Goal: Task Accomplishment & Management: Manage account settings

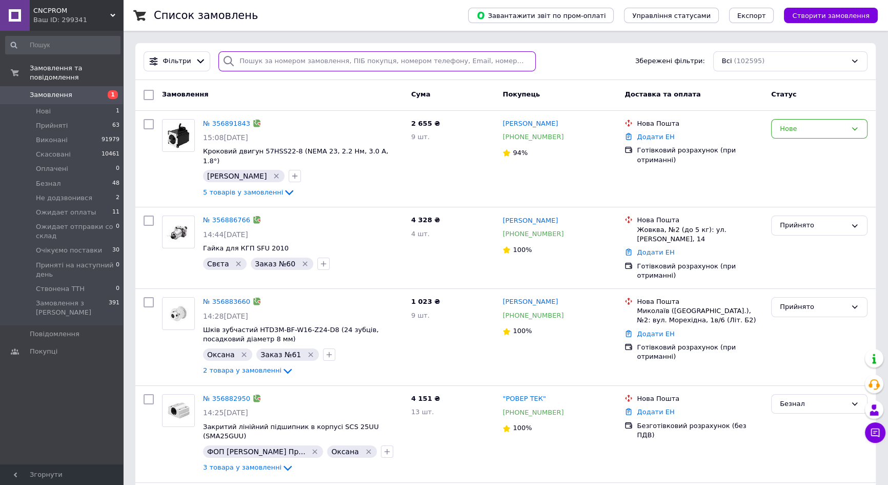
click at [338, 59] on input "search" at bounding box center [376, 61] width 317 height 20
paste input "356301469"
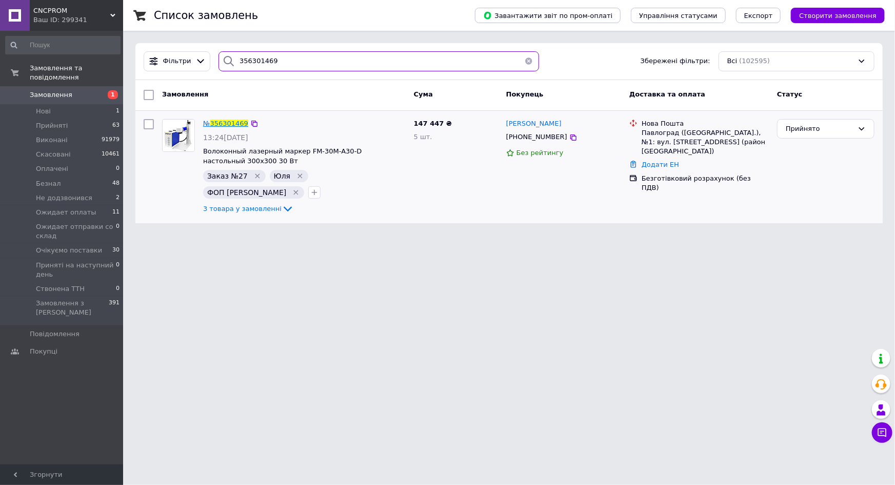
type input "356301469"
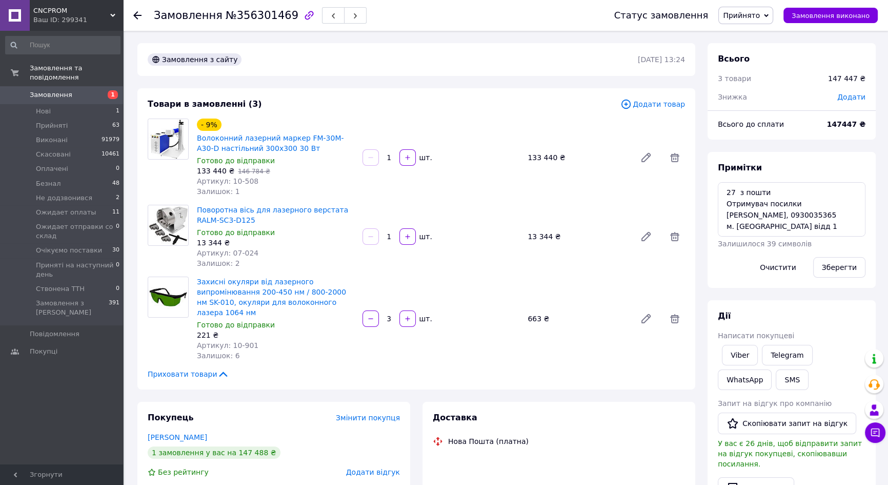
scroll to position [207, 0]
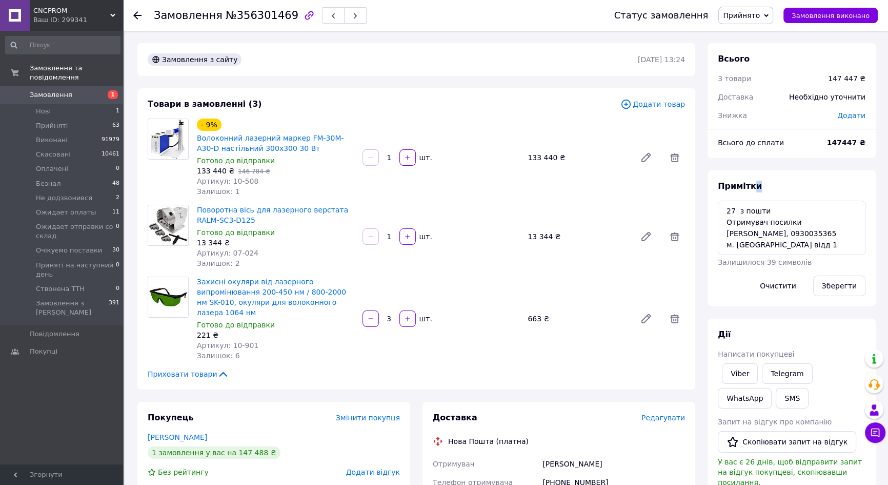
drag, startPoint x: 763, startPoint y: 191, endPoint x: 748, endPoint y: 204, distance: 20.0
click at [749, 198] on div "Примітки 27 з пошти Отримувач посилки Яричевський Олександр Федорович, 09300353…" at bounding box center [792, 238] width 148 height 115
drag, startPoint x: 738, startPoint y: 213, endPoint x: 767, endPoint y: 212, distance: 28.7
click at [767, 212] on textarea "27 з пошти Отримувач посилки Яричевський Олександр Федорович, 0930035365 м. Пав…" at bounding box center [792, 228] width 148 height 54
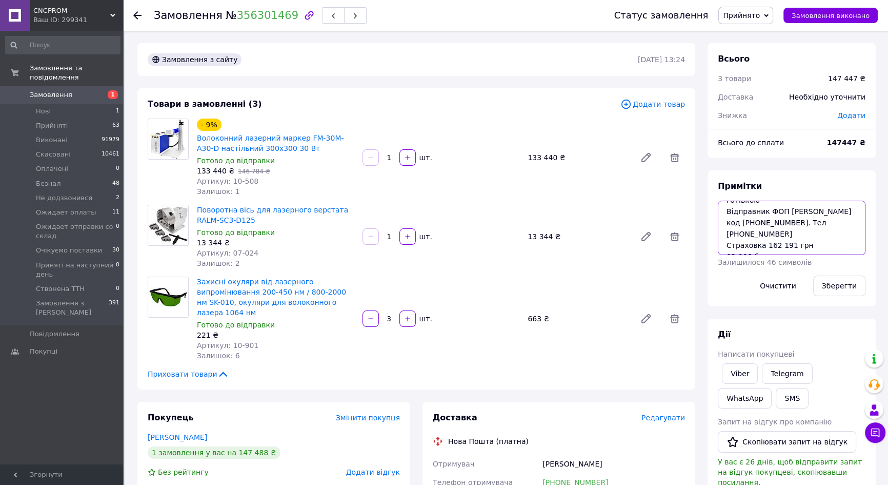
scroll to position [67, 0]
drag, startPoint x: 777, startPoint y: 235, endPoint x: 827, endPoint y: 235, distance: 50.3
click at [827, 235] on textarea "27 Отримувач посилки Яричевський Олександр Федорович, 0930035365 м. Павлоград в…" at bounding box center [792, 228] width 148 height 54
click at [723, 244] on textarea "27 Отримувач посилки Яричевський Олександр Федорович, 0930035365 м. Павлоград в…" at bounding box center [792, 228] width 148 height 54
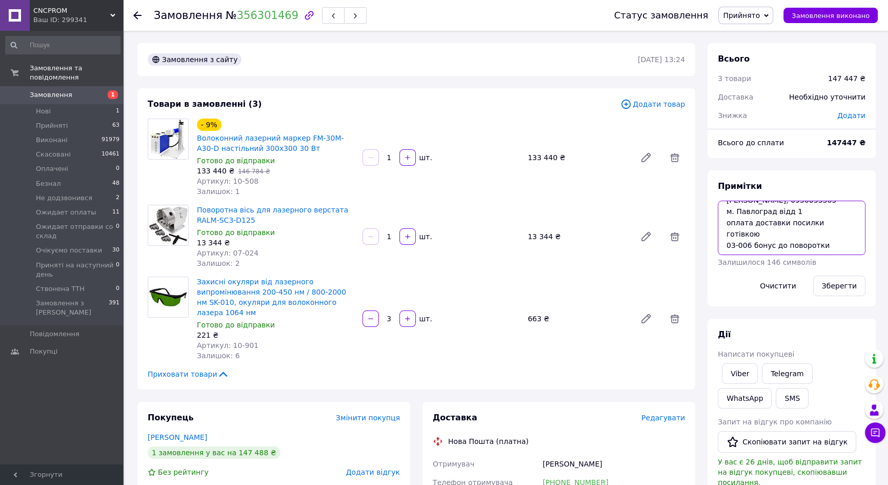
scroll to position [22, 0]
type textarea "27 Отримувач посилки Яричевський Олександр Федорович, 0930035365 м. Павлоград в…"
click at [841, 284] on button "Зберегти" at bounding box center [839, 285] width 52 height 21
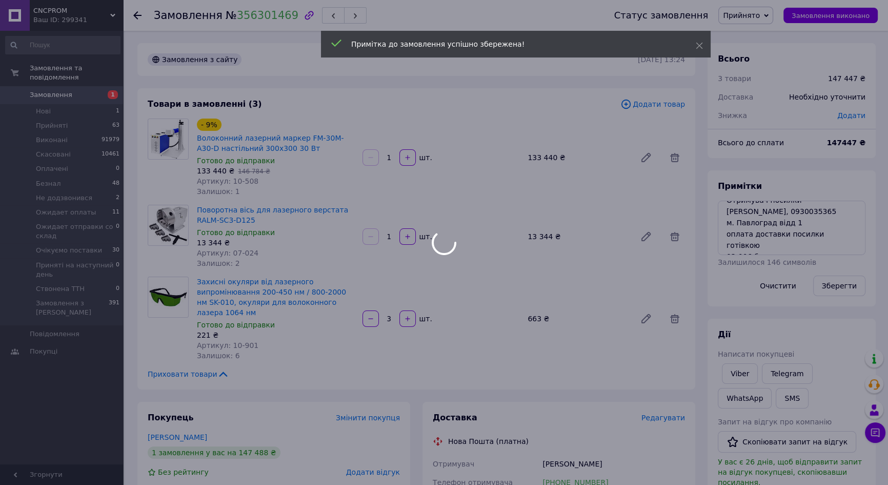
scroll to position [242, 0]
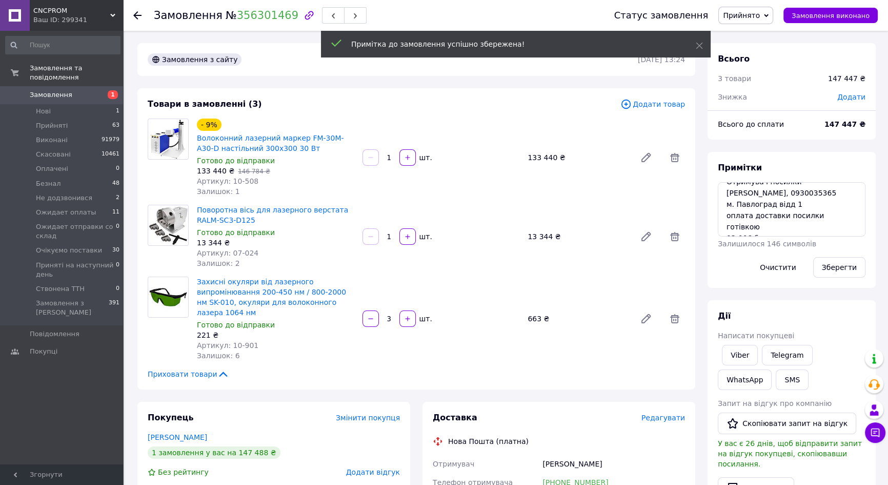
click at [92, 90] on span "Замовлення" at bounding box center [62, 94] width 65 height 9
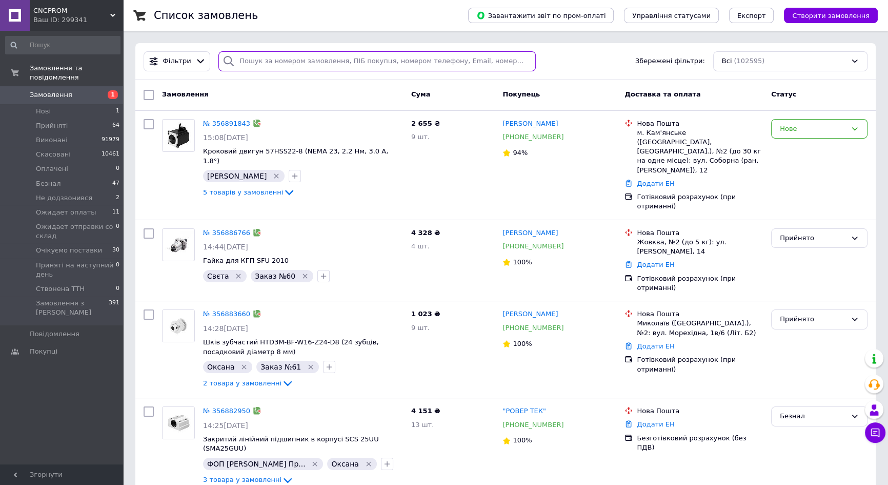
paste input "356301469"
type input "356301469"
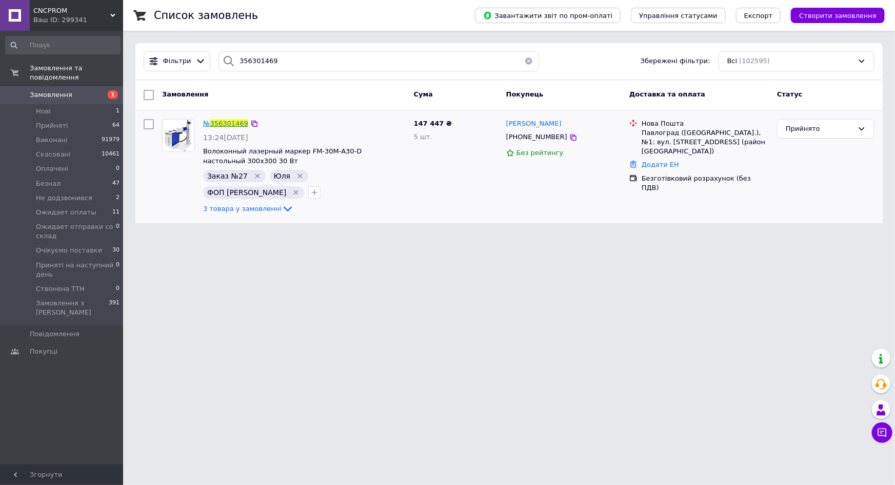
click at [228, 121] on span "356301469" at bounding box center [229, 124] width 38 height 8
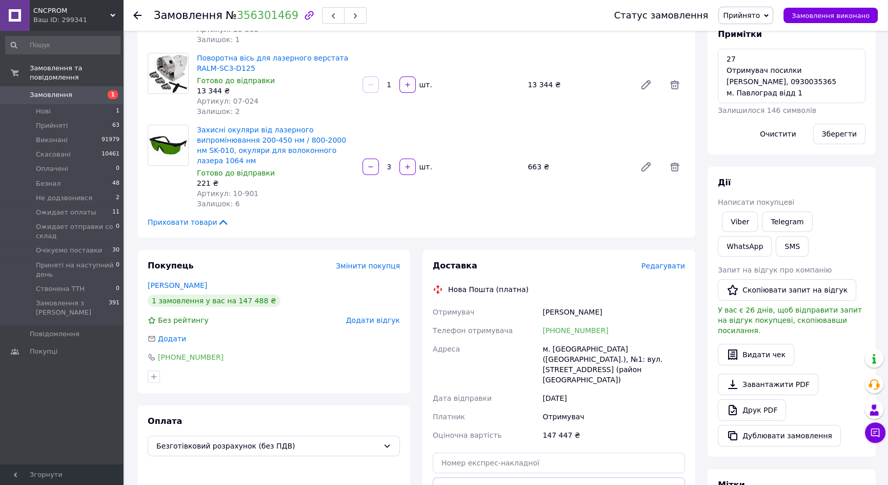
scroll to position [103, 0]
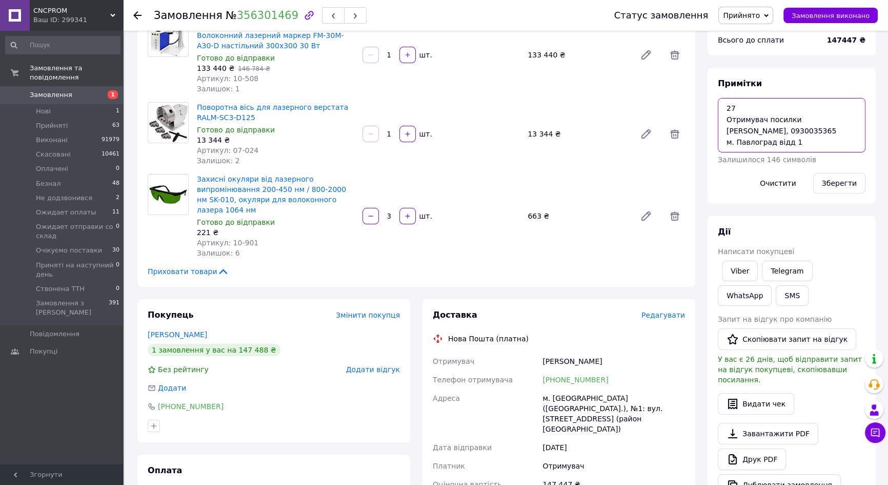
drag, startPoint x: 805, startPoint y: 128, endPoint x: 847, endPoint y: 130, distance: 41.6
click at [847, 130] on textarea "27 Отримувач посилки Яричевський Олександр Федорович, 0930035365 м. Павлоград в…" at bounding box center [792, 125] width 148 height 54
drag, startPoint x: 796, startPoint y: 117, endPoint x: 801, endPoint y: 128, distance: 11.5
click at [801, 128] on textarea "27 Отримувач посилки Яричевський Олександр Федорович, 0930035365 м. Павлоград в…" at bounding box center [792, 125] width 148 height 54
drag, startPoint x: 600, startPoint y: 371, endPoint x: 555, endPoint y: 370, distance: 44.6
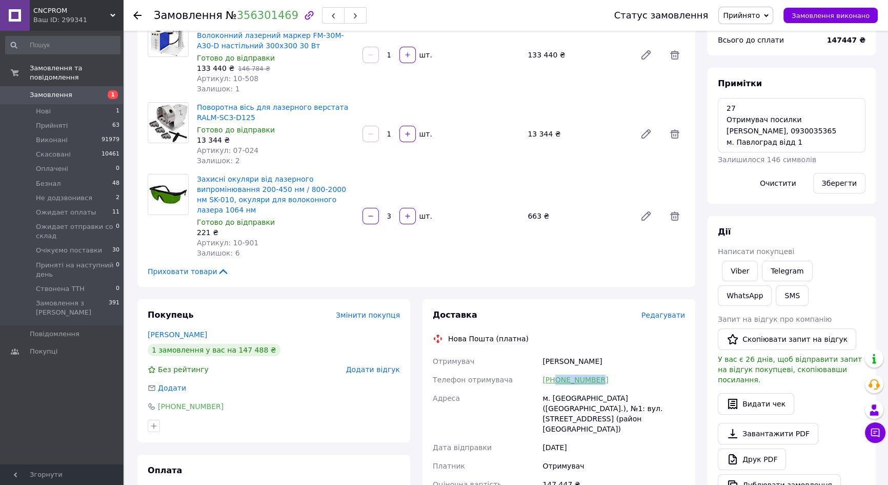
click at [555, 370] on div "+380930035365" at bounding box center [614, 379] width 147 height 18
copy link "0930035365"
click at [780, 214] on div "Всього 3 товари 147 447 ₴ Доставка Необхідно уточнити Знижка Додати Всього до с…" at bounding box center [792, 290] width 168 height 698
click at [717, 70] on div "Примітки 27 Отримувач посилки Яричевський Олександр Федорович, 0930035365 м. Па…" at bounding box center [792, 136] width 168 height 136
drag, startPoint x: 635, startPoint y: 25, endPoint x: 588, endPoint y: 1, distance: 52.5
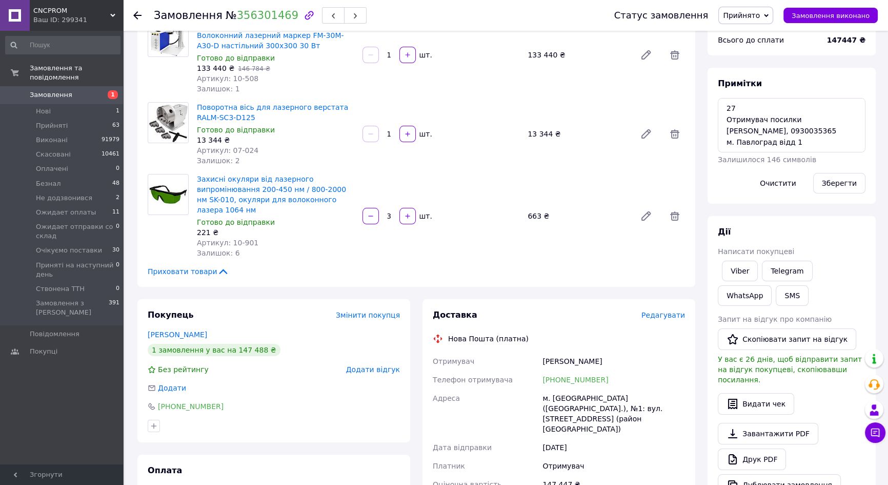
click at [635, 25] on div "Статус замовлення Прийнято Виконано Скасовано Оплачено Безнал Не додзвонився Ож…" at bounding box center [736, 15] width 284 height 31
click at [72, 86] on link "Замовлення 1" at bounding box center [63, 94] width 126 height 17
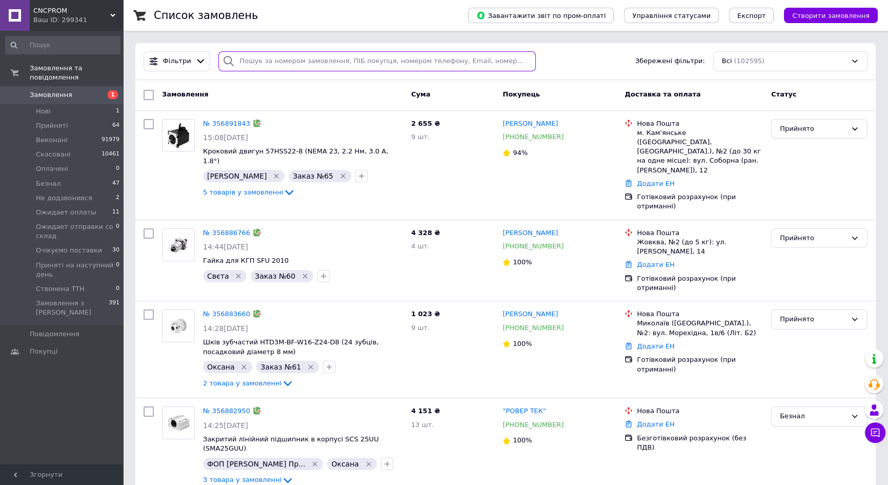
paste input "356819474"
type input "356819474"
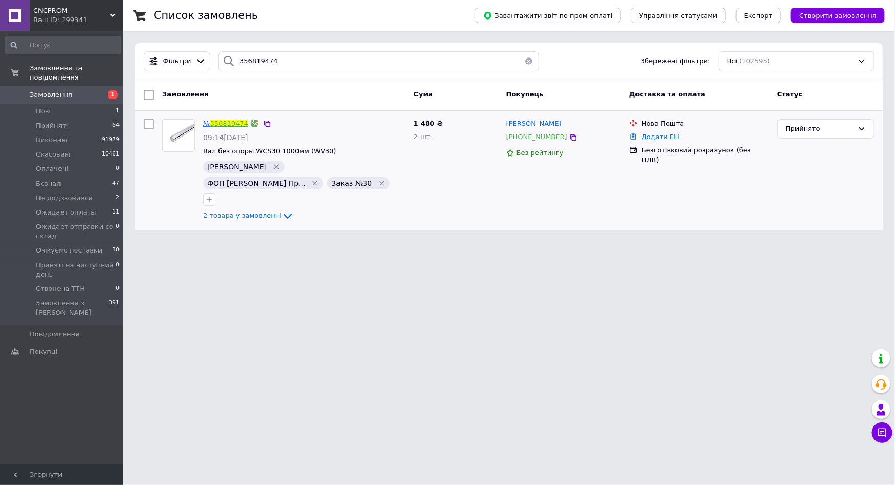
click at [225, 124] on link "356819474" at bounding box center [229, 124] width 38 height 8
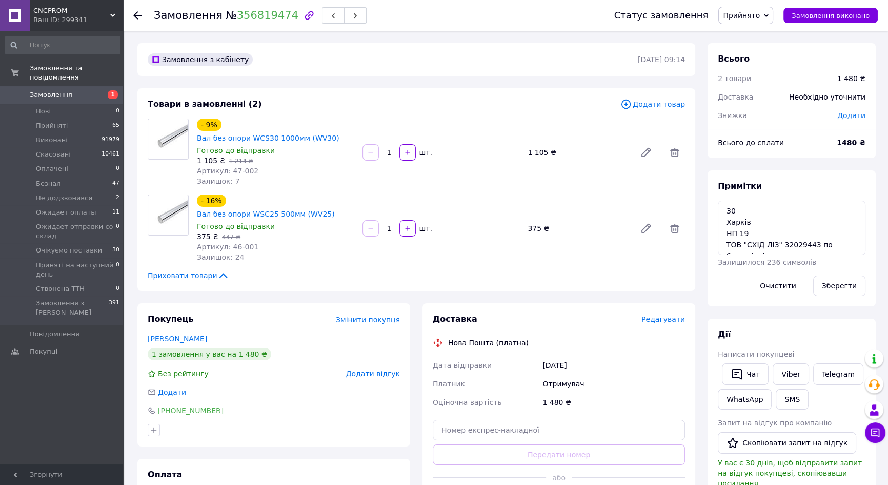
scroll to position [22, 0]
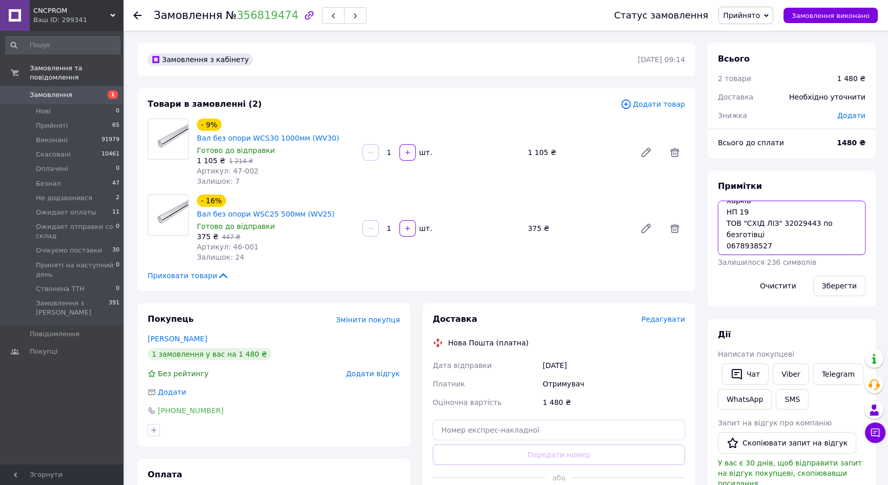
drag, startPoint x: 779, startPoint y: 220, endPoint x: 807, endPoint y: 221, distance: 27.7
click at [807, 221] on textarea "30 Харків НП 19 ТОВ "СХІД ЛІЗ" 32029443 по безготівці 0678938527" at bounding box center [792, 228] width 148 height 54
drag, startPoint x: 770, startPoint y: 244, endPoint x: 721, endPoint y: 246, distance: 49.3
click at [721, 246] on textarea "30 Харків НП 19 ТОВ "СХІД ЛІЗ" 32029443 по безготівці 0678938527" at bounding box center [792, 228] width 148 height 54
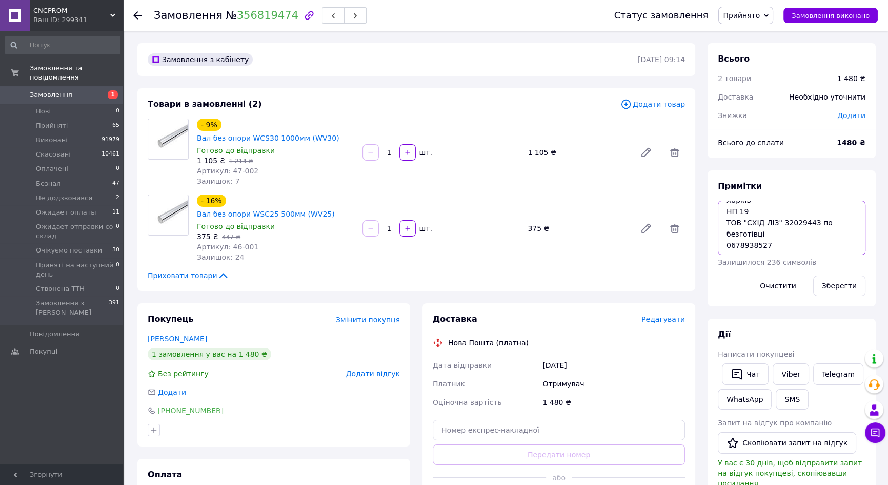
scroll to position [0, 0]
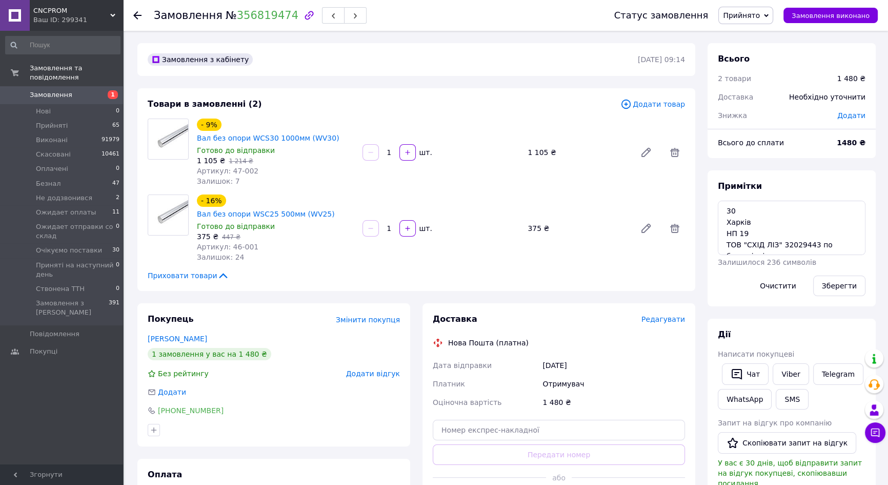
click at [75, 90] on span "Замовлення" at bounding box center [62, 94] width 65 height 9
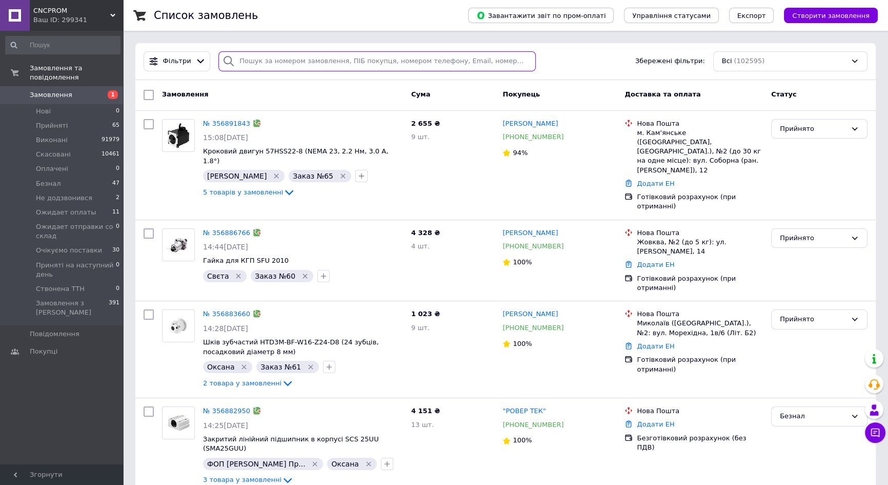
paste input "356725625"
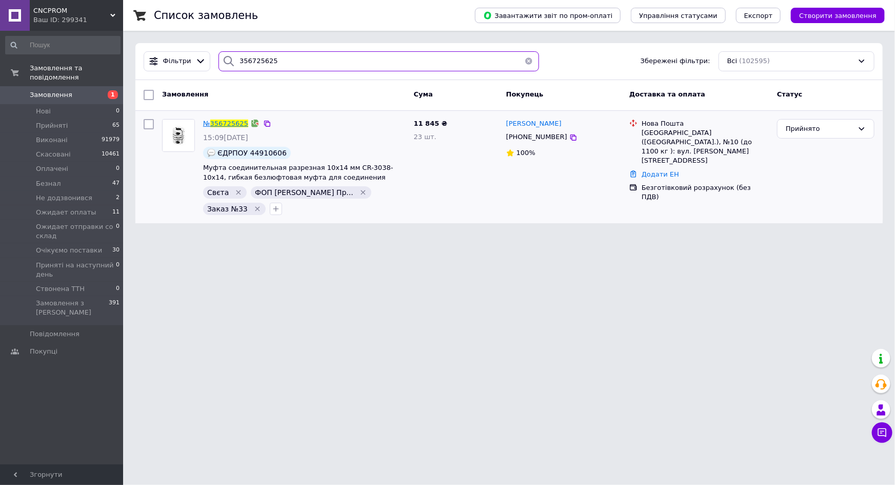
type input "356725625"
click at [237, 123] on span "356725625" at bounding box center [229, 124] width 38 height 8
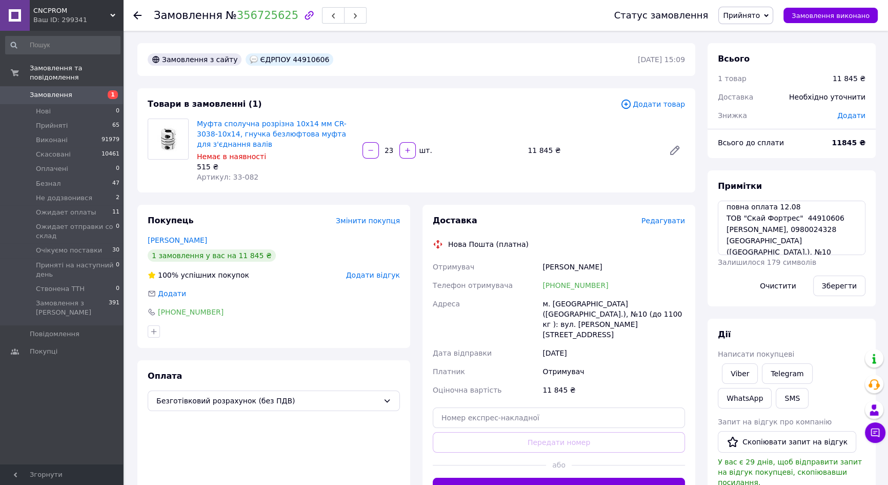
scroll to position [22, 0]
drag, startPoint x: 799, startPoint y: 209, endPoint x: 828, endPoint y: 215, distance: 29.9
click at [828, 215] on textarea "33 повна оплата 12.08 ТОВ "Скай Фортрес" 44910606 Микола Фурманчук, 0980024328 …" at bounding box center [792, 228] width 148 height 54
drag, startPoint x: 796, startPoint y: 223, endPoint x: 836, endPoint y: 222, distance: 40.0
click at [836, 222] on textarea "33 повна оплата 12.08 ТОВ "Скай Фортрес" 44910606 Микола Фурманчук, 0980024328 …" at bounding box center [792, 228] width 148 height 54
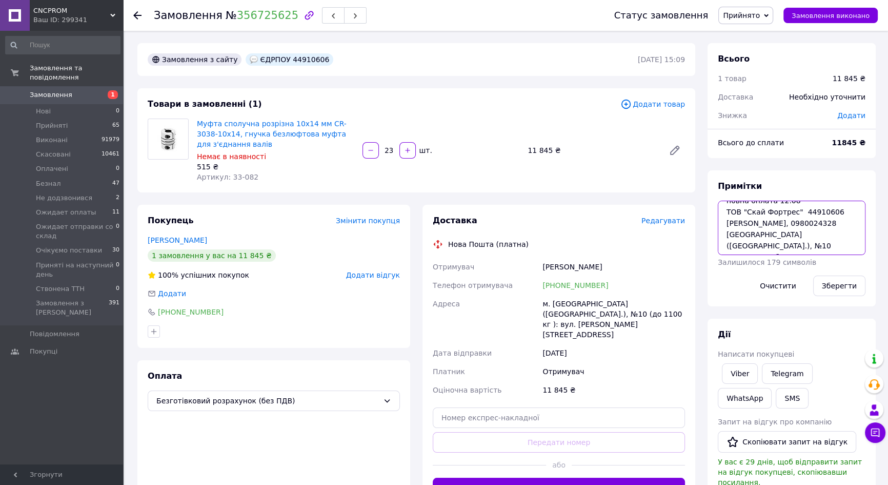
click at [851, 236] on textarea "33 повна оплата 12.08 ТОВ "Скай Фортрес" 44910606 Микола Фурманчук, 0980024328 …" at bounding box center [792, 228] width 148 height 54
click at [836, 236] on textarea "33 повна оплата 12.08 ТОВ "Скай Фортрес" 44910606 Микола Фурманчук, 0980024328 …" at bounding box center [792, 228] width 148 height 54
drag, startPoint x: 598, startPoint y: 287, endPoint x: 556, endPoint y: 284, distance: 41.1
click at [556, 284] on div "[PHONE_NUMBER]" at bounding box center [614, 285] width 147 height 18
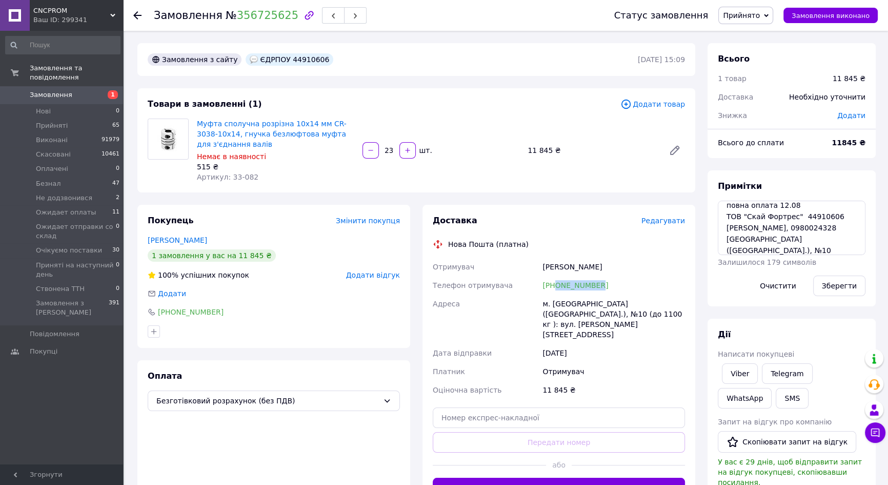
copy link "0980024328"
click at [105, 90] on span "1" at bounding box center [109, 94] width 28 height 9
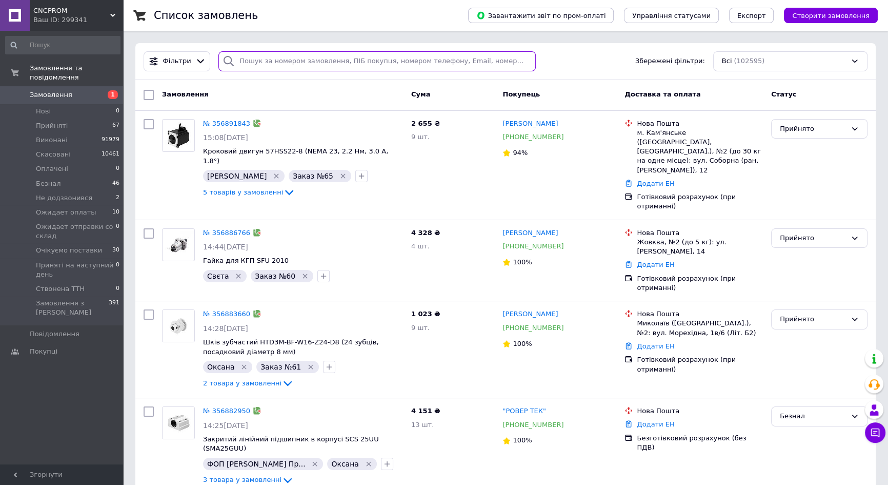
paste input "352570705"
type input "352570705"
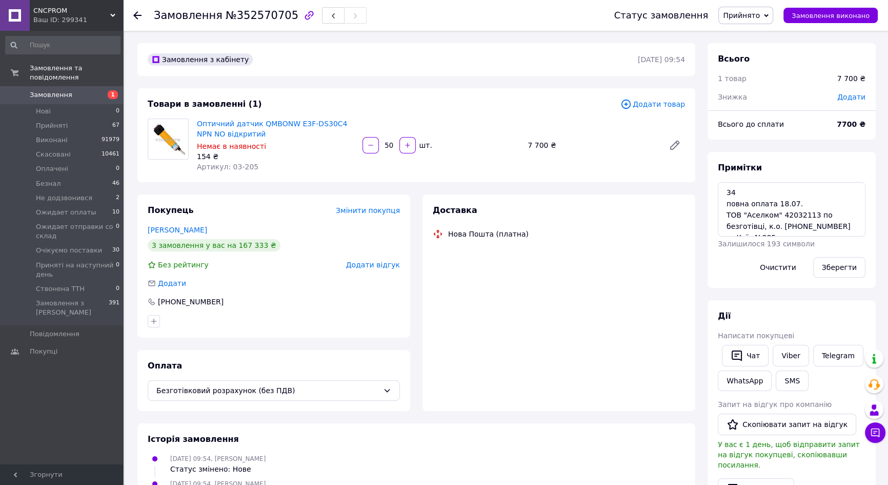
scroll to position [8, 0]
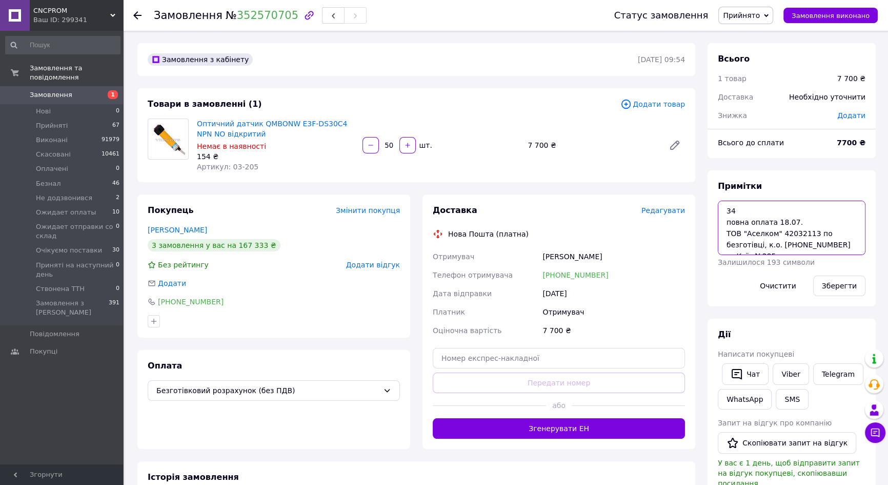
click at [780, 234] on textarea "34 повна оплата 18.07. ТОВ "Аселком" 42032113 по безготівці, к.о. +380999027278…" at bounding box center [792, 228] width 148 height 54
drag, startPoint x: 779, startPoint y: 233, endPoint x: 807, endPoint y: 235, distance: 28.3
click at [807, 235] on textarea "34 повна оплата 18.07. ТОВ "Аселком" 42032113 по безготівці, к.о. +380999027278…" at bounding box center [792, 228] width 148 height 54
drag, startPoint x: 787, startPoint y: 223, endPoint x: 826, endPoint y: 225, distance: 38.5
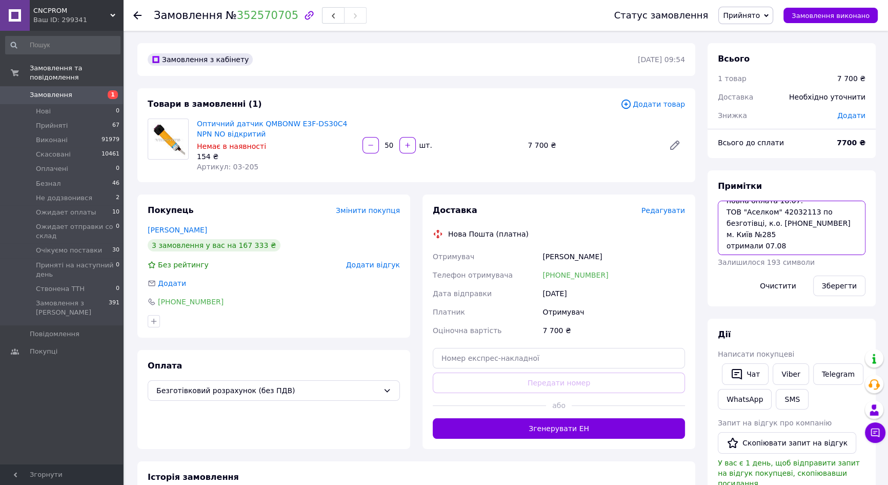
click at [826, 225] on textarea "34 повна оплата 18.07. ТОВ "Аселком" 42032113 по безготівці, к.о. +380999027278…" at bounding box center [792, 228] width 148 height 54
click at [793, 235] on textarea "34 повна оплата 18.07. ТОВ "Аселком" 42032113 по безготівці, к.о. +380999027278…" at bounding box center [792, 228] width 148 height 54
click at [104, 91] on link "Замовлення 1" at bounding box center [63, 94] width 126 height 17
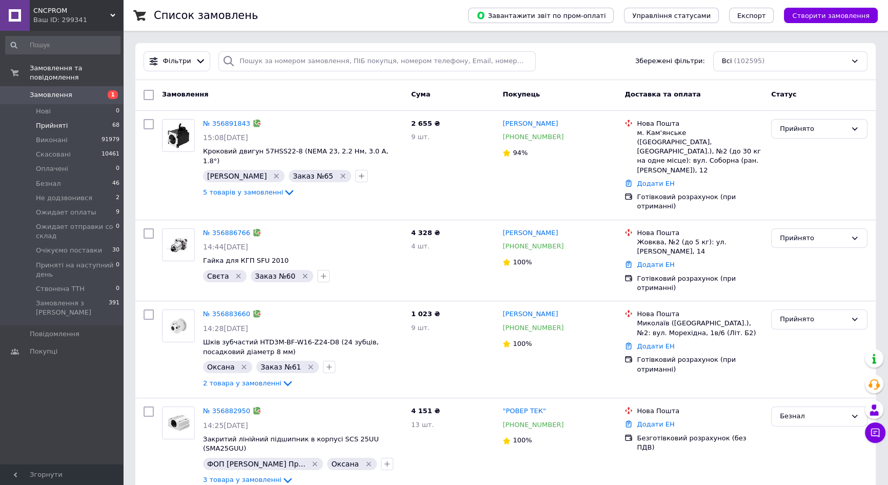
click at [98, 118] on li "Прийняті 68" at bounding box center [63, 125] width 126 height 14
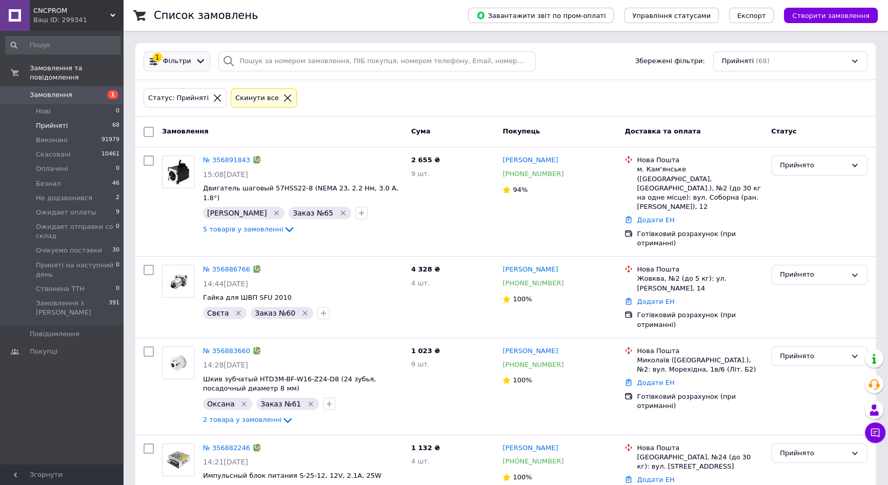
click at [195, 58] on icon at bounding box center [200, 61] width 11 height 11
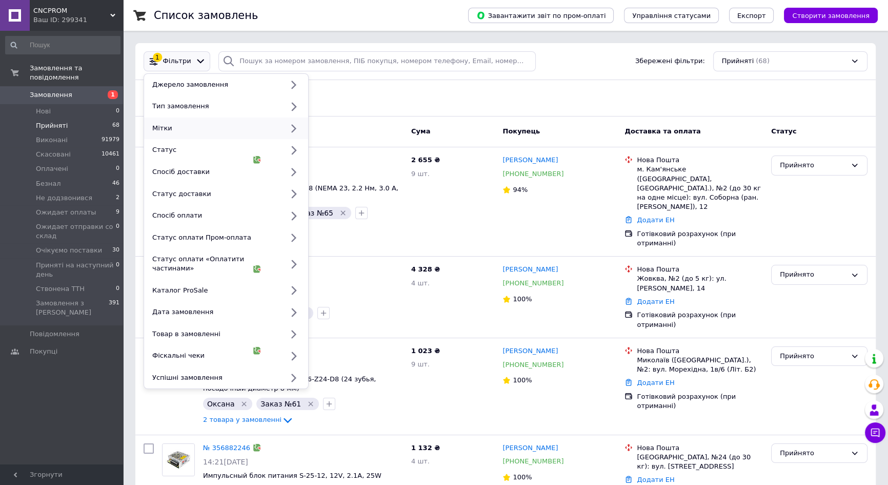
click at [180, 122] on div "Мітки" at bounding box center [226, 128] width 164 height 22
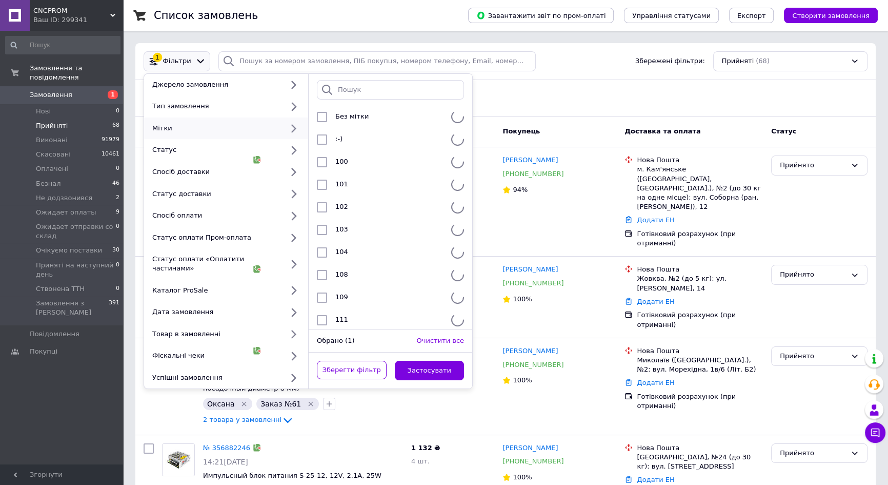
click at [393, 77] on div at bounding box center [391, 90] width 164 height 32
click at [389, 91] on input "search" at bounding box center [390, 90] width 147 height 20
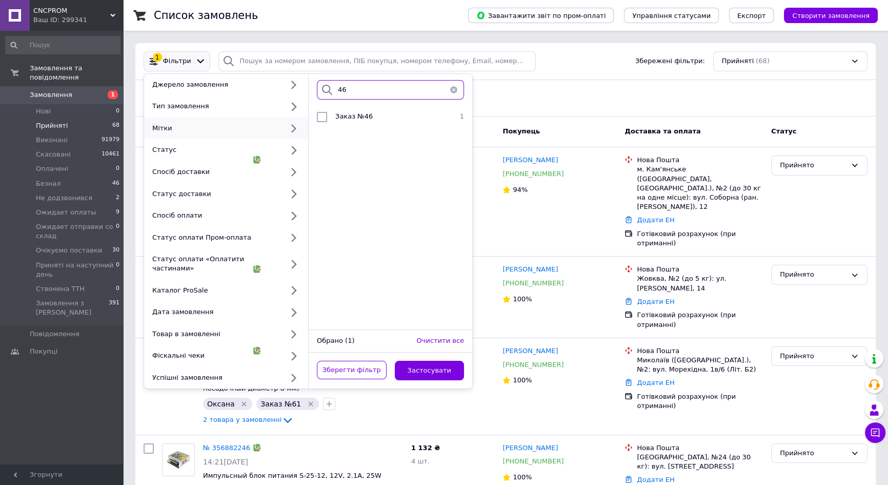
type input "4"
type input "3"
type input "5"
type input "36"
click at [461, 113] on span "1" at bounding box center [457, 117] width 13 height 10
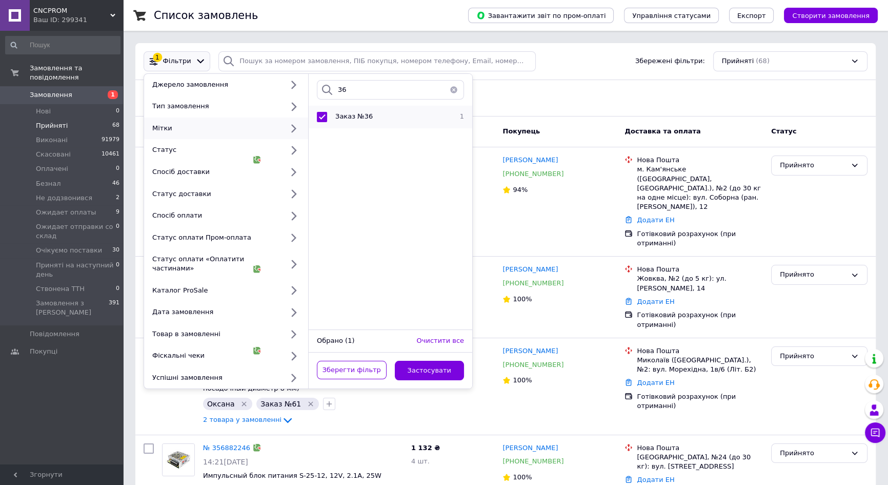
checkbox input "true"
click at [414, 361] on button "Застосувати" at bounding box center [430, 371] width 70 height 20
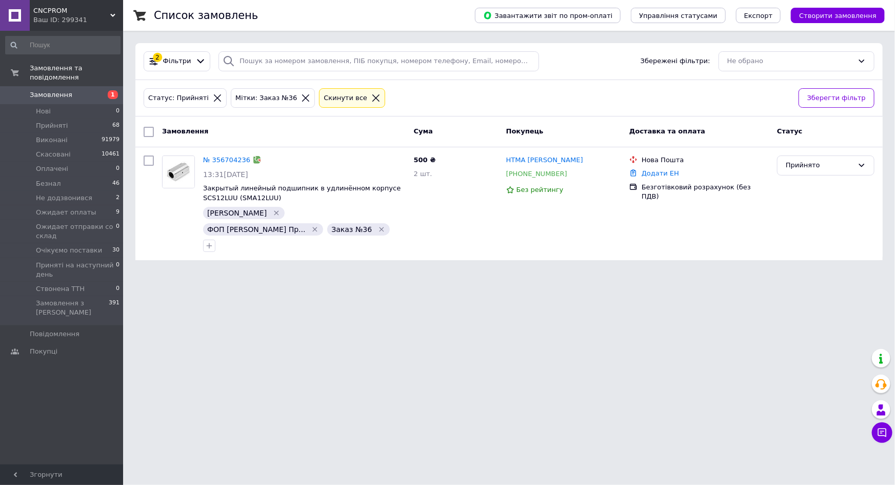
click at [336, 95] on div "Cкинути все" at bounding box center [346, 98] width 48 height 11
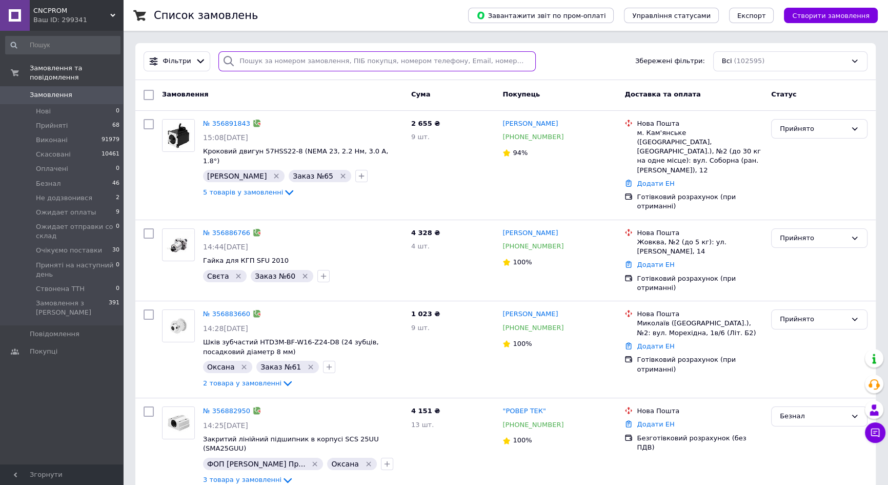
click at [357, 57] on input "search" at bounding box center [376, 61] width 317 height 20
paste input "356882246"
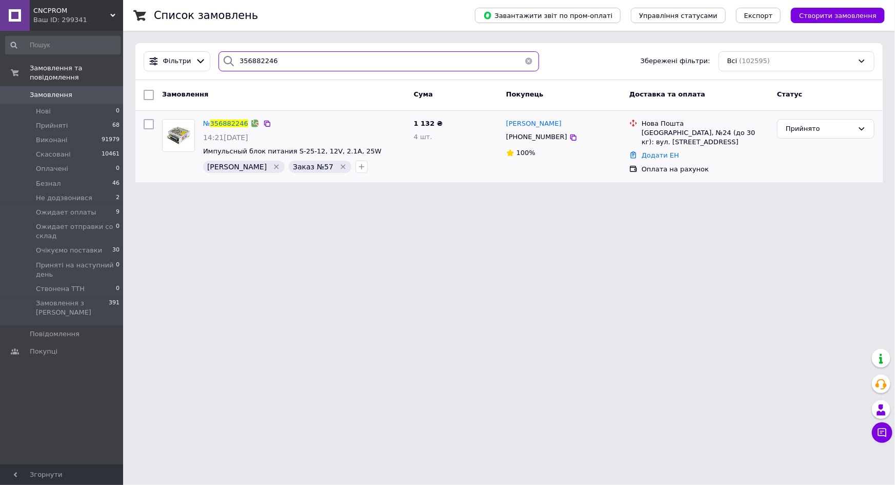
type input "356882246"
click at [225, 115] on div "№ 356882246 14:21, 12.08.2025 Импульсный блок питания S-25-12, 12V, 2.1A, 25W Л…" at bounding box center [304, 146] width 211 height 62
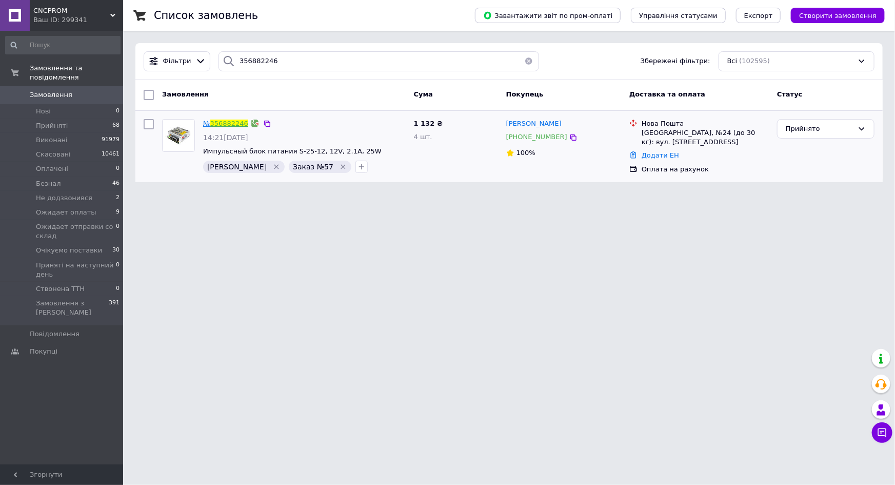
click at [227, 125] on link "356882246" at bounding box center [229, 124] width 38 height 8
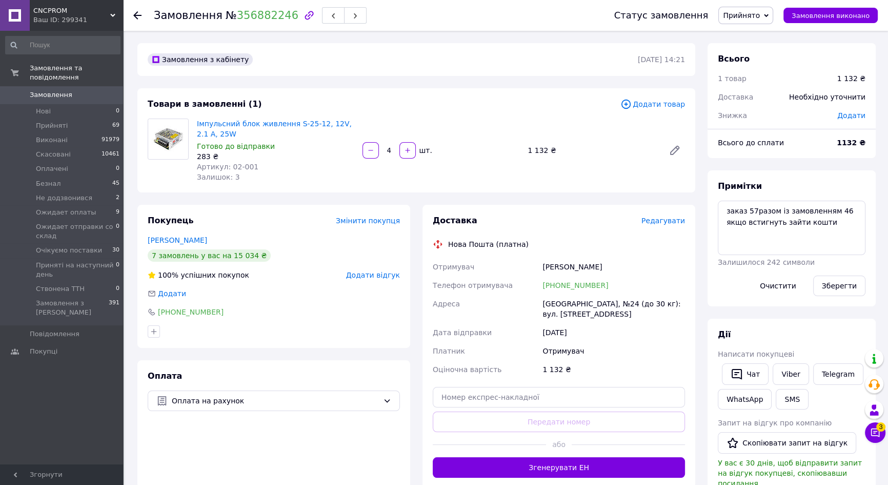
click at [51, 90] on span "Замовлення" at bounding box center [51, 94] width 43 height 9
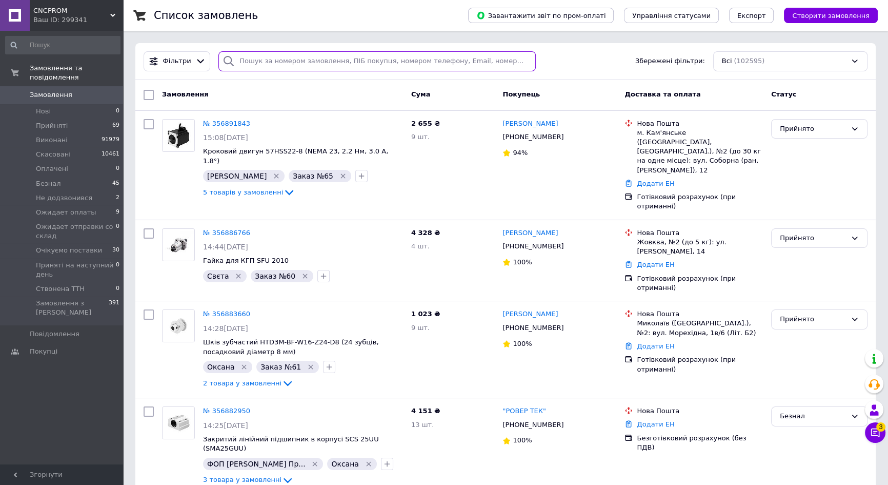
click at [438, 62] on input "search" at bounding box center [376, 61] width 317 height 20
paste input "356704236"
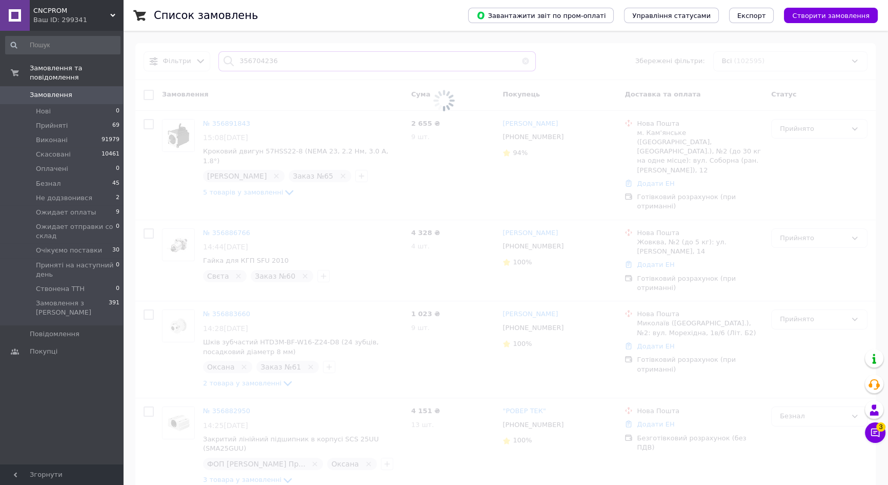
type input "356704236"
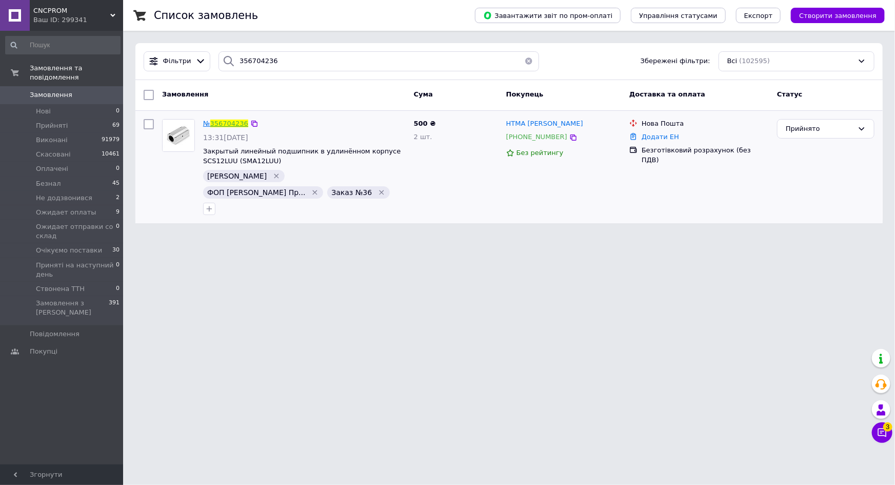
click at [231, 127] on link "356704236" at bounding box center [229, 124] width 38 height 8
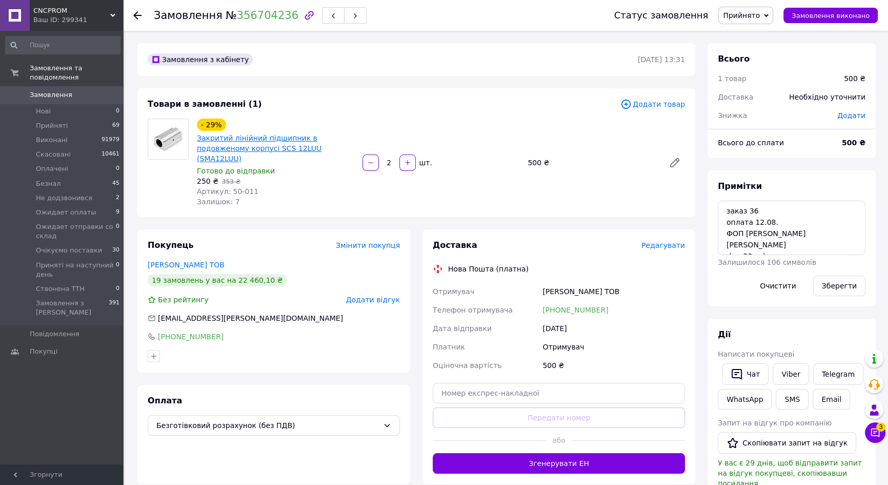
click at [271, 145] on link "Закритий лінійний підшипник в подовженому корпусі SCS 12LUU (SMA12LUU)" at bounding box center [259, 148] width 125 height 29
drag, startPoint x: 767, startPoint y: 221, endPoint x: 794, endPoint y: 220, distance: 27.2
click at [794, 220] on textarea "заказ 36 оплата 12.08. ФОП Міщур М. (до 30 кг) - м. Івано-Франківськ, відділенн…" at bounding box center [792, 228] width 148 height 54
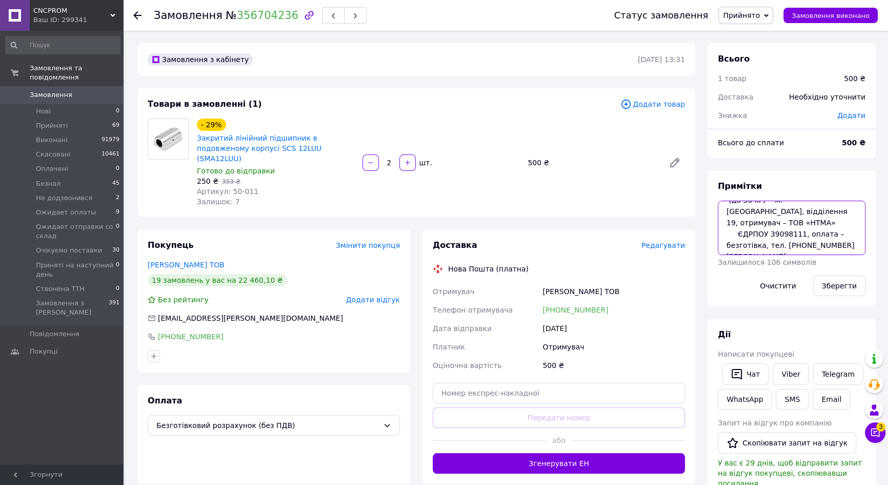
click at [790, 237] on textarea "заказ 36 оплата 12.08. ФОП Міщур М. (до 30 кг) - м. Івано-Франківськ, відділенн…" at bounding box center [792, 228] width 148 height 54
drag, startPoint x: 768, startPoint y: 223, endPoint x: 797, endPoint y: 224, distance: 29.3
click at [797, 224] on textarea "заказ 36 оплата 12.08. ФОП Міщур М. (до 30 кг) - м. Івано-Франківськ, відділенн…" at bounding box center [792, 228] width 148 height 54
drag, startPoint x: 778, startPoint y: 233, endPoint x: 821, endPoint y: 233, distance: 42.6
click at [821, 233] on textarea "заказ 36 оплата 12.08. ФОП Міщур М. (до 30 кг) - м. Івано-Франківськ, відділенн…" at bounding box center [792, 228] width 148 height 54
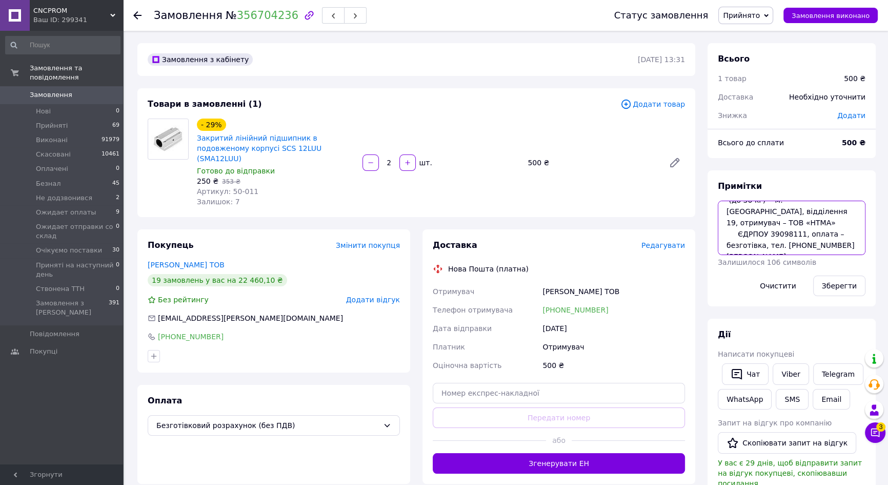
drag, startPoint x: 823, startPoint y: 234, endPoint x: 836, endPoint y: 248, distance: 18.5
click at [836, 248] on textarea "заказ 36 оплата 12.08. ФОП Міщур М. (до 30 кг) - м. Івано-Франківськ, відділенн…" at bounding box center [792, 228] width 148 height 54
click at [831, 251] on textarea "заказ 36 оплата 12.08. ФОП Міщур М. (до 30 кг) - м. Івано-Франківськ, відділенн…" at bounding box center [792, 228] width 148 height 54
drag, startPoint x: 777, startPoint y: 234, endPoint x: 832, endPoint y: 234, distance: 55.4
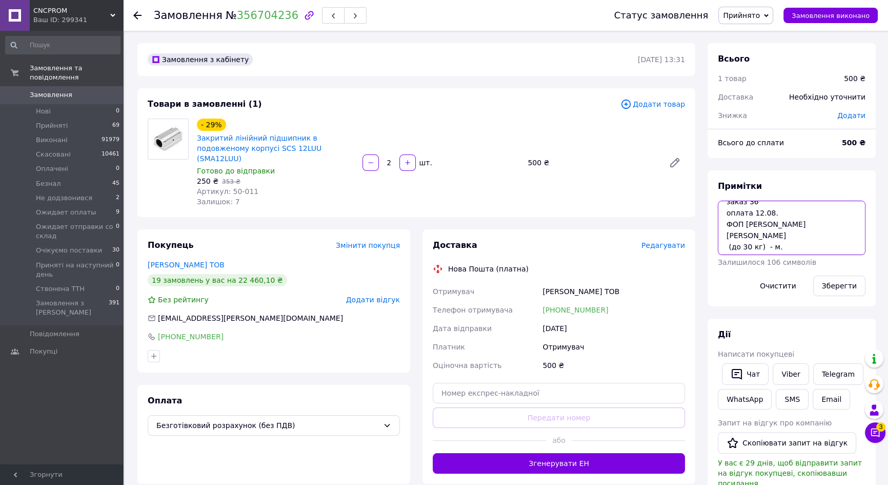
click at [832, 234] on textarea "заказ 36 оплата 12.08. ФОП Міщур М. (до 30 кг) - м. Івано-Франківськ, відділенн…" at bounding box center [792, 228] width 148 height 54
click at [116, 90] on span "0" at bounding box center [109, 94] width 28 height 9
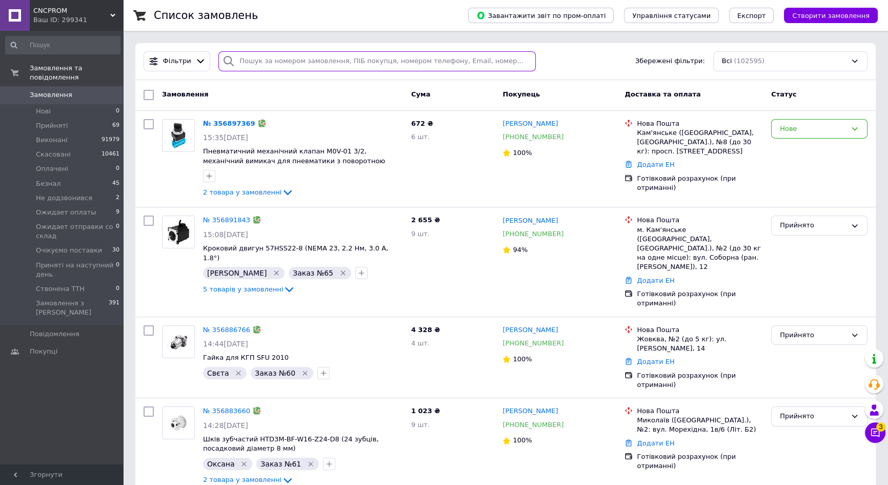
paste input "356854410"
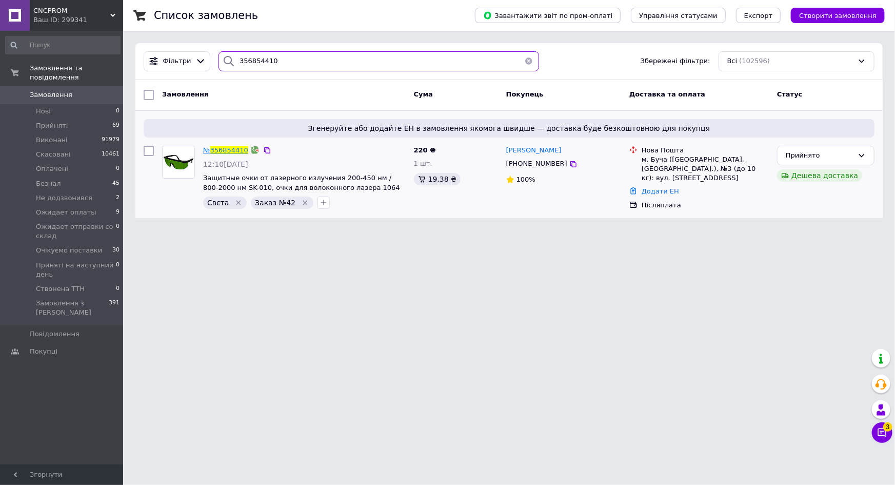
type input "356854410"
click at [226, 150] on span "356854410" at bounding box center [229, 150] width 38 height 8
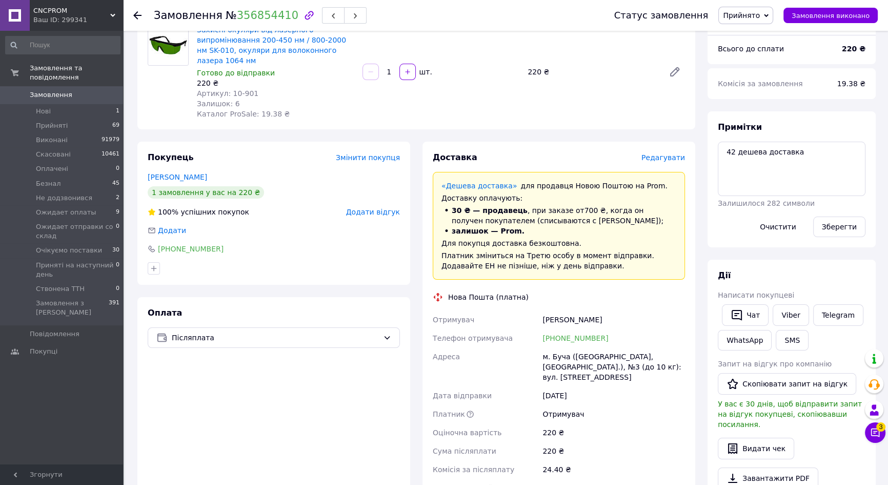
scroll to position [186, 0]
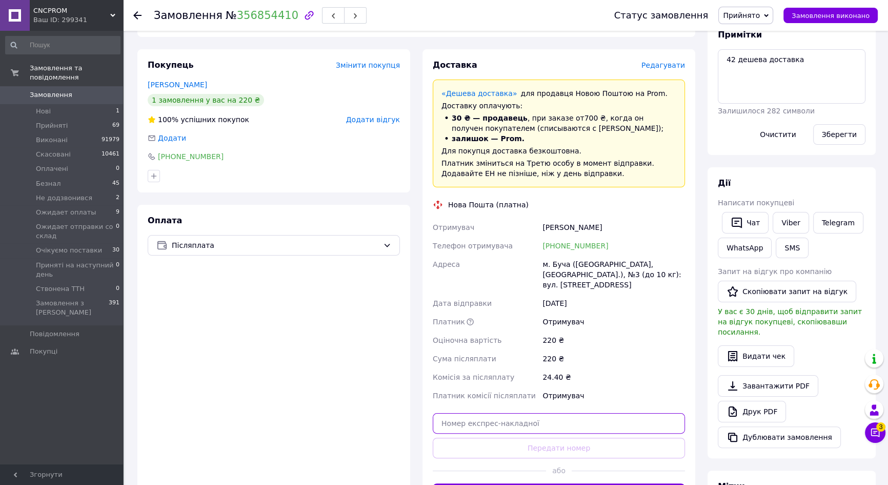
click at [529, 413] on input "text" at bounding box center [559, 423] width 252 height 21
paste input "20451225172645"
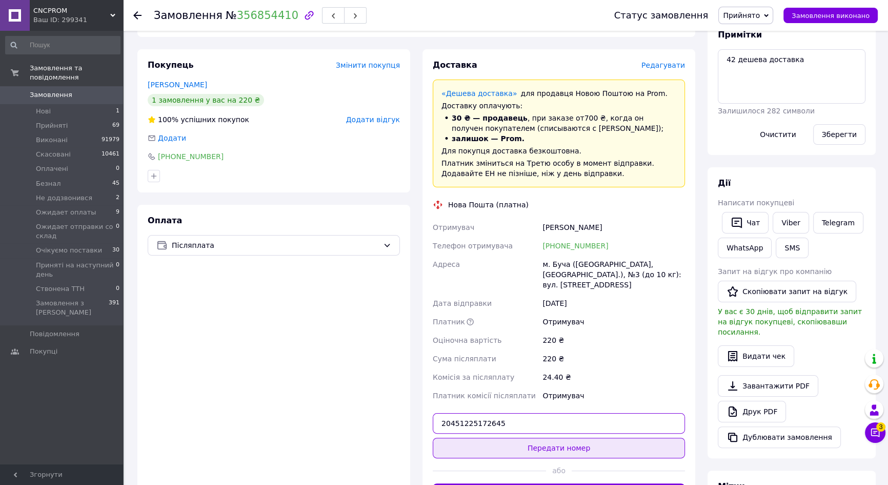
type input "20451225172645"
click at [533, 437] on button "Передати номер" at bounding box center [559, 447] width 252 height 21
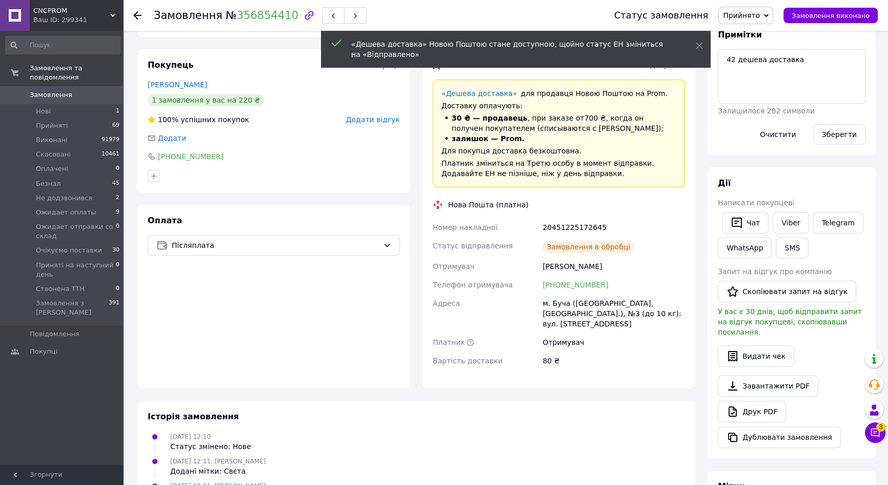
click at [97, 90] on span "0" at bounding box center [109, 94] width 28 height 9
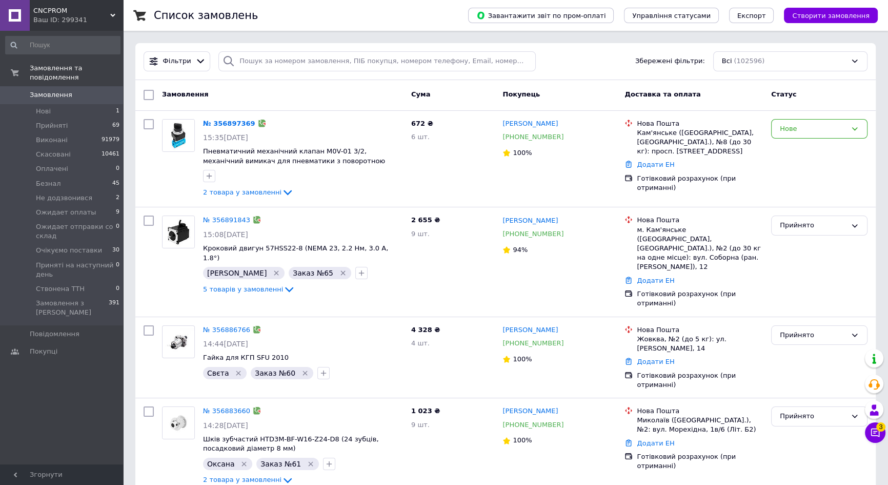
click at [616, 72] on div "Фільтри Збережені фільтри: Всі (102596)" at bounding box center [505, 61] width 741 height 37
click at [342, 61] on input "search" at bounding box center [376, 61] width 317 height 20
paste input "356865037"
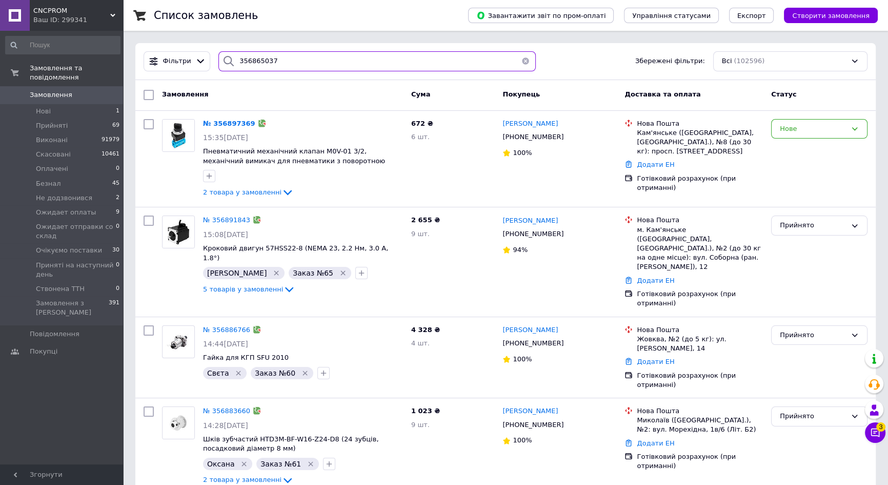
type input "356865037"
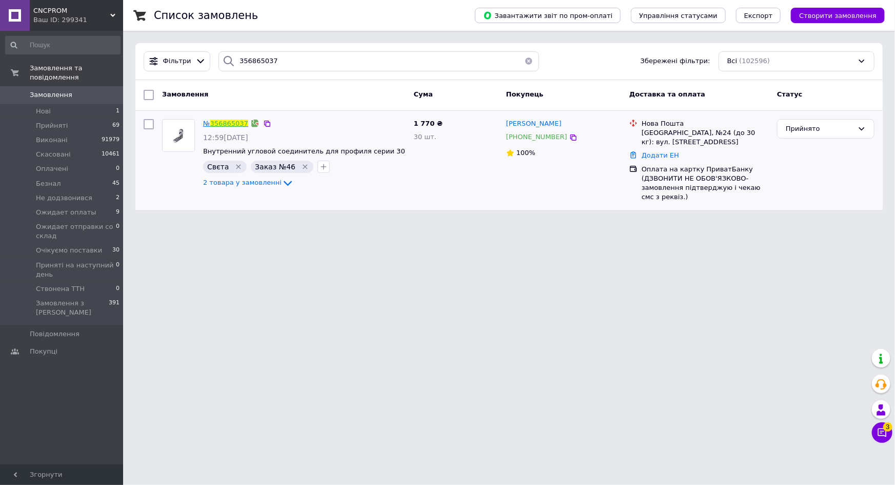
click at [235, 123] on link "356865037" at bounding box center [229, 124] width 38 height 8
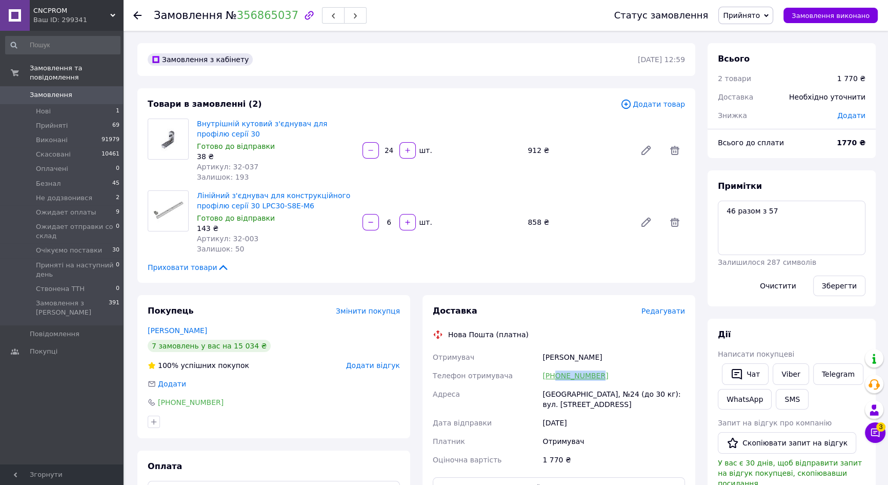
drag, startPoint x: 599, startPoint y: 369, endPoint x: 554, endPoint y: 371, distance: 45.2
click at [554, 371] on div "+380992675785" at bounding box center [614, 375] width 147 height 18
copy link "0992675785"
click at [92, 90] on span "Замовлення" at bounding box center [62, 94] width 65 height 9
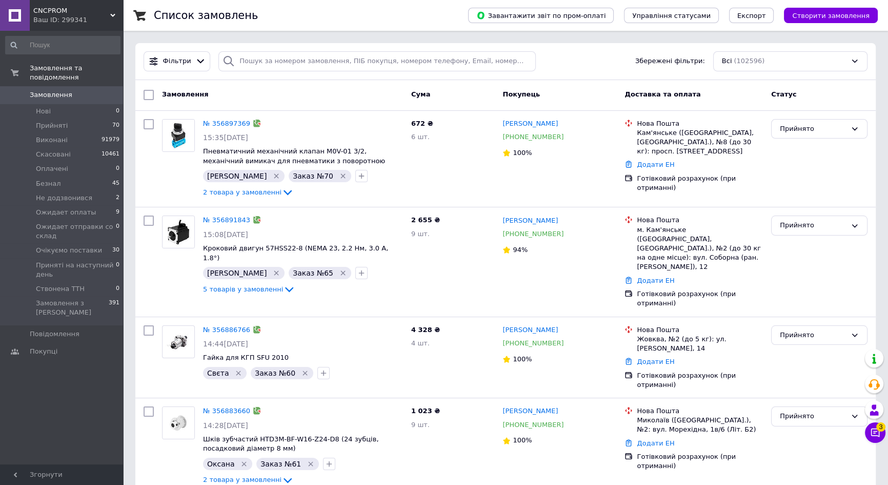
click at [109, 90] on span "0" at bounding box center [109, 94] width 28 height 9
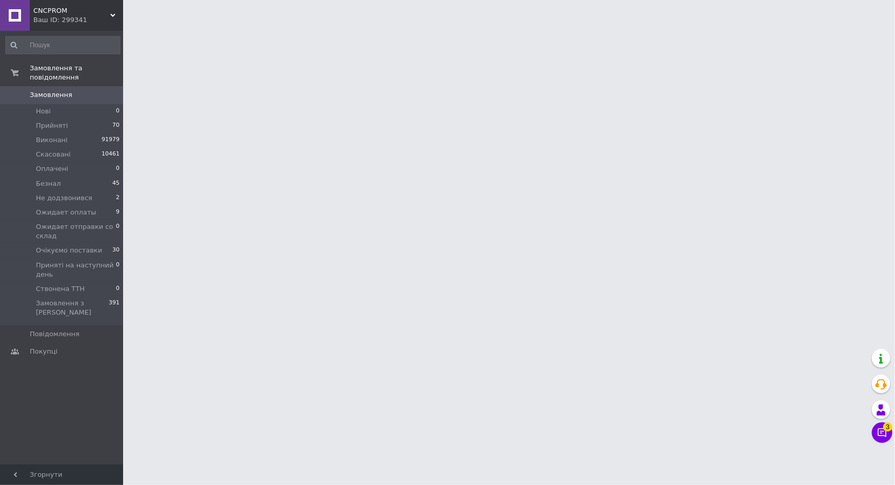
click at [882, 431] on icon at bounding box center [882, 432] width 9 height 9
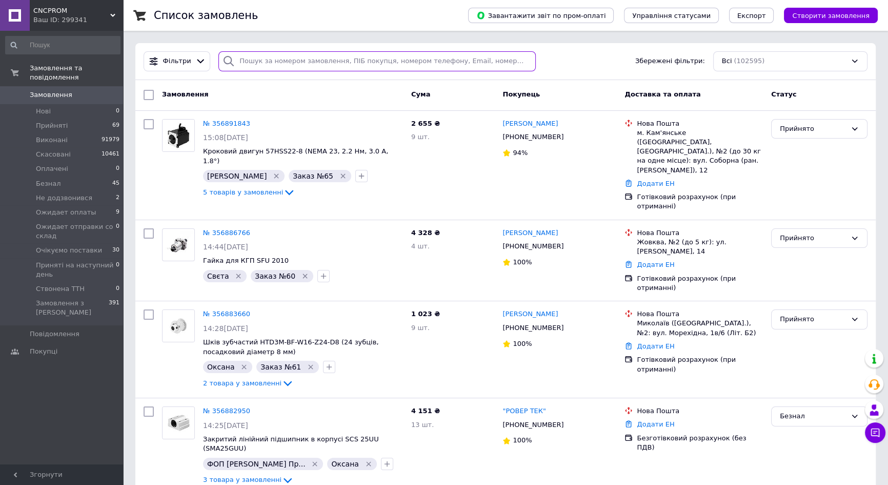
click at [327, 61] on input "search" at bounding box center [376, 61] width 317 height 20
paste input "356704236"
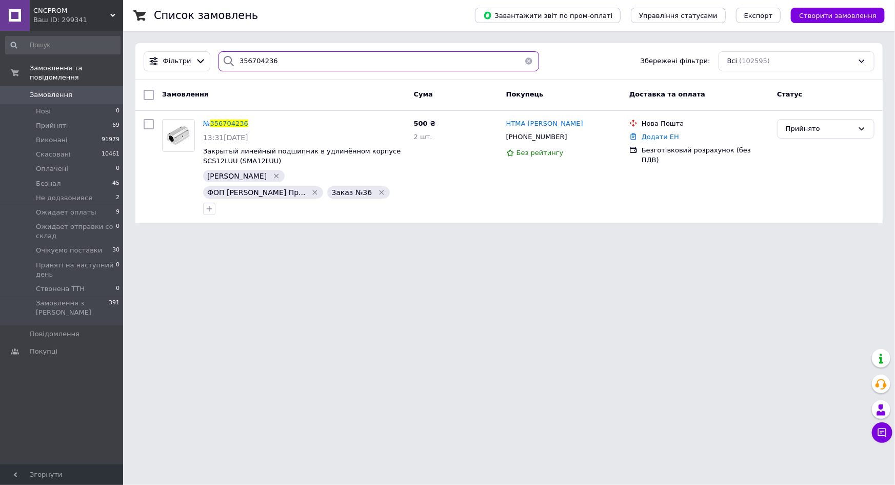
type input "356704236"
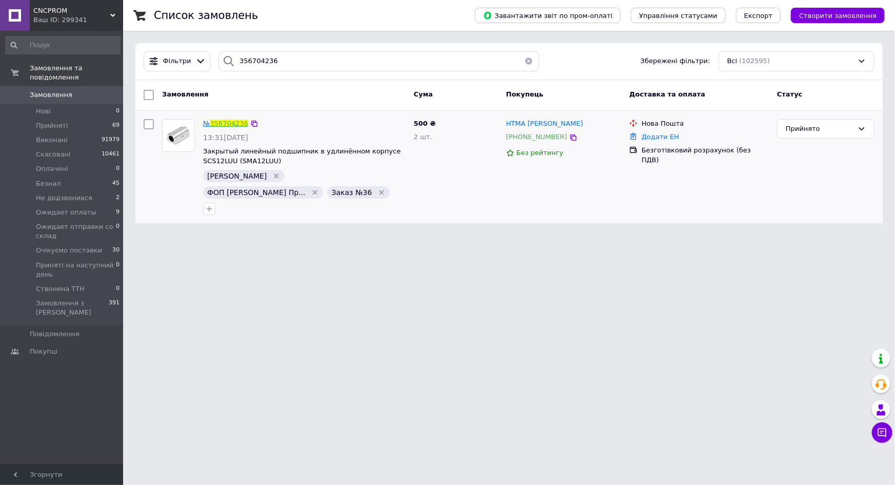
click at [233, 125] on link "356704236" at bounding box center [229, 124] width 38 height 8
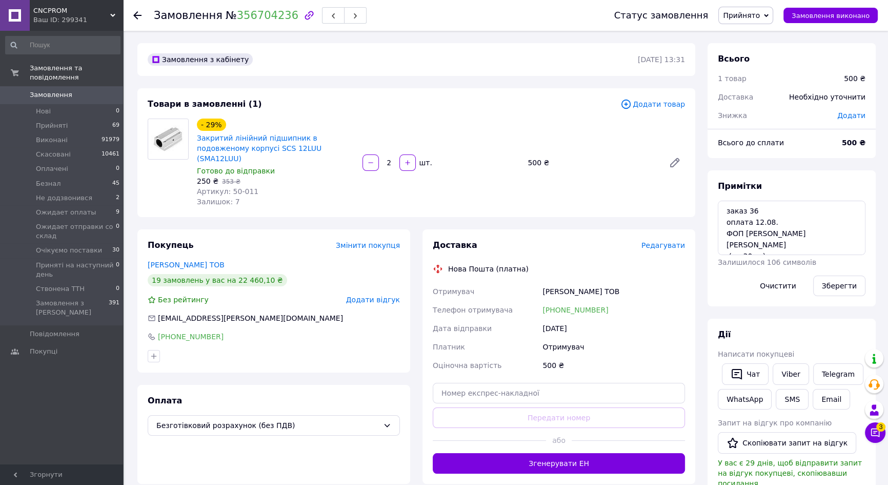
click at [106, 90] on span "0" at bounding box center [109, 94] width 28 height 9
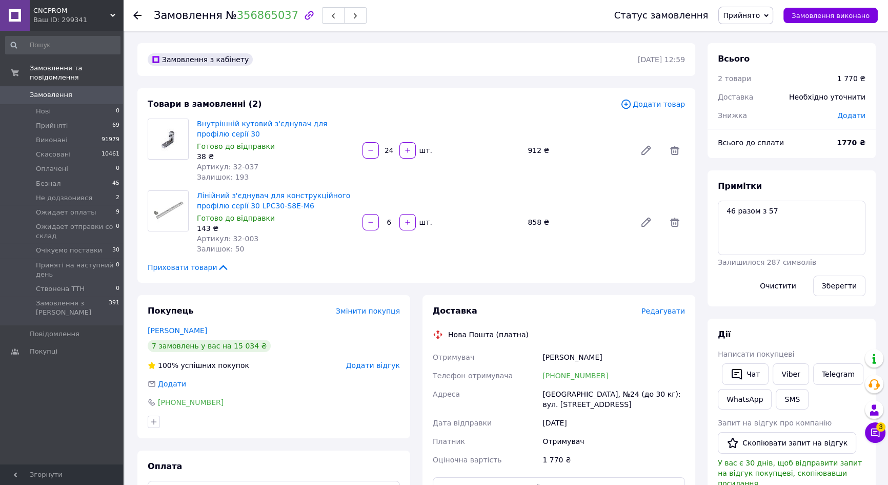
click at [100, 90] on span "0" at bounding box center [109, 94] width 28 height 9
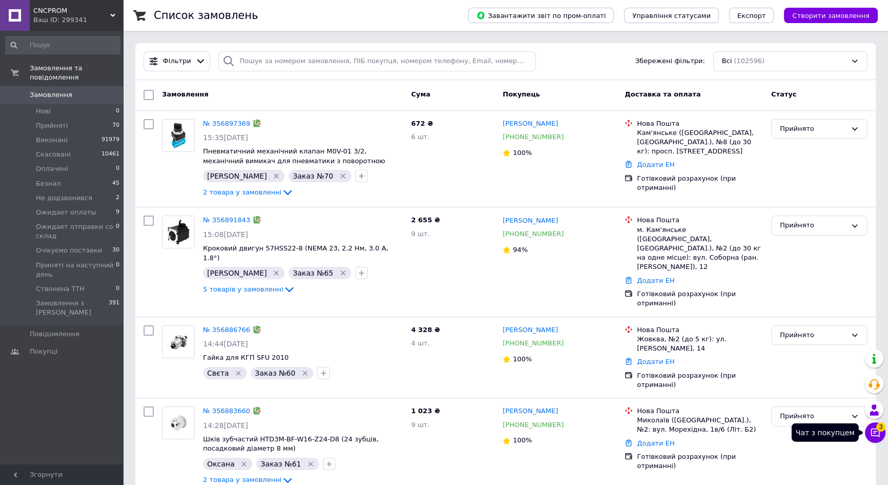
click at [879, 431] on icon at bounding box center [875, 432] width 9 height 9
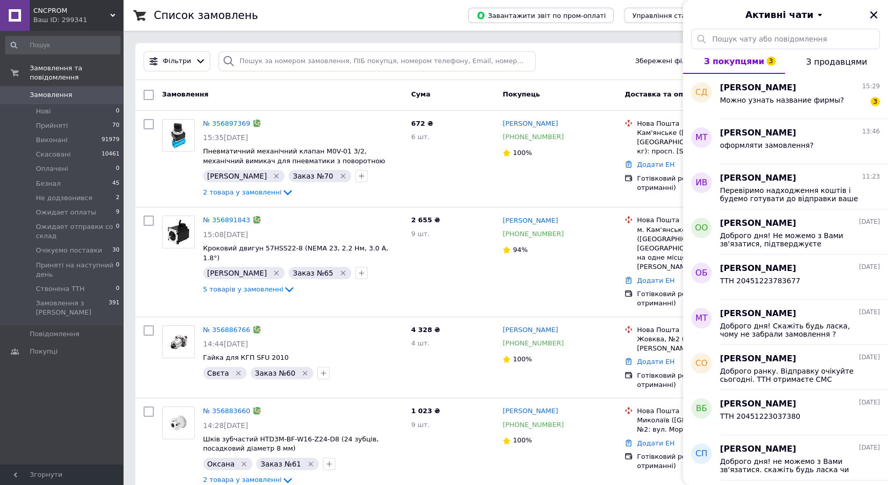
click at [871, 21] on button "Закрити" at bounding box center [874, 15] width 12 height 12
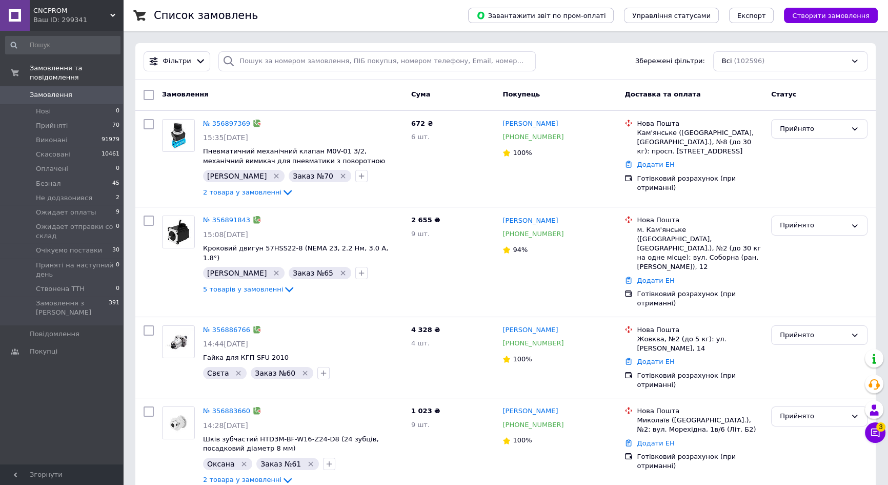
click at [51, 90] on span "Замовлення" at bounding box center [51, 94] width 43 height 9
click at [317, 65] on input "search" at bounding box center [376, 61] width 317 height 20
paste input "356258034"
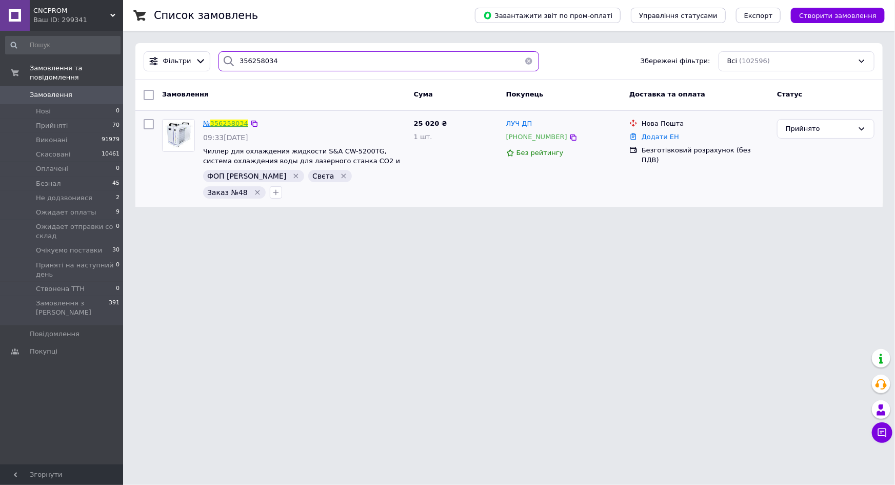
type input "356258034"
click at [238, 123] on link "356258034" at bounding box center [229, 124] width 38 height 8
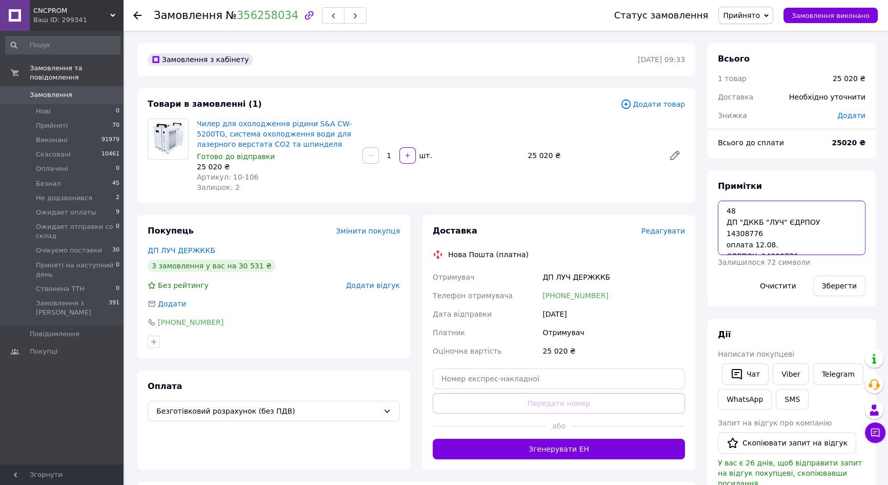
drag, startPoint x: 812, startPoint y: 223, endPoint x: 845, endPoint y: 225, distance: 33.4
click at [845, 225] on textarea "48 ДП "ДККБ "ЛУЧ" ЄДРПОУ 14308776 оплата 12.08. ЄДРПОУ: 14308776 ДЕРЖАВНЕ ПІДПР…" at bounding box center [792, 228] width 148 height 54
drag, startPoint x: 794, startPoint y: 213, endPoint x: 744, endPoint y: 213, distance: 50.3
click at [744, 213] on textarea "48 ДП "ДККБ "ЛУЧ" ЄДРПОУ 14308776 оплата 12.08. ЄДРПОУ: 14308776 ДЕРЖАВНЕ ПІДПР…" at bounding box center [792, 228] width 148 height 54
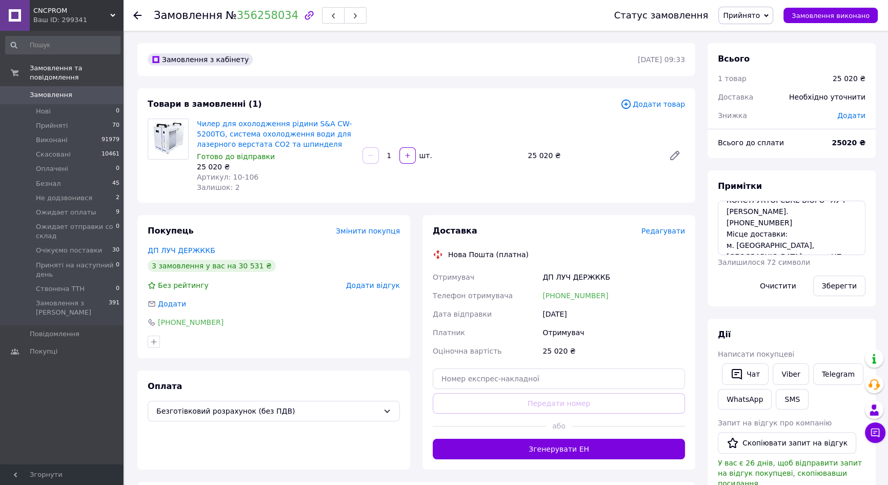
drag, startPoint x: 611, startPoint y: 305, endPoint x: 560, endPoint y: 303, distance: 51.9
click at [560, 303] on div "Отримувач ДП ЛУЧ ДЕРЖККБ Телефон отримувача +380635281845 Дата відправки 12.08.…" at bounding box center [559, 314] width 256 height 92
click at [621, 319] on div "[DATE]" at bounding box center [614, 314] width 147 height 18
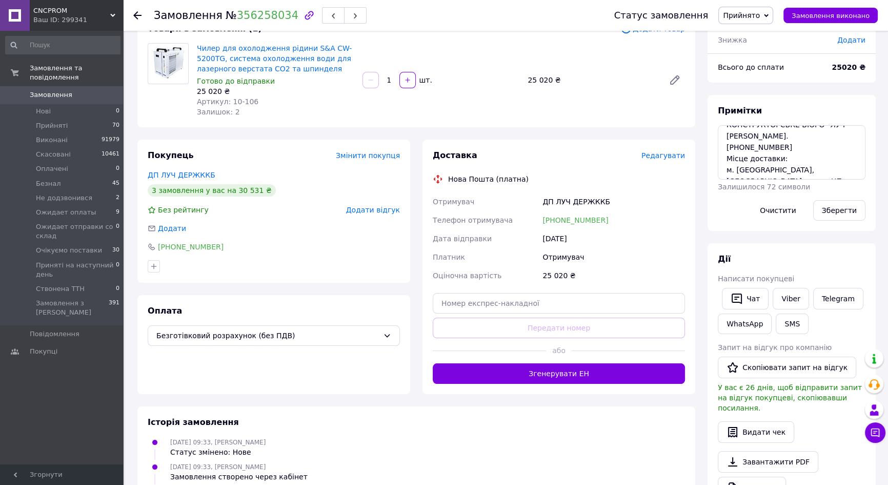
scroll to position [0, 0]
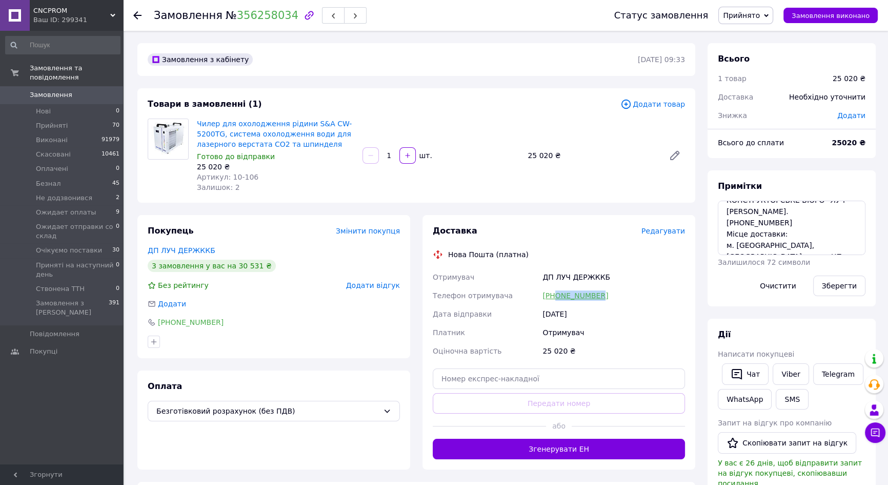
drag, startPoint x: 615, startPoint y: 293, endPoint x: 554, endPoint y: 297, distance: 61.7
click at [554, 297] on div "+380635281845" at bounding box center [614, 295] width 147 height 18
copy link "0635281845"
click at [108, 86] on link "Замовлення 0" at bounding box center [63, 94] width 126 height 17
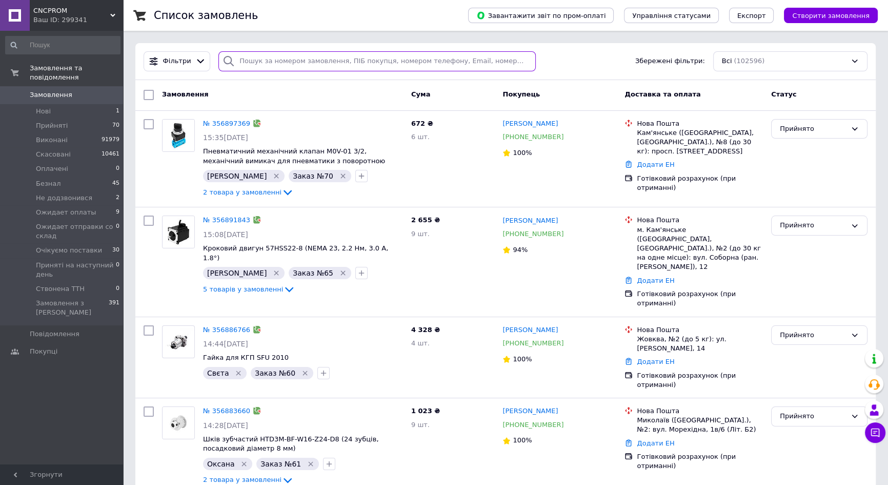
click at [325, 58] on input "search" at bounding box center [376, 61] width 317 height 20
paste input "356837244"
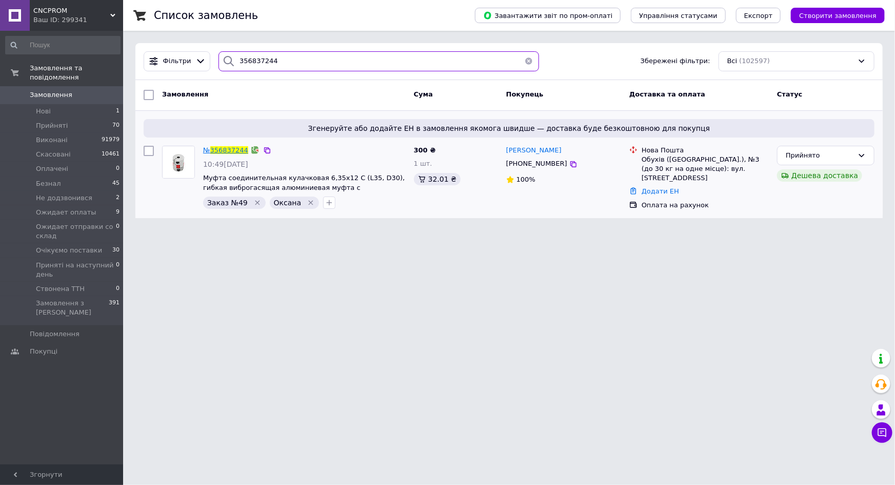
type input "356837244"
click at [228, 150] on span "356837244" at bounding box center [229, 150] width 38 height 8
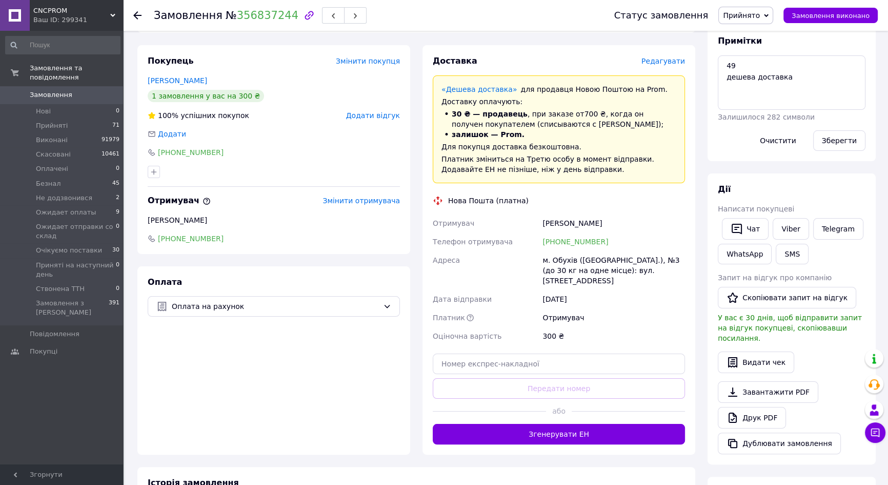
scroll to position [280, 0]
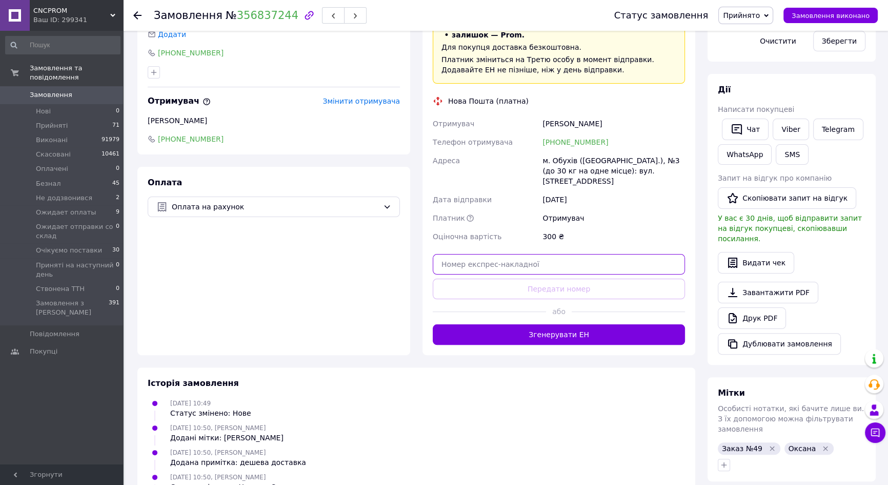
click at [534, 254] on input "text" at bounding box center [559, 264] width 252 height 21
paste input "20451225187274"
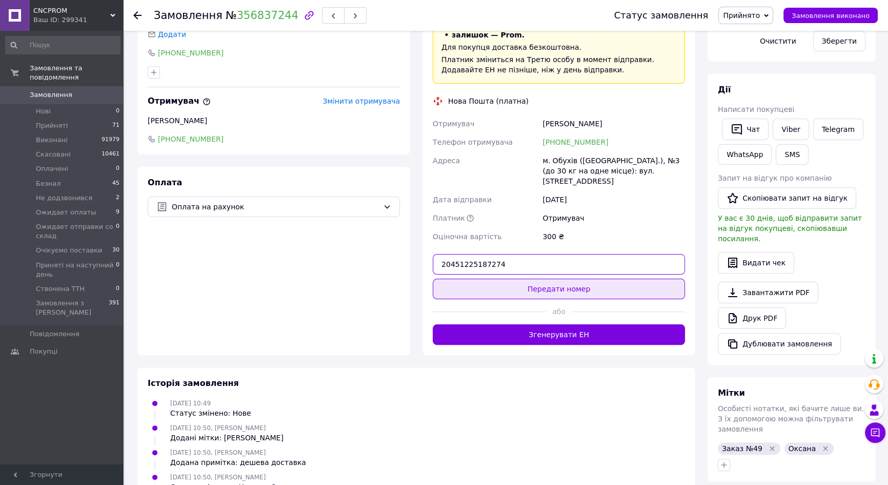
type input "20451225187274"
click at [518, 283] on button "Передати номер" at bounding box center [559, 289] width 252 height 21
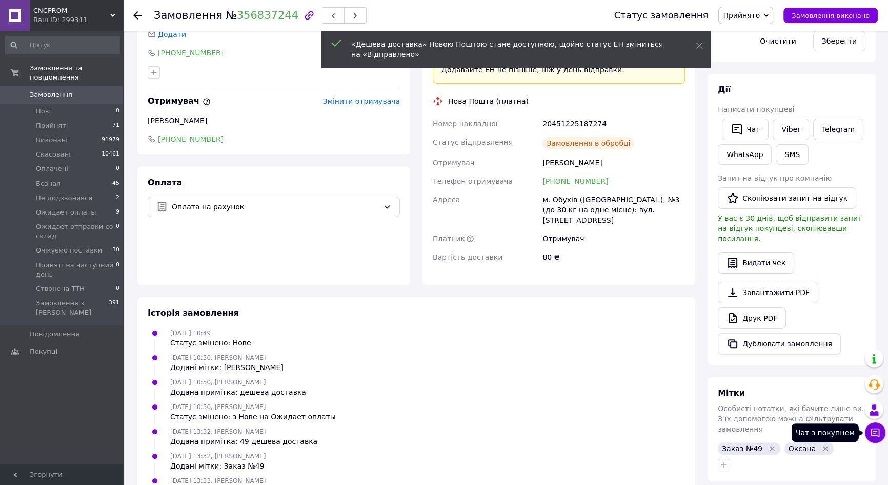
click at [878, 434] on icon at bounding box center [875, 432] width 10 height 10
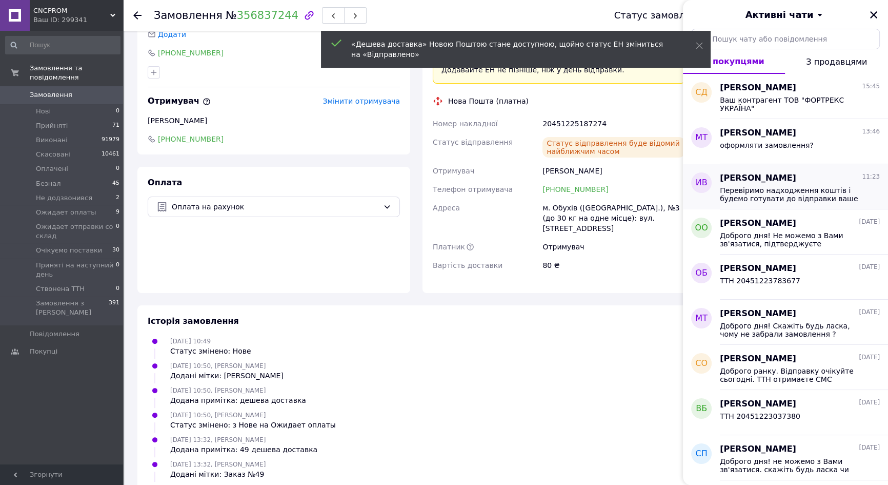
click at [768, 180] on span "[PERSON_NAME]" at bounding box center [758, 178] width 76 height 12
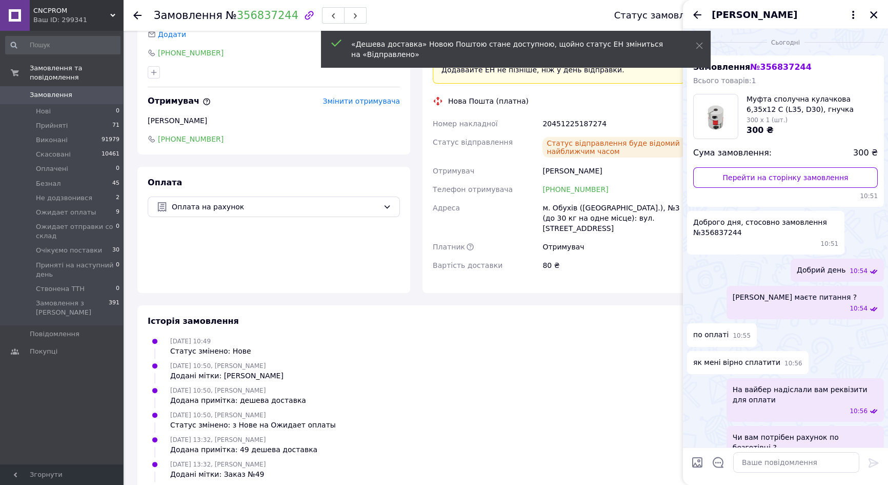
scroll to position [135, 0]
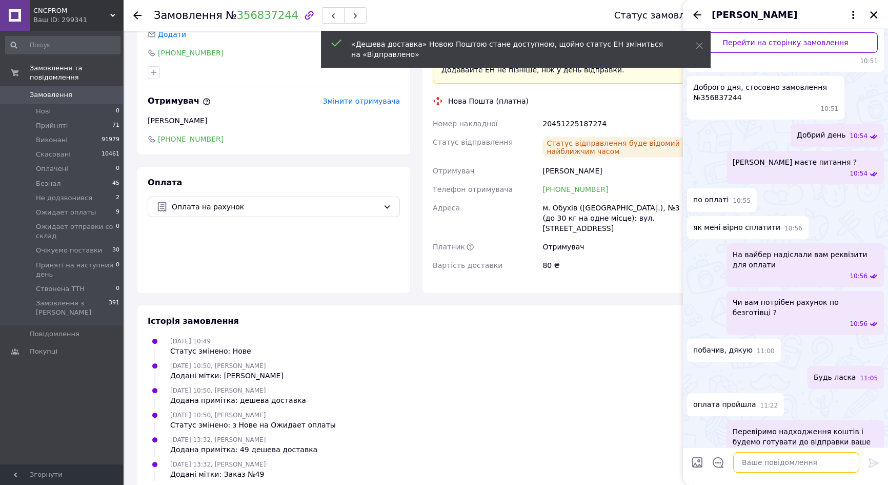
click at [780, 464] on textarea at bounding box center [796, 462] width 126 height 21
paste textarea "20451225187274"
type textarea "ТТН 20451225187274"
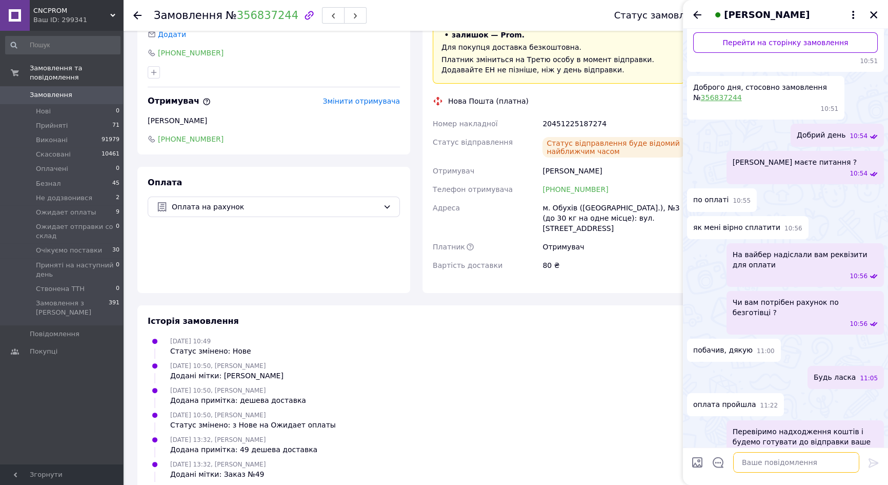
scroll to position [162, 0]
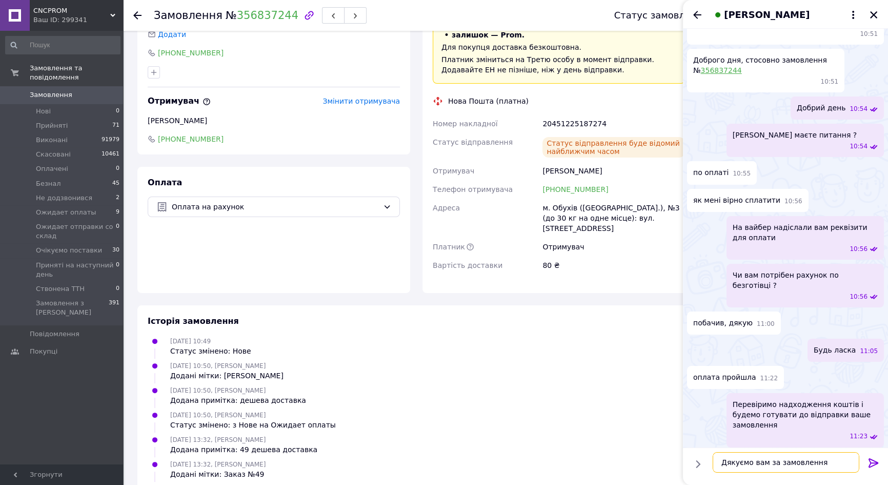
type textarea "Дякуємо вам за замовлення!"
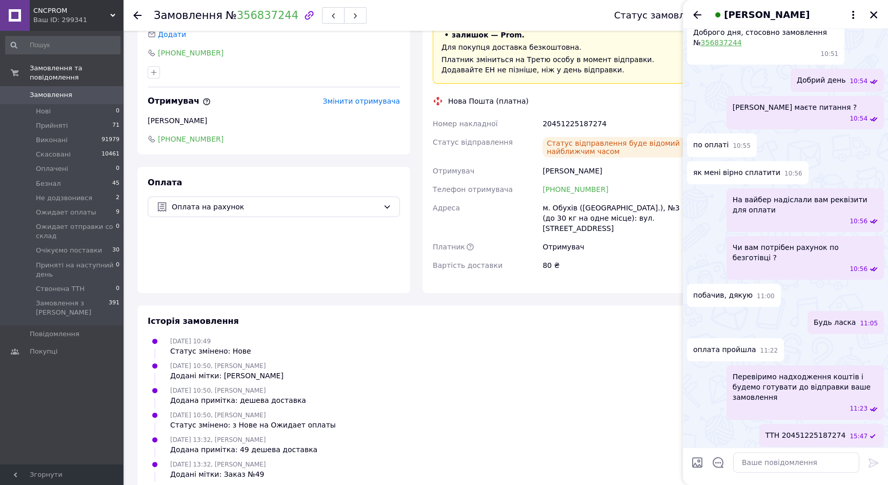
click at [696, 17] on icon "Назад" at bounding box center [697, 15] width 8 height 8
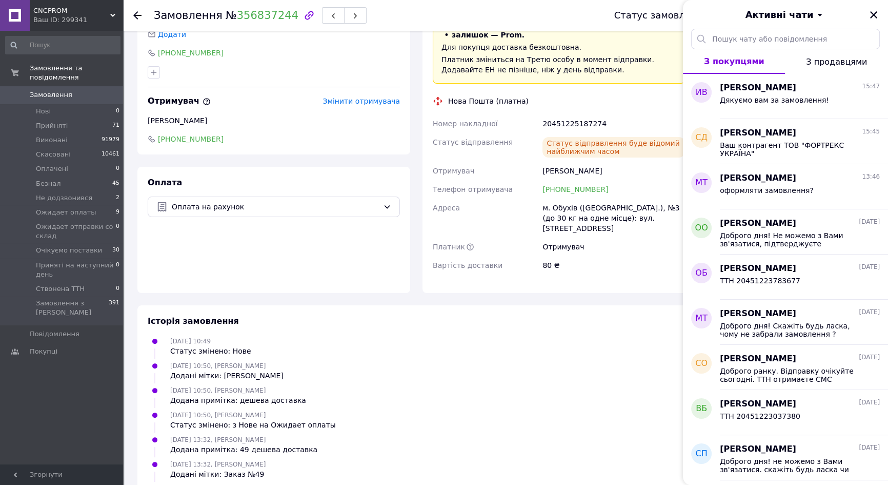
click at [871, 15] on icon "Закрити" at bounding box center [873, 14] width 9 height 9
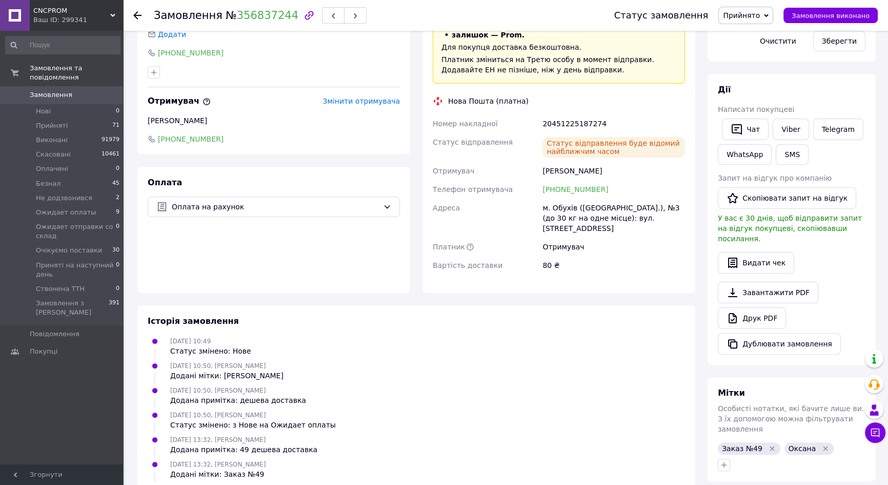
scroll to position [93, 0]
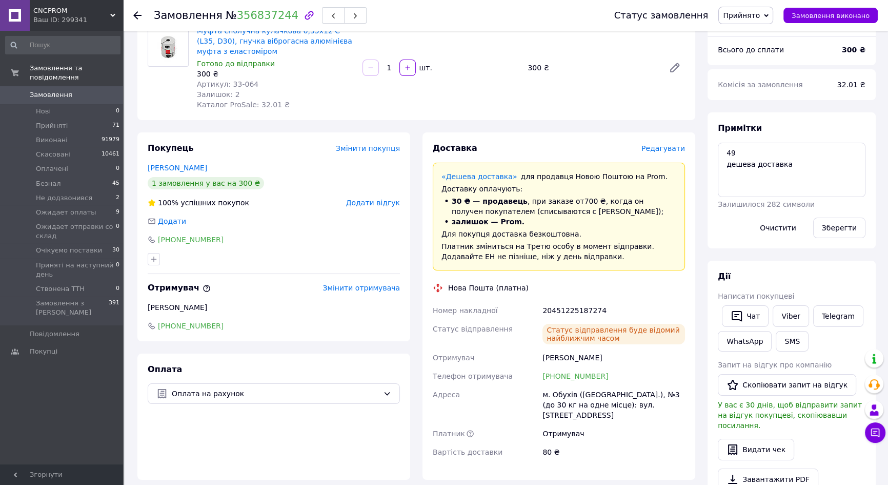
click at [112, 90] on span "0" at bounding box center [109, 94] width 28 height 9
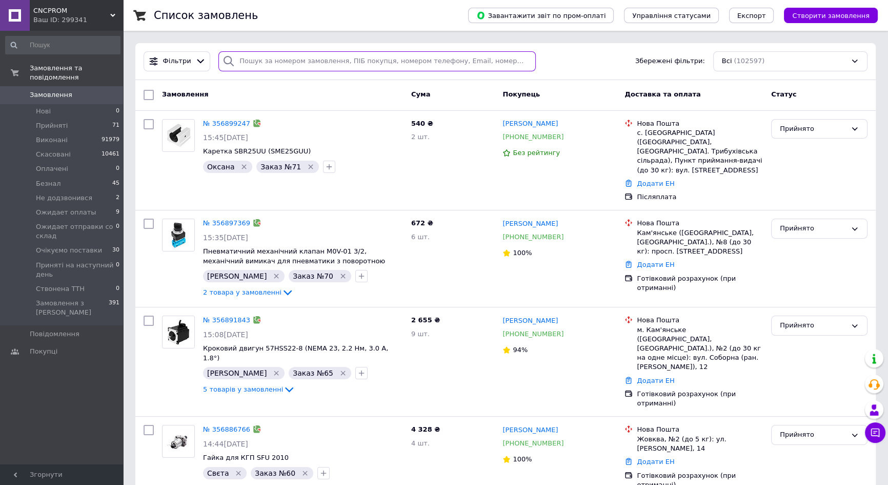
click at [357, 67] on input "search" at bounding box center [376, 61] width 317 height 20
paste input "356131114"
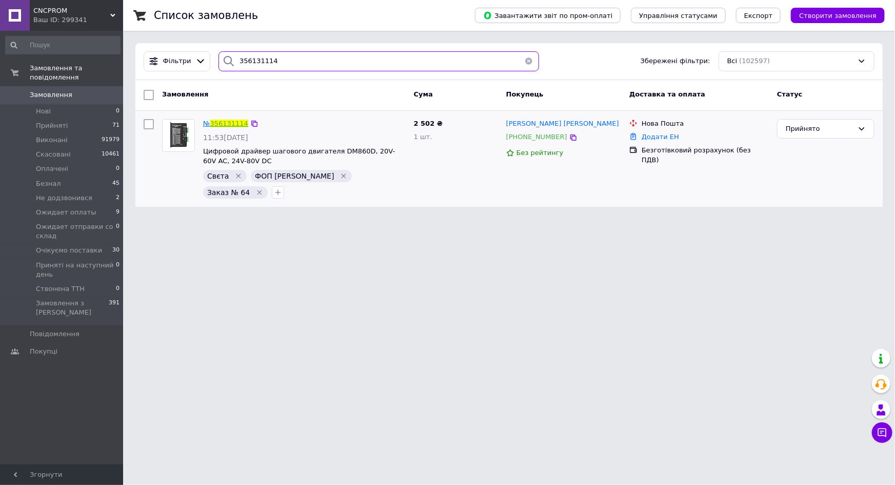
type input "356131114"
click at [230, 123] on link "356131114" at bounding box center [229, 124] width 38 height 8
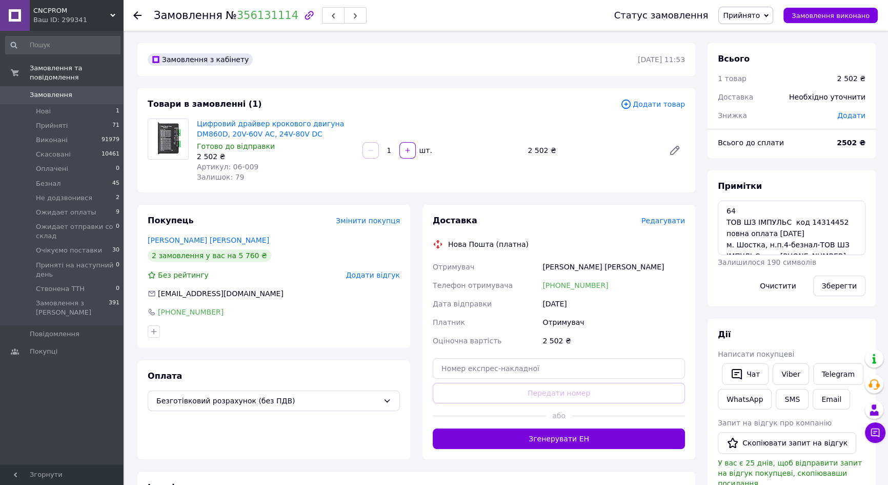
drag, startPoint x: 226, startPoint y: 17, endPoint x: 357, endPoint y: 234, distance: 253.6
click at [242, 40] on div "Замовлення № 356131114 Статус замовлення Прийнято Виконано Скасовано Оплачено Б…" at bounding box center [506, 401] width 763 height 740
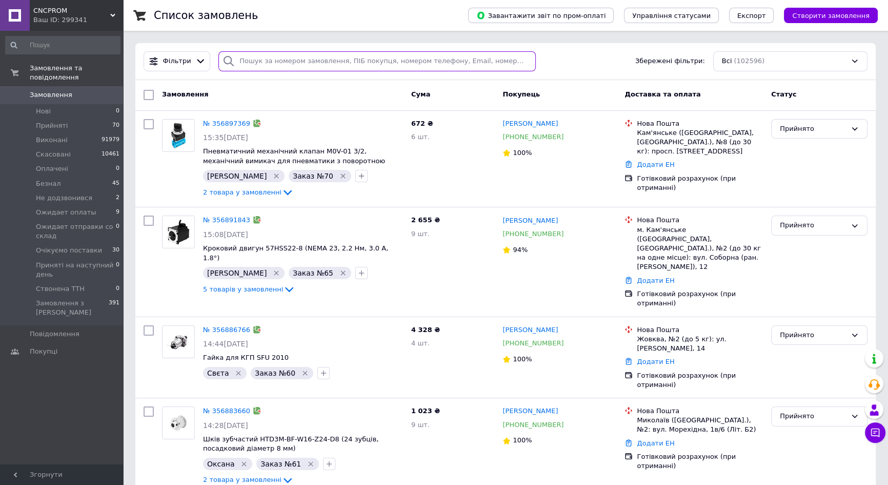
click at [342, 64] on input "search" at bounding box center [376, 61] width 317 height 20
paste input "355889468"
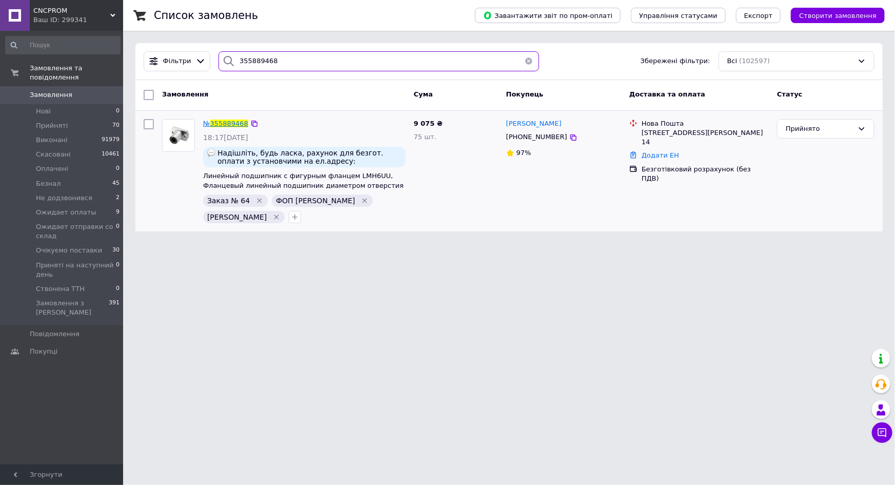
type input "355889468"
click at [227, 127] on span "№ 355889468" at bounding box center [225, 124] width 45 height 8
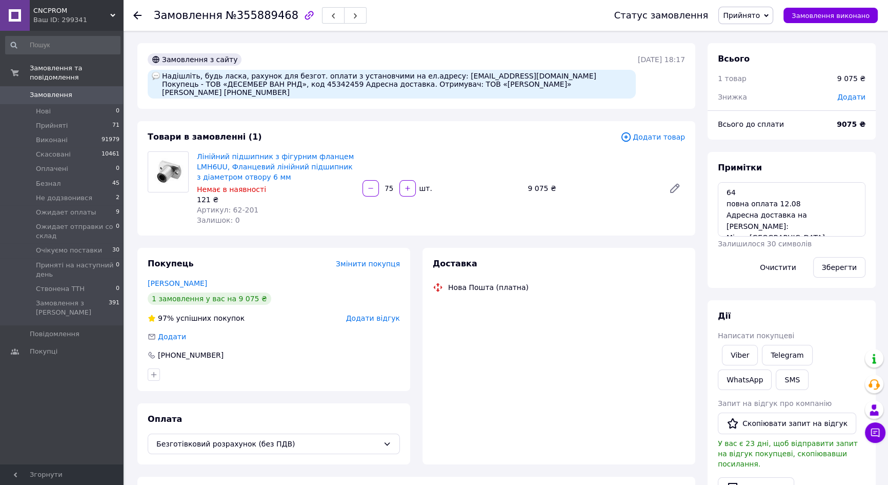
scroll to position [25, 0]
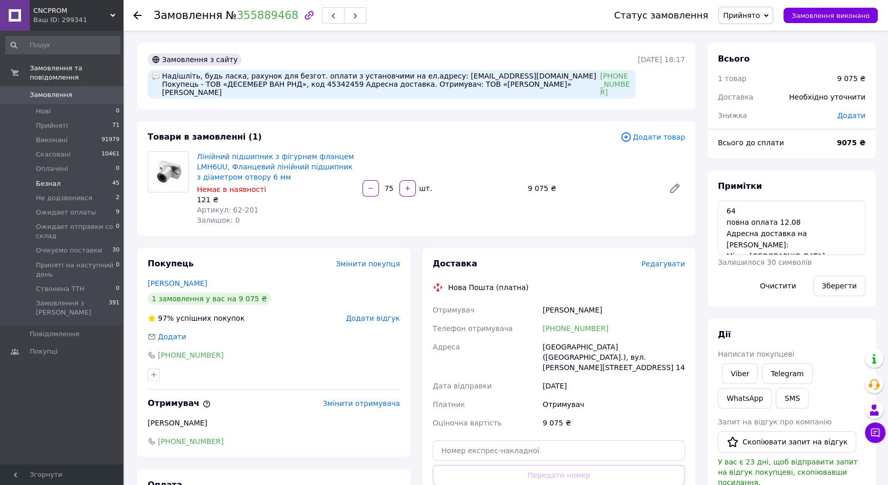
click at [72, 177] on li "Безнал 45" at bounding box center [63, 183] width 126 height 14
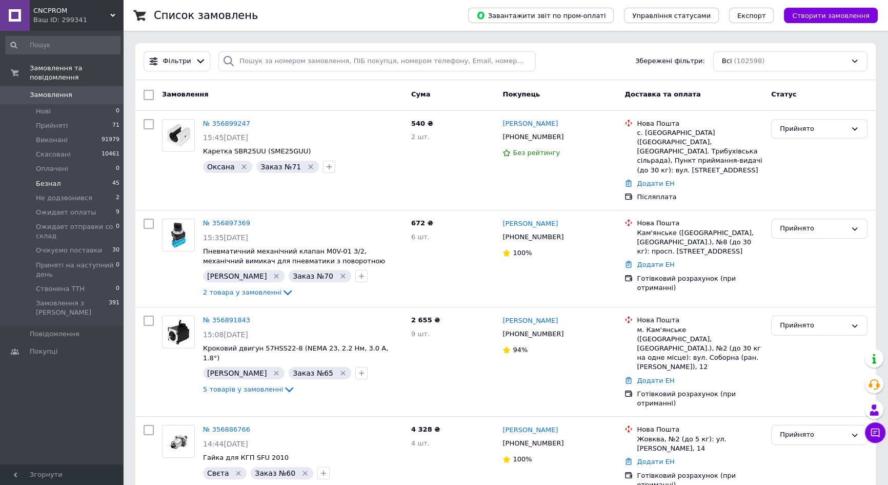
click at [64, 176] on li "Безнал 45" at bounding box center [63, 183] width 126 height 14
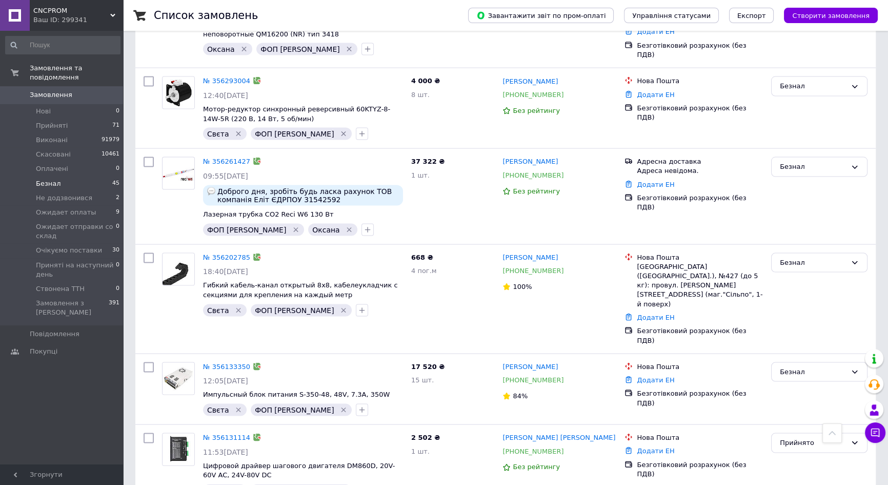
scroll to position [2611, 0]
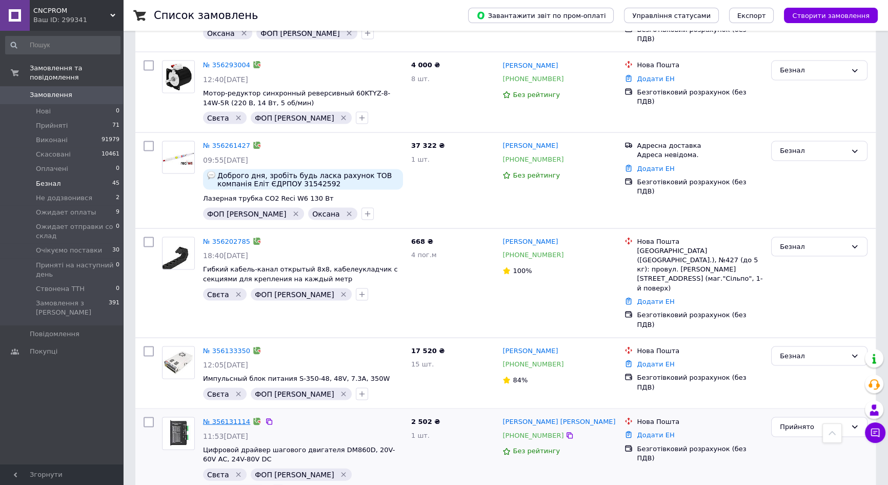
click at [233, 417] on link "№ 356131114" at bounding box center [226, 421] width 47 height 8
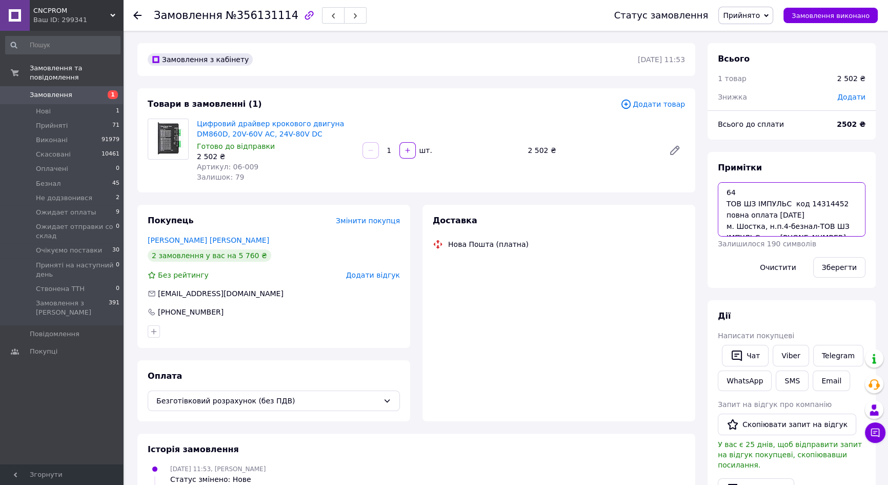
click at [805, 195] on textarea "64 ТОВ ШЗ IМПУЛЬС код 14314452 повна оплата [DATE] м. Шостка, н.п.4-безнал-ТОВ …" at bounding box center [792, 209] width 148 height 54
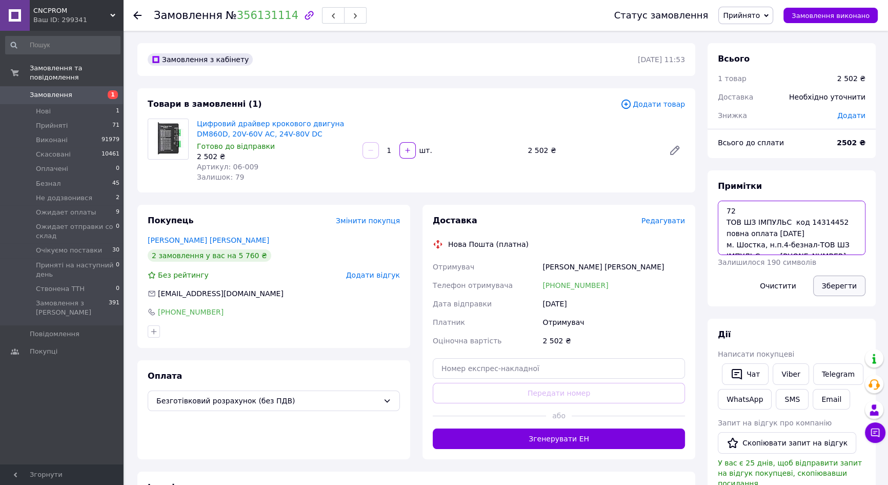
type textarea "72 ТОВ ШЗ IМПУЛЬС код 14314452 повна оплата [DATE] м. Шостка, н.п.4-безнал-ТОВ …"
click at [841, 291] on button "Зберегти" at bounding box center [839, 285] width 52 height 21
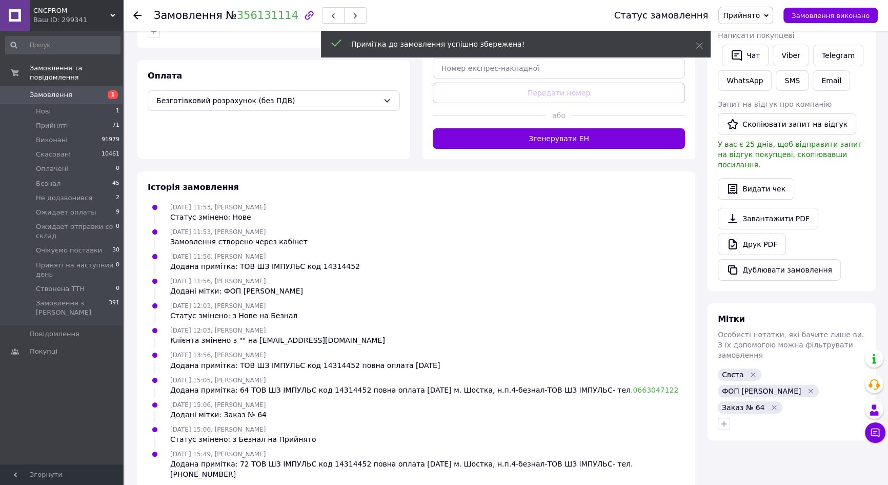
scroll to position [306, 0]
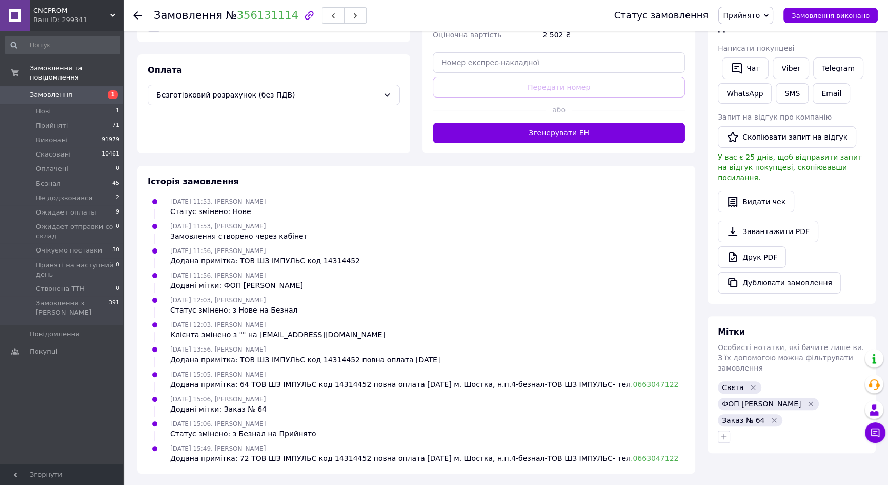
click at [772, 417] on icon "Видалити мітку" at bounding box center [774, 419] width 5 height 5
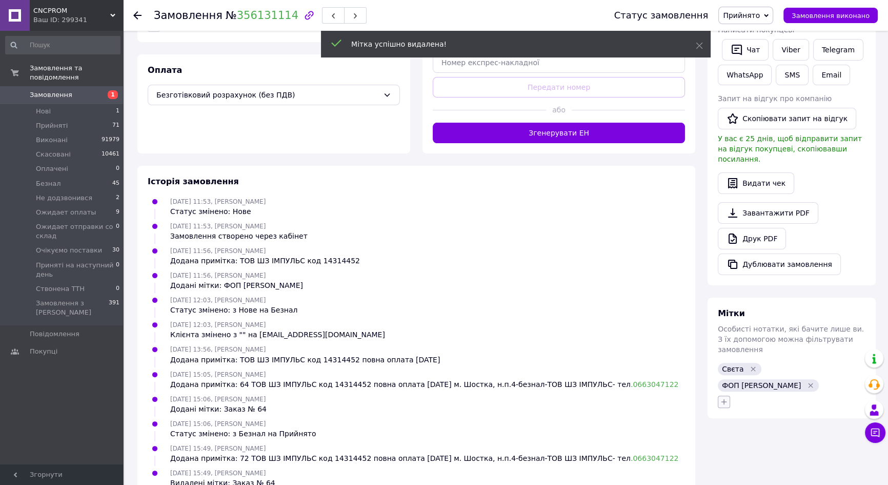
click at [726, 397] on icon "button" at bounding box center [724, 401] width 8 height 8
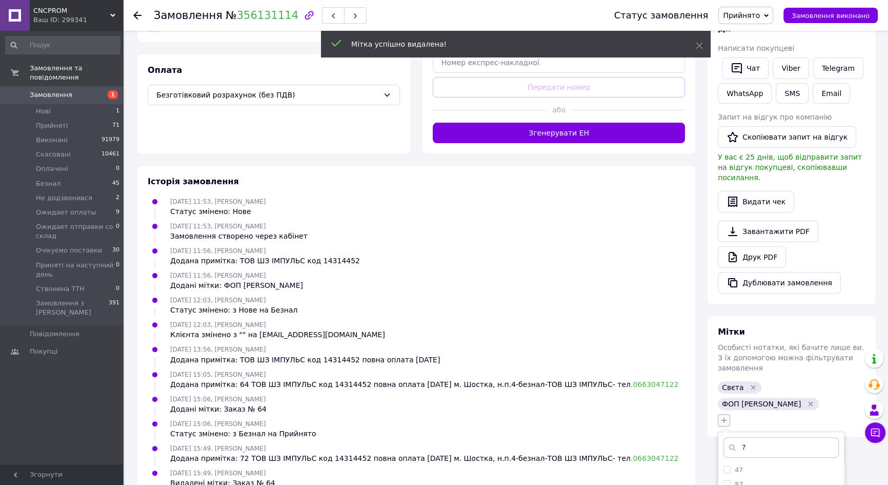
type input "72"
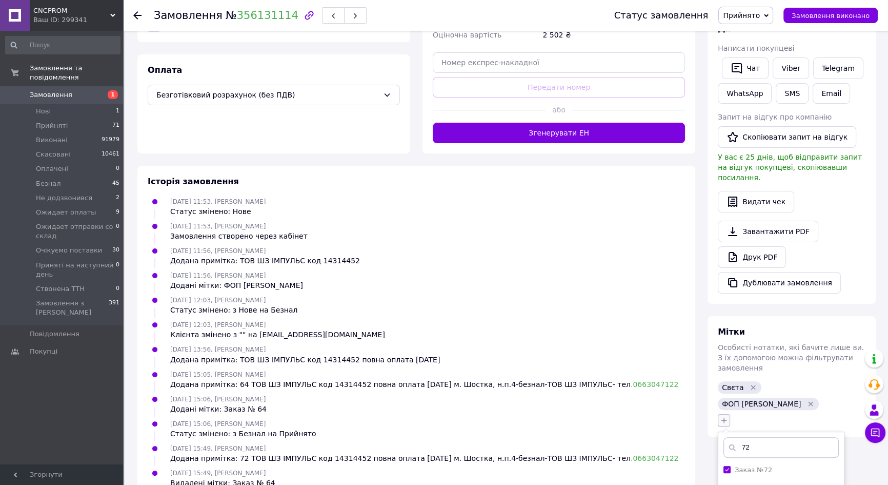
checkbox input "true"
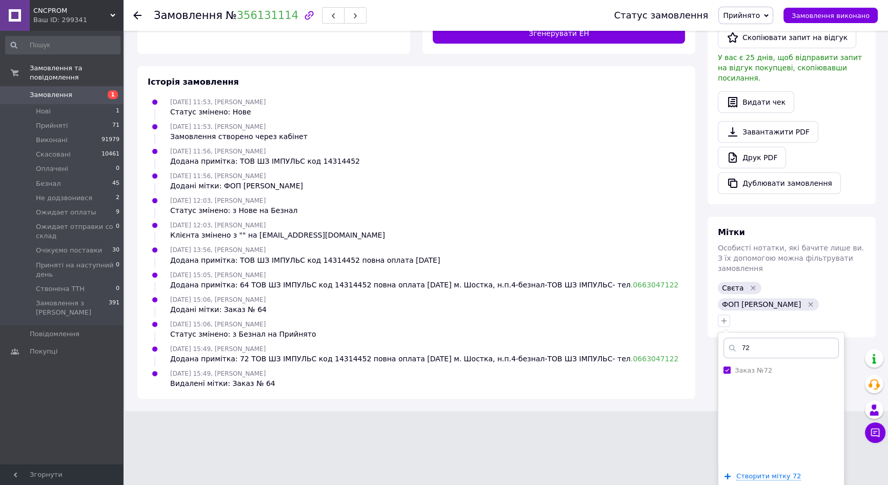
type input "72"
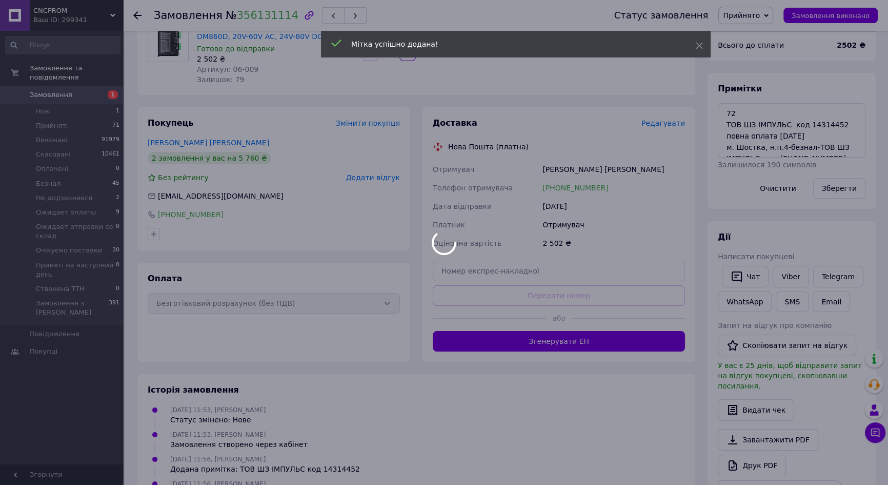
scroll to position [8, 0]
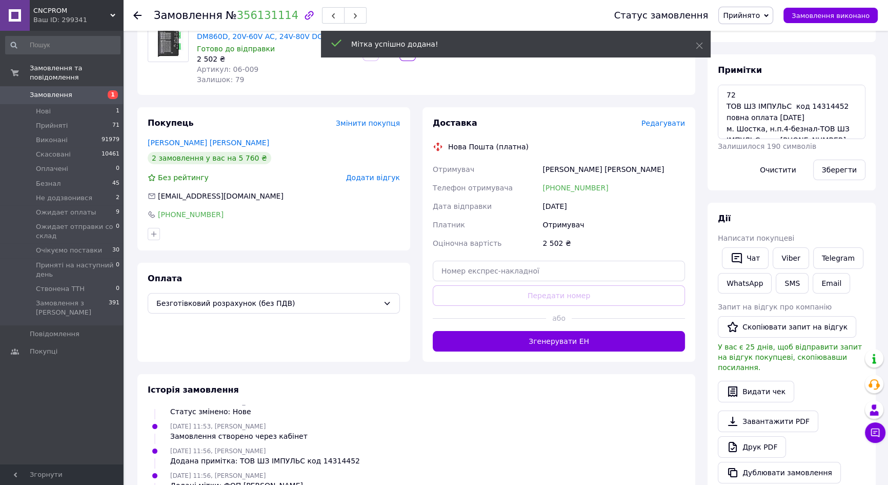
click at [750, 4] on div "Статус замовлення Прийнято Виконано Скасовано Оплачено Безнал Не додзвонився Ож…" at bounding box center [736, 15] width 284 height 31
drag, startPoint x: 748, startPoint y: 13, endPoint x: 746, endPoint y: 52, distance: 39.5
click at [746, 40] on div "Замовлення № 356131114 Статус замовлення Прийнято Виконано Скасовано Оплачено Б…" at bounding box center [506, 333] width 763 height 801
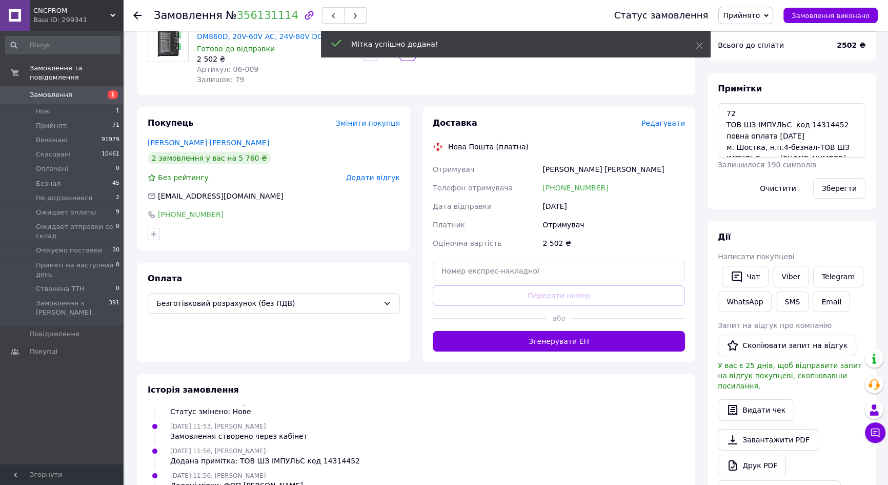
click at [750, 14] on span "Прийнято" at bounding box center [741, 15] width 37 height 8
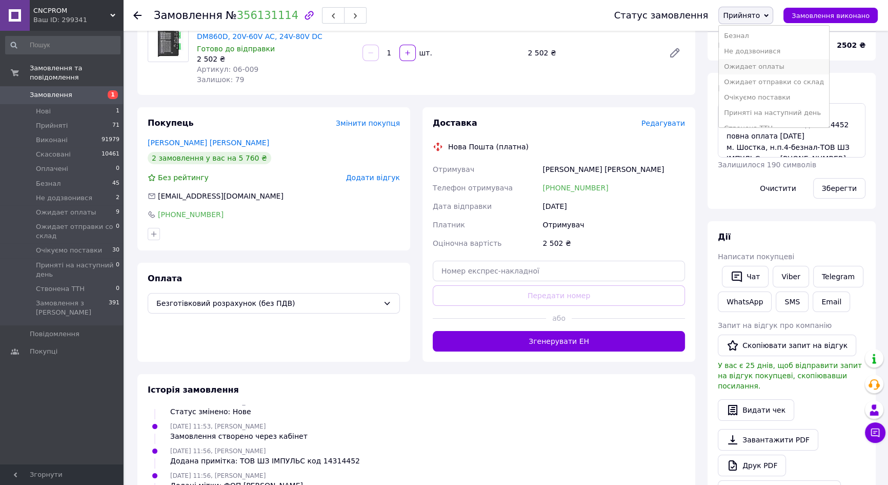
click at [741, 70] on li "Ожидает оплаты" at bounding box center [774, 66] width 110 height 15
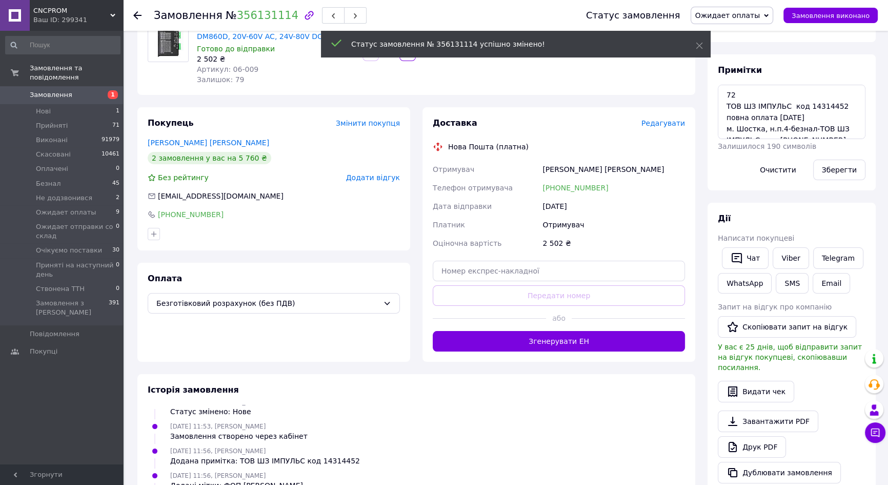
scroll to position [32, 0]
click at [743, 11] on span "Ожидает оплаты" at bounding box center [727, 15] width 65 height 8
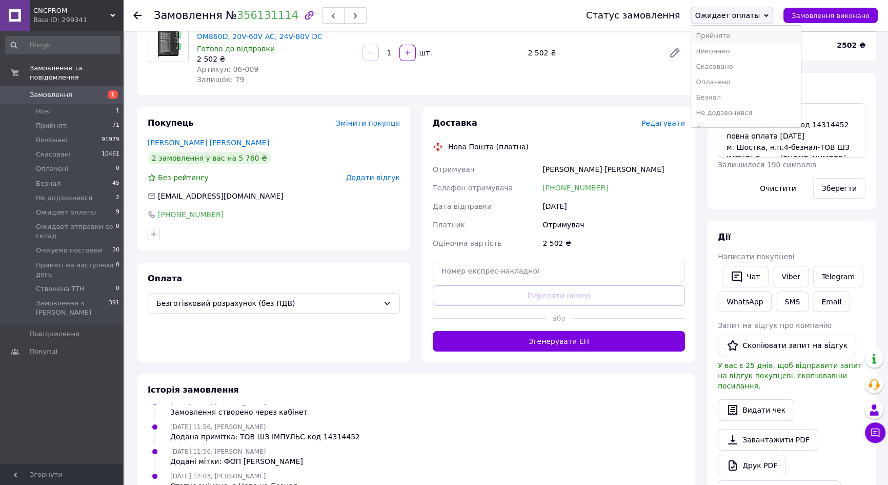
click at [735, 36] on li "Прийнято" at bounding box center [746, 35] width 110 height 15
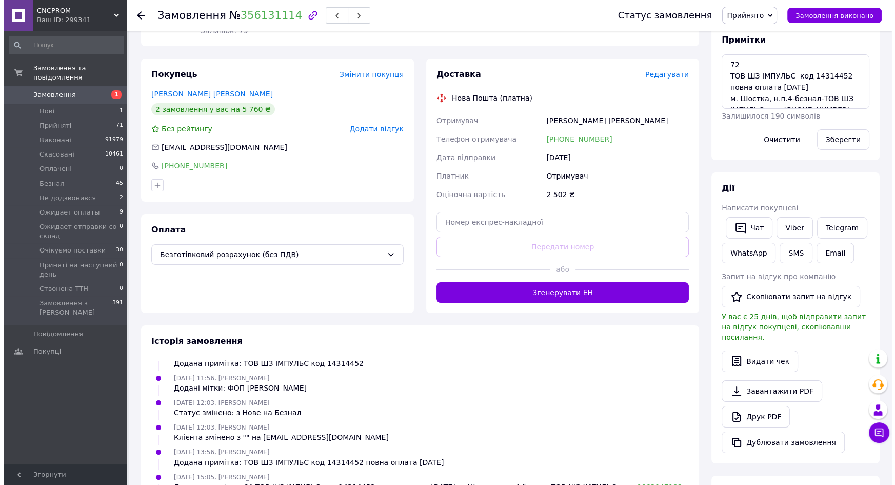
scroll to position [0, 0]
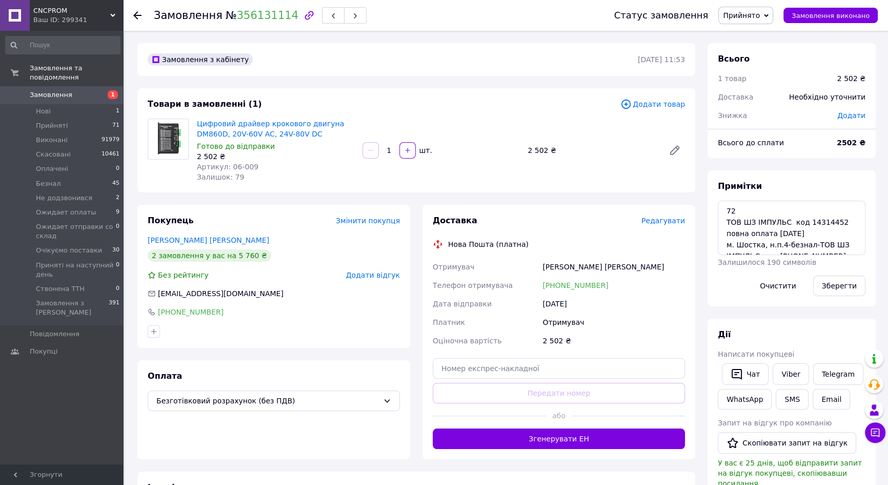
click at [97, 86] on link "Замовлення 1" at bounding box center [63, 94] width 126 height 17
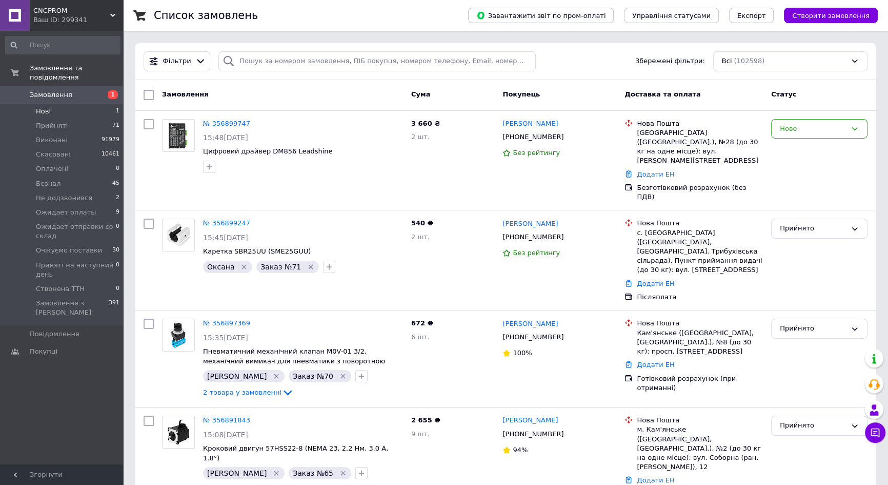
click at [47, 107] on span "Нові" at bounding box center [43, 111] width 15 height 9
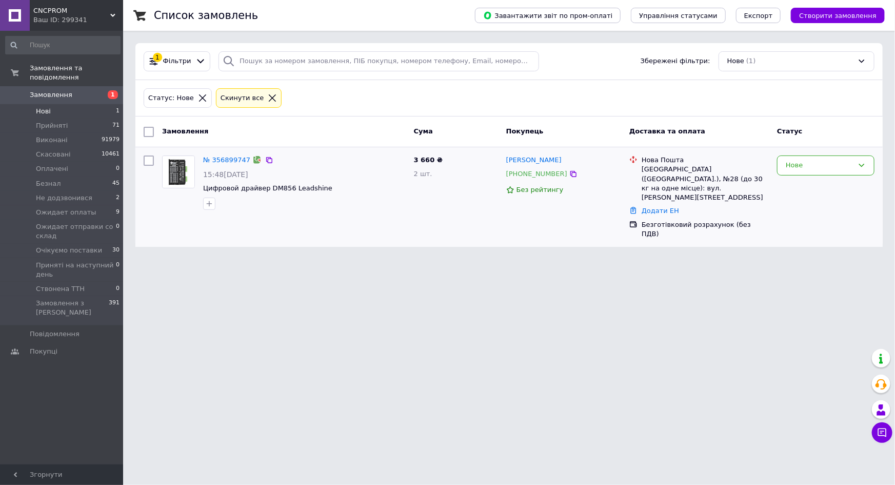
click at [238, 152] on div "№ 356899747 15:48, 12.08.2025 Цифровой драйвер DM856 Leadshine" at bounding box center [304, 182] width 211 height 62
click at [235, 103] on div "Cкинути все" at bounding box center [242, 98] width 48 height 11
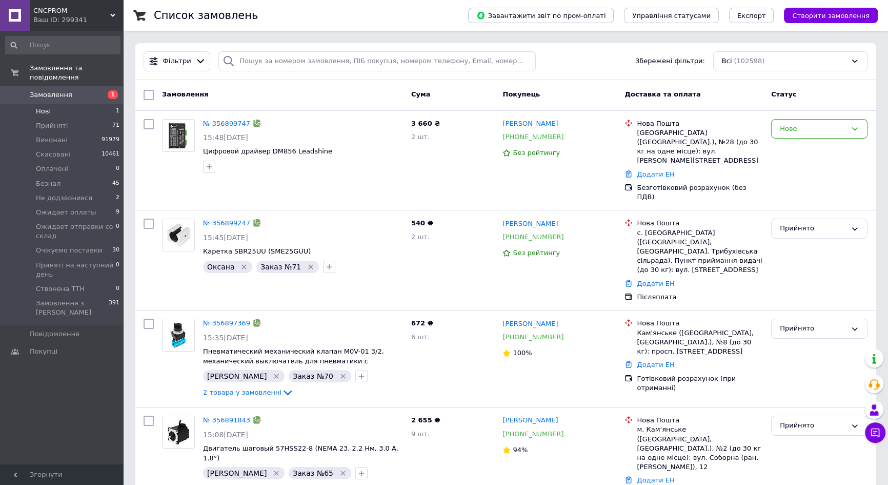
click at [81, 105] on li "Нові 1" at bounding box center [63, 111] width 126 height 14
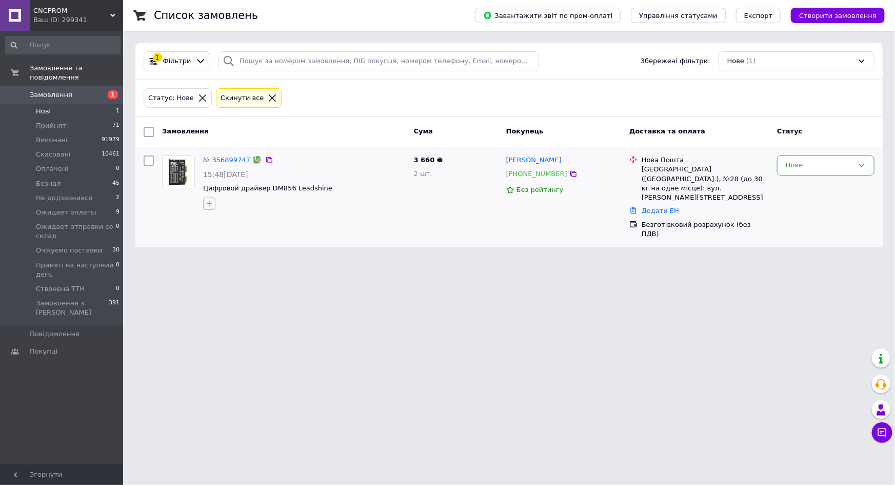
click at [205, 205] on icon "button" at bounding box center [209, 204] width 8 height 8
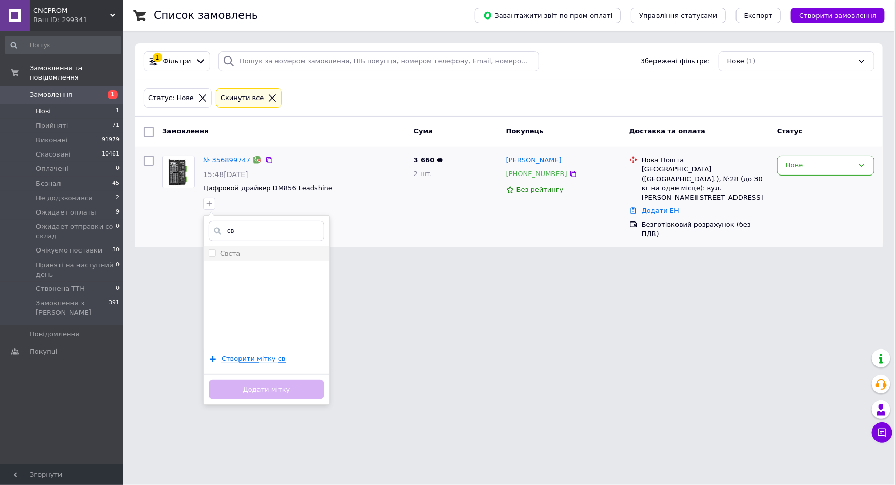
type input "св"
click at [228, 249] on label "Свєта" at bounding box center [230, 253] width 20 height 8
checkbox input "true"
click at [244, 385] on button "Додати мітку" at bounding box center [266, 390] width 115 height 20
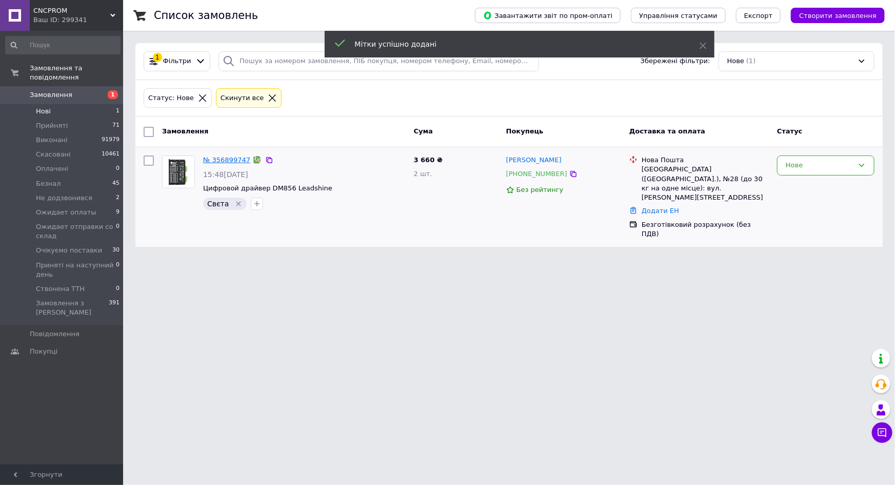
click at [227, 159] on link "№ 356899747" at bounding box center [226, 160] width 47 height 8
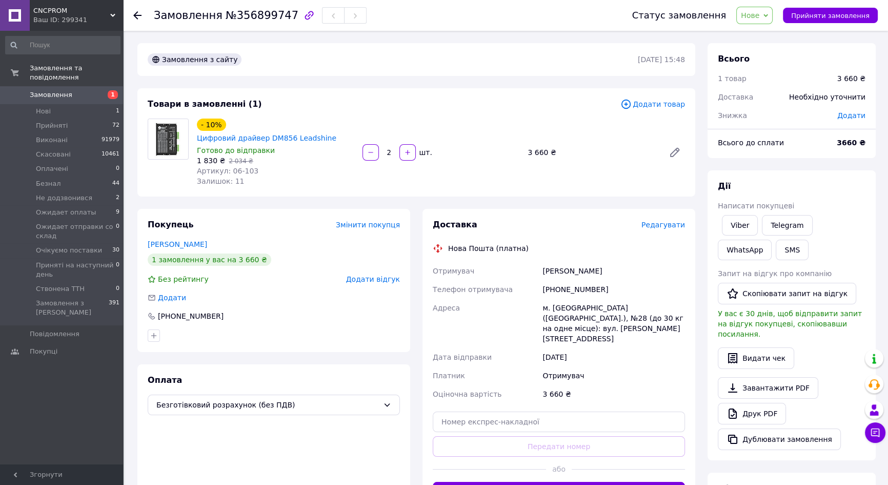
click at [140, 13] on icon at bounding box center [137, 15] width 8 height 8
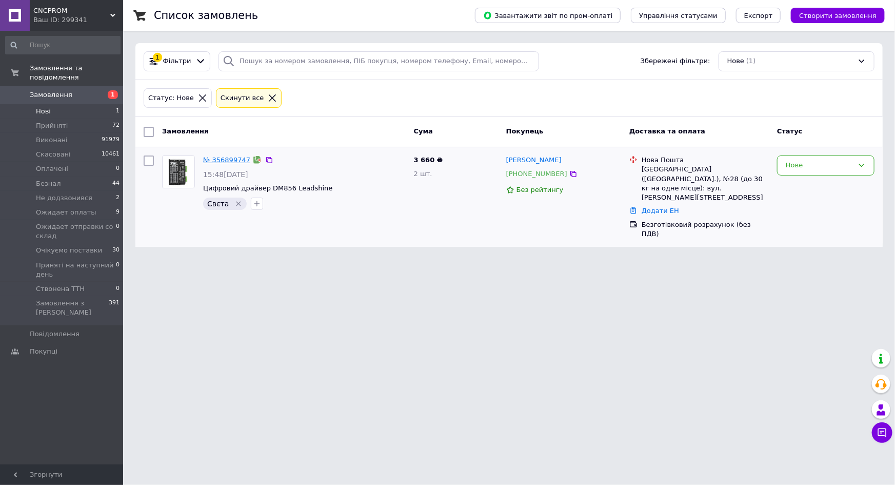
click at [233, 162] on link "№ 356899747" at bounding box center [226, 160] width 47 height 8
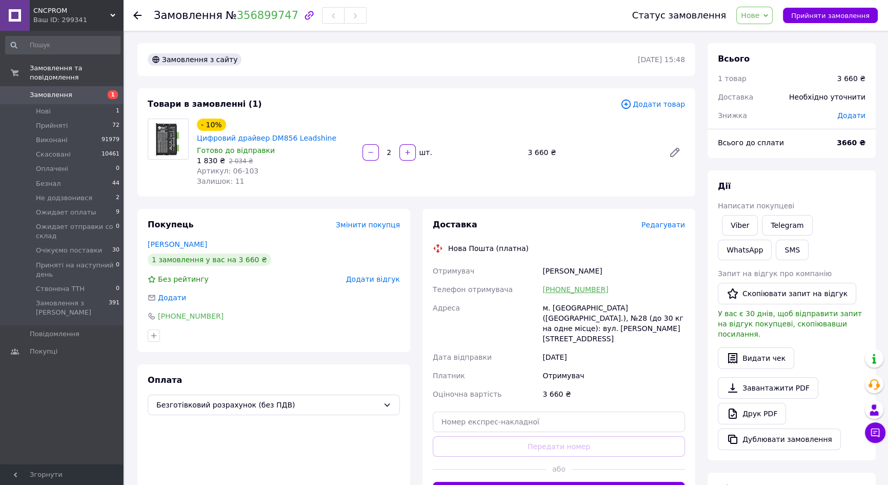
click at [576, 285] on link "[PHONE_NUMBER]" at bounding box center [576, 289] width 66 height 8
click at [691, 343] on div "Доставка Редагувати Нова Пошта (платна) Отримувач Осередчук Андрій Телефон отри…" at bounding box center [559, 361] width 273 height 304
drag, startPoint x: 433, startPoint y: 214, endPoint x: 485, endPoint y: 215, distance: 51.8
click at [485, 219] on div "Доставка" at bounding box center [537, 225] width 209 height 12
click at [493, 219] on div "Доставка Редагувати Нова Пошта (платна) Отримувач Осередчук Андрій Телефон отри…" at bounding box center [559, 360] width 252 height 283
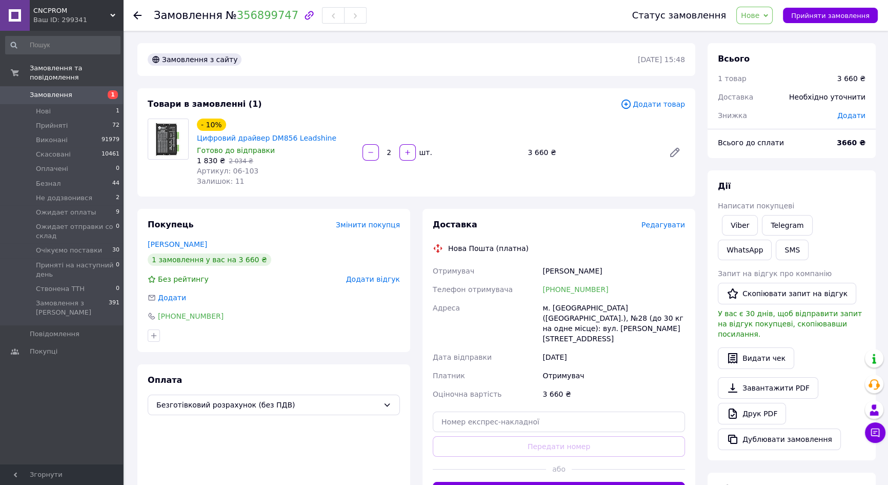
scroll to position [231, 0]
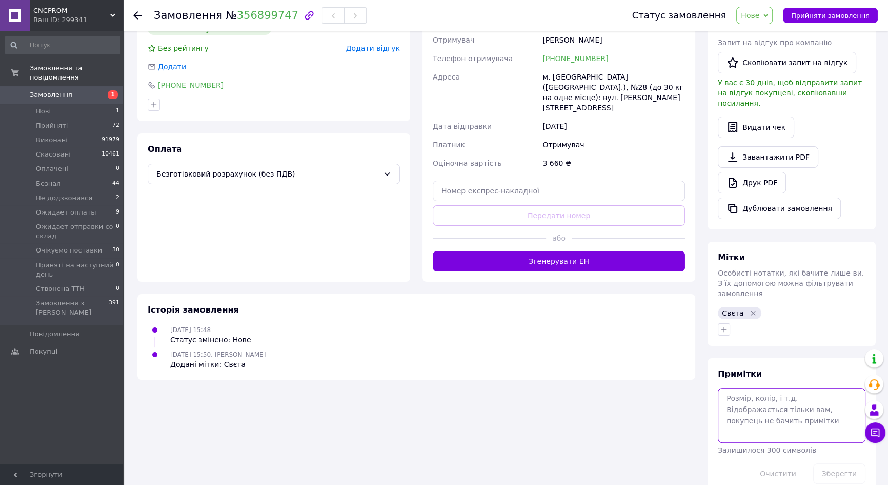
click at [766, 388] on textarea at bounding box center [792, 415] width 148 height 54
paste textarea "34768216 — ТОВ МЕРКОР УКРАЇНА"
type textarea "34768216 — ТОВ МЕРКОР УКРАЇНА"
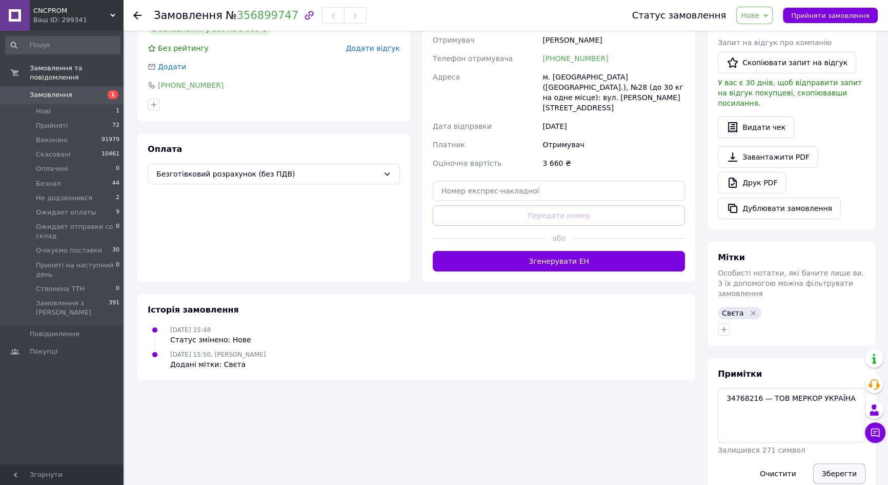
click at [843, 463] on button "Зберегти" at bounding box center [839, 473] width 52 height 21
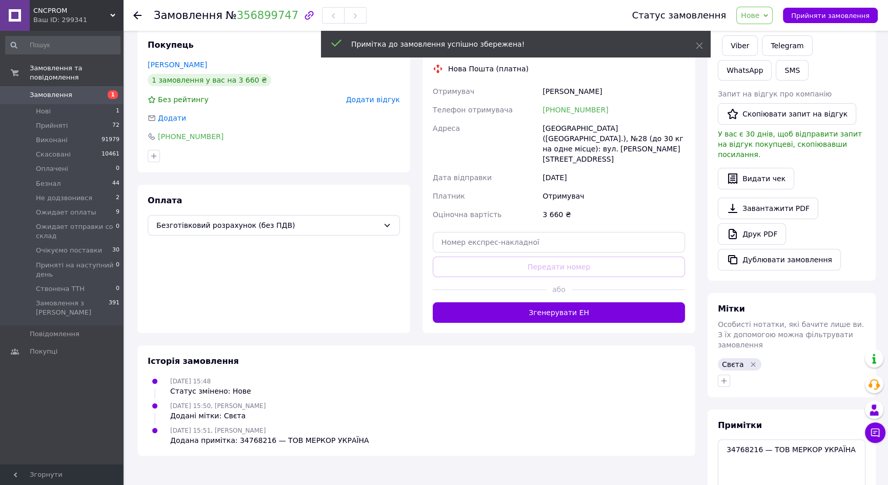
scroll to position [91, 0]
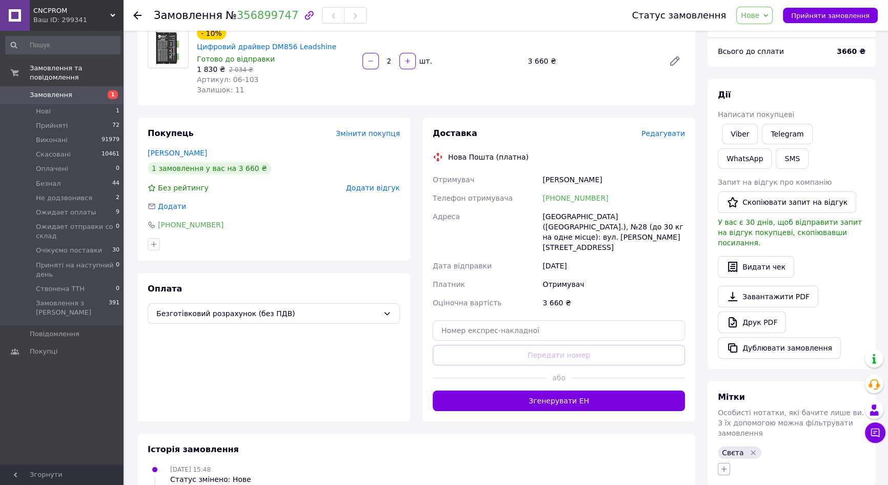
click at [725, 465] on icon "button" at bounding box center [724, 469] width 8 height 8
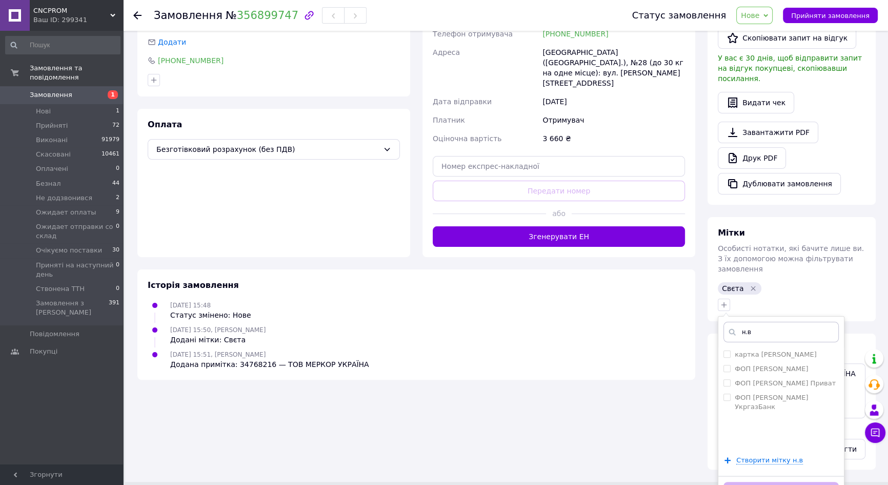
scroll to position [256, 0]
type input "н.в"
click at [778, 379] on label "ФОП Шаріф Н.В. Приват" at bounding box center [785, 383] width 101 height 8
checkbox input "true"
click at [781, 481] on button "Додати мітку" at bounding box center [781, 491] width 115 height 20
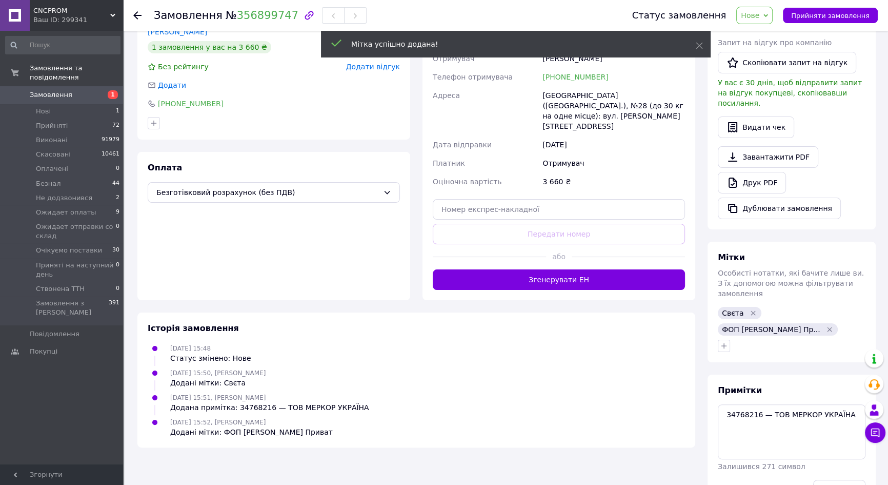
scroll to position [231, 0]
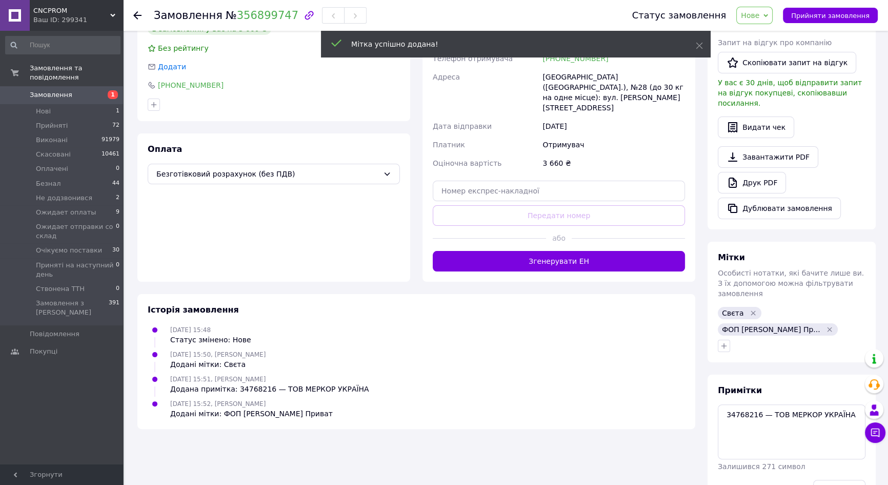
drag, startPoint x: 564, startPoint y: 397, endPoint x: 587, endPoint y: 412, distance: 26.7
click at [571, 401] on div "Замовлення з сайту 12.08.2025 | 15:48 Товари в замовленні (1) Додати товар - 10…" at bounding box center [416, 161] width 570 height 698
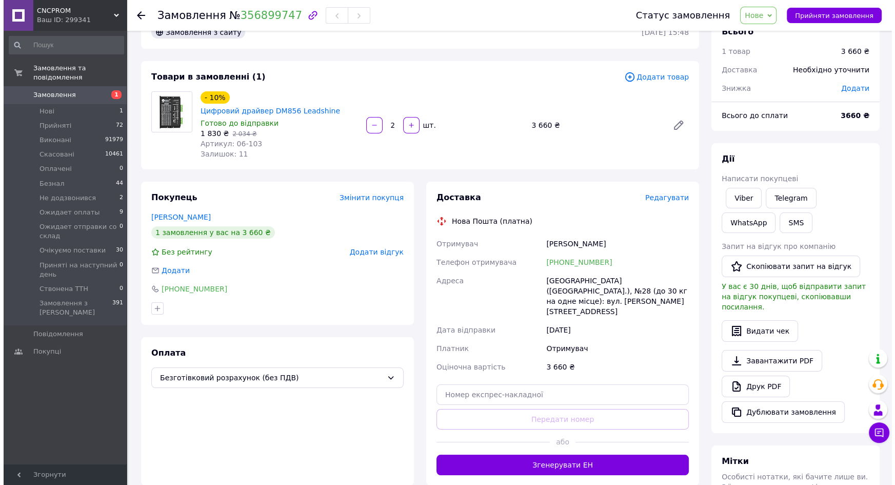
scroll to position [0, 0]
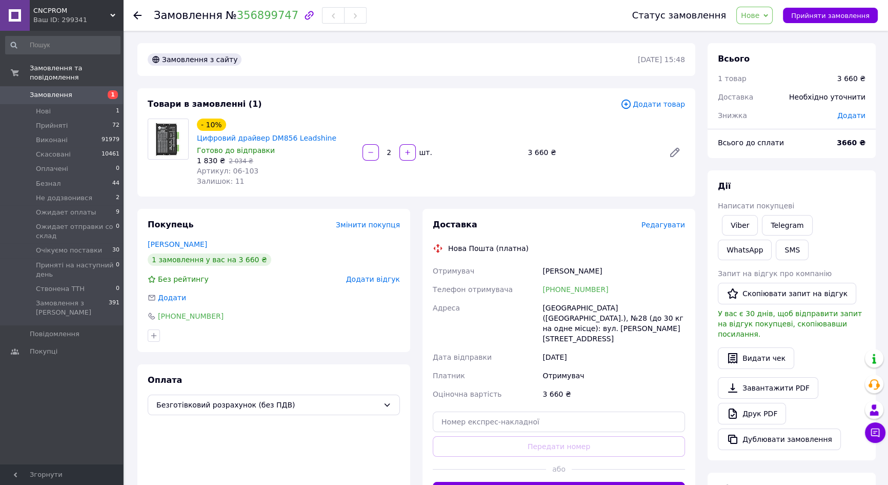
click at [143, 17] on div at bounding box center [143, 15] width 21 height 31
click at [138, 15] on use at bounding box center [137, 15] width 8 height 8
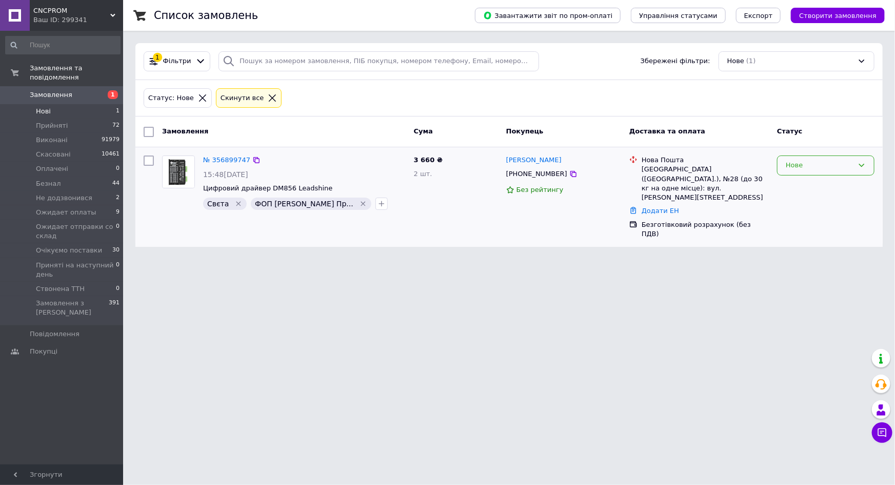
click at [810, 168] on div "Нове" at bounding box center [820, 165] width 68 height 11
click at [803, 218] on li "Безнал" at bounding box center [826, 215] width 96 height 19
click at [224, 159] on link "№ 356899747" at bounding box center [226, 160] width 47 height 8
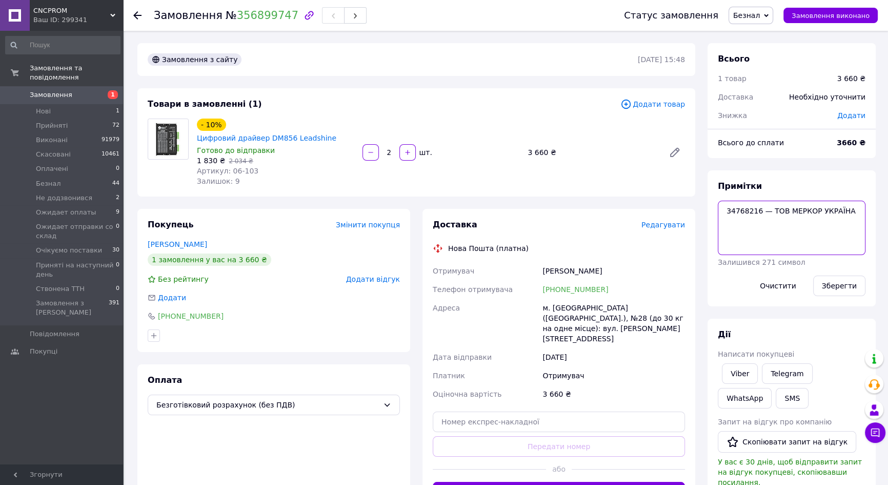
drag, startPoint x: 770, startPoint y: 210, endPoint x: 842, endPoint y: 211, distance: 71.8
click at [842, 211] on textarea "34768216 — ТОВ МЕРКОР УКРАЇНА" at bounding box center [792, 228] width 148 height 54
click at [759, 271] on div "Очистити" at bounding box center [778, 285] width 62 height 29
drag, startPoint x: 569, startPoint y: 279, endPoint x: 554, endPoint y: 279, distance: 14.9
click at [554, 280] on div "[PHONE_NUMBER]" at bounding box center [614, 289] width 147 height 18
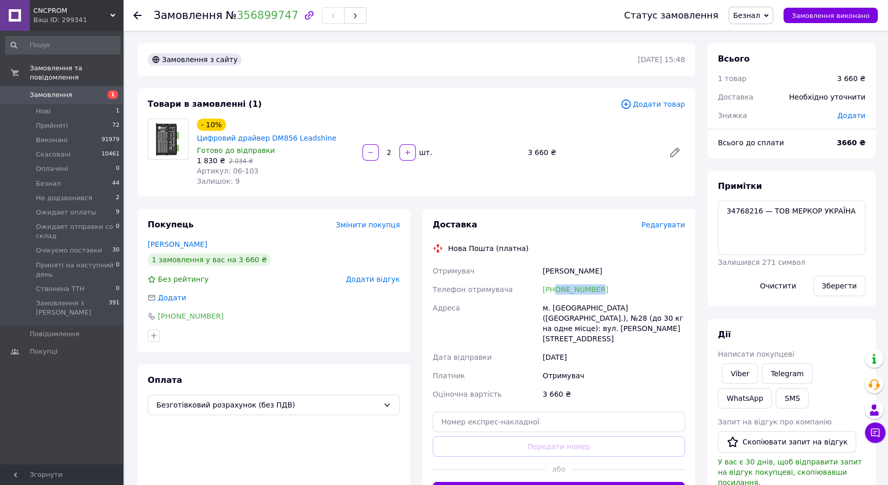
copy link "0673411967"
click at [136, 16] on use at bounding box center [137, 15] width 8 height 8
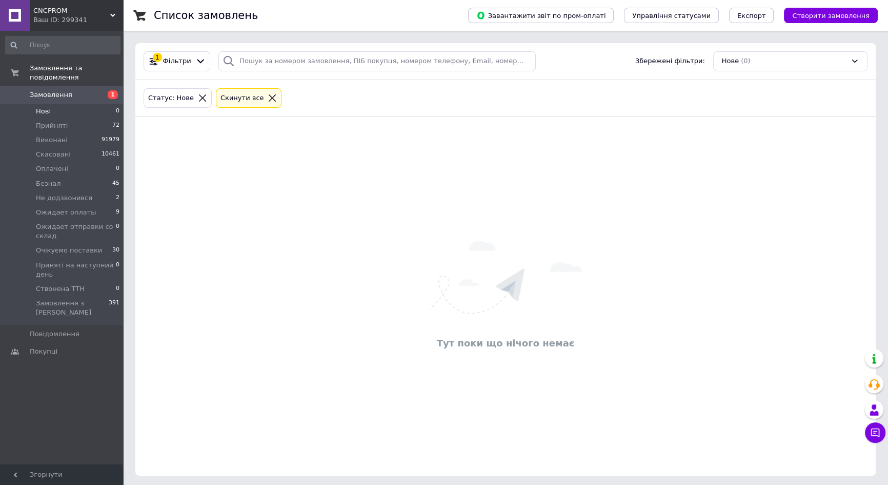
click at [244, 102] on div "Cкинути все" at bounding box center [242, 98] width 48 height 11
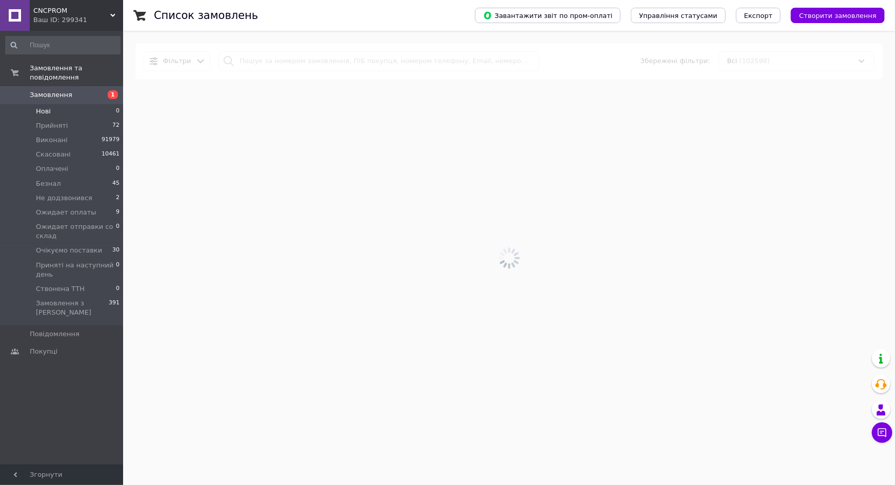
click at [62, 92] on link "Замовлення 1" at bounding box center [63, 94] width 126 height 17
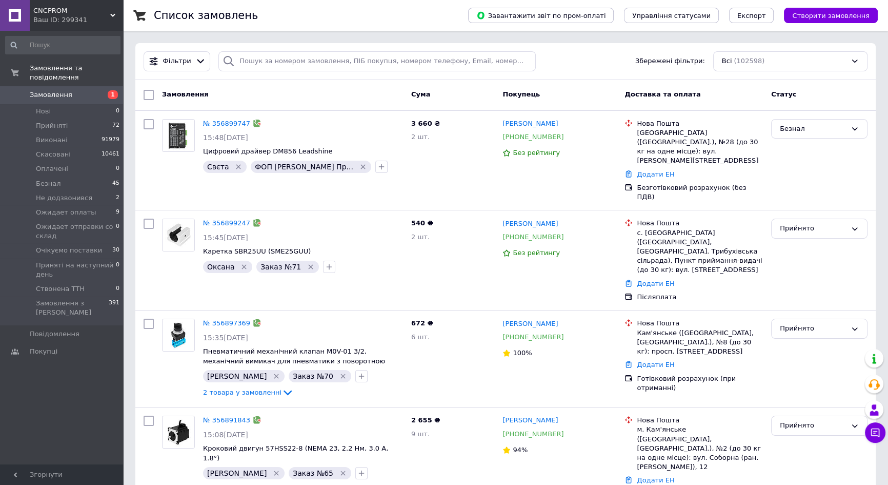
click at [92, 90] on span "Замовлення" at bounding box center [62, 94] width 65 height 9
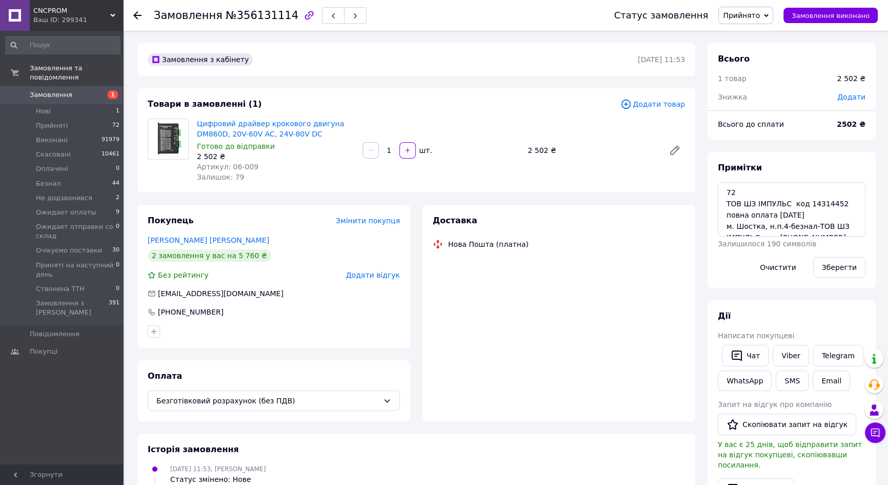
scroll to position [57, 0]
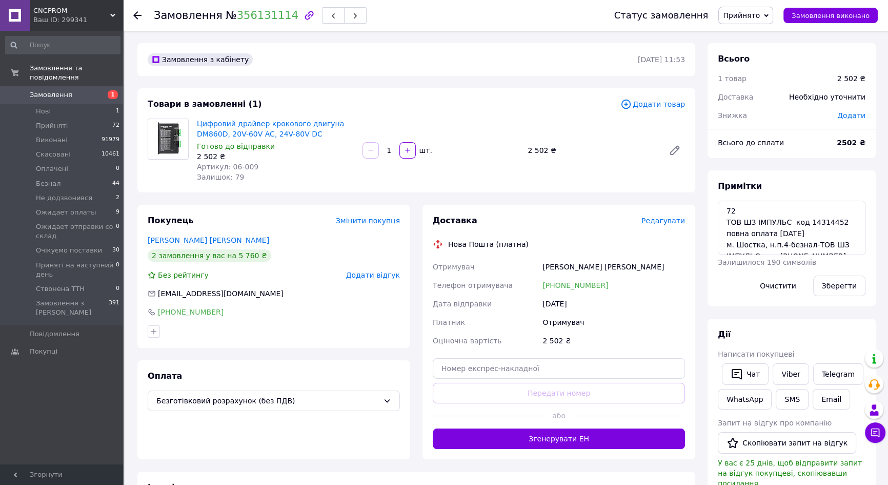
click at [53, 90] on span "Замовлення" at bounding box center [51, 94] width 43 height 9
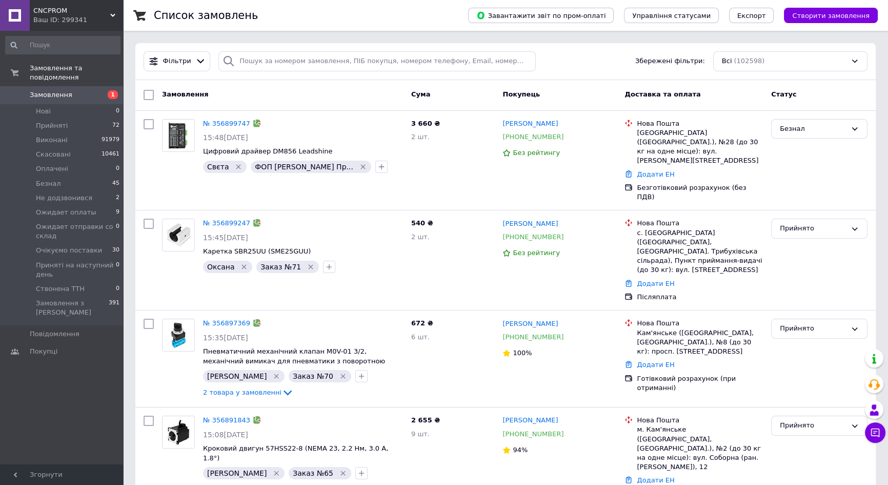
click at [612, 68] on div "Фільтри Збережені фільтри: Всі (102598)" at bounding box center [506, 61] width 732 height 20
click at [360, 60] on input "search" at bounding box center [376, 61] width 317 height 20
paste input "355169011"
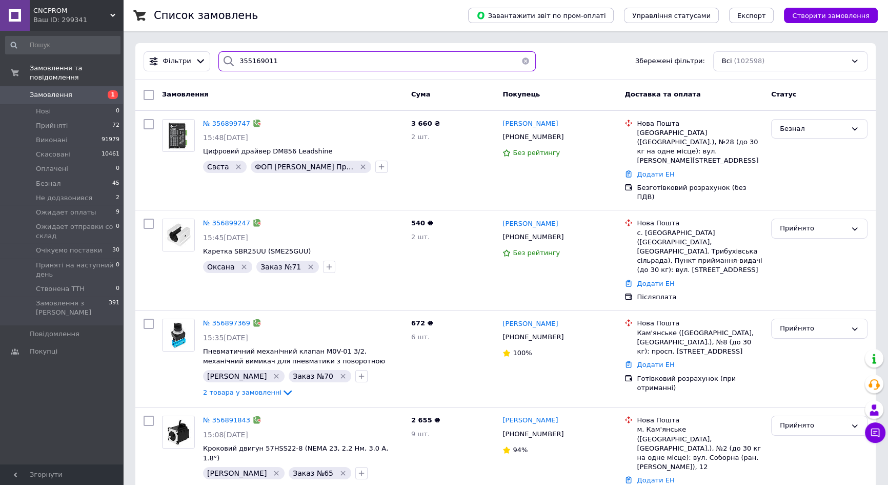
type input "355169011"
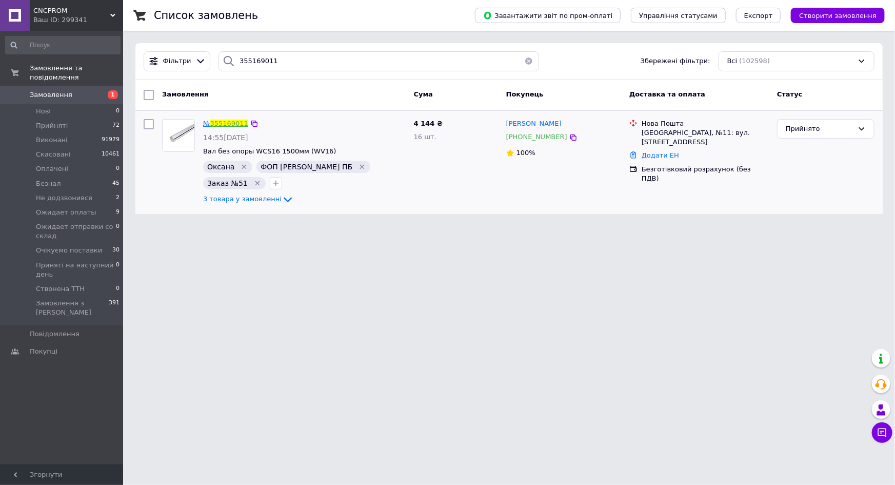
click at [220, 122] on link "355169011" at bounding box center [229, 124] width 38 height 8
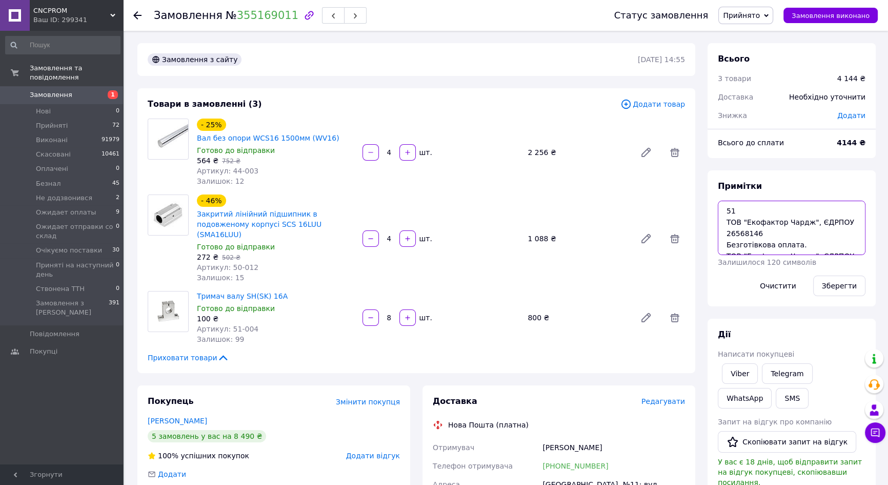
drag, startPoint x: 760, startPoint y: 231, endPoint x: 726, endPoint y: 234, distance: 33.4
click at [726, 234] on textarea "51 ТОВ "Екофактор Чардж", ЄДРПОУ 26568146 Безготівкова оплата. ТОВ "Екофактор Ч…" at bounding box center [792, 228] width 148 height 54
drag, startPoint x: 728, startPoint y: 245, endPoint x: 777, endPoint y: 246, distance: 49.2
click at [777, 246] on textarea "51 ТОВ "Екофактор Чардж", ЄДРПОУ 26568146 Безготівкова оплата. ТОВ "Екофактор Ч…" at bounding box center [792, 228] width 148 height 54
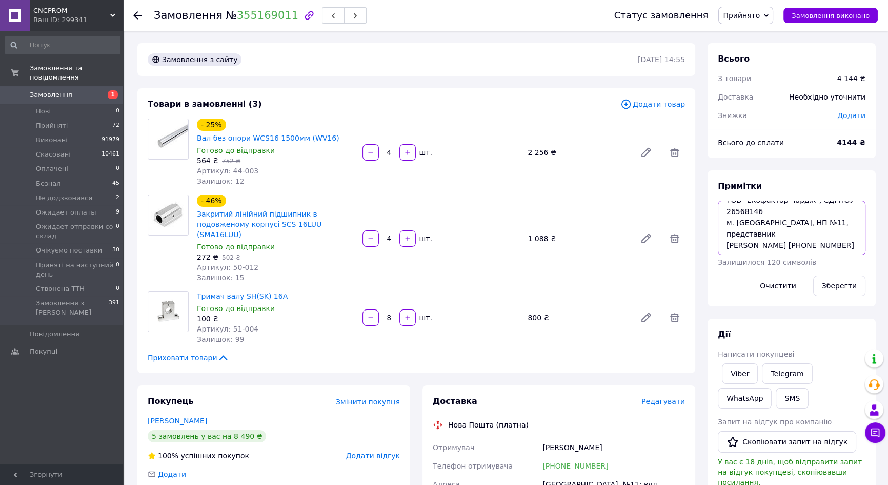
drag, startPoint x: 726, startPoint y: 232, endPoint x: 832, endPoint y: 235, distance: 106.2
click at [832, 235] on textarea "51 ТОВ "Екофактор Чардж", ЄДРПОУ 26568146 Безготівкова оплата. ТОВ "Екофактор Ч…" at bounding box center [792, 228] width 148 height 54
click at [805, 248] on textarea "51 ТОВ "Екофактор Чардж", ЄДРПОУ 26568146 Безготівкова оплата. ТОВ "Екофактор Ч…" at bounding box center [792, 228] width 148 height 54
click at [798, 246] on textarea "51 ТОВ "Екофактор Чардж", ЄДРПОУ 26568146 Безготівкова оплата. ТОВ "Екофактор Ч…" at bounding box center [792, 228] width 148 height 54
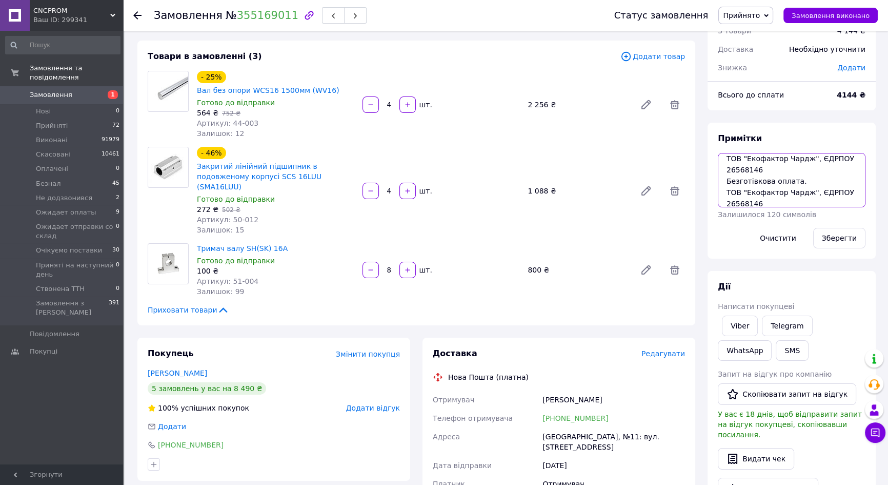
scroll to position [93, 0]
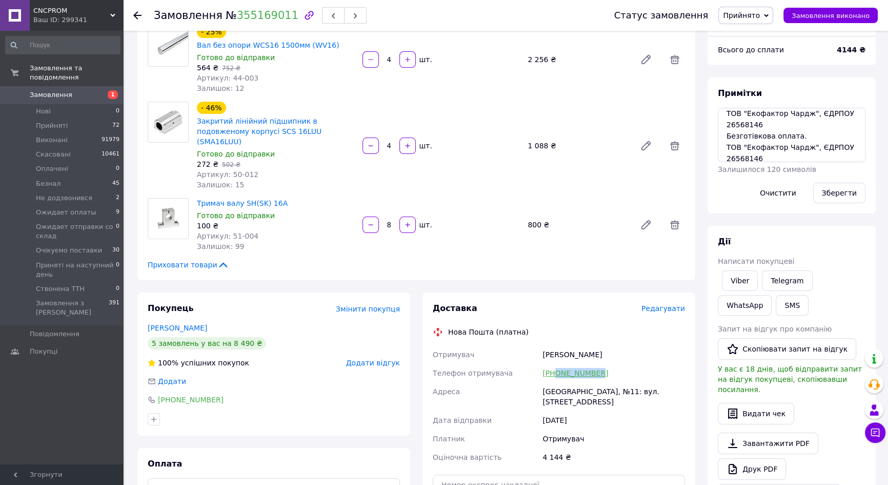
drag, startPoint x: 600, startPoint y: 344, endPoint x: 555, endPoint y: 349, distance: 45.0
click at [555, 364] on div "+380632164709" at bounding box center [614, 373] width 147 height 18
copy link "0632164709"
click at [91, 86] on link "Замовлення 1" at bounding box center [63, 94] width 126 height 17
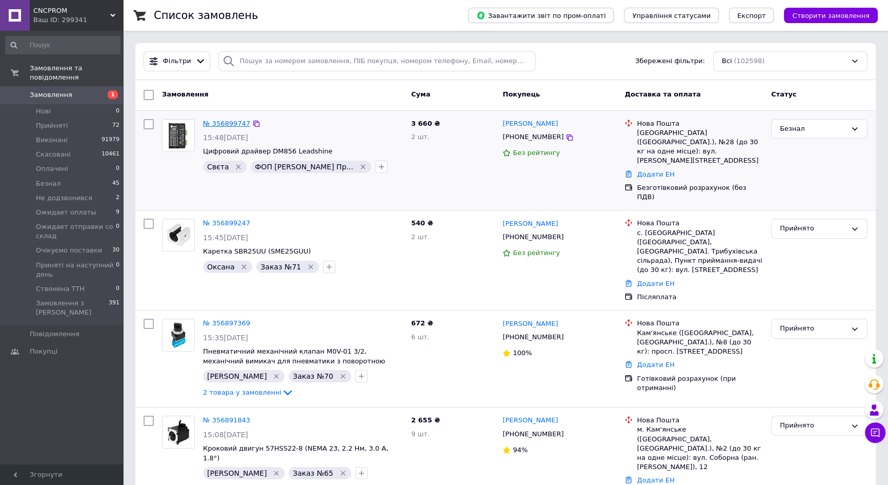
click at [221, 120] on link "№ 356899747" at bounding box center [226, 124] width 47 height 8
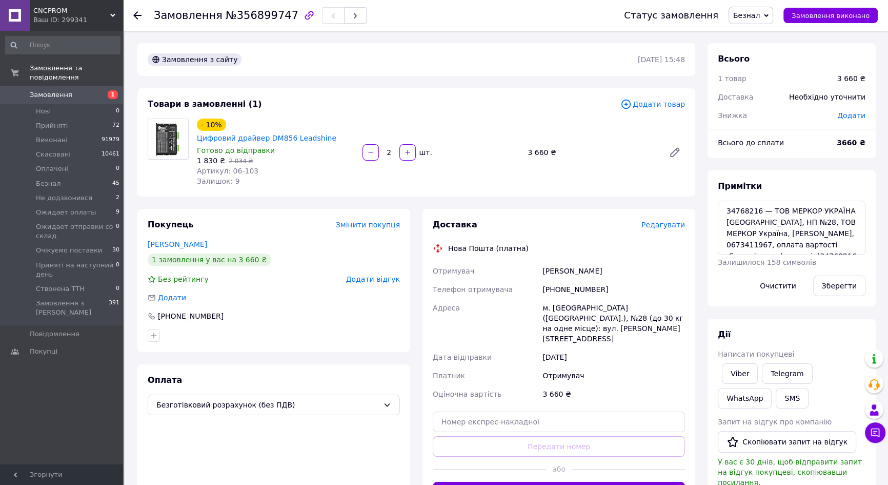
drag, startPoint x: 804, startPoint y: 319, endPoint x: 780, endPoint y: 313, distance: 24.9
click at [804, 319] on div "Дії Написати покупцеві Viber Telegram WhatsApp SMS Запит на відгук про компанію…" at bounding box center [792, 464] width 168 height 290
click at [102, 90] on span "1" at bounding box center [109, 94] width 28 height 9
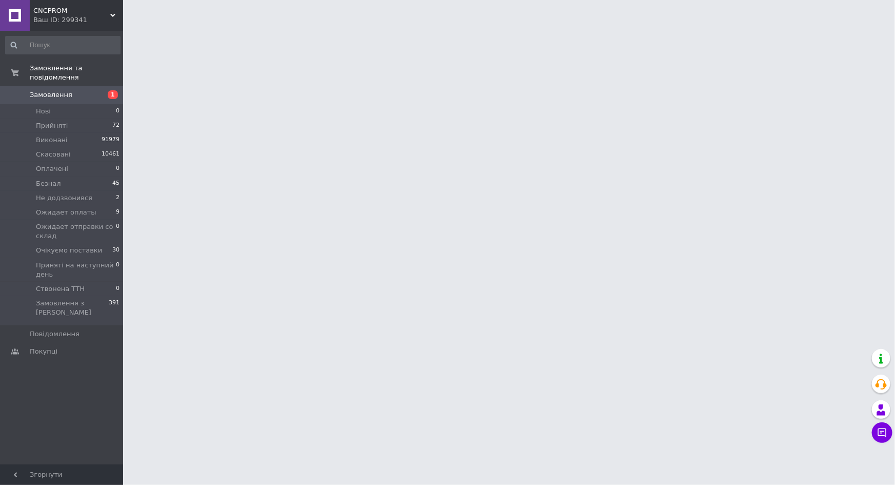
click at [103, 90] on span "1" at bounding box center [109, 94] width 28 height 9
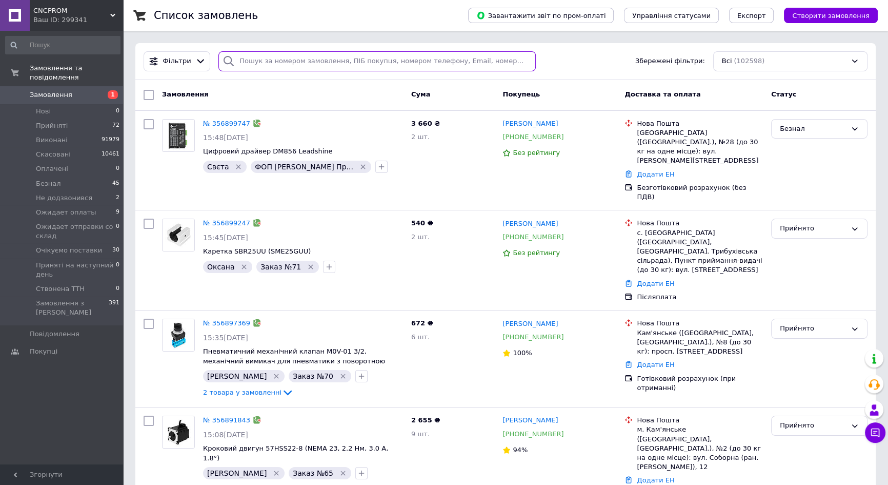
click at [258, 63] on input "search" at bounding box center [376, 61] width 317 height 20
paste input "356845802"
type input "356845802"
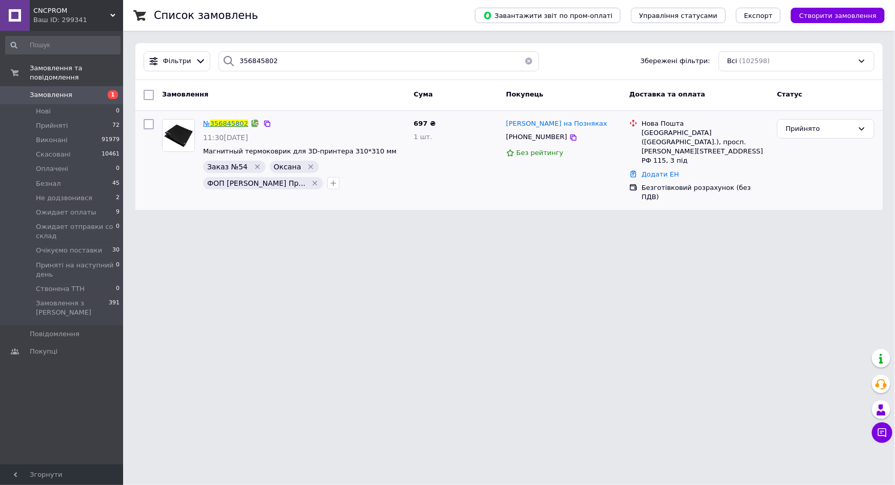
click at [233, 121] on span "356845802" at bounding box center [229, 124] width 38 height 8
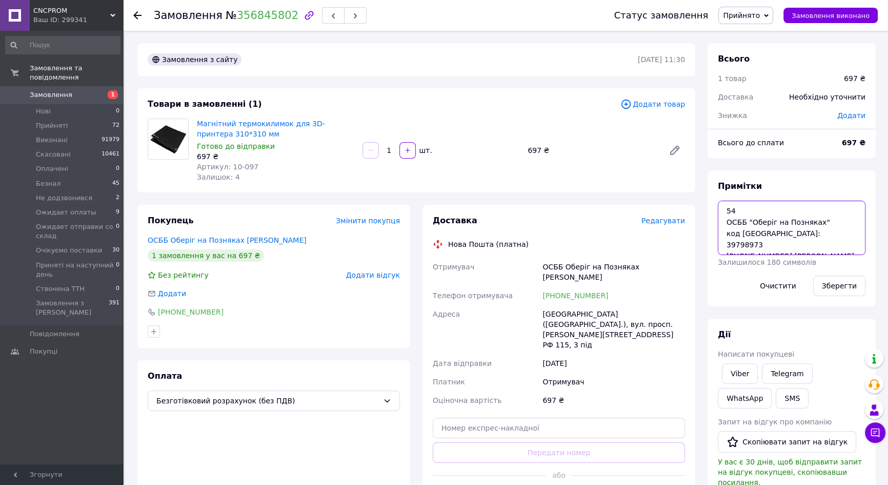
drag, startPoint x: 805, startPoint y: 234, endPoint x: 771, endPoint y: 234, distance: 34.4
click at [771, 234] on textarea "54 ОСББ "Оберіг на Позняках" код ЄДРПОУ: 39798973 +380 (97) 100 68 69 Ярослав У…" at bounding box center [792, 228] width 148 height 54
drag, startPoint x: 738, startPoint y: 221, endPoint x: 790, endPoint y: 223, distance: 52.3
click at [790, 223] on textarea "54 ОСББ "Оберіг на Позняках" код ЄДРПОУ: 39798973 +380 (97) 100 68 69 Ярослав У…" at bounding box center [792, 228] width 148 height 54
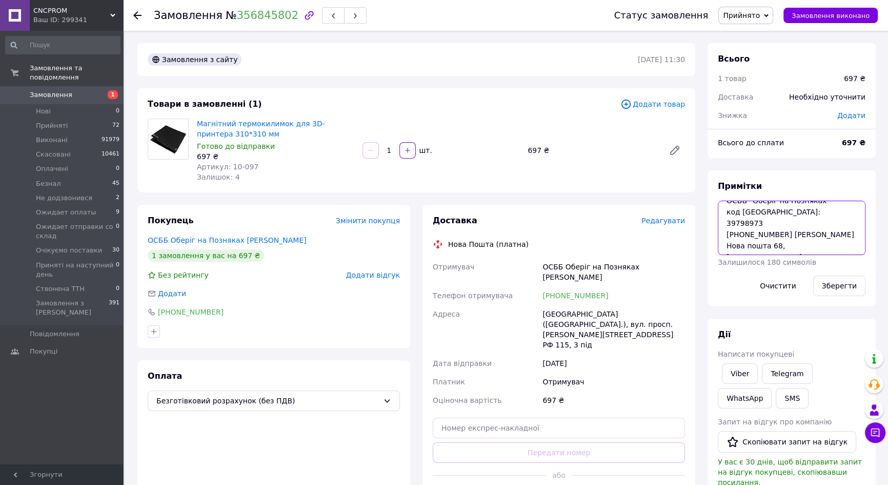
drag, startPoint x: 791, startPoint y: 223, endPoint x: 847, endPoint y: 224, distance: 55.4
click at [847, 224] on textarea "54 ОСББ "Оберіг на Позняках" код ЄДРПОУ: 39798973 +380 (97) 100 68 69 Ярослав У…" at bounding box center [792, 228] width 148 height 54
click at [795, 234] on textarea "54 ОСББ "Оберіг на Позняках" код ЄДРПОУ: 39798973 +380 (97) 100 68 69 Ярослав У…" at bounding box center [792, 228] width 148 height 54
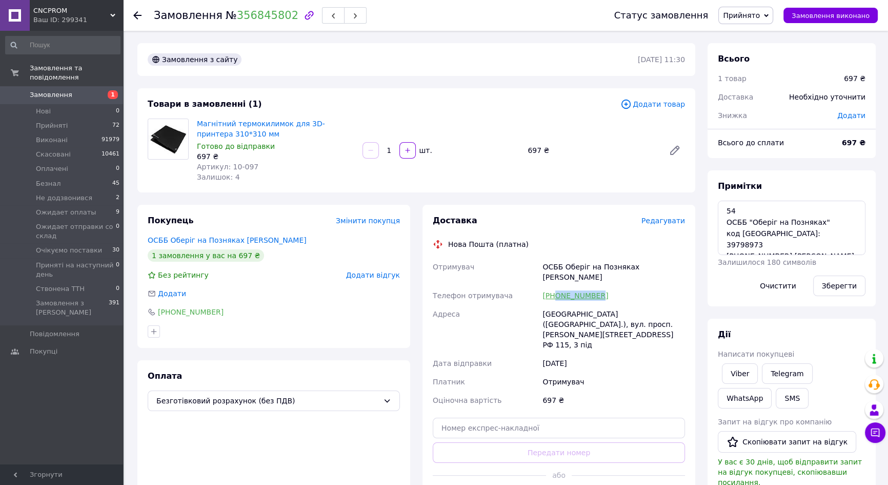
drag, startPoint x: 606, startPoint y: 288, endPoint x: 555, endPoint y: 285, distance: 50.9
click at [555, 286] on div "[PHONE_NUMBER]" at bounding box center [614, 295] width 147 height 18
copy link "0503539018"
click at [805, 175] on div "Примітки 54 ОСББ "Оберіг на Позняках" код ЄДРПОУ: 39798973 +380 (97) 100 68 69 …" at bounding box center [792, 238] width 168 height 136
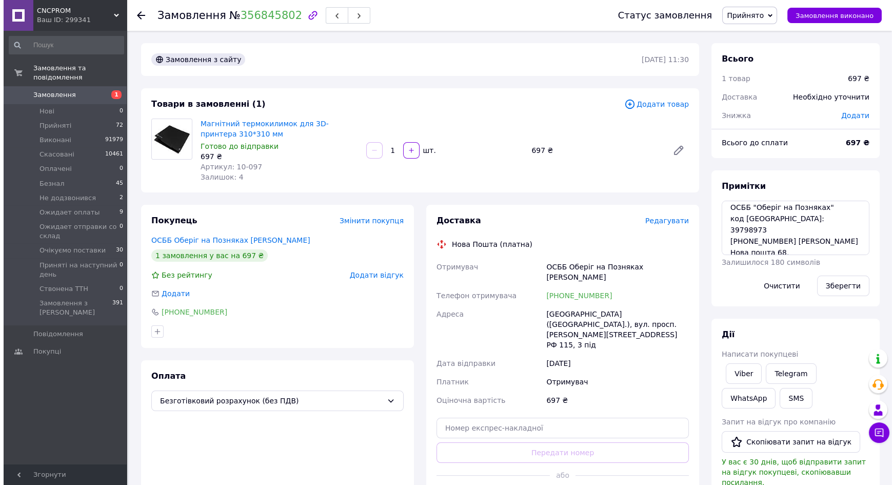
scroll to position [22, 0]
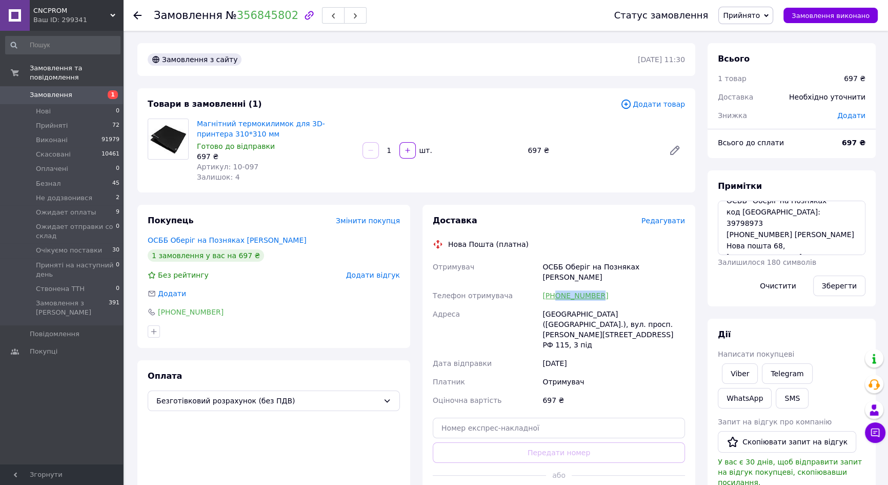
drag, startPoint x: 616, startPoint y: 288, endPoint x: 555, endPoint y: 285, distance: 61.6
click at [555, 286] on div "[PHONE_NUMBER]" at bounding box center [614, 295] width 147 height 18
copy link "0503539018"
click at [73, 90] on span "Замовлення" at bounding box center [62, 94] width 65 height 9
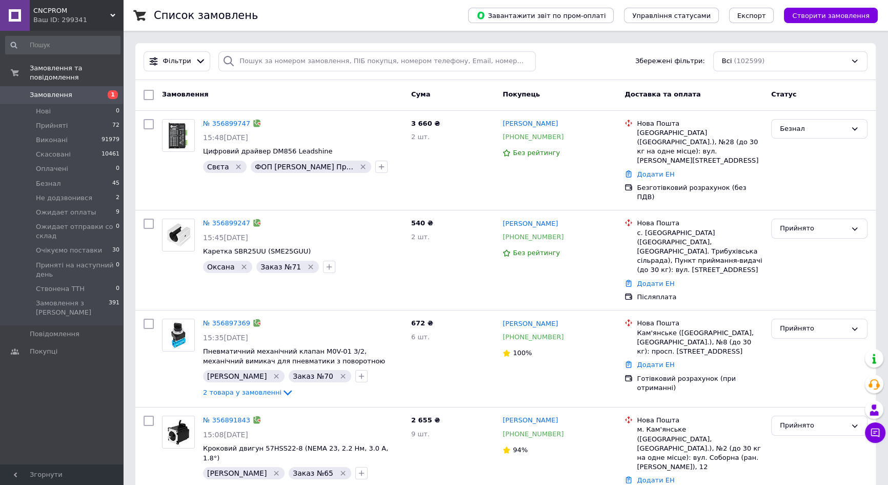
click at [70, 86] on link "Замовлення 1" at bounding box center [63, 94] width 126 height 17
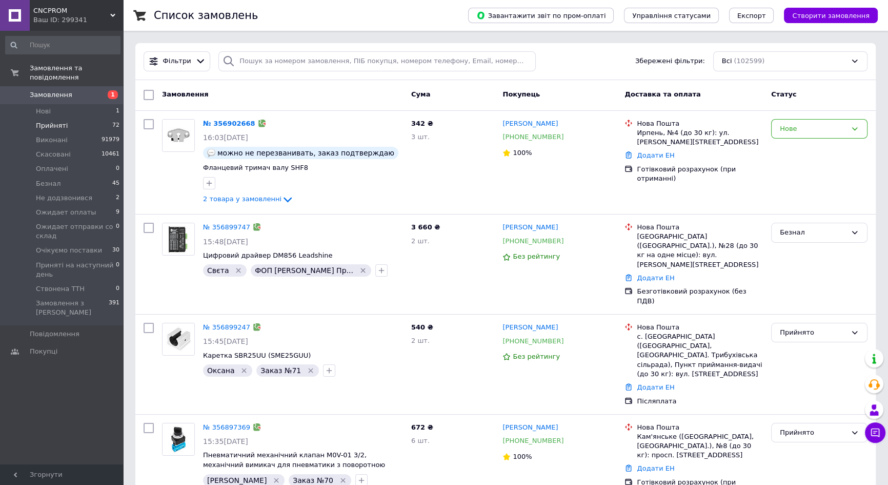
click at [51, 121] on span "Прийняті" at bounding box center [52, 125] width 32 height 9
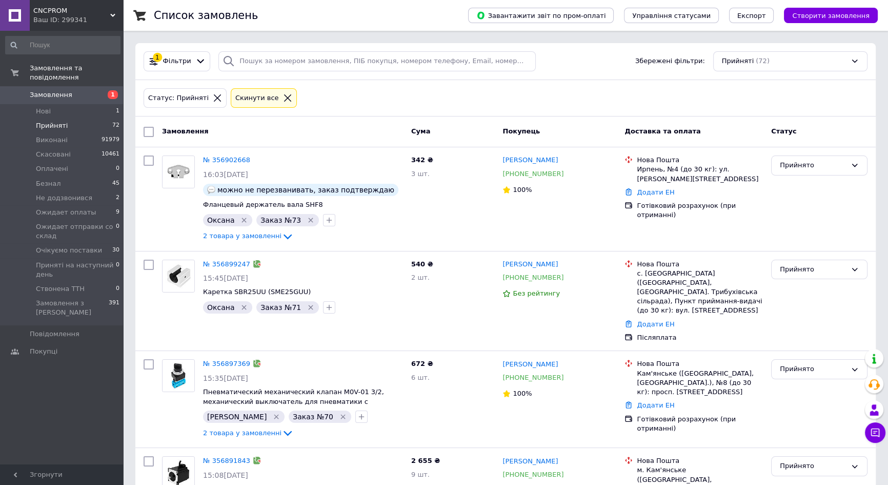
click at [245, 105] on div "Cкинути все" at bounding box center [264, 98] width 66 height 20
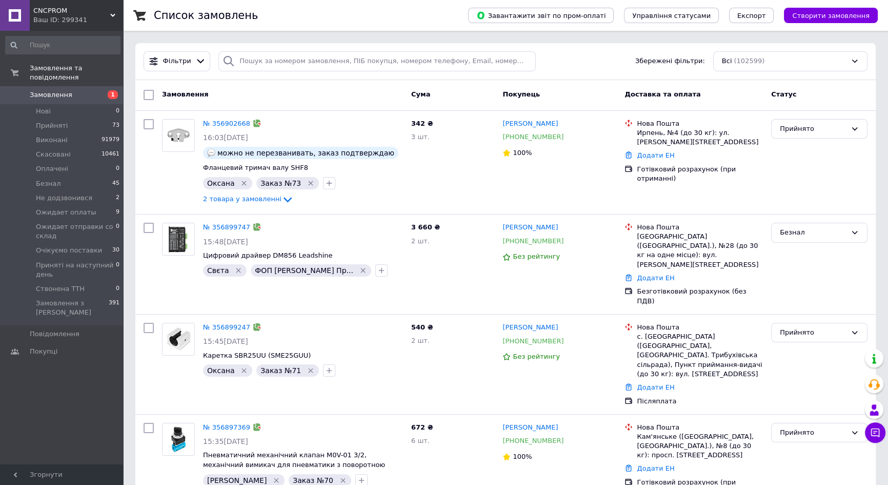
click at [65, 86] on link "Замовлення 1" at bounding box center [63, 94] width 126 height 17
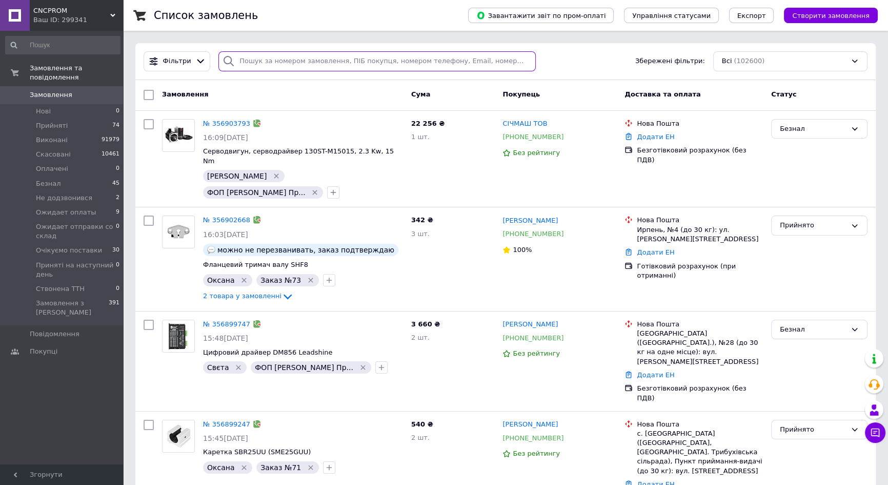
click at [364, 56] on input "search" at bounding box center [376, 61] width 317 height 20
paste input "356730595"
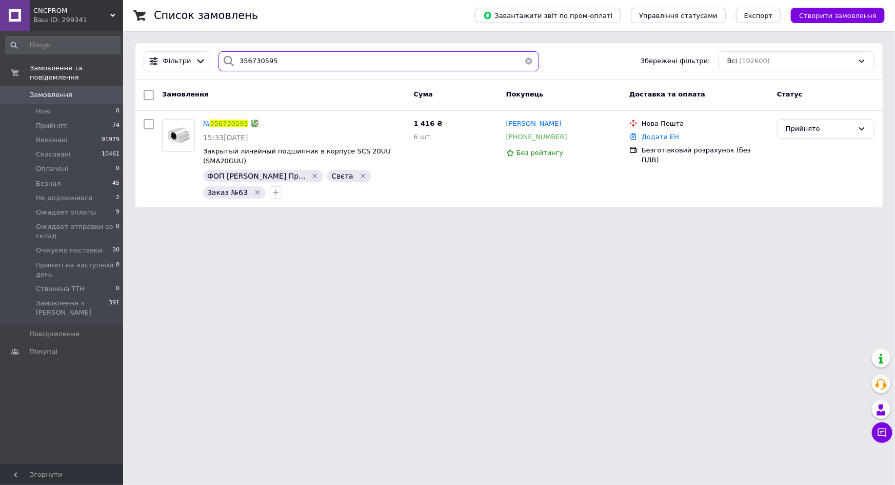
type input "356730595"
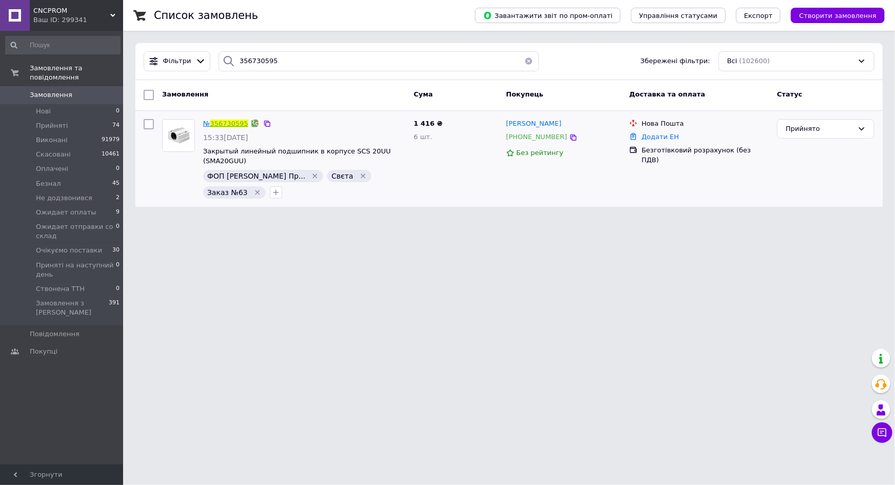
click at [227, 123] on link "356730595" at bounding box center [229, 124] width 38 height 8
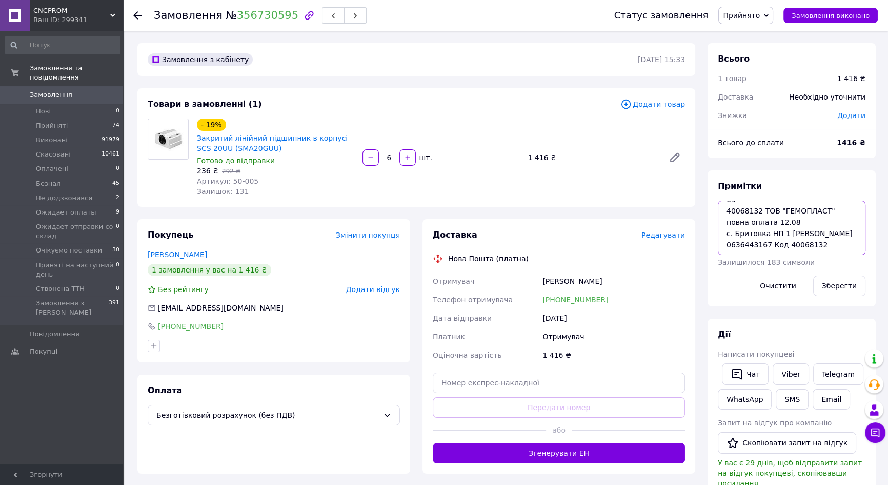
scroll to position [22, 0]
drag, startPoint x: 725, startPoint y: 244, endPoint x: 766, endPoint y: 247, distance: 40.6
click at [766, 247] on textarea "63 40068132 ТОВ "ГЕМОПЛАСТ" повна оплата 12.08 с. Бритовка НП 1 [PERSON_NAME] 0…" at bounding box center [792, 228] width 148 height 54
drag, startPoint x: 780, startPoint y: 235, endPoint x: 818, endPoint y: 235, distance: 38.0
click at [818, 235] on textarea "63 40068132 ТОВ "ГЕМОПЛАСТ" повна оплата 12.08 с. Бритовка НП 1 [PERSON_NAME] 0…" at bounding box center [792, 228] width 148 height 54
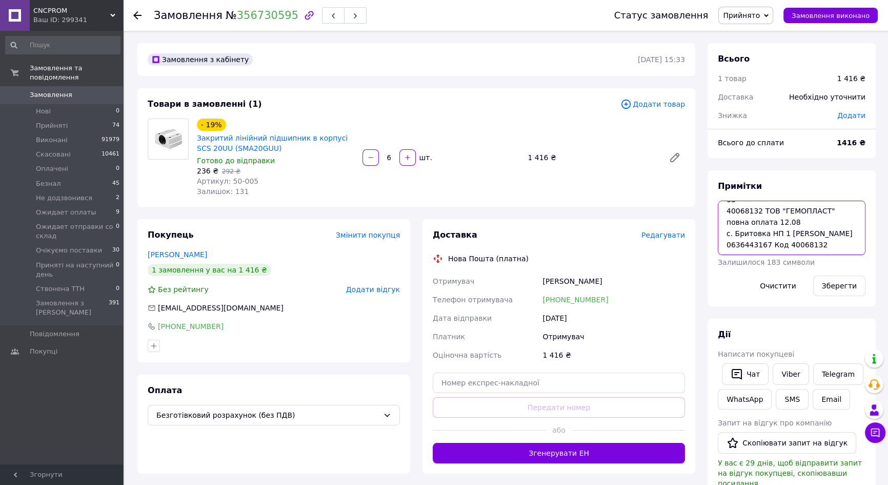
drag, startPoint x: 785, startPoint y: 218, endPoint x: 776, endPoint y: 232, distance: 16.2
click at [776, 232] on textarea "63 40068132 ТОВ "ГЕМОПЛАСТ" повна оплата 12.08 с. Бритовка НП 1 [PERSON_NAME] 0…" at bounding box center [792, 228] width 148 height 54
click at [802, 241] on textarea "63 40068132 ТОВ "ГЕМОПЛАСТ" повна оплата 12.08 с. Бритовка НП 1 [PERSON_NAME] 0…" at bounding box center [792, 228] width 148 height 54
click at [736, 223] on textarea "63 40068132 ТОВ "ГЕМОПЛАСТ" повна оплата 12.08 с. Бритовка НП 1 [PERSON_NAME] 0…" at bounding box center [792, 228] width 148 height 54
click at [734, 222] on textarea "63 40068132 ТОВ "ГЕМОПЛАСТ" повна оплата 12.08 с. Бритовка НП 1 [PERSON_NAME] 0…" at bounding box center [792, 228] width 148 height 54
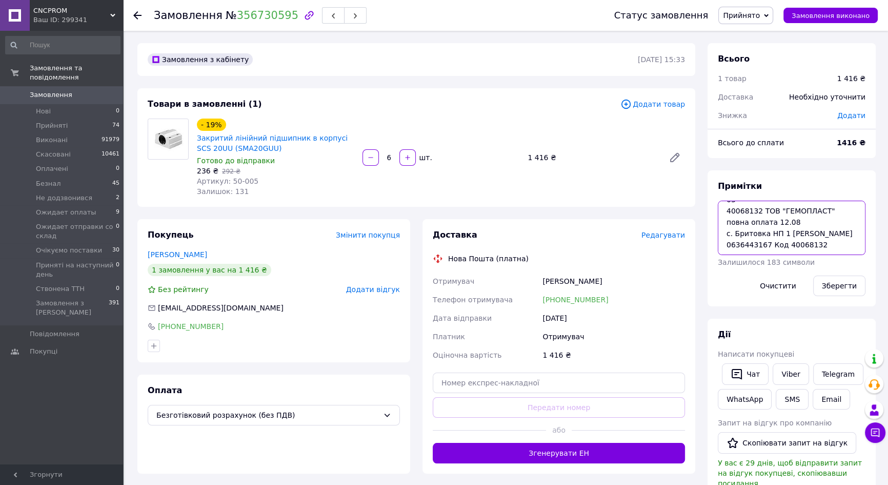
click at [851, 231] on textarea "63 40068132 ТОВ "ГЕМОПЛАСТ" повна оплата 12.08 с. Бритовка НП 1 [PERSON_NAME] 0…" at bounding box center [792, 228] width 148 height 54
drag, startPoint x: 608, startPoint y: 302, endPoint x: 598, endPoint y: 300, distance: 10.6
click at [598, 300] on div "[PHONE_NUMBER]" at bounding box center [614, 299] width 147 height 18
click at [613, 300] on div "[PHONE_NUMBER]" at bounding box center [614, 299] width 147 height 18
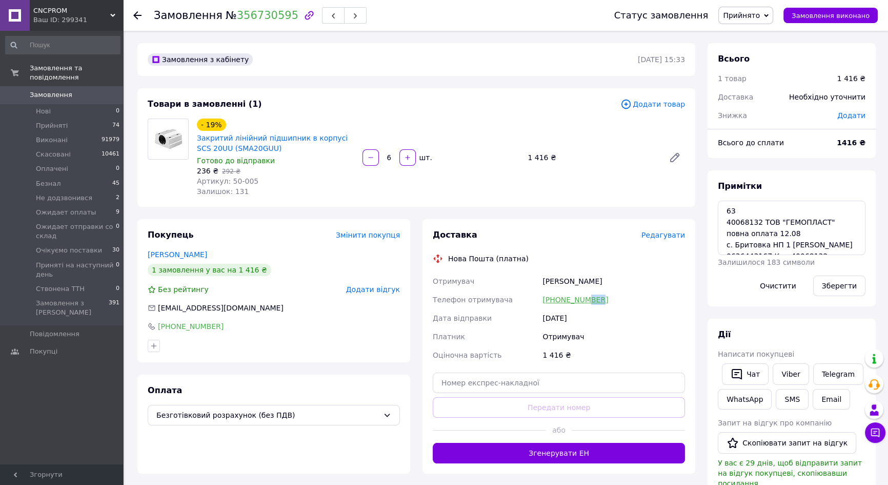
drag, startPoint x: 605, startPoint y: 298, endPoint x: 582, endPoint y: 299, distance: 23.6
click at [582, 299] on div "[PHONE_NUMBER]" at bounding box center [614, 299] width 147 height 18
click at [617, 335] on div "Отримувач" at bounding box center [614, 336] width 147 height 18
drag, startPoint x: 598, startPoint y: 301, endPoint x: 555, endPoint y: 306, distance: 42.4
click at [555, 306] on div "[PHONE_NUMBER]" at bounding box center [614, 299] width 147 height 18
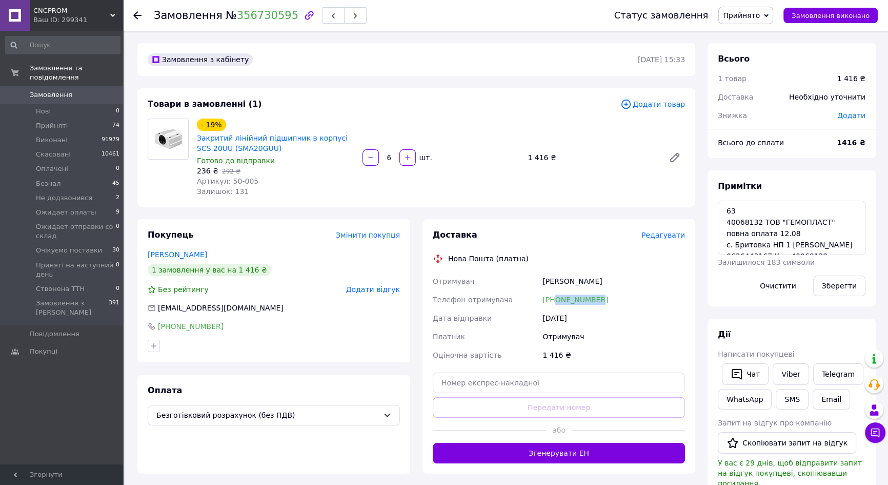
copy link "0974547923"
click at [105, 90] on span "0" at bounding box center [109, 94] width 28 height 9
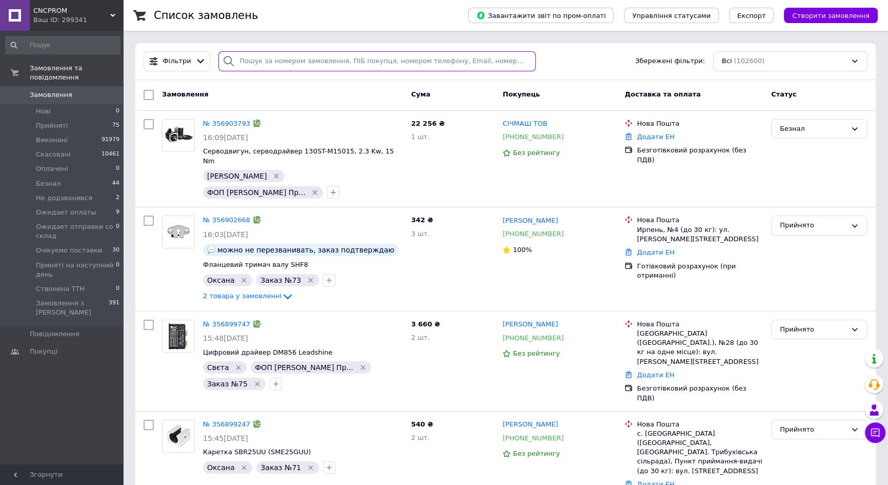
click at [267, 64] on input "search" at bounding box center [376, 61] width 317 height 20
paste input "355889468"
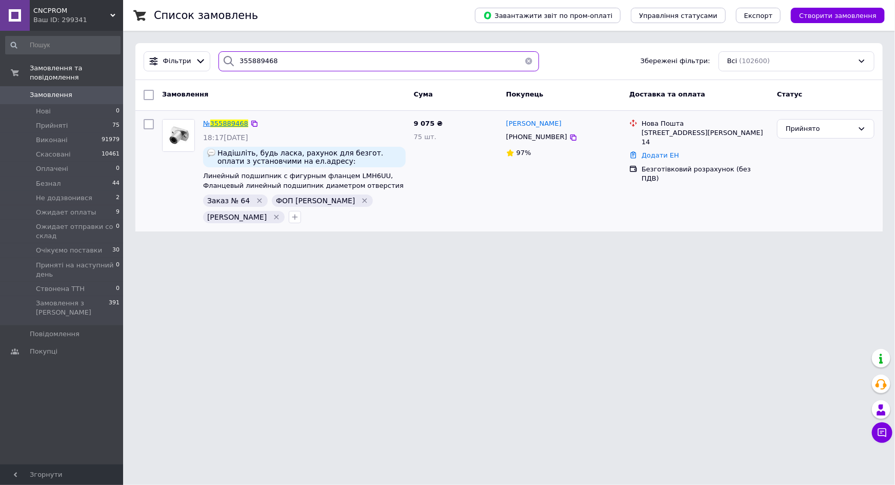
type input "355889468"
click at [230, 124] on span "355889468" at bounding box center [229, 124] width 38 height 8
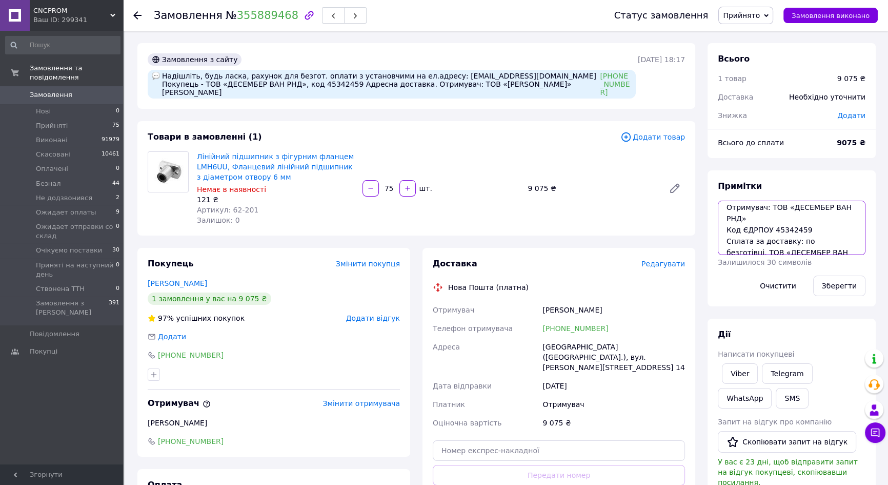
scroll to position [72, 0]
drag, startPoint x: 804, startPoint y: 245, endPoint x: 771, endPoint y: 220, distance: 41.3
click at [771, 220] on textarea "64 повна оплата 12.08 Адресна доставка на [PERSON_NAME]: Місто [GEOGRAPHIC_DATA…" at bounding box center [792, 228] width 148 height 54
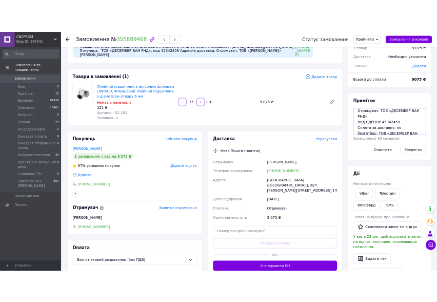
scroll to position [90, 0]
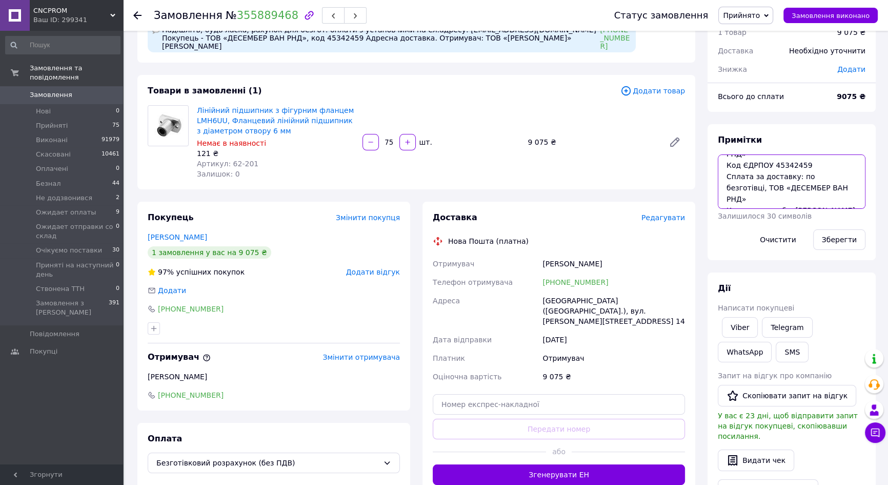
drag, startPoint x: 834, startPoint y: 197, endPoint x: 793, endPoint y: 198, distance: 41.1
click at [793, 198] on textarea "64 повна оплата 12.08 Адресна доставка на [PERSON_NAME]: Місто [GEOGRAPHIC_DATA…" at bounding box center [792, 181] width 148 height 54
drag, startPoint x: 786, startPoint y: 187, endPoint x: 778, endPoint y: 196, distance: 12.7
click at [778, 196] on textarea "64 повна оплата 12.08 Адресна доставка на [PERSON_NAME]: Місто [GEOGRAPHIC_DATA…" at bounding box center [792, 181] width 148 height 54
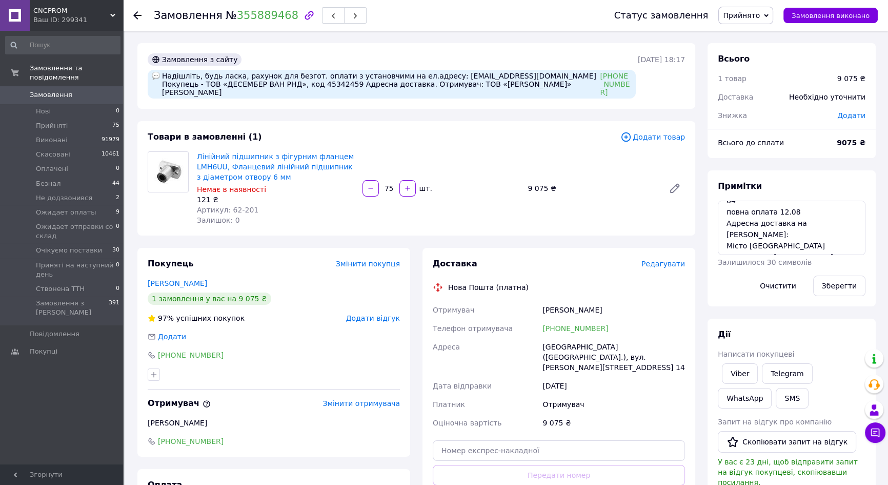
scroll to position [0, 0]
drag, startPoint x: 799, startPoint y: 235, endPoint x: 843, endPoint y: 235, distance: 44.6
click at [843, 235] on textarea "64 повна оплата 12.08 Адресна доставка на [PERSON_NAME]: Місто [GEOGRAPHIC_DATA…" at bounding box center [792, 228] width 148 height 54
click at [816, 238] on textarea "64 повна оплата 12.08 Адресна доставка на [PERSON_NAME]: Місто [GEOGRAPHIC_DATA…" at bounding box center [792, 228] width 148 height 54
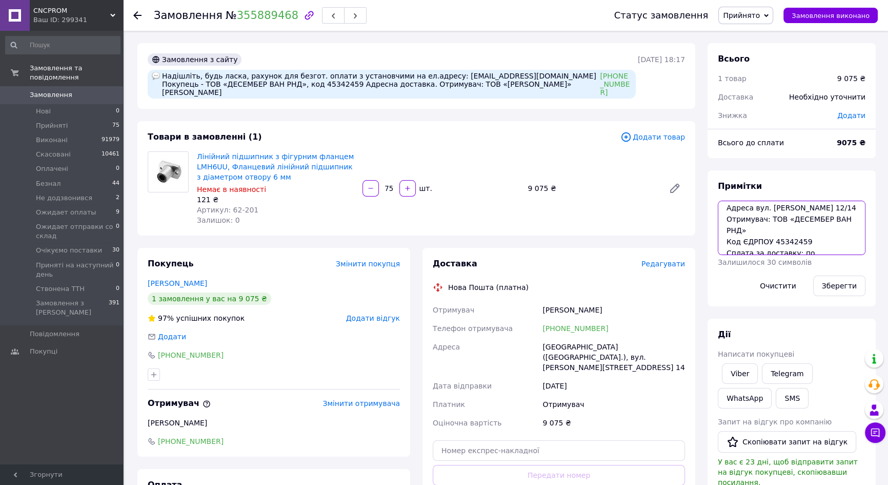
scroll to position [43, 0]
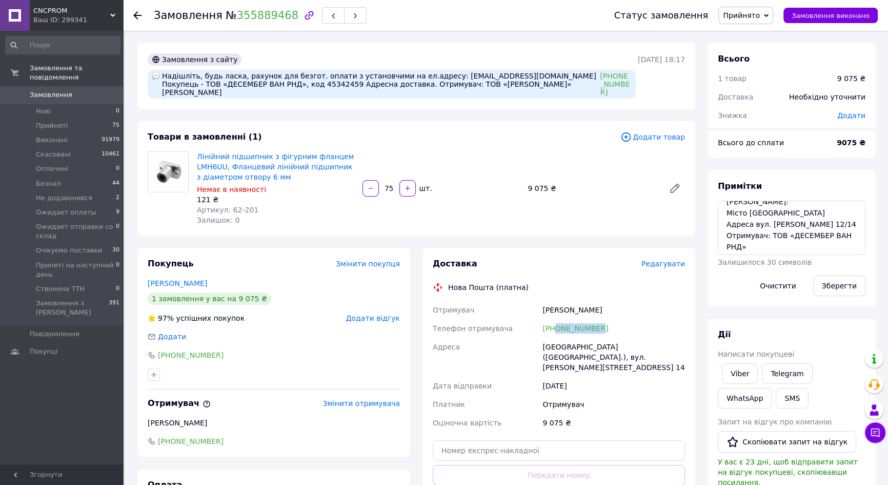
drag, startPoint x: 590, startPoint y: 329, endPoint x: 557, endPoint y: 333, distance: 33.1
click at [557, 333] on div "[PHONE_NUMBER]" at bounding box center [614, 328] width 147 height 18
copy link "0663022141"
click at [496, 48] on div "Замовлення з сайту Надішліть, будь ласка, рахунок для безгот. оплати з установч…" at bounding box center [416, 76] width 558 height 66
drag, startPoint x: 205, startPoint y: 357, endPoint x: 169, endPoint y: 356, distance: 35.4
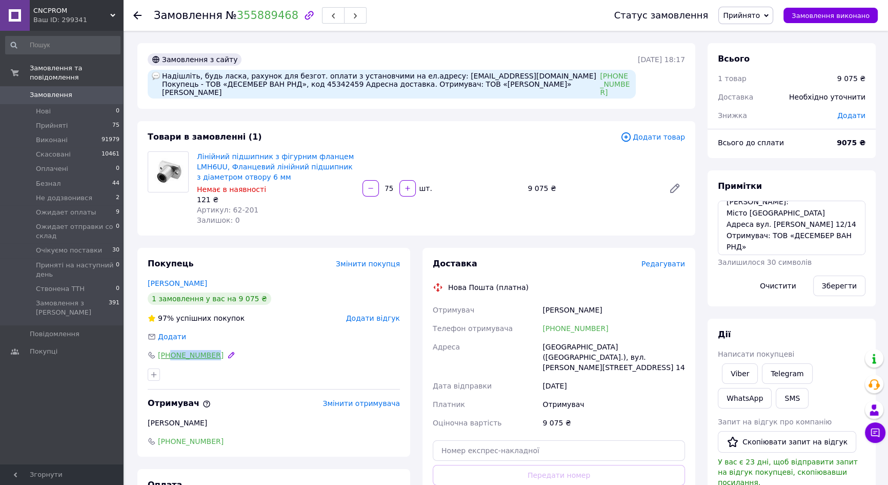
click at [169, 356] on div "[PHONE_NUMBER]" at bounding box center [274, 355] width 252 height 10
copy link "0983902900"
click at [467, 44] on div "Замовлення з сайту Надішліть, будь ласка, рахунок для безгот. оплати з установч…" at bounding box center [416, 76] width 558 height 66
drag, startPoint x: 422, startPoint y: 77, endPoint x: 511, endPoint y: 77, distance: 89.8
click at [511, 77] on div "Надішліть, будь ласка, рахунок для безгот. оплати з установчими на ел.адресу: […" at bounding box center [392, 84] width 488 height 29
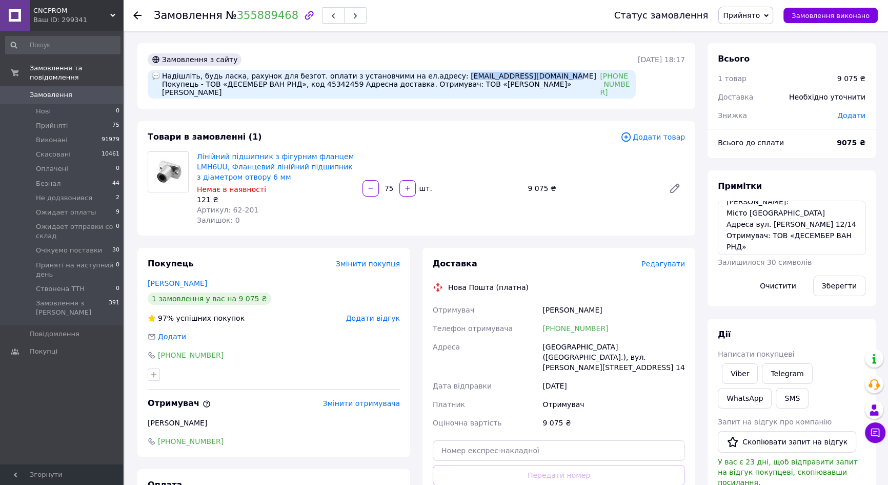
copy div "[EMAIL_ADDRESS][DOMAIN_NAME]"
click at [98, 90] on span "0" at bounding box center [109, 94] width 28 height 9
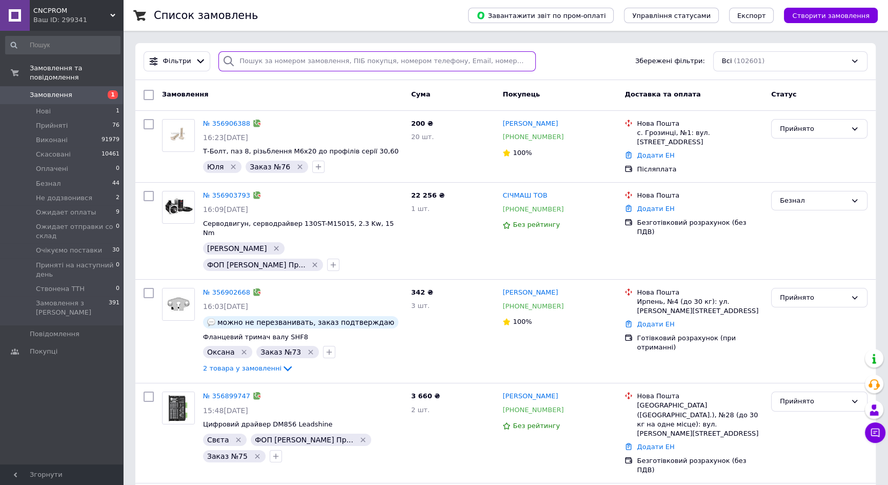
click at [344, 63] on input "search" at bounding box center [376, 61] width 317 height 20
paste input "356876717"
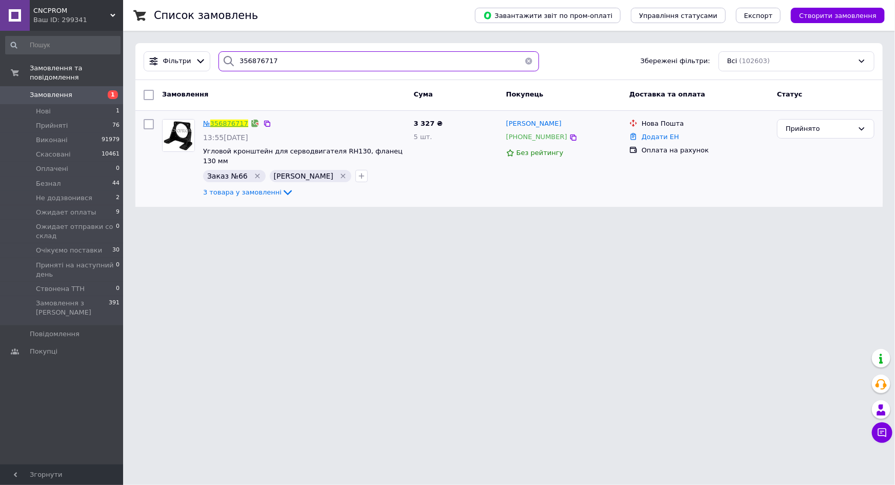
type input "356876717"
click at [229, 124] on link "356876717" at bounding box center [229, 124] width 38 height 8
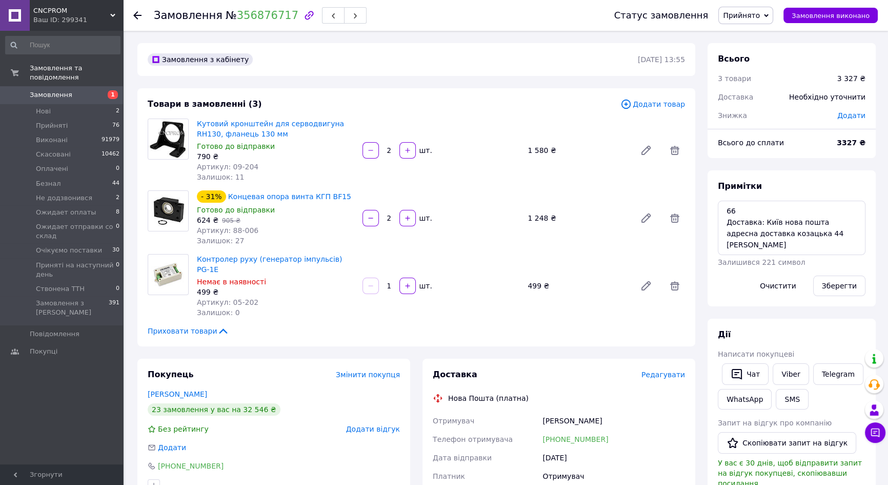
scroll to position [46, 0]
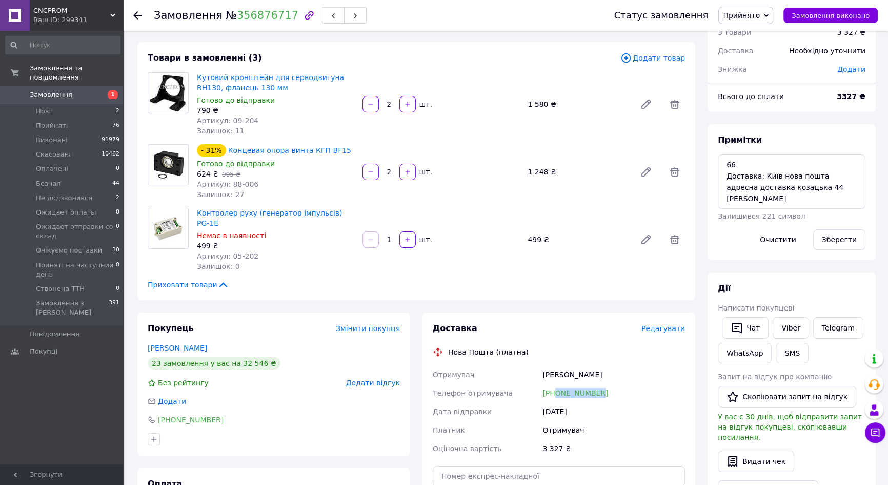
drag, startPoint x: 606, startPoint y: 378, endPoint x: 555, endPoint y: 387, distance: 52.0
click at [555, 387] on div "[PHONE_NUMBER]" at bounding box center [614, 393] width 147 height 18
copy link "0964423898"
click at [104, 90] on span "1" at bounding box center [109, 94] width 28 height 9
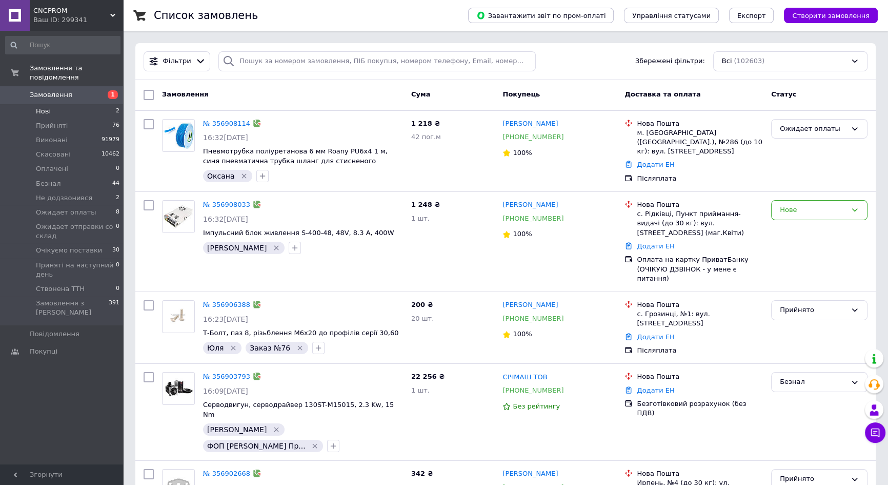
click at [53, 104] on li "Нові 2" at bounding box center [63, 111] width 126 height 14
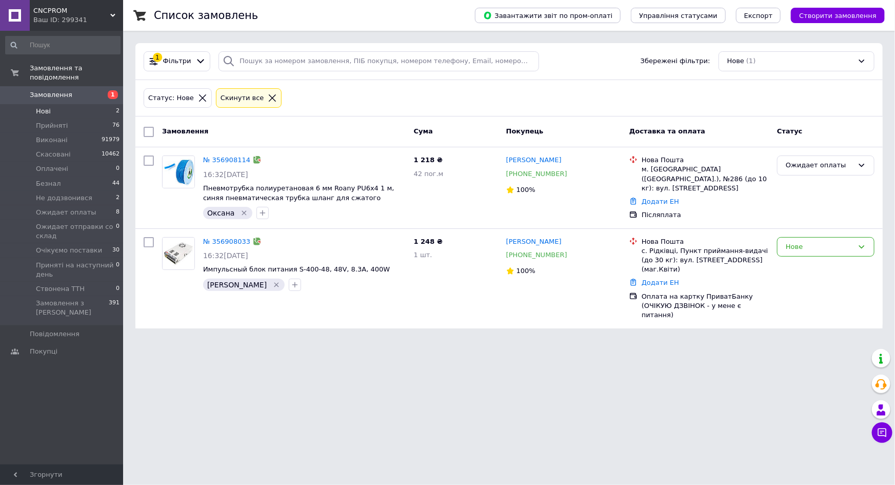
click at [222, 88] on div "Cкинути все" at bounding box center [249, 98] width 66 height 20
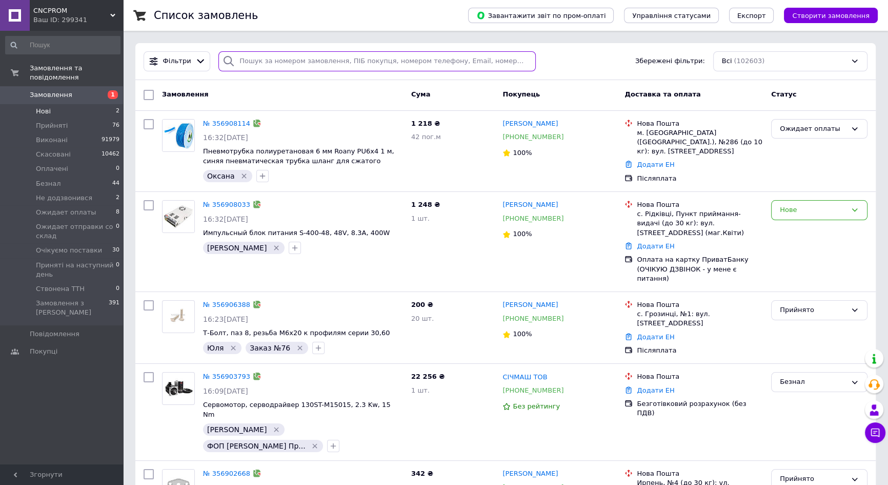
click at [428, 56] on input "search" at bounding box center [376, 61] width 317 height 20
paste input "356879925"
type input "356879925"
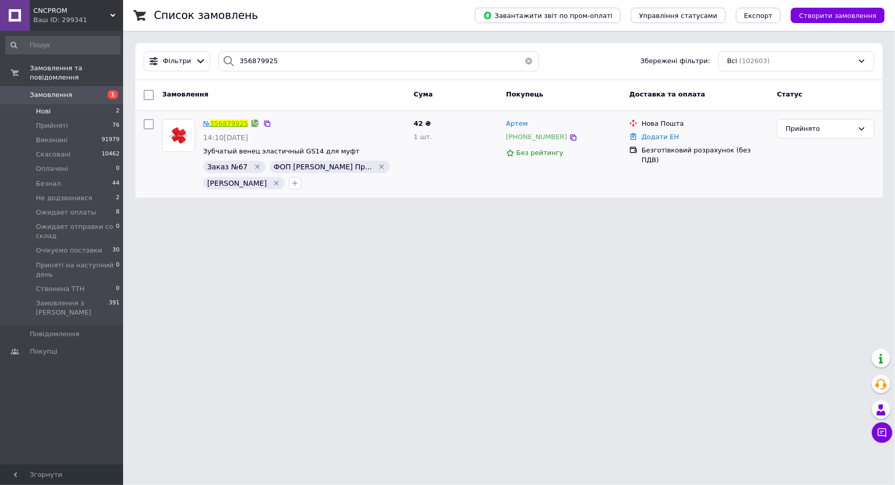
click at [233, 126] on link "356879925" at bounding box center [229, 124] width 38 height 8
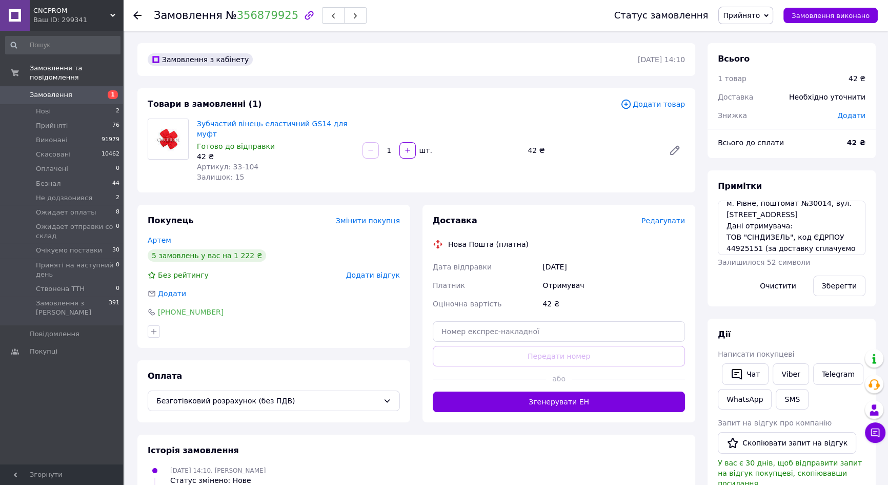
scroll to position [46, 0]
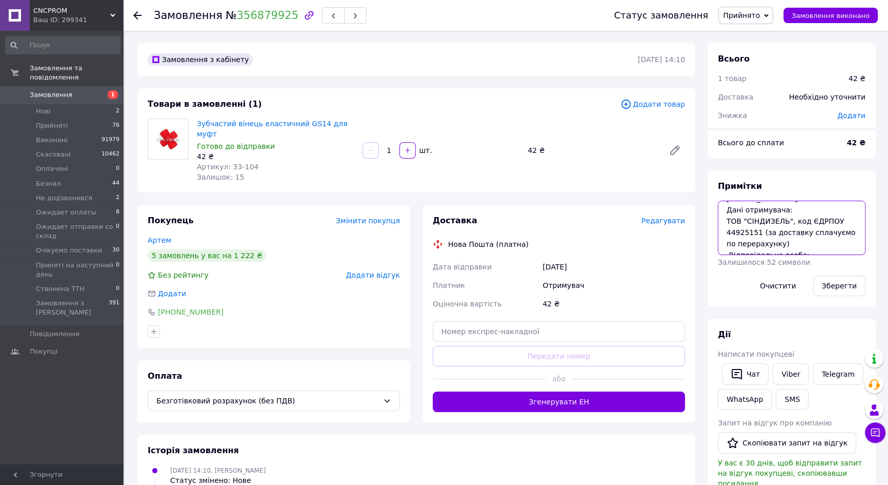
drag, startPoint x: 728, startPoint y: 233, endPoint x: 750, endPoint y: 233, distance: 22.1
click at [750, 233] on textarea "заказ 67 ТОВ "СІНДИЗЕЛЬ", код ЄДРПОУ м. Рівне, поштомат №30014, вул. Київська, …" at bounding box center [792, 228] width 148 height 54
click at [751, 247] on textarea "заказ 67 ТОВ "СІНДИЗЕЛЬ", код ЄДРПОУ м. Рівне, поштомат №30014, вул. Київська, …" at bounding box center [792, 228] width 148 height 54
drag, startPoint x: 727, startPoint y: 233, endPoint x: 759, endPoint y: 231, distance: 31.3
click at [759, 231] on textarea "заказ 67 ТОВ "СІНДИЗЕЛЬ", код ЄДРПОУ м. Рівне, поштомат №30014, вул. Київська, …" at bounding box center [792, 228] width 148 height 54
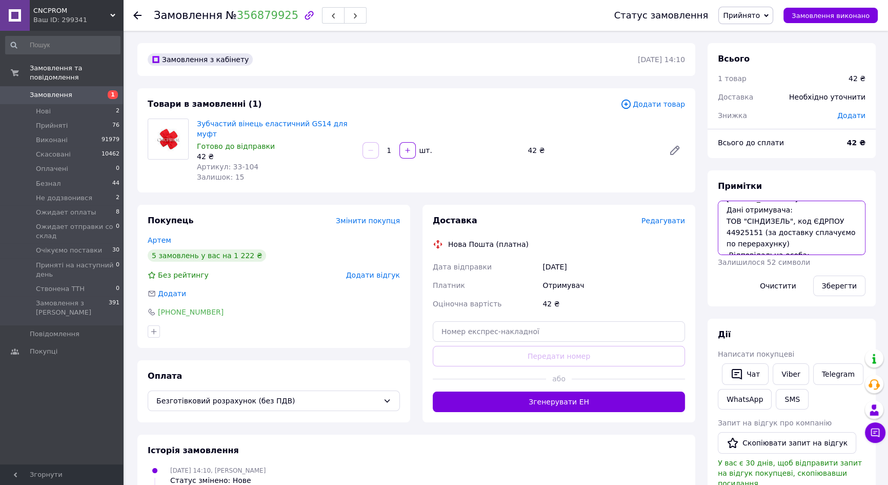
click at [755, 239] on textarea "заказ 67 ТОВ "СІНДИЗЕЛЬ", код ЄДРПОУ м. Рівне, поштомат №30014, вул. Київська, …" at bounding box center [792, 228] width 148 height 54
drag, startPoint x: 726, startPoint y: 231, endPoint x: 757, endPoint y: 229, distance: 31.4
click at [757, 229] on textarea "заказ 67 ТОВ "СІНДИЗЕЛЬ", код ЄДРПОУ м. Рівне, поштомат №30014, вул. Київська, …" at bounding box center [792, 228] width 148 height 54
drag, startPoint x: 838, startPoint y: 248, endPoint x: 799, endPoint y: 249, distance: 39.0
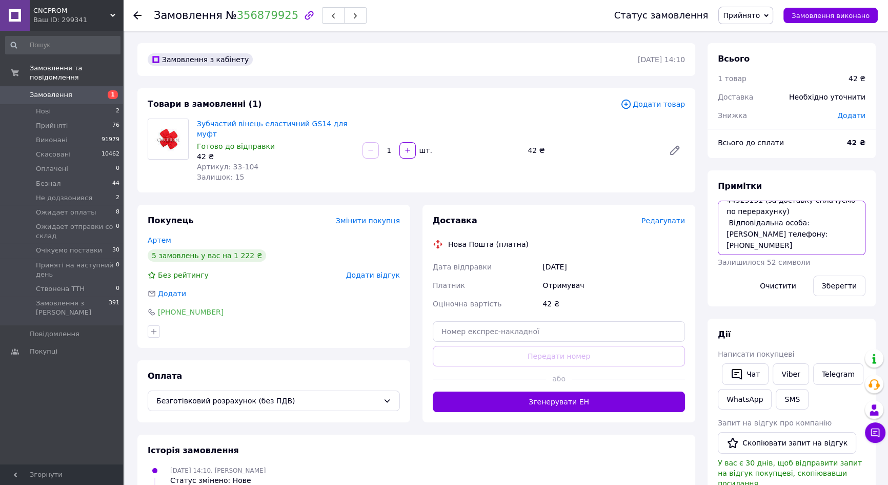
click at [799, 249] on textarea "заказ 67 ТОВ "СІНДИЗЕЛЬ", код ЄДРПОУ м. Рівне, поштомат №30014, вул. Київська, …" at bounding box center [792, 228] width 148 height 54
drag, startPoint x: 800, startPoint y: 214, endPoint x: 817, endPoint y: 216, distance: 17.0
click at [817, 216] on textarea "заказ 67 ТОВ "СІНДИЗЕЛЬ", код ЄДРПОУ м. Рівне, поштомат №30014, вул. Київська, …" at bounding box center [792, 228] width 148 height 54
click at [93, 90] on span "Замовлення" at bounding box center [62, 94] width 65 height 9
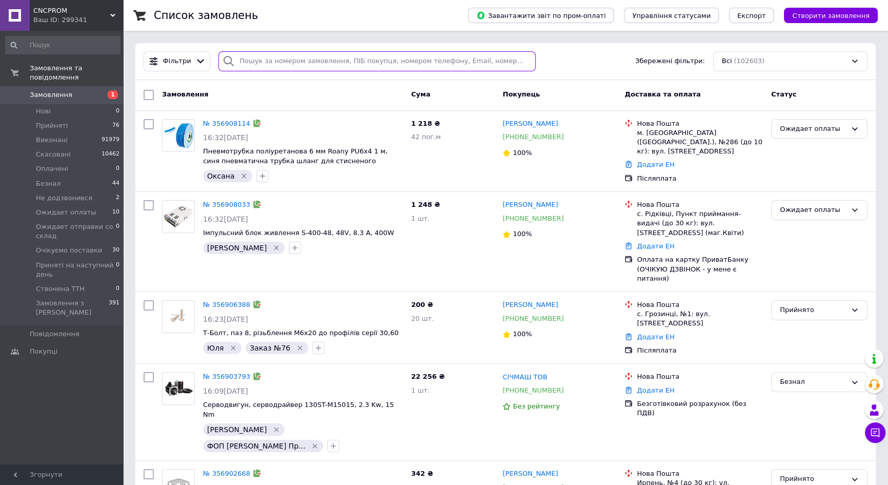
click at [295, 63] on input "search" at bounding box center [376, 61] width 317 height 20
paste input "356828760"
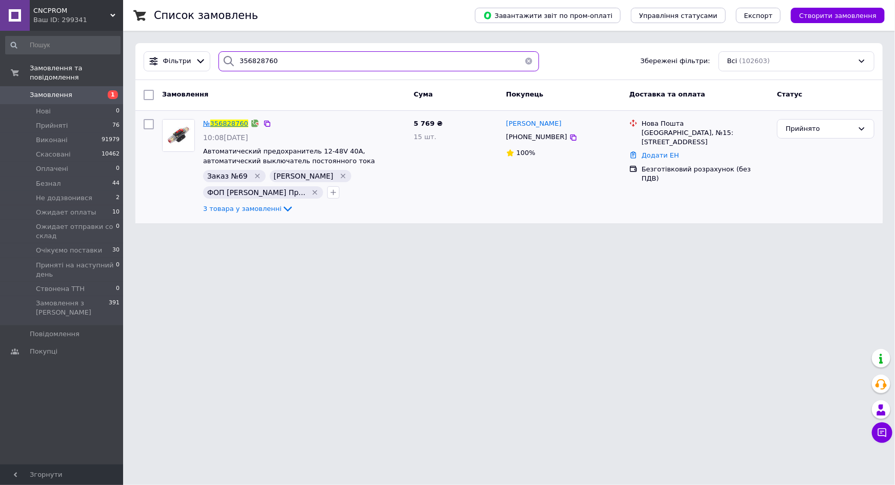
type input "356828760"
click at [217, 120] on span "356828760" at bounding box center [229, 124] width 38 height 8
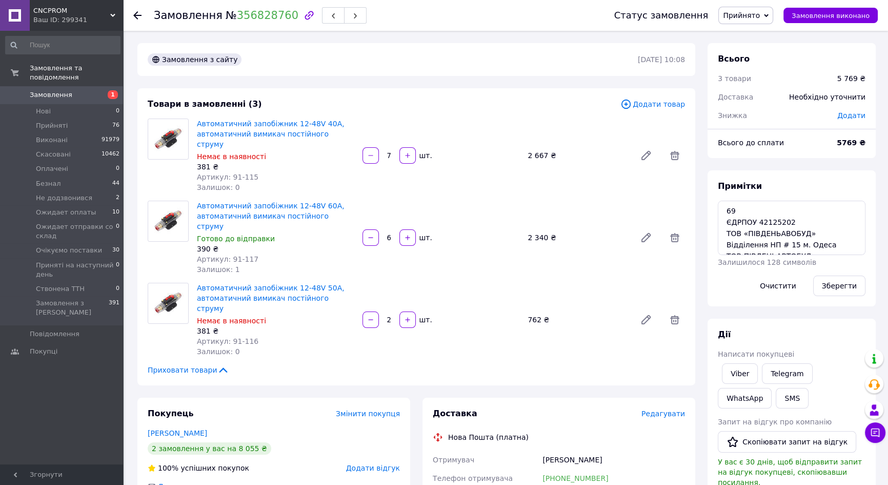
click at [78, 90] on span "Замовлення" at bounding box center [62, 94] width 65 height 9
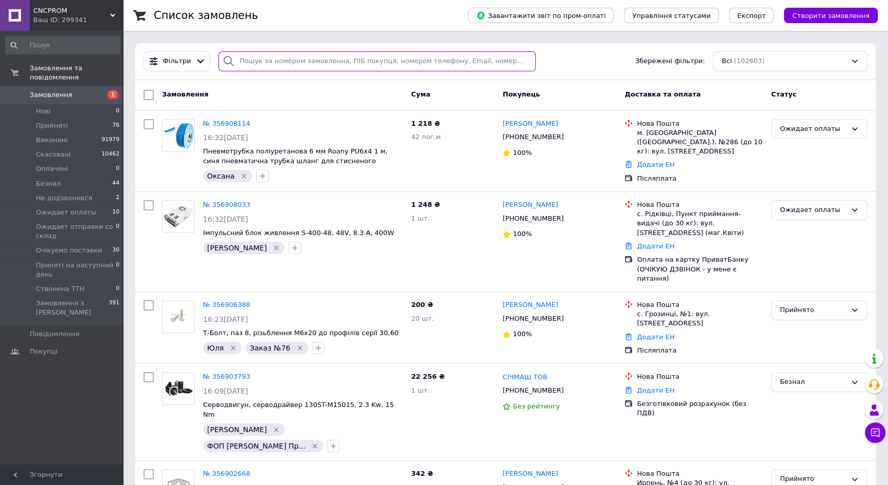
paste input "356828760"
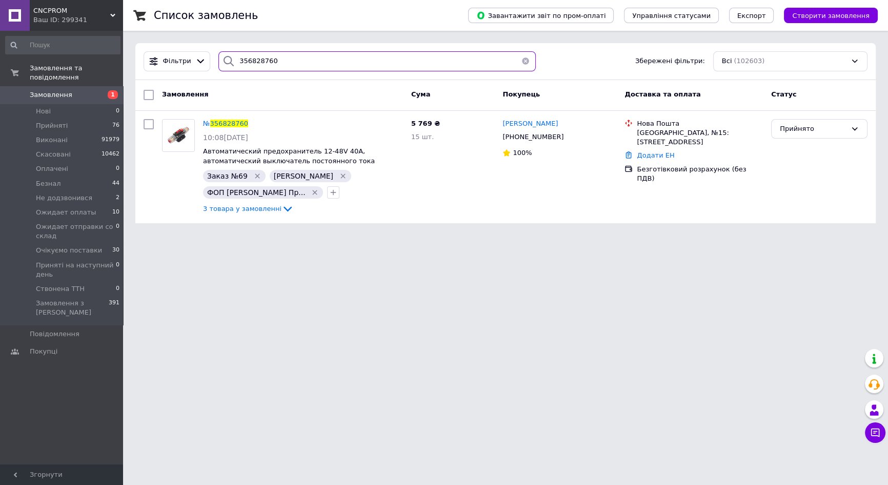
type input "356828760"
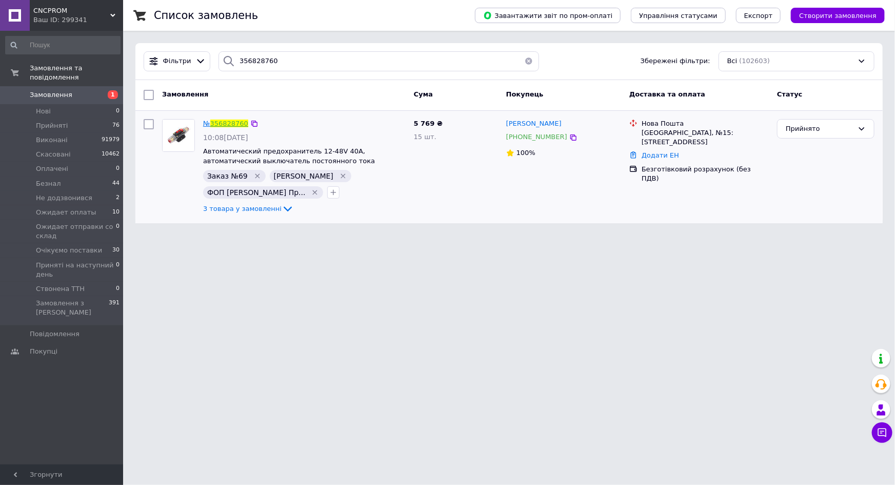
click at [230, 123] on link "356828760" at bounding box center [229, 124] width 38 height 8
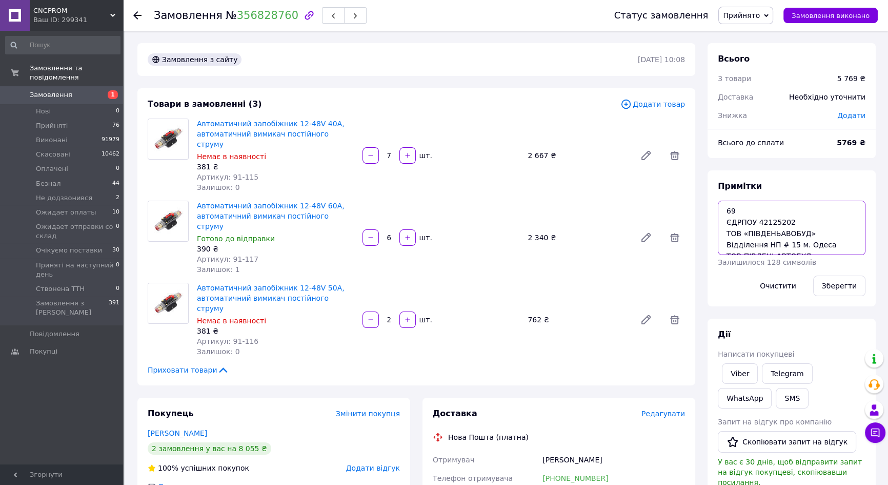
drag, startPoint x: 791, startPoint y: 220, endPoint x: 758, endPoint y: 220, distance: 33.9
click at [758, 220] on textarea "69 ЄДРПОУ 42125202 ТОВ «ПІВ­ДЕ­НЬАВ­О­БУД» Відділення НП # 15 м. Одеса ТОВ ПІВД…" at bounding box center [792, 228] width 148 height 54
click at [817, 244] on textarea "69 ЄДРПОУ 42125202 ТОВ «ПІВ­ДЕ­НЬАВ­О­БУД» Відділення НП # 15 м. Одеса ТОВ ПІВД…" at bounding box center [792, 228] width 148 height 54
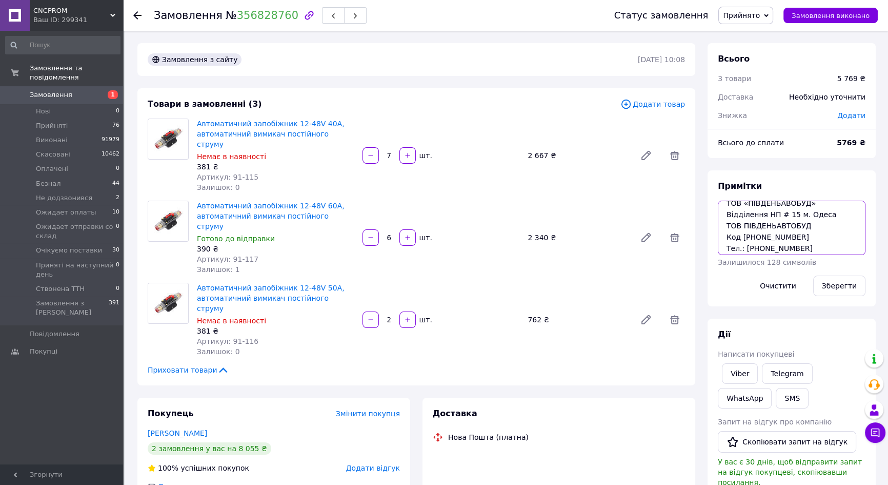
scroll to position [46, 0]
drag, startPoint x: 791, startPoint y: 229, endPoint x: 743, endPoint y: 230, distance: 48.2
click at [743, 230] on textarea "69 ЄДРПОУ 42125202 ТОВ «ПІВ­ДЕ­НЬАВ­О­БУД» Відділення НП # 15 м. Одеса ТОВ ПІВД…" at bounding box center [792, 228] width 148 height 54
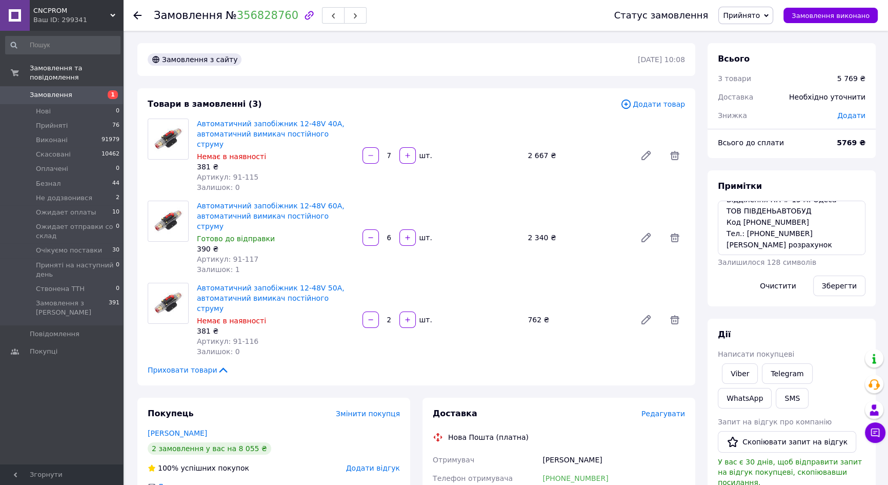
drag, startPoint x: 835, startPoint y: 256, endPoint x: 849, endPoint y: 241, distance: 21.0
click at [835, 255] on div "Примітки 69 ЄДРПОУ 42125202 ТОВ «ПІВ­ДЕ­НЬАВ­О­БУД» Відділення НП # 15 м. Одеса…" at bounding box center [792, 238] width 148 height 115
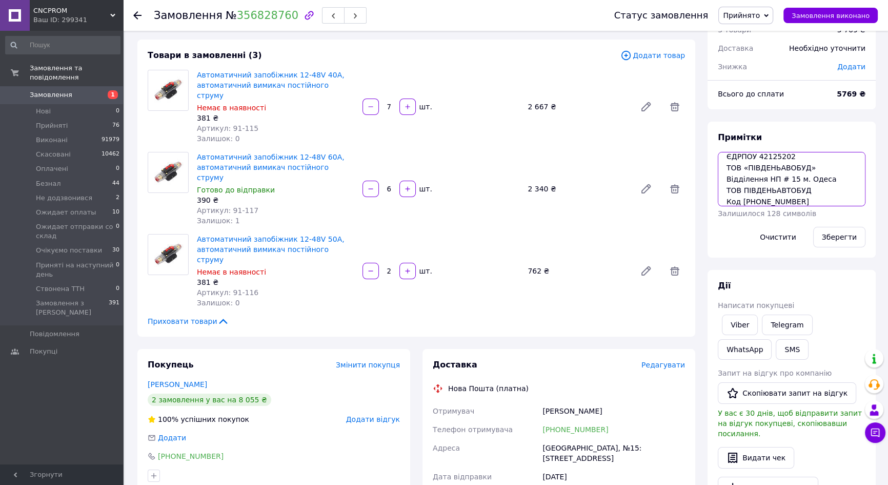
scroll to position [93, 0]
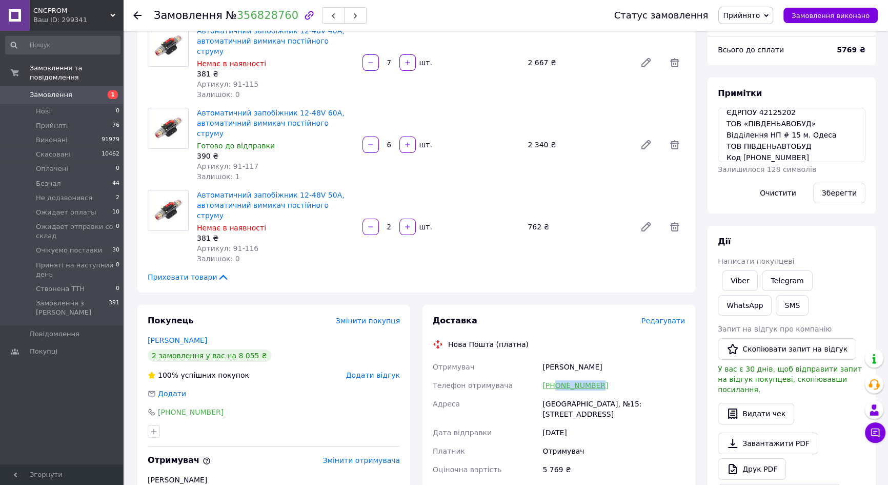
drag, startPoint x: 603, startPoint y: 354, endPoint x: 554, endPoint y: 353, distance: 48.7
click at [554, 376] on div "+380974861305" at bounding box center [614, 385] width 147 height 18
click at [274, 407] on div "[PHONE_NUMBER]" at bounding box center [274, 412] width 252 height 10
drag, startPoint x: 221, startPoint y: 385, endPoint x: 169, endPoint y: 384, distance: 51.8
click at [169, 407] on div "[PHONE_NUMBER]" at bounding box center [274, 412] width 252 height 10
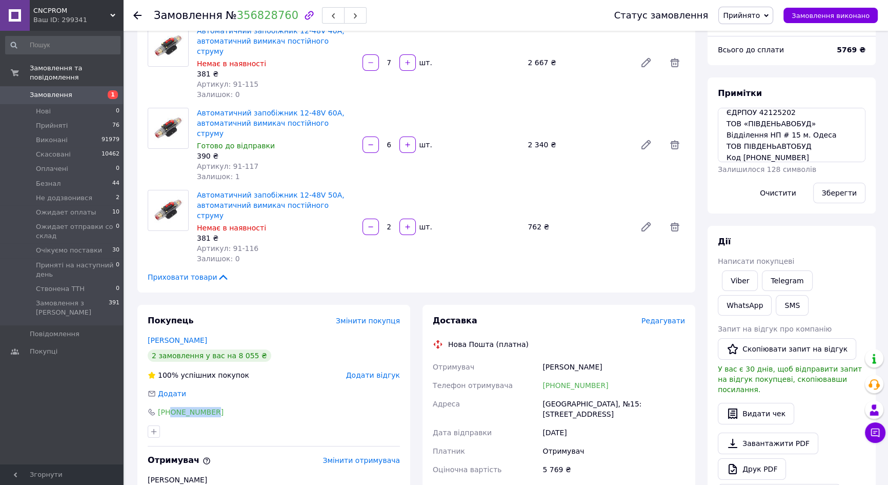
copy link "0632595581"
click at [109, 90] on span "1" at bounding box center [113, 94] width 10 height 9
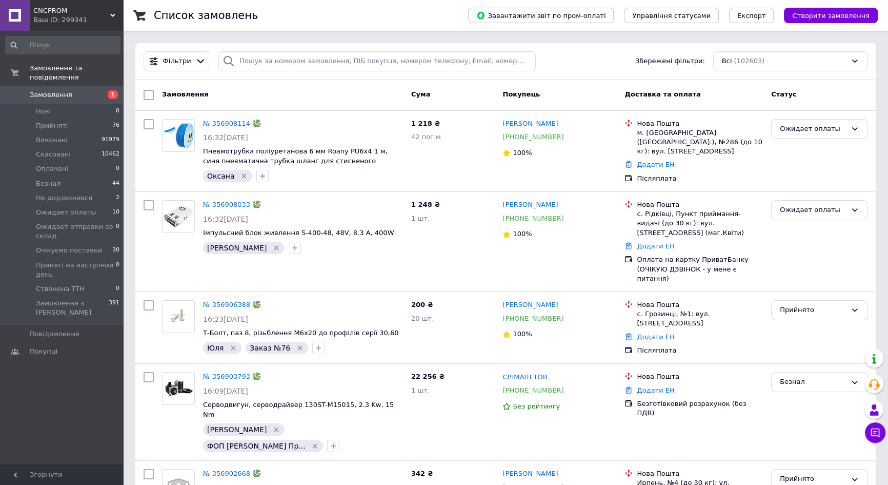
click at [71, 86] on link "Замовлення 1" at bounding box center [63, 94] width 126 height 17
drag, startPoint x: 395, startPoint y: 82, endPoint x: 395, endPoint y: 48, distance: 34.4
click at [395, 48] on div "Фільтри Збережені фільтри: Всі (102603)" at bounding box center [505, 61] width 741 height 37
click at [395, 58] on input "search" at bounding box center [376, 61] width 317 height 20
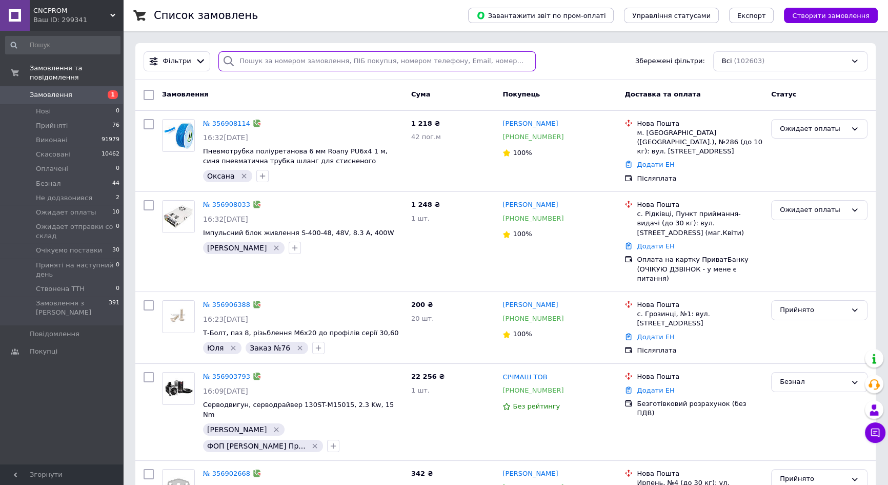
paste input "356131114"
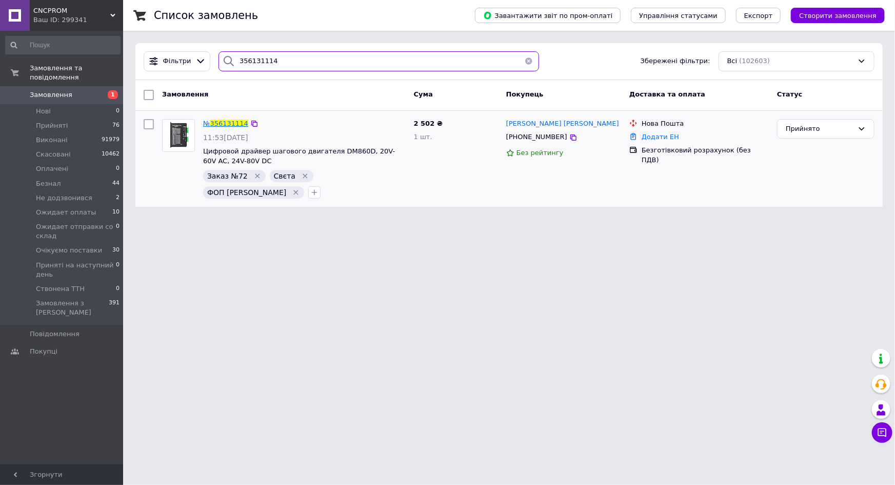
type input "356131114"
click at [218, 124] on span "356131114" at bounding box center [229, 124] width 38 height 8
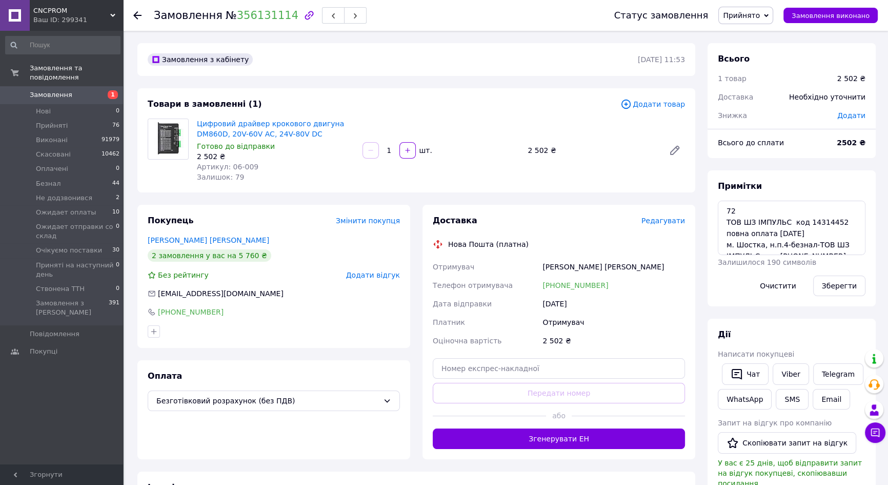
scroll to position [10, 0]
drag, startPoint x: 804, startPoint y: 211, endPoint x: 835, endPoint y: 215, distance: 31.6
click at [835, 215] on textarea "72 ТОВ ШЗ IМПУЛЬС код 14314452 повна оплата 12.08.2025 м. Шостка, н.п.4-безнал-…" at bounding box center [792, 228] width 148 height 54
drag, startPoint x: 821, startPoint y: 249, endPoint x: 776, endPoint y: 245, distance: 44.8
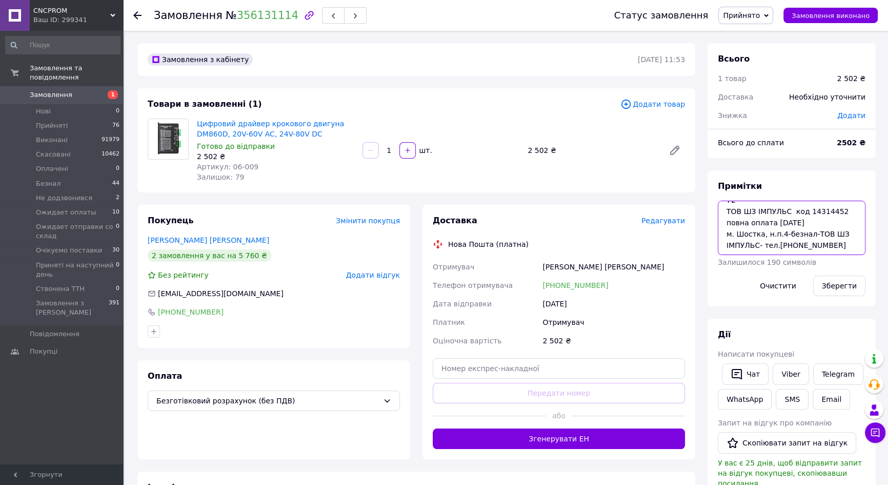
click at [776, 245] on textarea "72 ТОВ ШЗ IМПУЛЬС код 14314452 повна оплата 12.08.2025 м. Шостка, н.п.4-безнал-…" at bounding box center [792, 228] width 148 height 54
click at [821, 247] on textarea "72 ТОВ ШЗ IМПУЛЬС код 14314452 повна оплата 12.08.2025 м. Шостка, н.п.4-безнал-…" at bounding box center [792, 228] width 148 height 54
click at [67, 91] on link "Замовлення 1" at bounding box center [63, 94] width 126 height 17
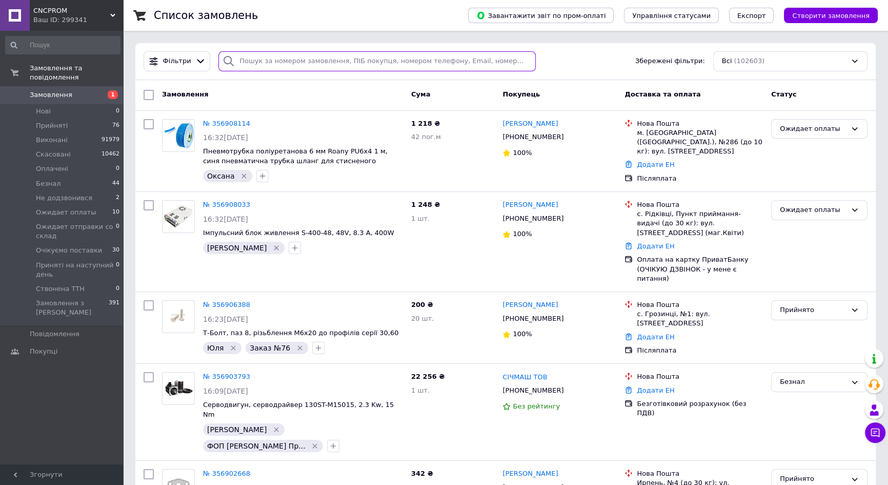
click at [279, 60] on input "search" at bounding box center [376, 61] width 317 height 20
paste input "356822615"
type input "356822615"
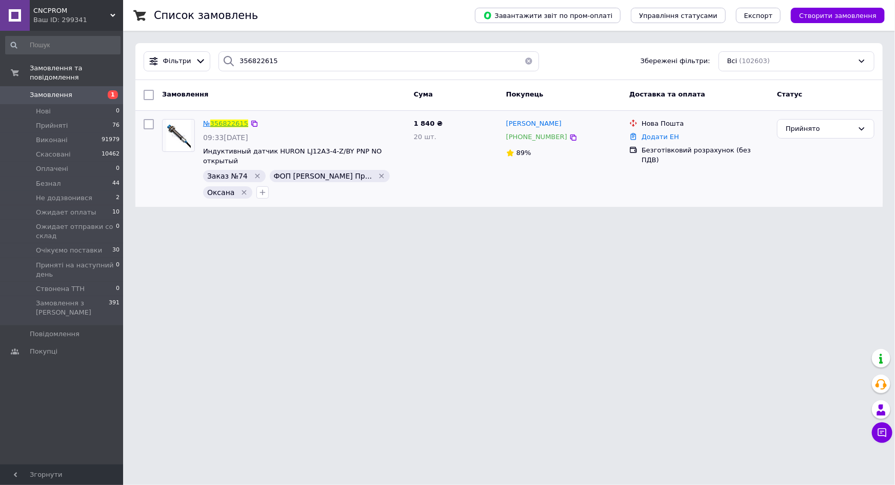
click at [229, 122] on link "356822615" at bounding box center [229, 124] width 38 height 8
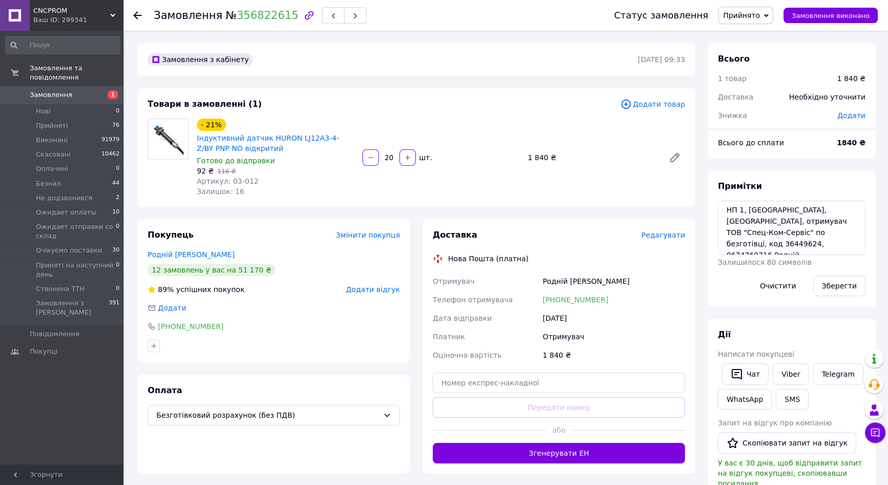
scroll to position [56, 0]
drag, startPoint x: 787, startPoint y: 221, endPoint x: 817, endPoint y: 226, distance: 30.7
click at [817, 226] on textarea "заказ 74 ТОВ "Спец-Ком-Сервіс" по безготівці, код 36449624 оплата 12.08. НП 1, …" at bounding box center [792, 228] width 148 height 54
click at [728, 234] on textarea "заказ 74 ТОВ "Спец-Ком-Сервіс" по безготівці, код 36449624 оплата 12.08. НП 1, …" at bounding box center [792, 228] width 148 height 54
click at [747, 230] on textarea "заказ 74 ТОВ "Спец-Ком-Сервіс" по безготівці, код 36449624 оплата 12.08. НП 1, …" at bounding box center [792, 228] width 148 height 54
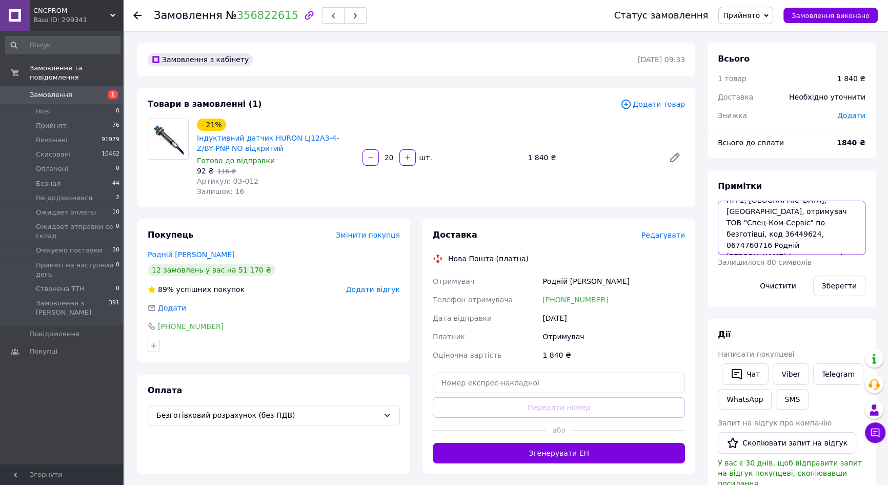
drag, startPoint x: 763, startPoint y: 232, endPoint x: 737, endPoint y: 233, distance: 26.7
click at [737, 233] on textarea "заказ 74 ТОВ "Спец-Ком-Сервіс" по безготівці, код 36449624 оплата 12.08. НП 1, …" at bounding box center [792, 228] width 148 height 54
click at [763, 237] on textarea "заказ 74 ТОВ "Спец-Ком-Сервіс" по безготівці, код 36449624 оплата 12.08. НП 1, …" at bounding box center [792, 228] width 148 height 54
click at [765, 235] on textarea "заказ 74 ТОВ "Спец-Ком-Сервіс" по безготівці, код 36449624 оплата 12.08. НП 1, …" at bounding box center [792, 228] width 148 height 54
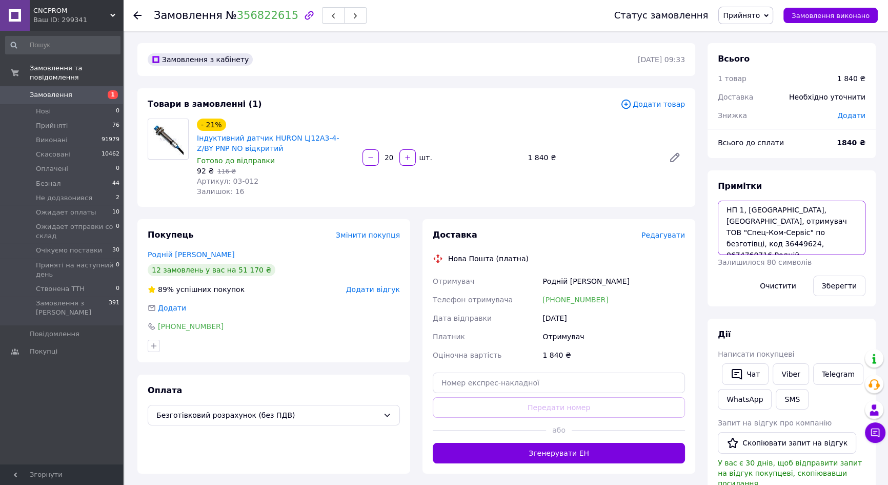
drag, startPoint x: 766, startPoint y: 243, endPoint x: 725, endPoint y: 242, distance: 41.6
click at [725, 242] on textarea "заказ 74 ТОВ "Спец-Ком-Сервіс" по безготівці, код 36449624 оплата 12.08. НП 1, …" at bounding box center [792, 228] width 148 height 54
click at [825, 243] on textarea "заказ 74 ТОВ "Спец-Ком-Сервіс" по безготівці, код 36449624 оплата 12.08. НП 1, …" at bounding box center [792, 228] width 148 height 54
click at [93, 90] on span "Замовлення" at bounding box center [62, 94] width 65 height 9
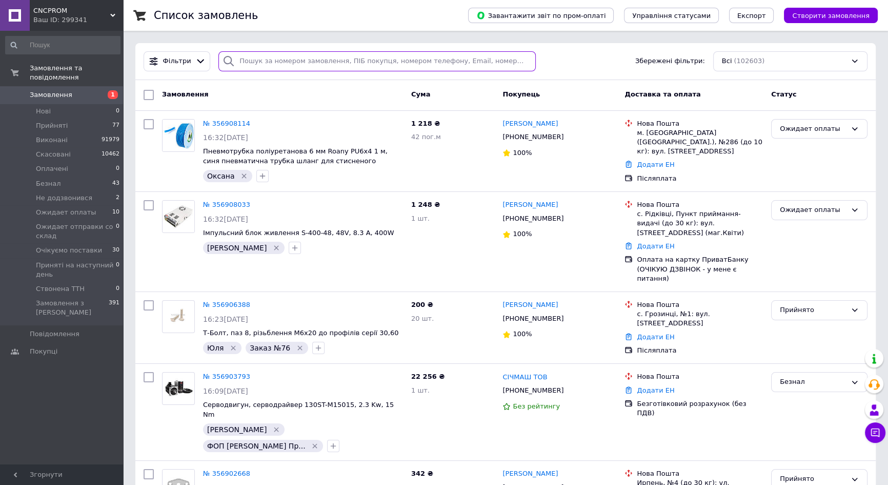
click at [354, 57] on input "search" at bounding box center [376, 61] width 317 height 20
paste input "356899747"
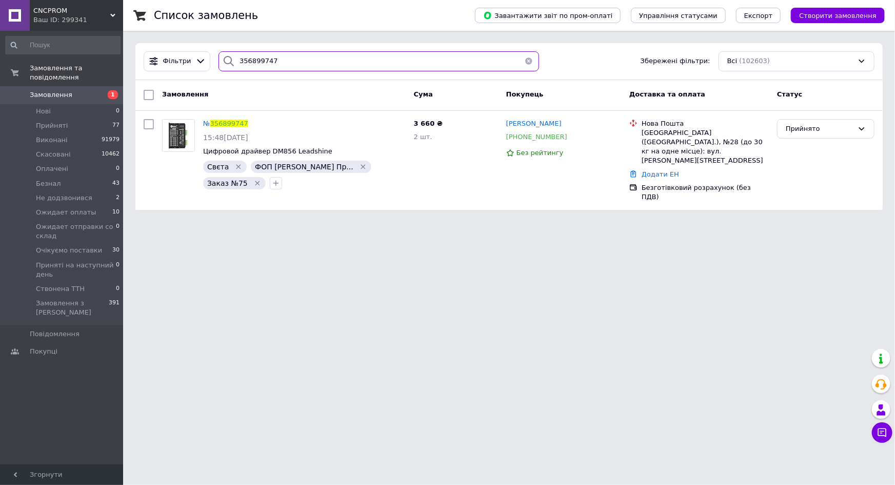
type input "356899747"
click at [229, 121] on link "356899747" at bounding box center [229, 124] width 38 height 8
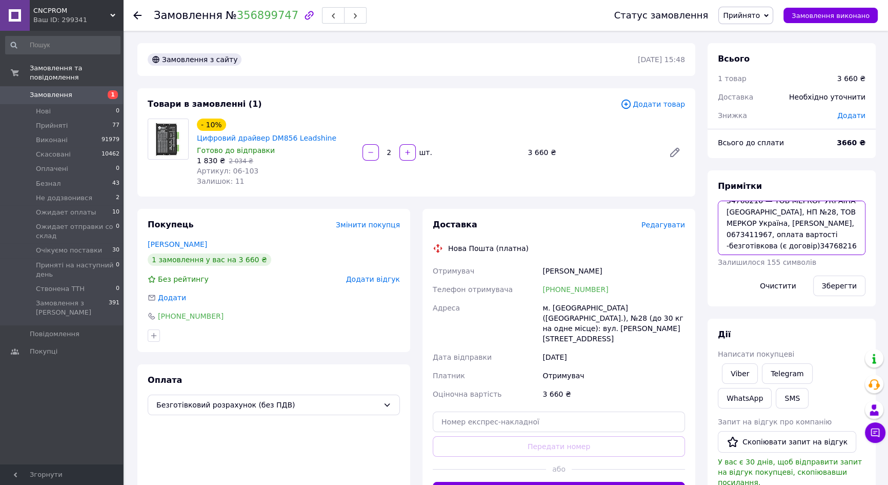
scroll to position [22, 0]
drag, startPoint x: 808, startPoint y: 245, endPoint x: 842, endPoint y: 247, distance: 33.9
click at [842, 247] on textarea "75 34768216 — ТОВ МЕРКОР УКРАЇНА Львів, НП №28, ТОВ МЕРКОР Україна, Осередчук А…" at bounding box center [792, 228] width 148 height 54
drag, startPoint x: 727, startPoint y: 234, endPoint x: 765, endPoint y: 233, distance: 38.0
click at [765, 233] on textarea "75 34768216 — ТОВ МЕРКОР УКРАЇНА Львів, НП №28, ТОВ МЕРКОР Україна, Осередчук А…" at bounding box center [792, 228] width 148 height 54
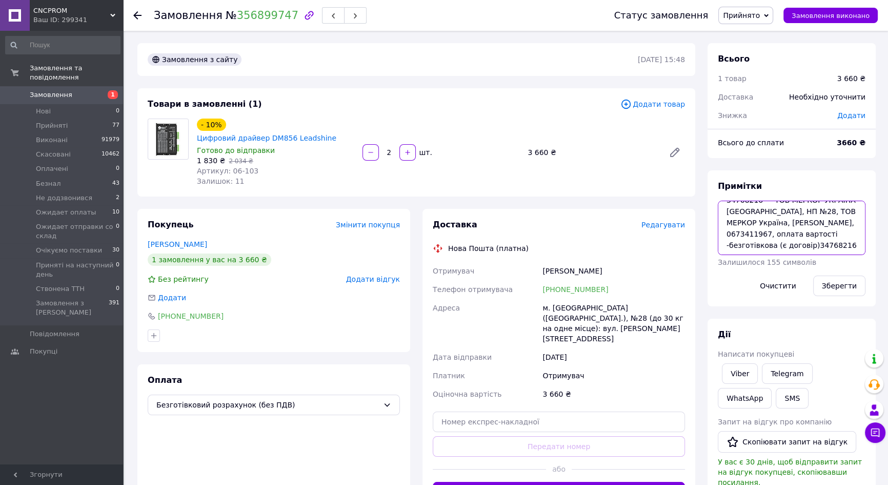
click at [829, 251] on textarea "75 34768216 — ТОВ МЕРКОР УКРАЇНА Львів, НП №28, ТОВ МЕРКОР Україна, Осередчук А…" at bounding box center [792, 228] width 148 height 54
drag, startPoint x: 727, startPoint y: 222, endPoint x: 756, endPoint y: 222, distance: 29.2
click at [756, 222] on textarea "75 34768216 — ТОВ МЕРКОР УКРАЇНА Львів, НП №28, ТОВ МЕРКОР Україна, Осередчук А…" at bounding box center [792, 228] width 148 height 54
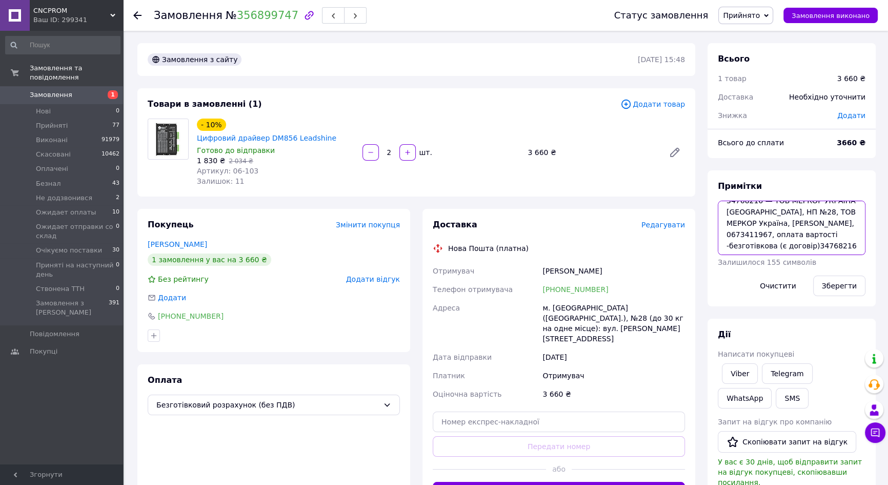
drag, startPoint x: 726, startPoint y: 235, endPoint x: 741, endPoint y: 234, distance: 14.9
click at [741, 234] on textarea "75 34768216 — ТОВ МЕРКОР УКРАЇНА Львів, НП №28, ТОВ МЕРКОР Україна, Осередчук А…" at bounding box center [792, 228] width 148 height 54
type textarea "75 34768216 — ТОВ МЕРКОР УКРАЇНА Львів, НП №28, ТОВ МЕРКОР Україна, Осередчук А…"
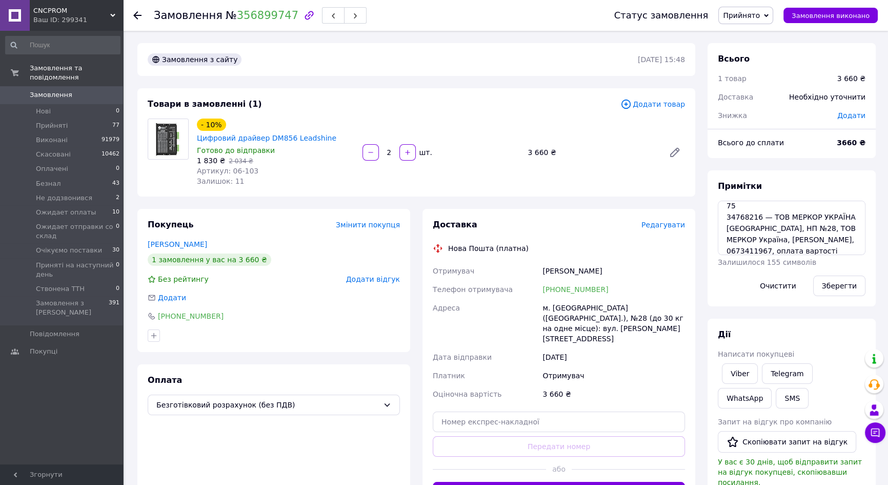
scroll to position [22, 0]
drag, startPoint x: 728, startPoint y: 231, endPoint x: 764, endPoint y: 233, distance: 35.9
click at [764, 233] on textarea "75 34768216 — ТОВ МЕРКОР УКРАЇНА [GEOGRAPHIC_DATA], НП №28, ТОВ МЕРКОР Україна,…" at bounding box center [792, 228] width 148 height 54
click at [826, 237] on textarea "75 34768216 — ТОВ МЕРКОР УКРАЇНА [GEOGRAPHIC_DATA], НП №28, ТОВ МЕРКОР Україна,…" at bounding box center [792, 228] width 148 height 54
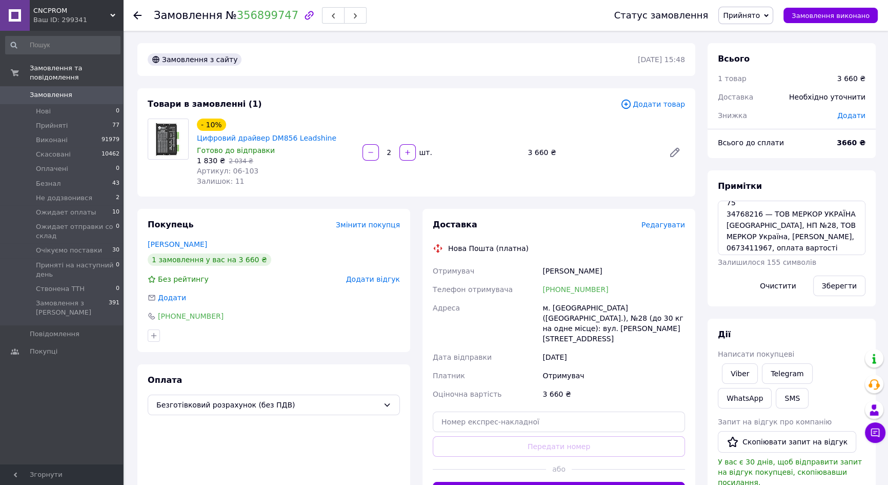
click at [90, 90] on span "Замовлення" at bounding box center [62, 94] width 65 height 9
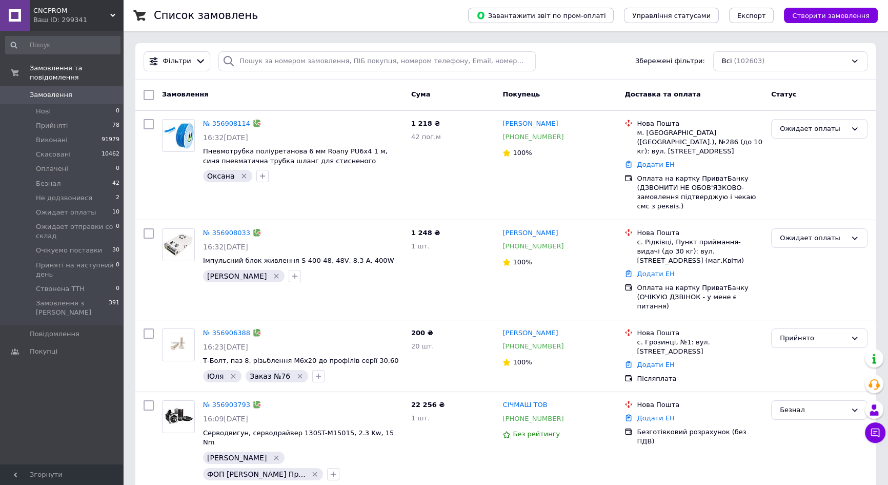
click at [79, 104] on li "Нові 0" at bounding box center [63, 111] width 126 height 14
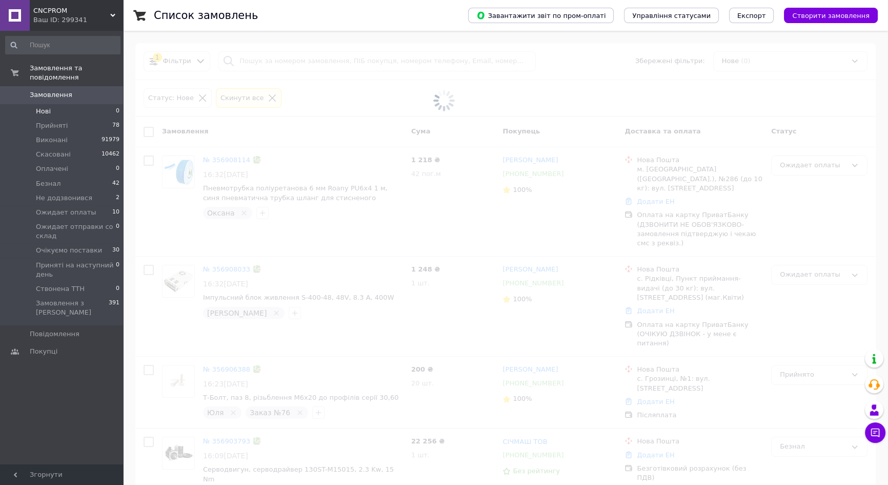
click at [74, 90] on span "Замовлення" at bounding box center [62, 94] width 65 height 9
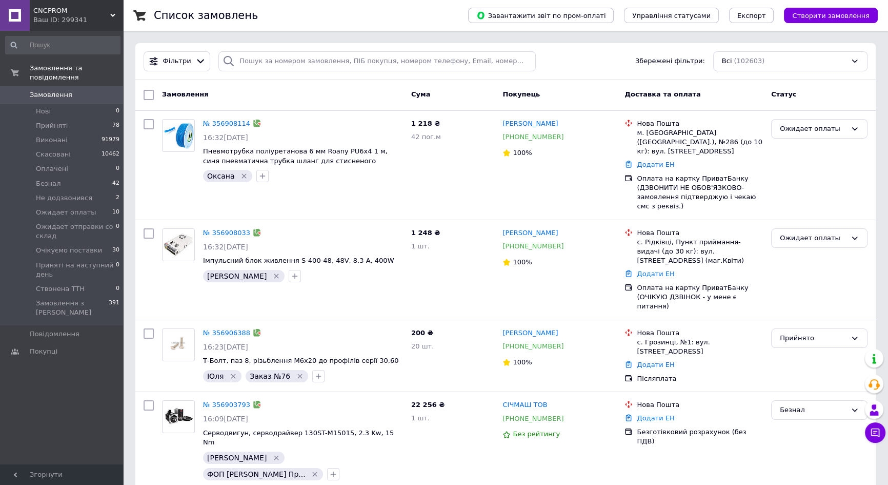
click at [56, 375] on div "Замовлення та повідомлення Замовлення 0 Нові 0 Прийняті 78 Виконані 91979 Скасо…" at bounding box center [63, 249] width 126 height 436
click at [874, 431] on icon at bounding box center [875, 432] width 10 height 10
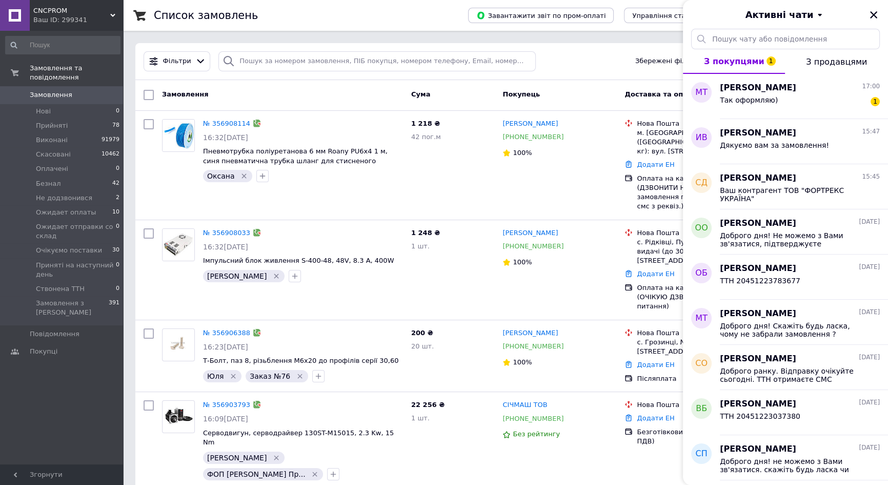
click at [873, 18] on icon "Закрити" at bounding box center [873, 14] width 9 height 9
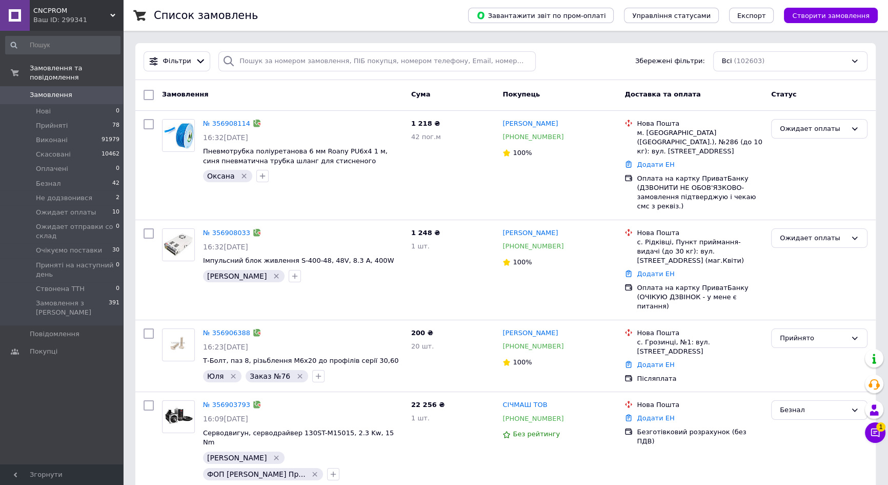
click at [95, 86] on link "Замовлення 0" at bounding box center [63, 94] width 126 height 17
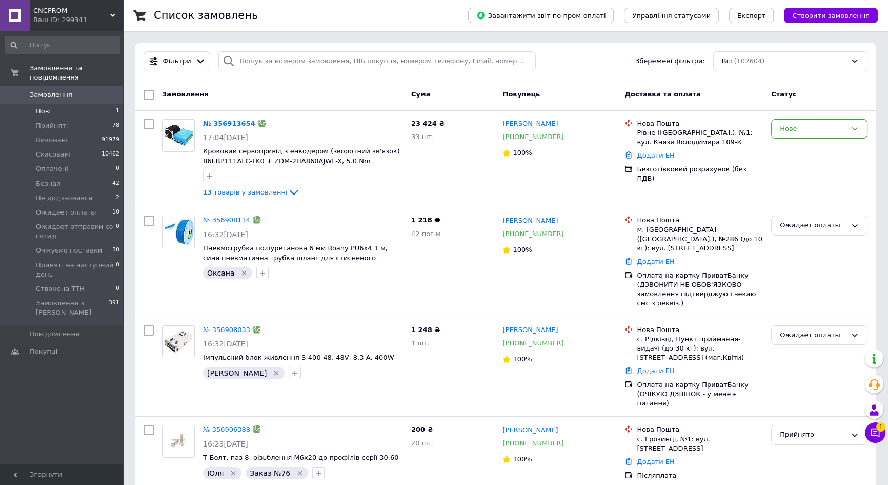
click at [103, 104] on li "Нові 1" at bounding box center [63, 111] width 126 height 14
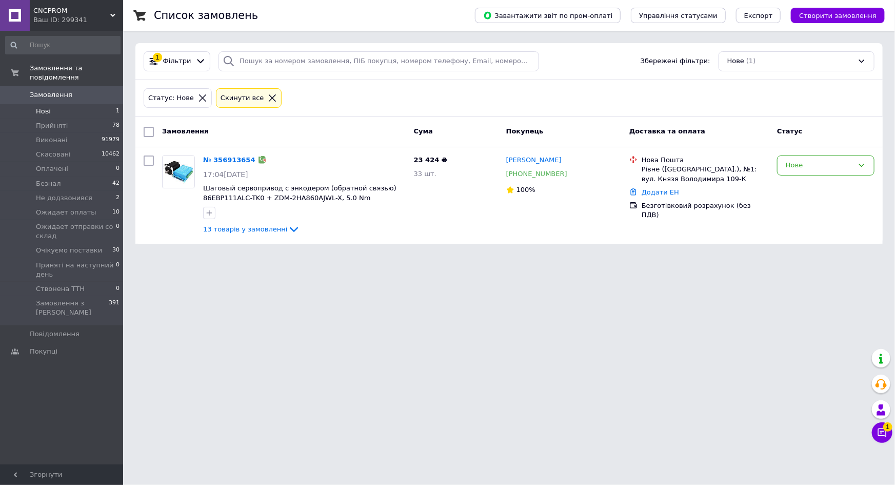
click at [269, 96] on icon at bounding box center [272, 97] width 7 height 7
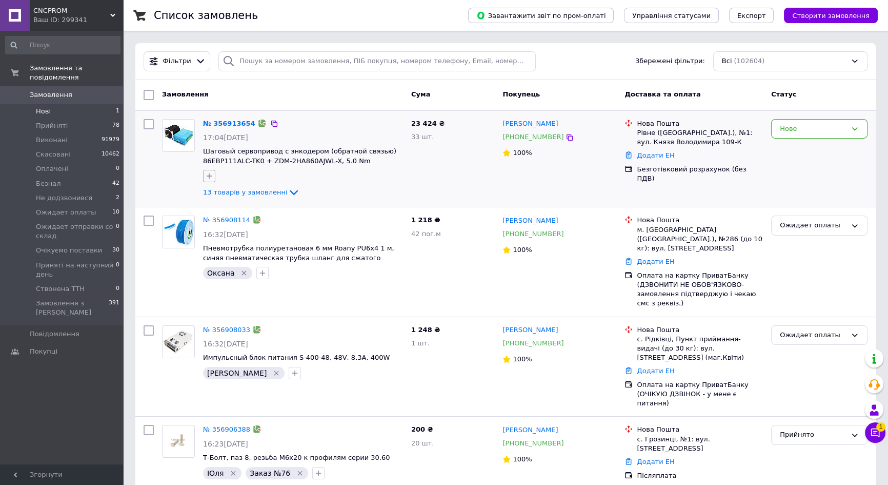
click at [209, 174] on icon "button" at bounding box center [209, 176] width 8 height 8
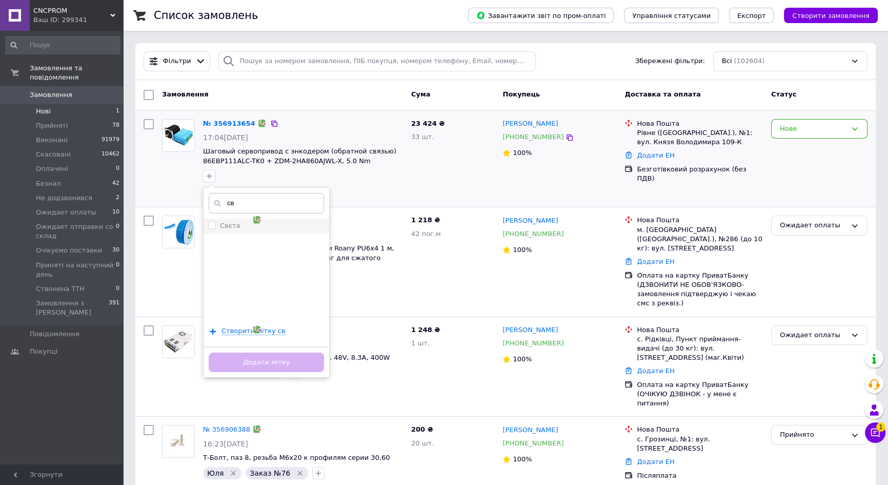
type input "св"
click at [225, 224] on label "Свєта" at bounding box center [230, 226] width 20 height 8
checkbox input "true"
click at [242, 359] on button "Додати мітку" at bounding box center [266, 362] width 115 height 20
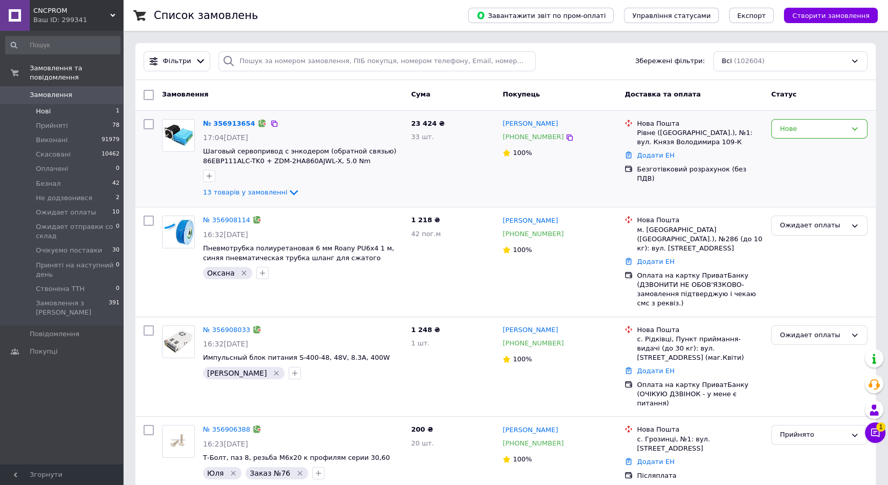
click at [87, 104] on li "Нові 1" at bounding box center [63, 111] width 126 height 14
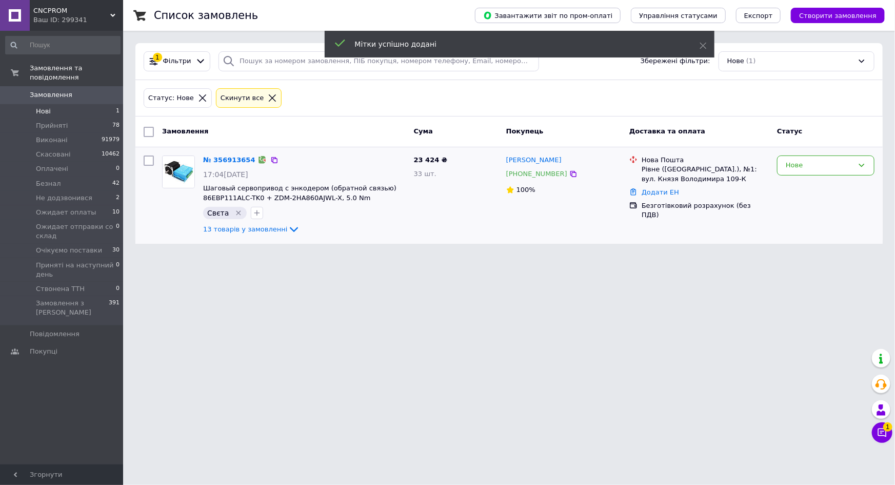
click at [214, 160] on link "№ 356913654" at bounding box center [229, 160] width 52 height 8
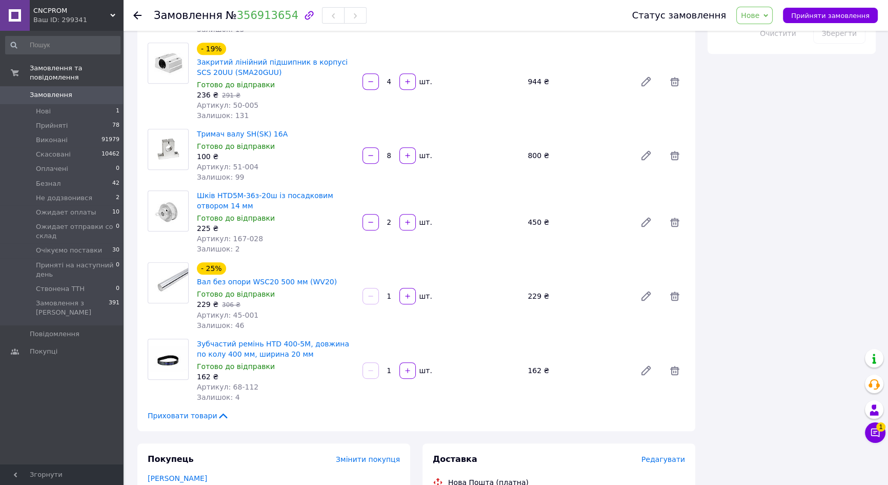
scroll to position [256, 0]
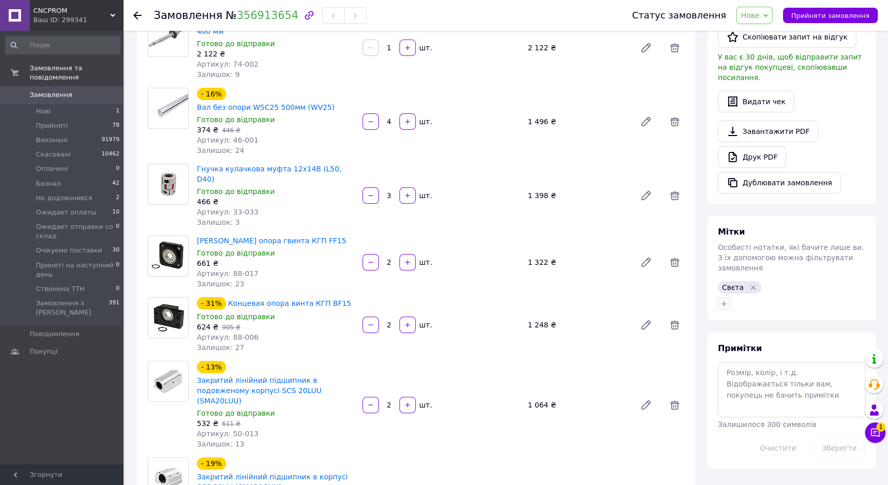
click at [135, 16] on use at bounding box center [137, 15] width 8 height 8
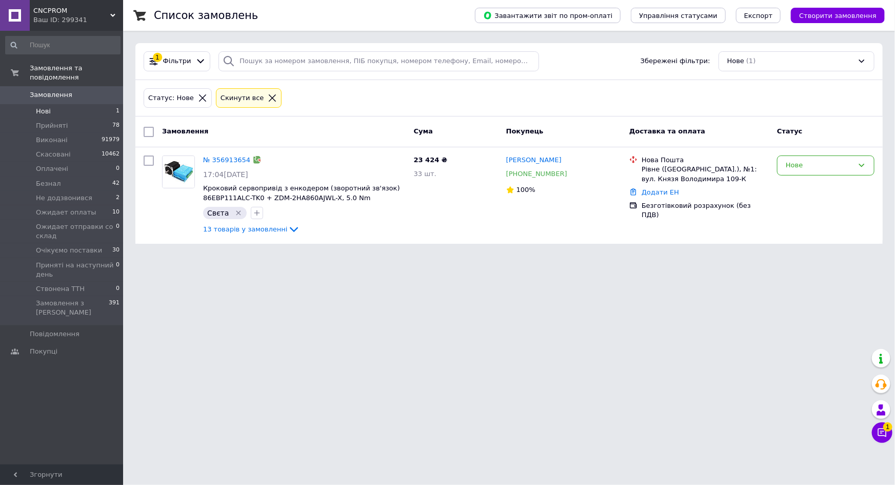
drag, startPoint x: 152, startPoint y: 398, endPoint x: 228, endPoint y: 280, distance: 140.6
click at [152, 256] on html "CNCPROM Ваш ID: 299341 Сайт CNCPROM Кабінет покупця Перевірити стан системи Сто…" at bounding box center [447, 128] width 895 height 256
click at [240, 164] on link "№ 356913654" at bounding box center [226, 160] width 47 height 8
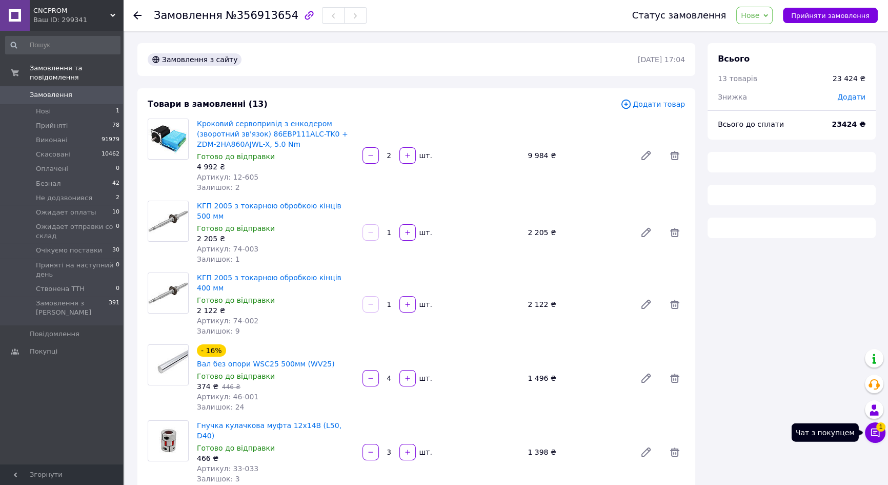
click at [882, 430] on span "1" at bounding box center [881, 426] width 9 height 9
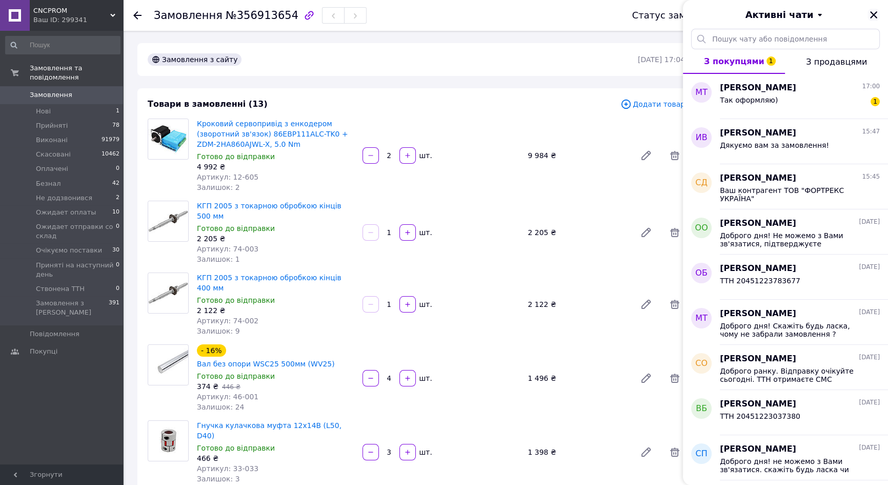
click at [873, 16] on icon "Закрити" at bounding box center [873, 14] width 9 height 9
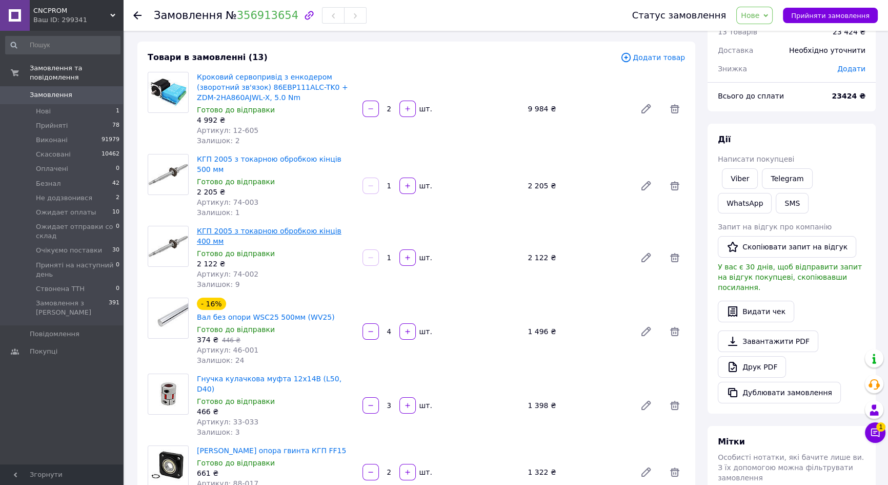
scroll to position [46, 0]
click at [289, 227] on link "КГП 2005 з токарною обробкою кінців 400 мм" at bounding box center [269, 236] width 145 height 18
drag, startPoint x: 228, startPoint y: 192, endPoint x: 253, endPoint y: 192, distance: 25.6
click at [253, 197] on div "Артикул: 74-003" at bounding box center [275, 202] width 157 height 10
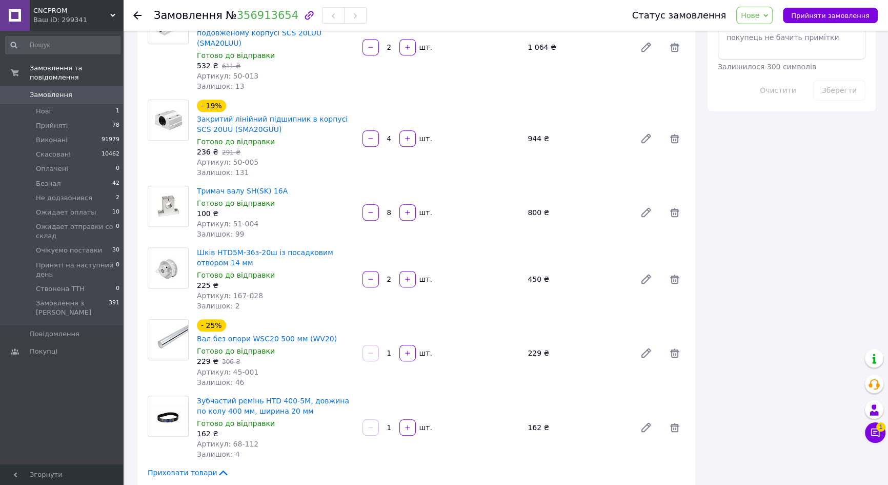
scroll to position [792, 0]
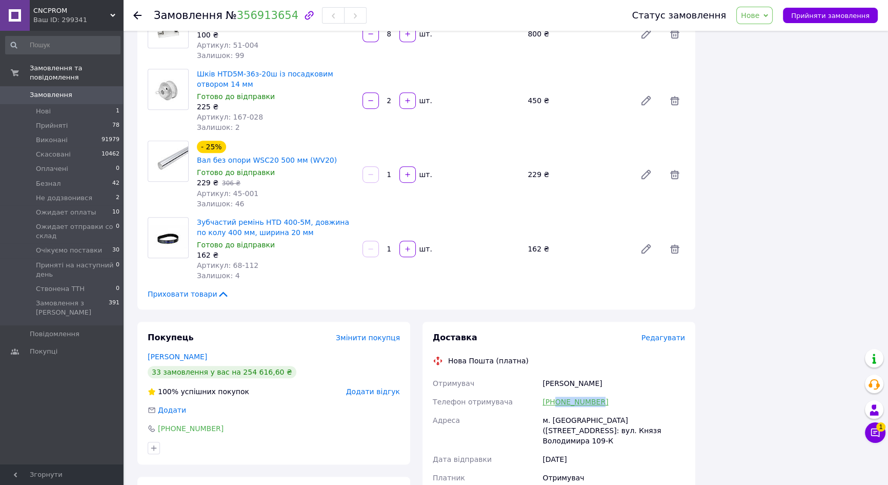
drag, startPoint x: 604, startPoint y: 332, endPoint x: 555, endPoint y: 340, distance: 49.8
click at [555, 392] on div "[PHONE_NUMBER]" at bounding box center [614, 401] width 147 height 18
copy link "0680304727"
drag, startPoint x: 228, startPoint y: 15, endPoint x: 282, endPoint y: 16, distance: 53.9
click at [282, 16] on div "Замовлення № 356913654" at bounding box center [260, 15] width 213 height 17
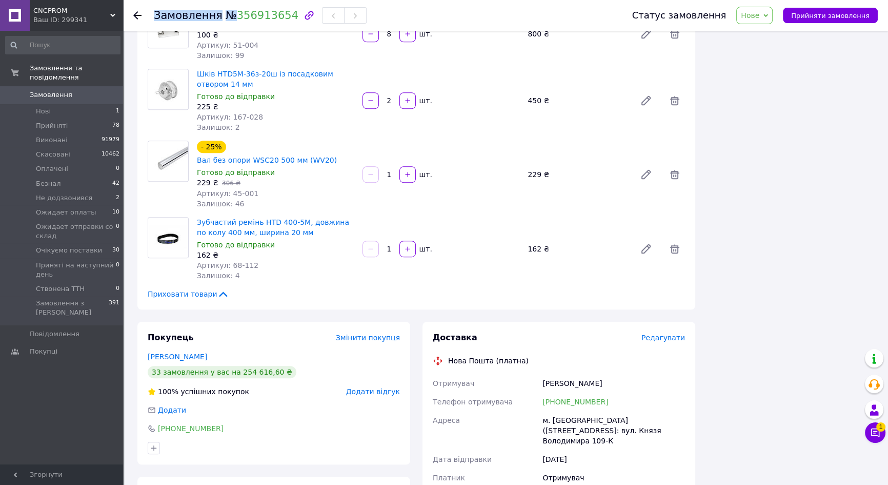
copy h1 "Замовлення №"
drag, startPoint x: 226, startPoint y: 17, endPoint x: 281, endPoint y: 18, distance: 54.9
click at [281, 18] on span "№ 356913654" at bounding box center [262, 15] width 73 height 12
copy link "356913654"
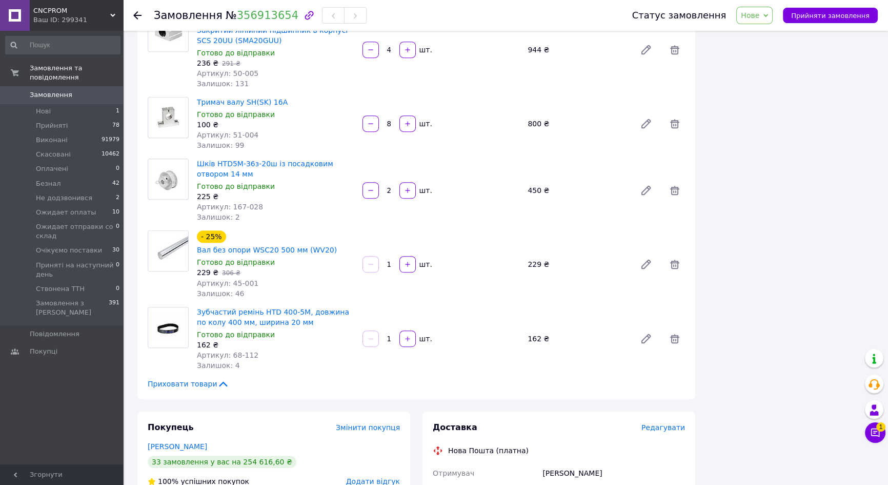
scroll to position [703, 0]
click at [792, 349] on div "Всього 13 товарів 23 424 ₴ Доставка Необхідно уточнити Знижка Додати Всього до …" at bounding box center [792, 71] width 181 height 1462
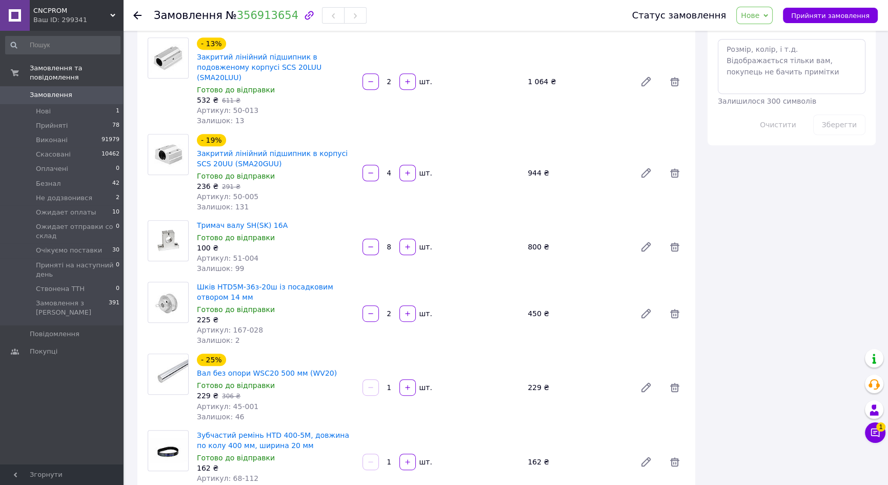
scroll to position [233, 0]
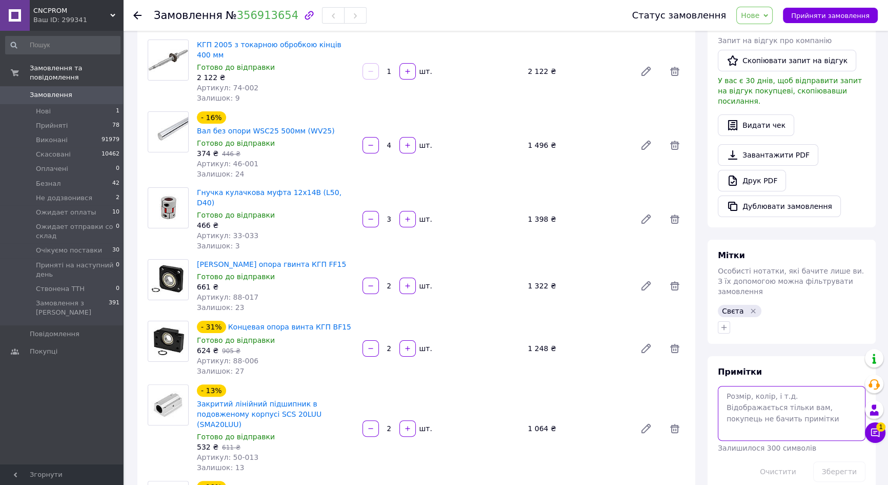
click at [765, 404] on textarea at bounding box center [792, 413] width 148 height 54
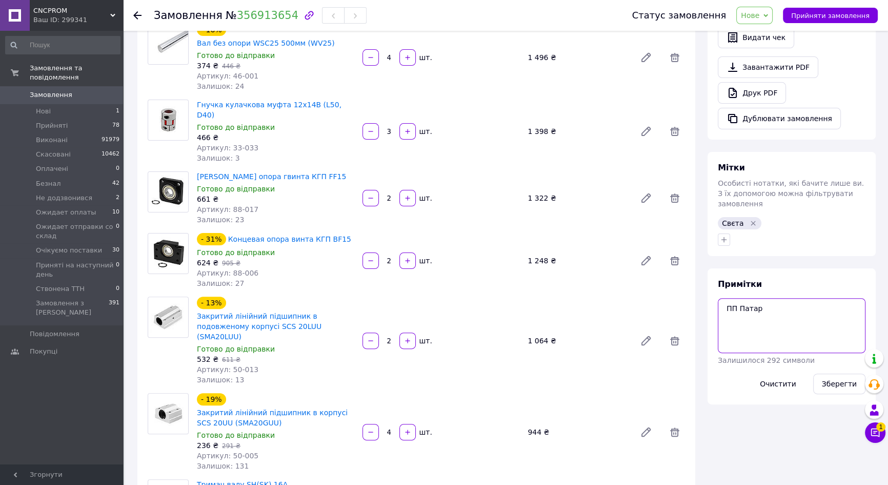
scroll to position [326, 0]
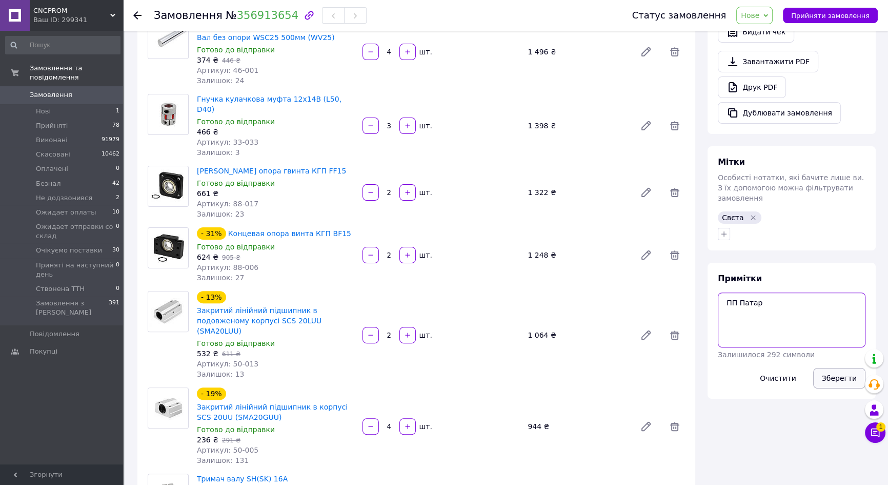
type textarea "ПП Патар"
click at [830, 368] on button "Зберегти" at bounding box center [839, 378] width 52 height 21
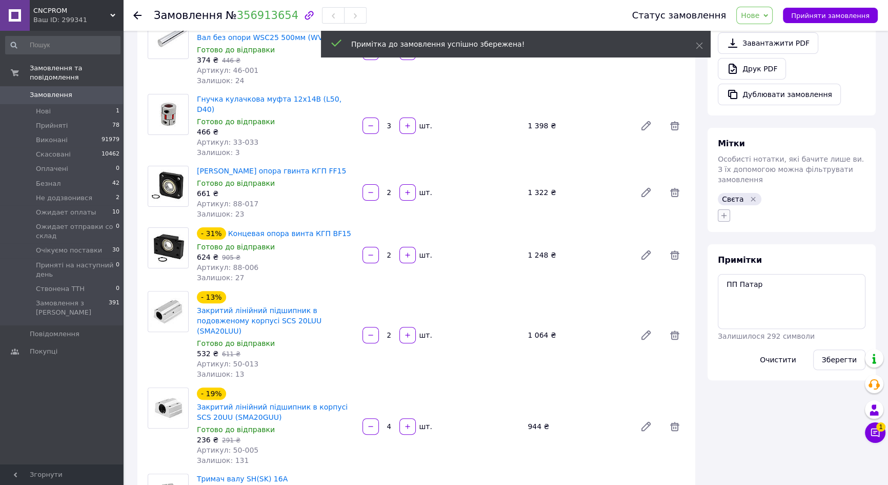
click at [722, 211] on icon "button" at bounding box center [724, 215] width 8 height 8
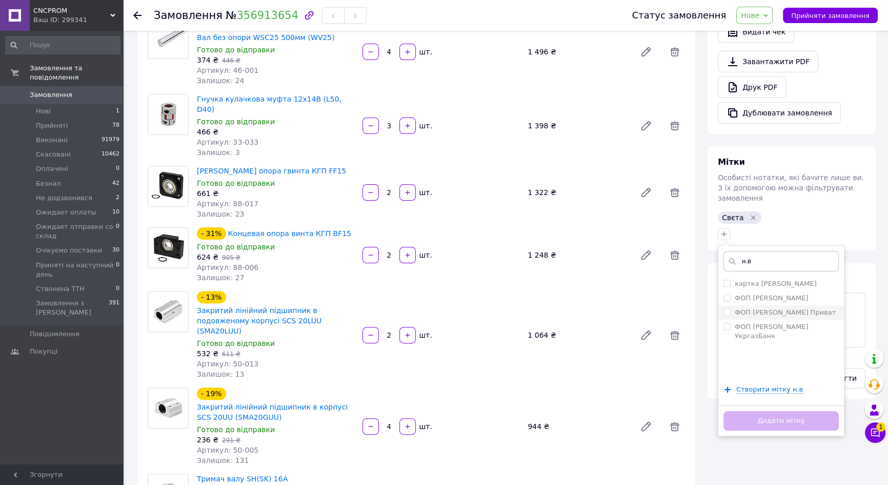
type input "н.в"
click at [745, 308] on label "ФОП Шаріф Н.В. Приват" at bounding box center [785, 312] width 101 height 8
checkbox input "true"
click at [763, 411] on button "Додати мітку" at bounding box center [781, 421] width 115 height 20
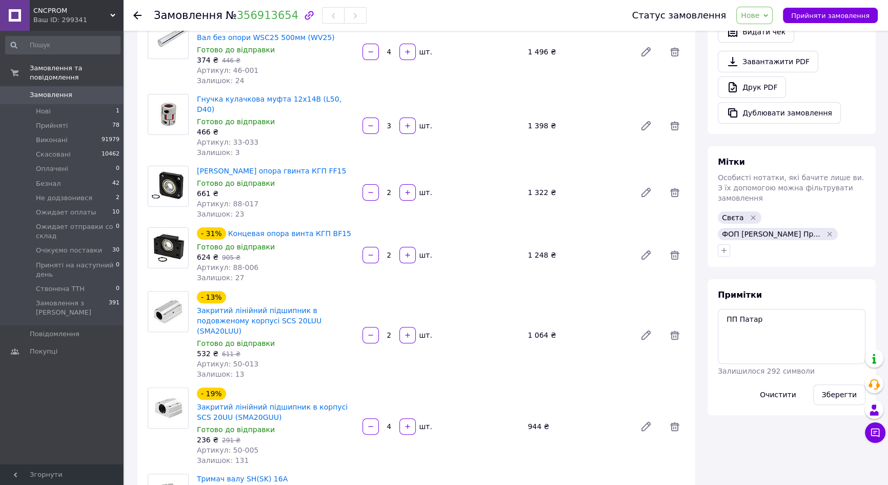
click at [764, 404] on div "Всього 13 товарів 23 424 ₴ Доставка Необхідно уточнити Знижка Додати Всього до …" at bounding box center [792, 467] width 181 height 1501
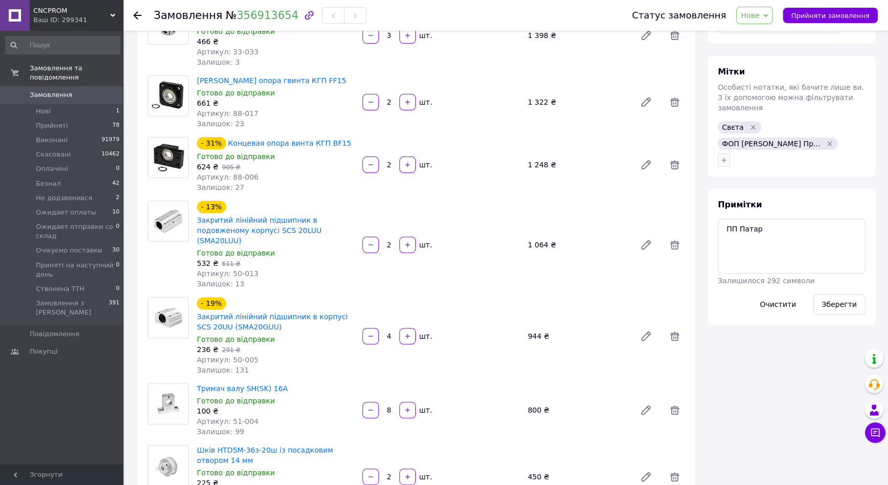
scroll to position [420, 0]
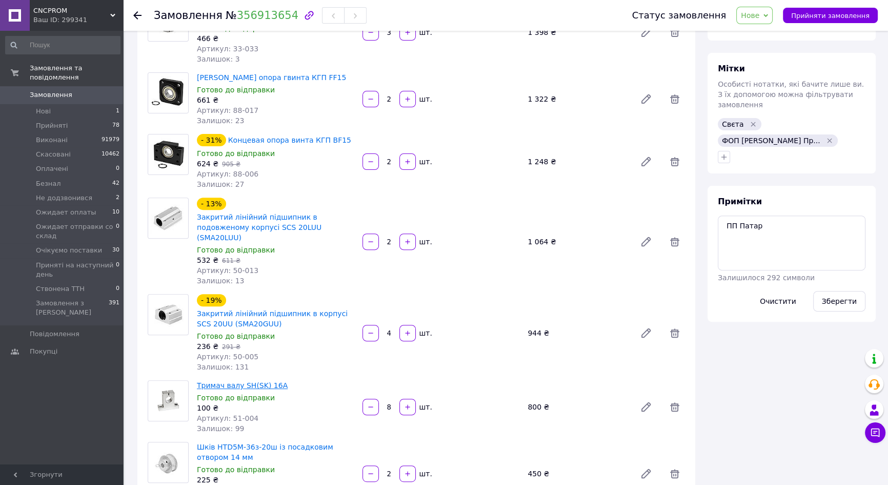
click at [269, 381] on link "Тримач валу SH(SK) 16A" at bounding box center [242, 385] width 91 height 8
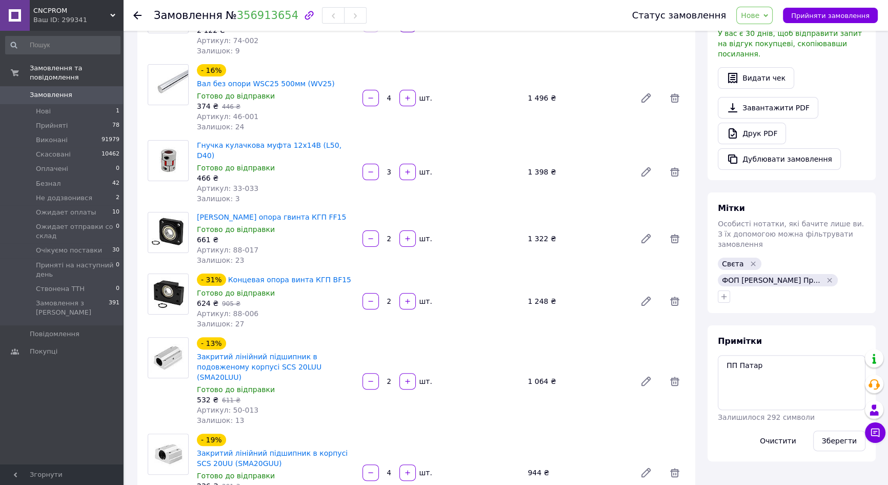
scroll to position [280, 0]
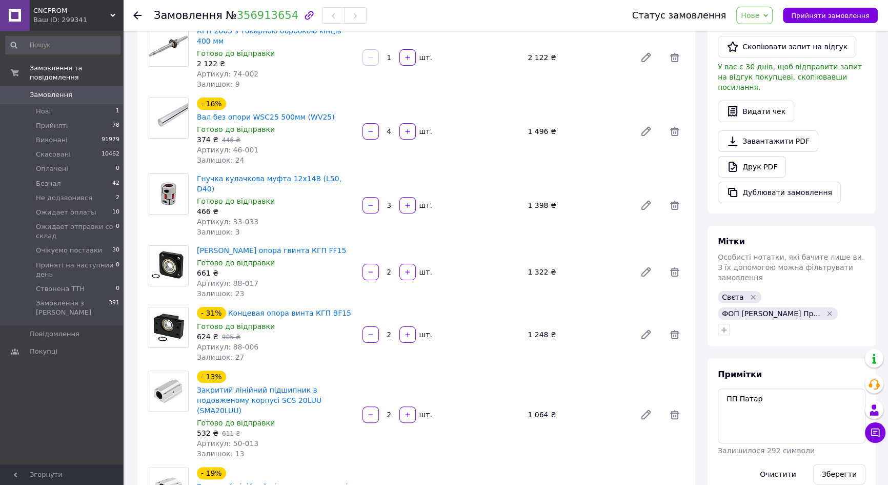
scroll to position [233, 0]
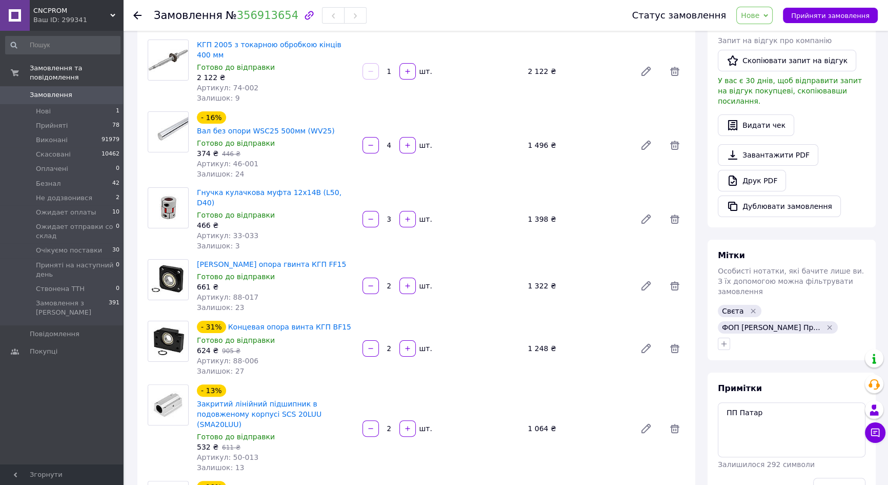
click at [71, 378] on div "Замовлення та повідомлення Замовлення 0 Нові 1 Прийняті 78 Виконані 91979 Скасо…" at bounding box center [63, 249] width 126 height 436
click at [84, 356] on div "Замовлення та повідомлення Замовлення 0 Нові 1 Прийняті 78 Виконані 91979 Скасо…" at bounding box center [63, 249] width 126 height 436
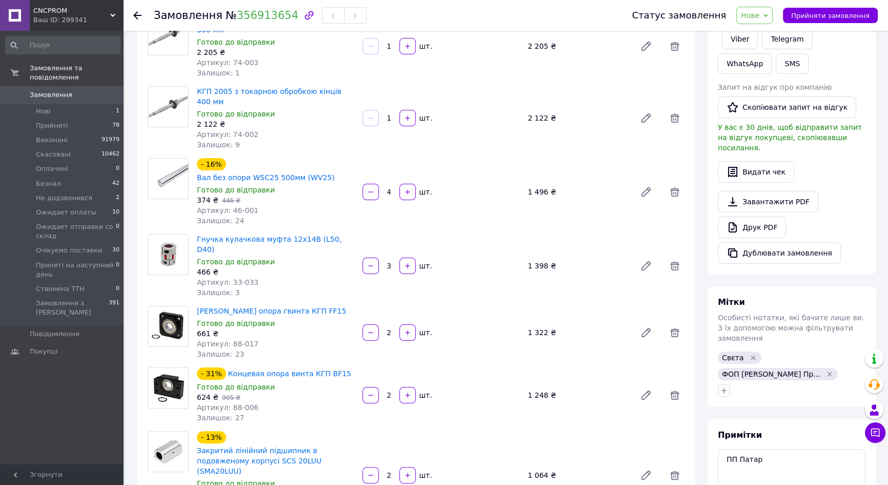
click at [67, 385] on div "Замовлення та повідомлення Замовлення 0 Нові 1 Прийняті 78 Виконані 91979 Скасо…" at bounding box center [63, 249] width 126 height 436
click at [300, 369] on link "Концевая опора винта КГП BF15" at bounding box center [289, 373] width 123 height 8
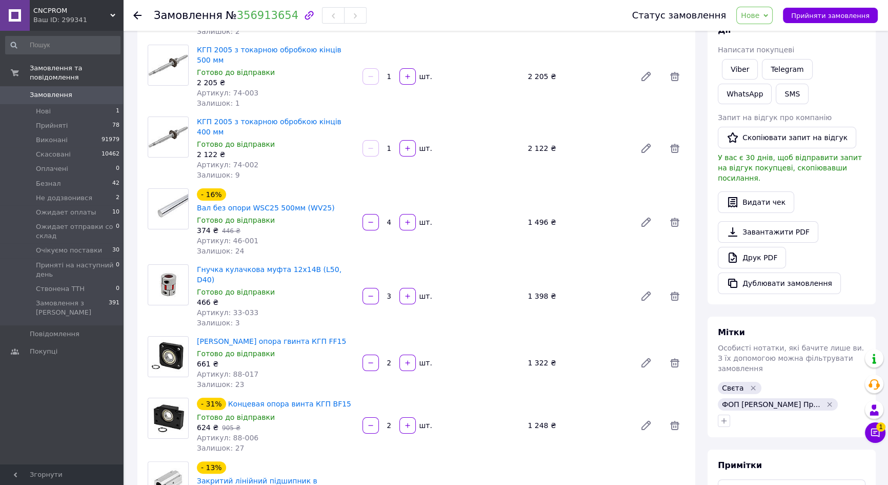
scroll to position [140, 0]
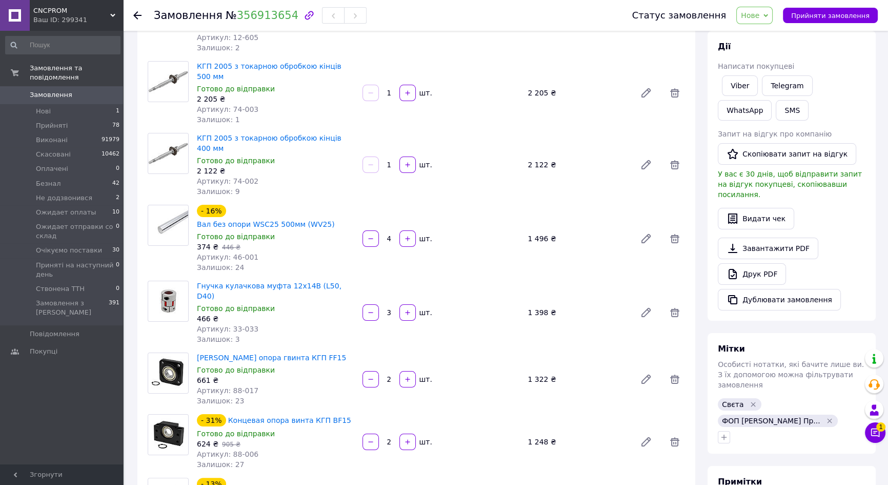
click at [763, 21] on span "Нове" at bounding box center [755, 15] width 36 height 17
click at [768, 94] on li "Безнал" at bounding box center [792, 97] width 110 height 15
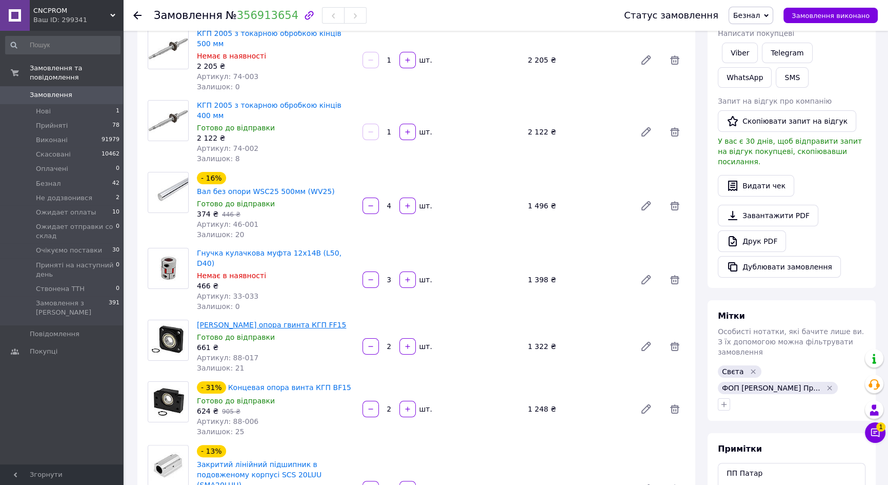
scroll to position [233, 0]
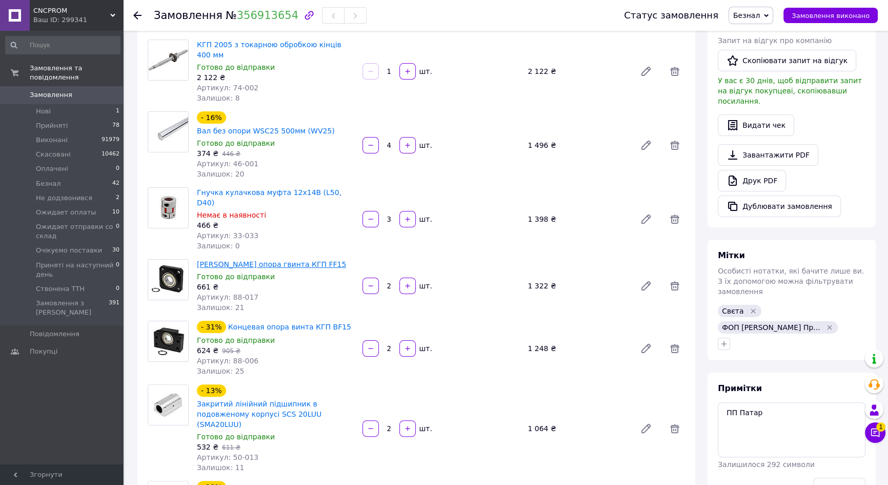
click at [254, 260] on link "Кінцева опора гвинта КГП FF15" at bounding box center [271, 264] width 149 height 8
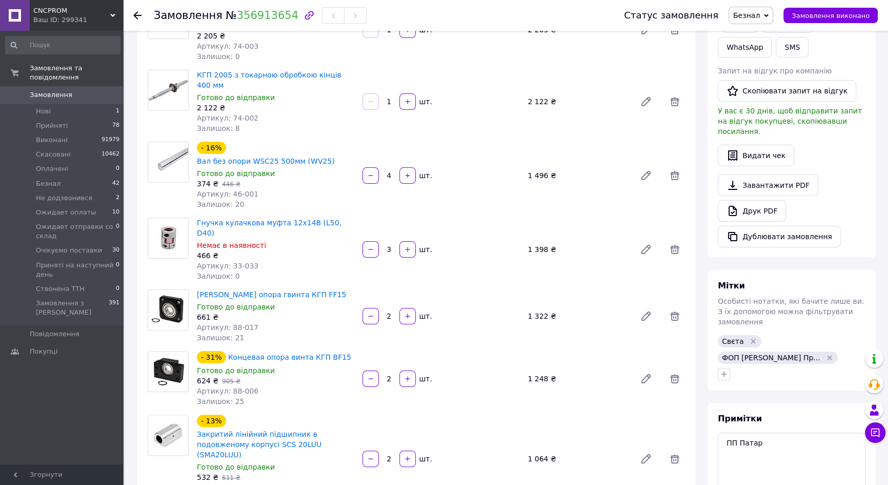
scroll to position [186, 0]
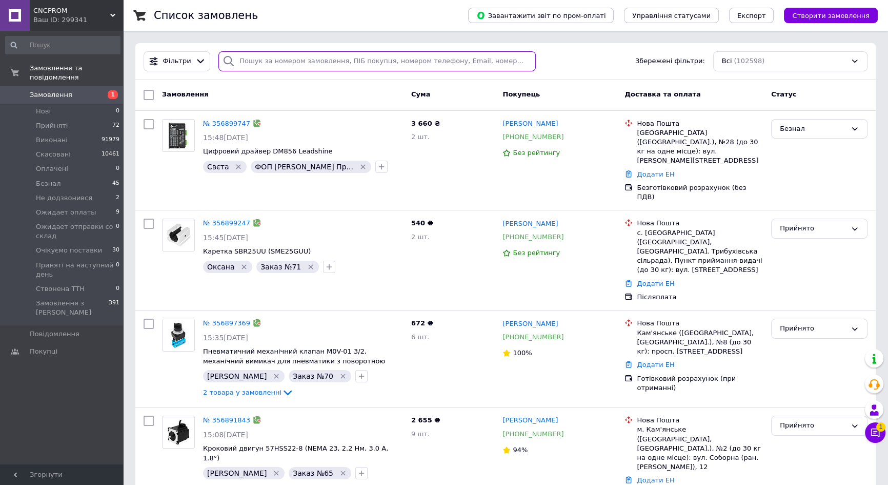
paste input "356571877"
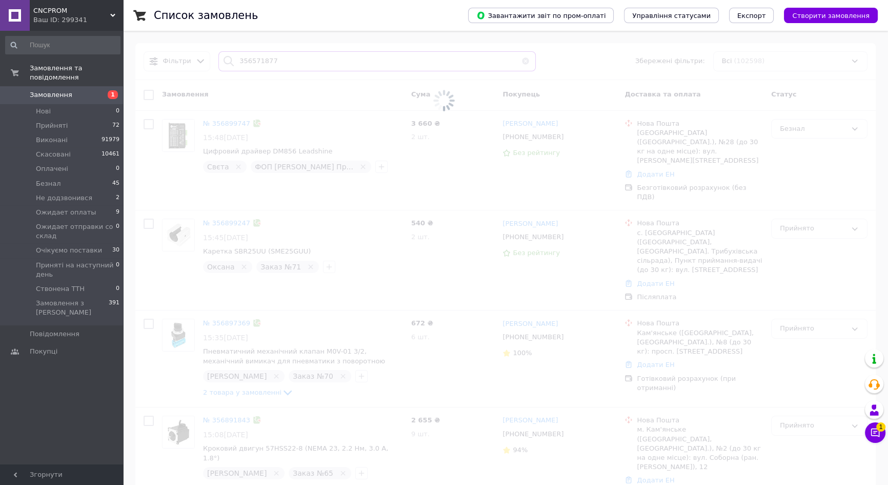
type input "356571877"
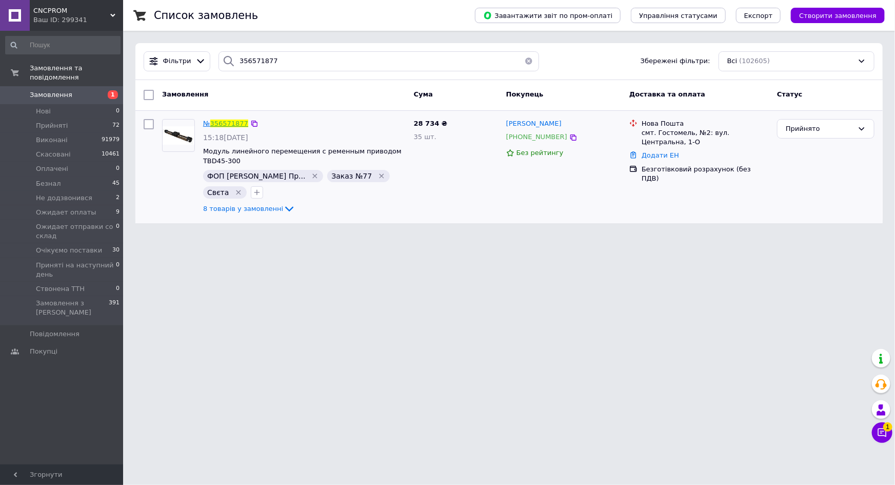
click at [236, 121] on link "356571877" at bounding box center [229, 124] width 38 height 8
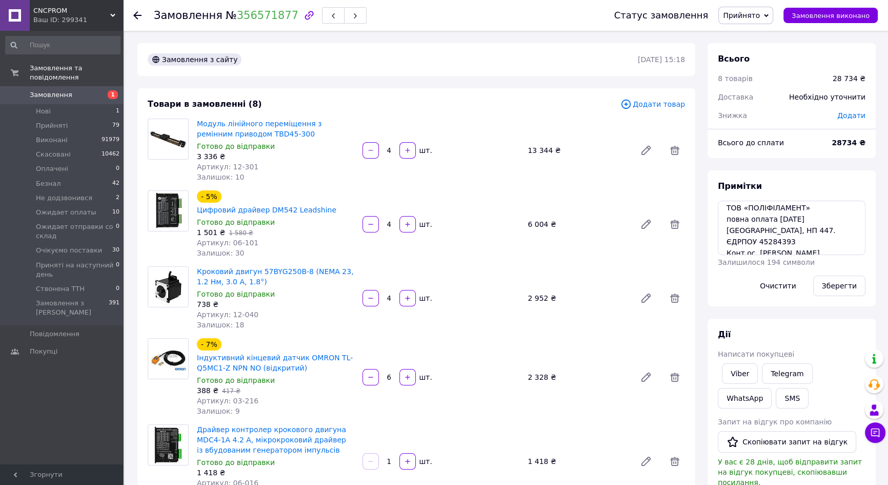
scroll to position [22, 0]
drag, startPoint x: 789, startPoint y: 234, endPoint x: 758, endPoint y: 234, distance: 30.8
click at [758, 234] on textarea "77 ТОВ «ПОЛІФІЛАМЕНТ» повна оплата 12.08.2025 Київ, НП 447. ЄДРПОУ 45284393 Кон…" at bounding box center [792, 228] width 148 height 54
drag, startPoint x: 794, startPoint y: 245, endPoint x: 831, endPoint y: 245, distance: 36.4
click at [831, 245] on textarea "77 ТОВ «ПОЛІФІЛАМЕНТ» повна оплата 12.08.2025 Київ, НП 447. ЄДРПОУ 45284393 Кон…" at bounding box center [792, 228] width 148 height 54
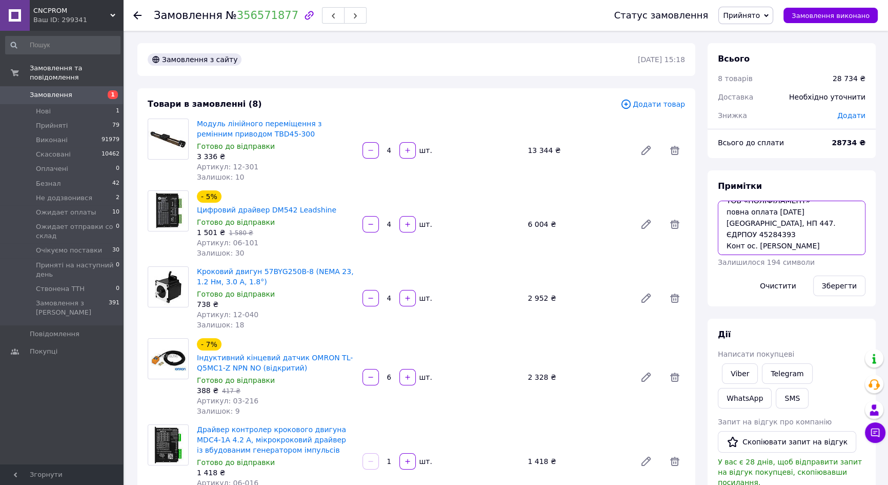
click at [852, 241] on textarea "77 ТОВ «ПОЛІФІЛАМЕНТ» повна оплата 12.08.2025 Київ, НП 447. ЄДРПОУ 45284393 Кон…" at bounding box center [792, 228] width 148 height 54
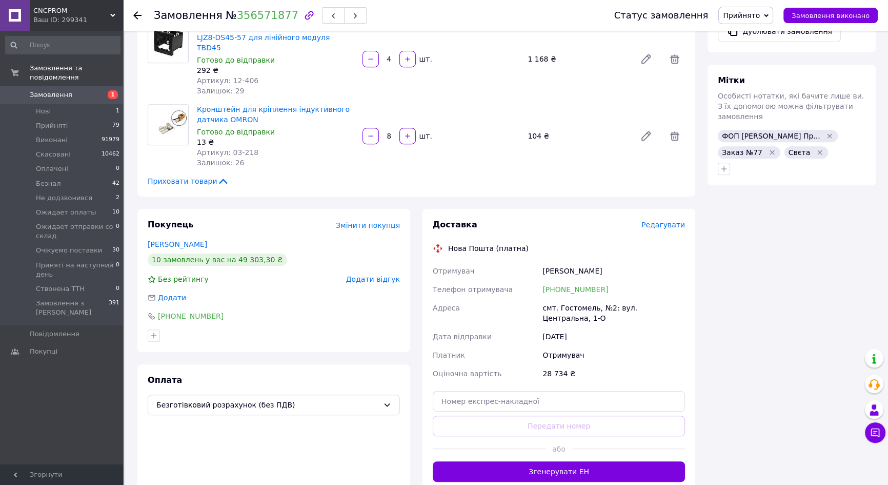
scroll to position [559, 0]
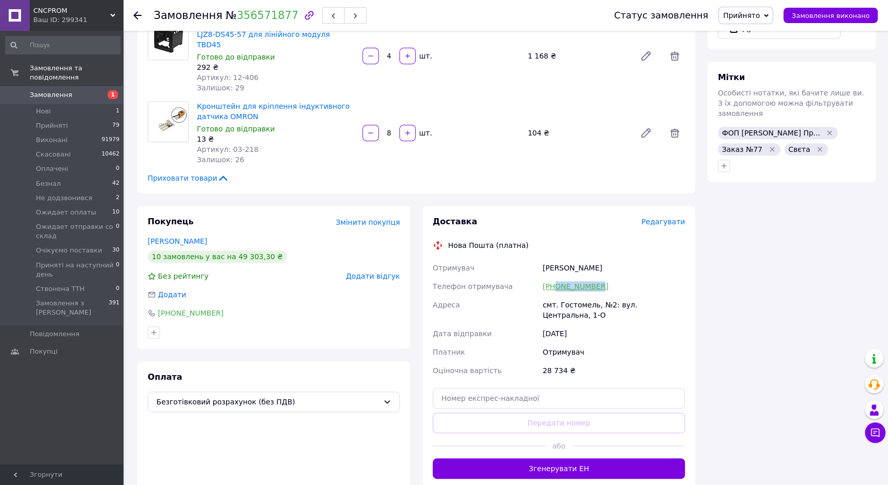
drag, startPoint x: 604, startPoint y: 262, endPoint x: 556, endPoint y: 263, distance: 47.7
click at [556, 277] on div "+380672463326" at bounding box center [614, 286] width 147 height 18
copy link "0672463326"
click at [733, 289] on div "Всього 8 товарів 28 734 ₴ Доставка Необхідно уточнити Знижка Додати Всього до с…" at bounding box center [792, 127] width 181 height 1286
click at [91, 76] on link "Замовлення та повідомлення" at bounding box center [63, 72] width 126 height 27
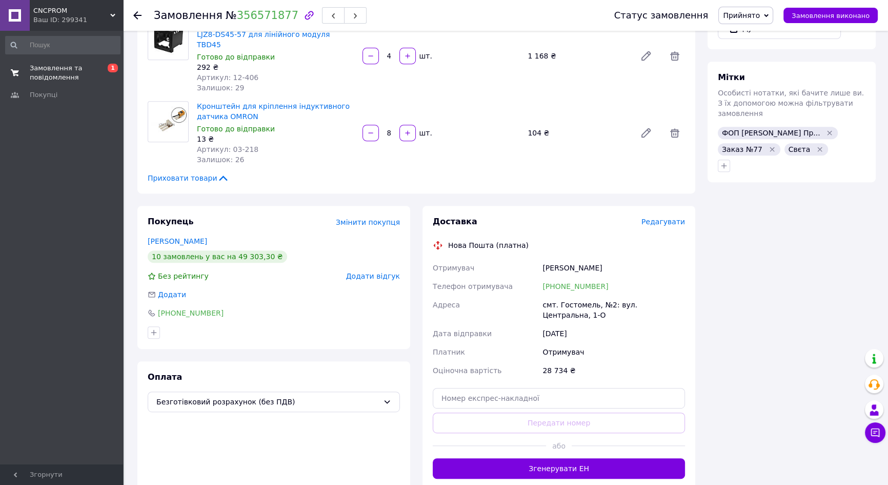
click at [61, 71] on span "Замовлення та повідомлення" at bounding box center [62, 73] width 65 height 18
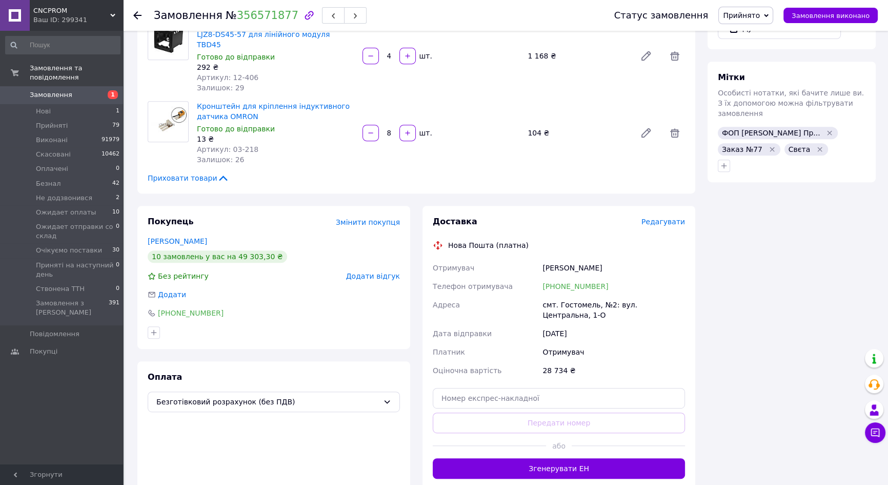
click at [63, 90] on span "Замовлення" at bounding box center [51, 94] width 43 height 9
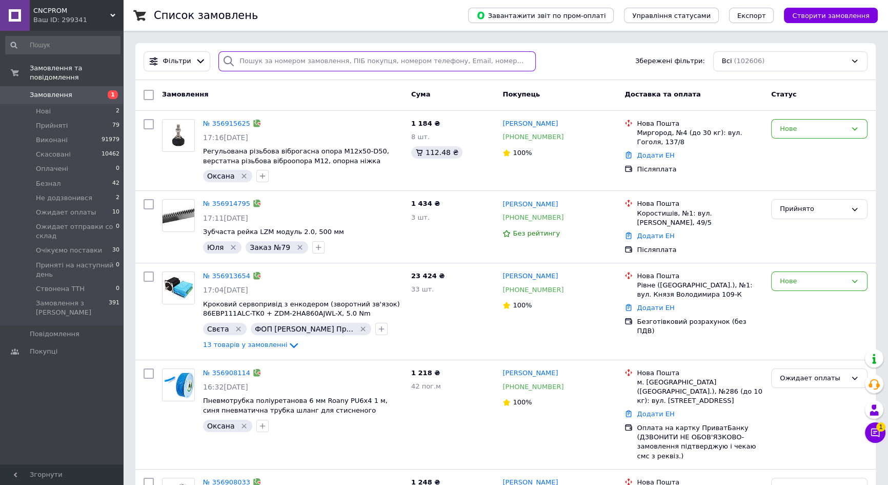
paste input "356571877"
type input "356571877"
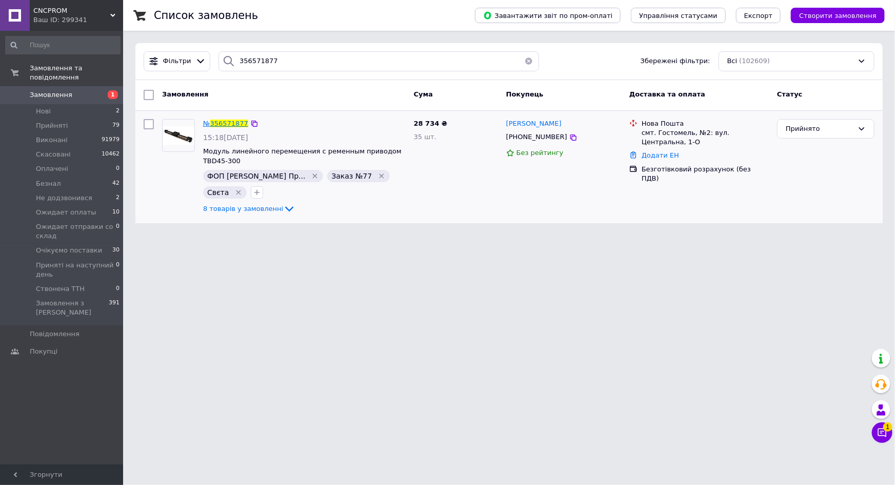
click at [235, 125] on span "356571877" at bounding box center [229, 124] width 38 height 8
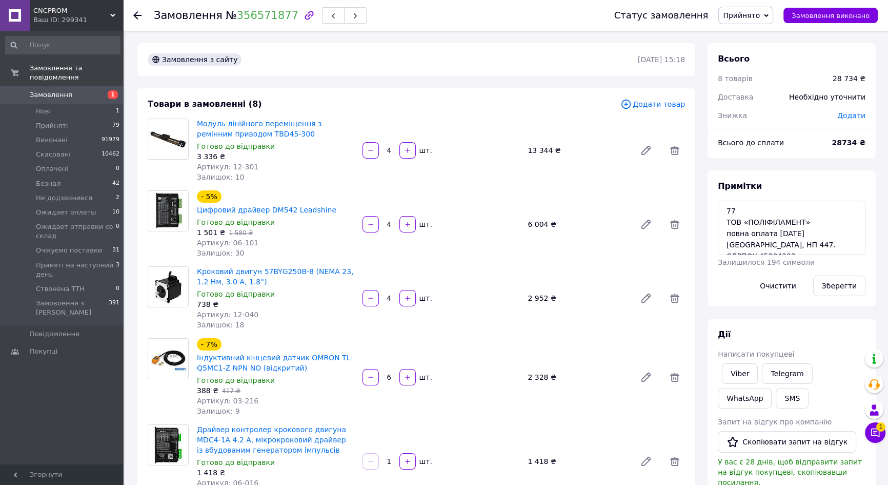
scroll to position [22, 0]
drag, startPoint x: 790, startPoint y: 235, endPoint x: 758, endPoint y: 233, distance: 32.4
click at [758, 233] on textarea "77 ТОВ «ПОЛІФІЛАМЕНТ» повна оплата 12.08.2025 Київ, НП 447. ЄДРПОУ 45284393 Кон…" at bounding box center [792, 228] width 148 height 54
drag, startPoint x: 838, startPoint y: 245, endPoint x: 795, endPoint y: 244, distance: 43.1
click at [795, 244] on textarea "77 ТОВ «ПОЛІФІЛАМЕНТ» повна оплата 12.08.2025 Київ, НП 447. ЄДРПОУ 45284393 Кон…" at bounding box center [792, 228] width 148 height 54
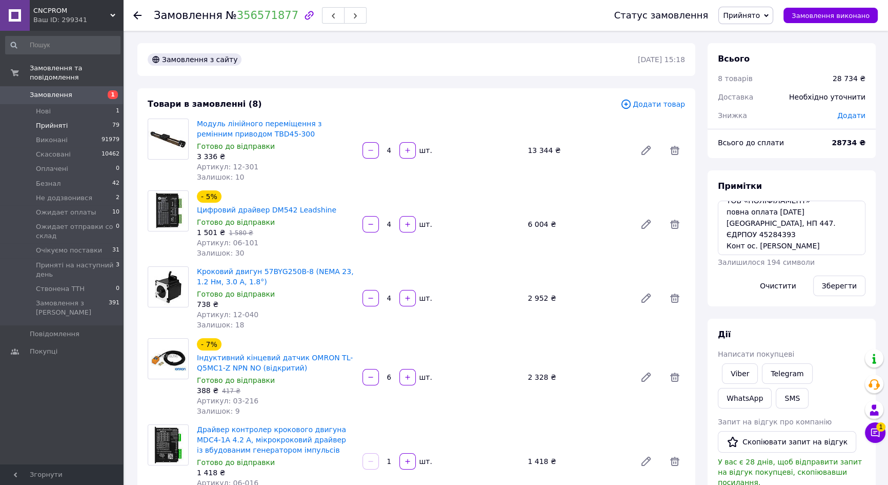
click at [103, 118] on li "Прийняті 79" at bounding box center [63, 125] width 126 height 14
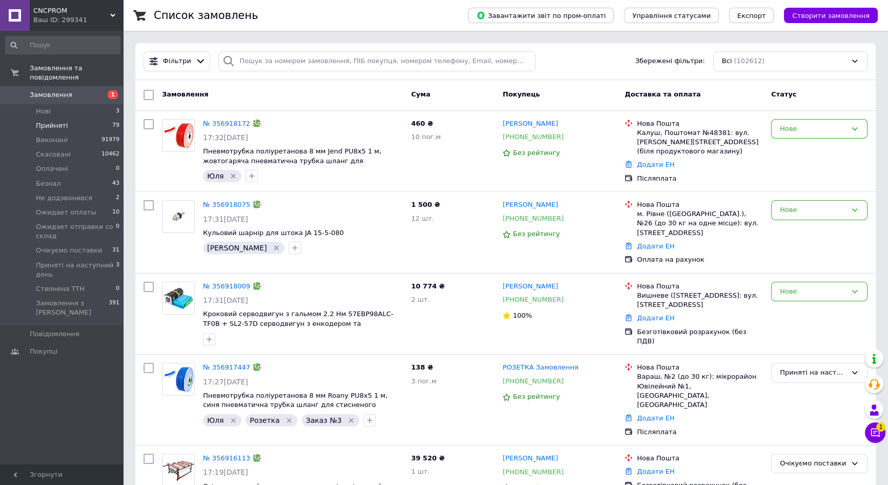
click at [73, 118] on li "Прийняті 79" at bounding box center [63, 125] width 126 height 14
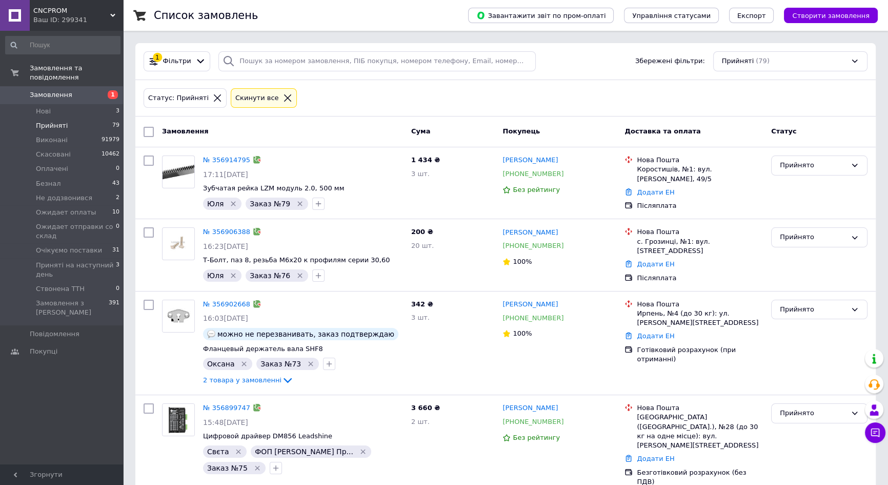
click at [284, 98] on icon at bounding box center [287, 97] width 7 height 7
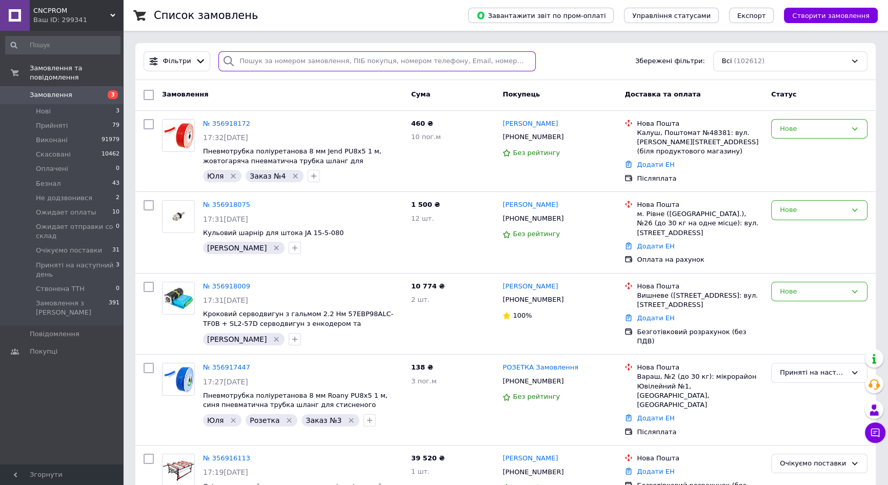
paste input "356719895"
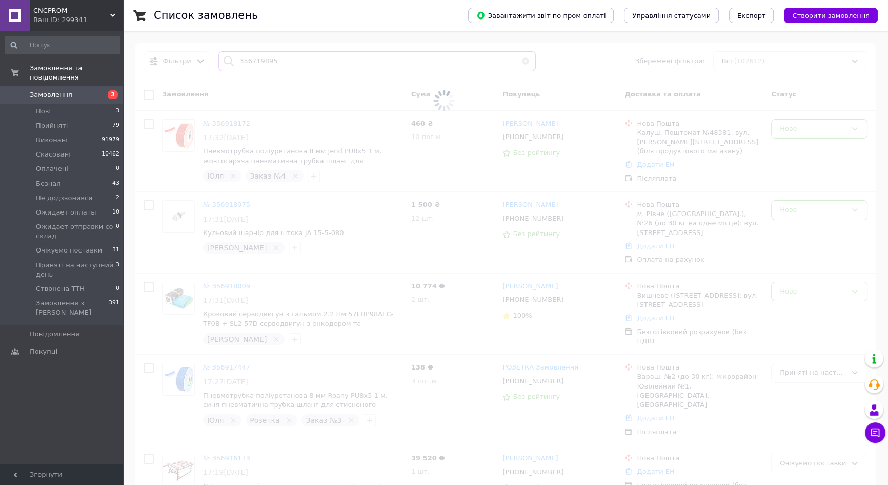
type input "356719895"
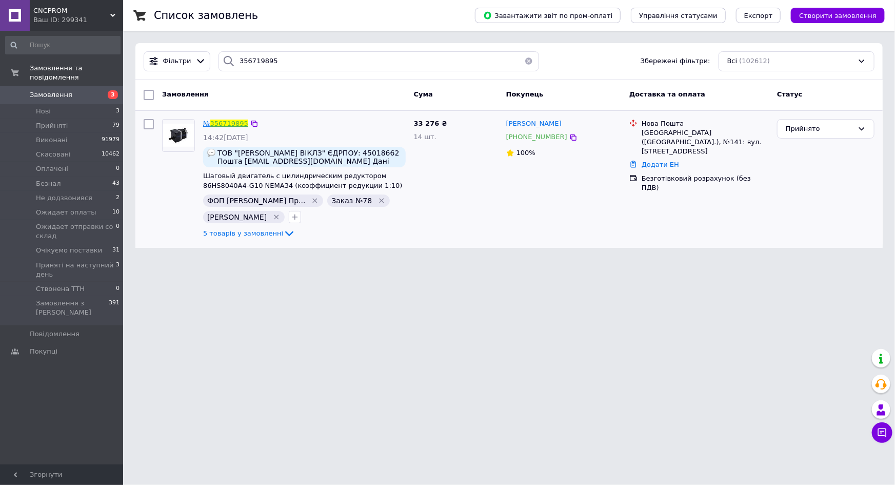
click at [225, 122] on link "356719895" at bounding box center [229, 124] width 38 height 8
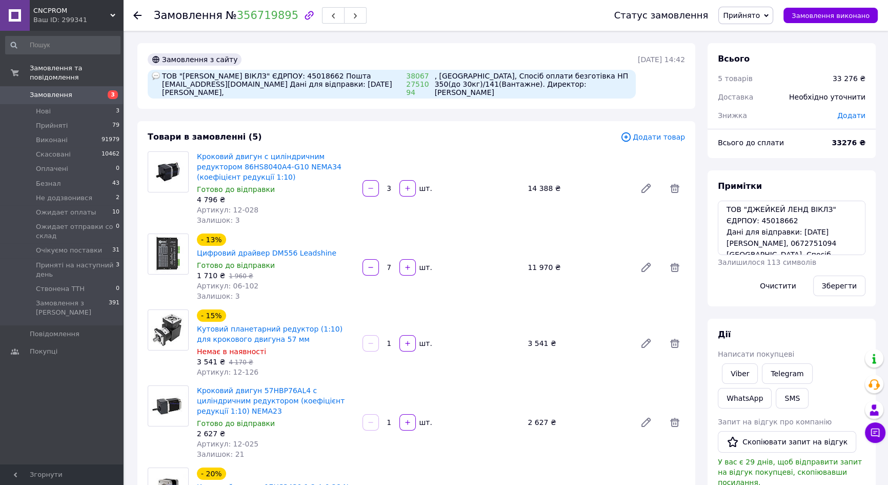
scroll to position [9, 0]
drag, startPoint x: 759, startPoint y: 235, endPoint x: 787, endPoint y: 235, distance: 28.2
click at [787, 235] on textarea "заказ 78 оплата 12.08. ТОВ "ДЖЕЙКЕЙ ЛЕНД ВІКЛЗ" ЄДРПОУ: 45018662 Дані для відпр…" at bounding box center [792, 228] width 148 height 54
click at [752, 315] on div "Всього 5 товарів 33 276 ₴ Доставка Необхідно уточнити Знижка Додати Всього до с…" at bounding box center [792, 400] width 168 height 714
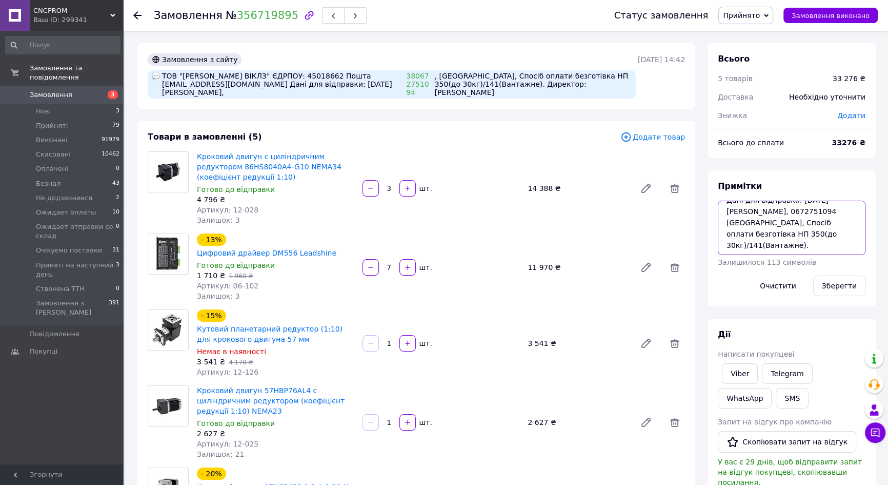
drag, startPoint x: 725, startPoint y: 224, endPoint x: 764, endPoint y: 224, distance: 39.0
click at [764, 224] on textarea "заказ 78 оплата 12.08. ТОВ "ДЖЕЙКЕЙ ЛЕНД ВІКЛЗ" ЄДРПОУ: 45018662 Дані для відпр…" at bounding box center [792, 228] width 148 height 54
click at [806, 228] on textarea "заказ 78 оплата 12.08. ТОВ "ДЖЕЙКЕЙ ЛЕНД ВІКЛЗ" ЄДРПОУ: 45018662 Дані для відпр…" at bounding box center [792, 228] width 148 height 54
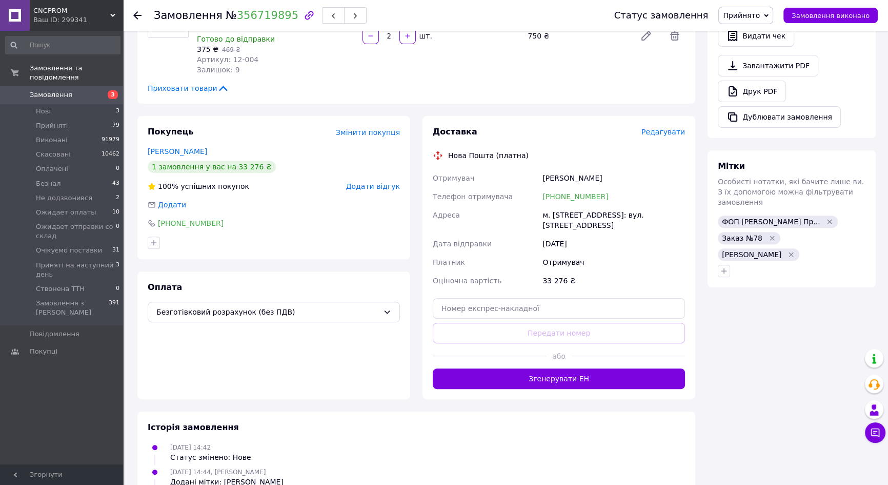
scroll to position [513, 0]
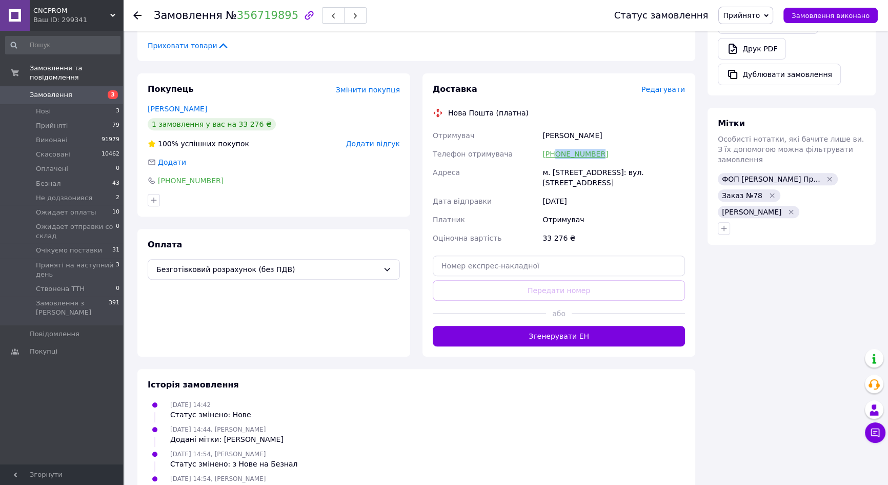
drag, startPoint x: 600, startPoint y: 110, endPoint x: 556, endPoint y: 112, distance: 44.2
click at [556, 145] on div "[PHONE_NUMBER]" at bounding box center [614, 154] width 147 height 18
copy link "0672244707"
click at [59, 90] on span "Замовлення" at bounding box center [51, 94] width 43 height 9
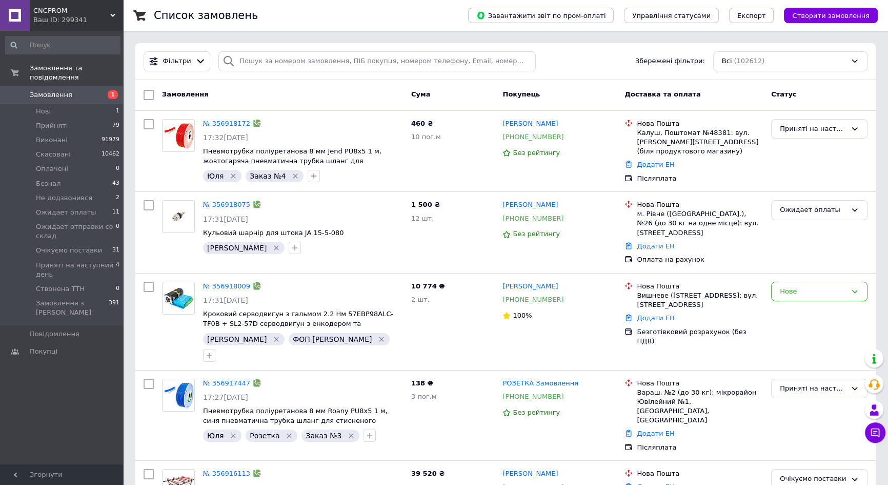
click at [112, 86] on link "Замовлення 1" at bounding box center [63, 94] width 126 height 17
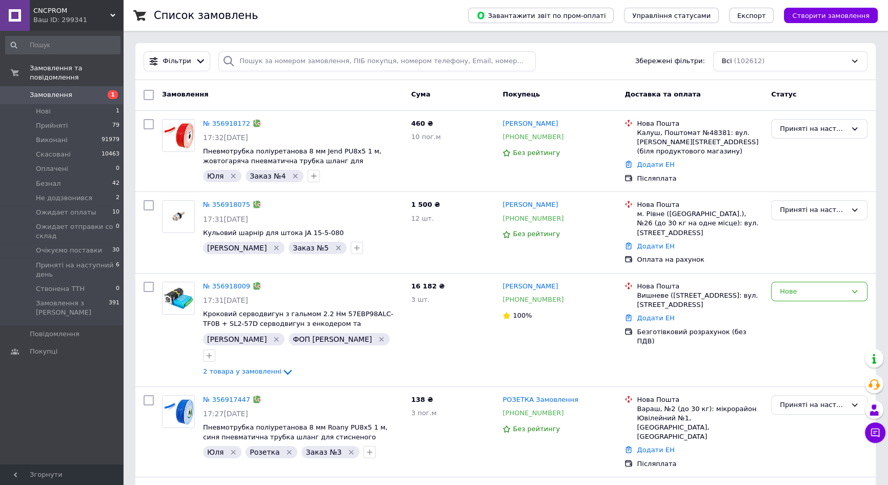
click at [92, 86] on link "Замовлення 1" at bounding box center [63, 94] width 126 height 17
click at [633, 45] on div "Фільтри Збережені фільтри: Всі (102612)" at bounding box center [505, 61] width 741 height 37
click at [616, 54] on div "Фільтри Збережені фільтри: Всі (102612)" at bounding box center [506, 61] width 732 height 20
click at [67, 118] on li "Прийняті 79" at bounding box center [63, 125] width 126 height 14
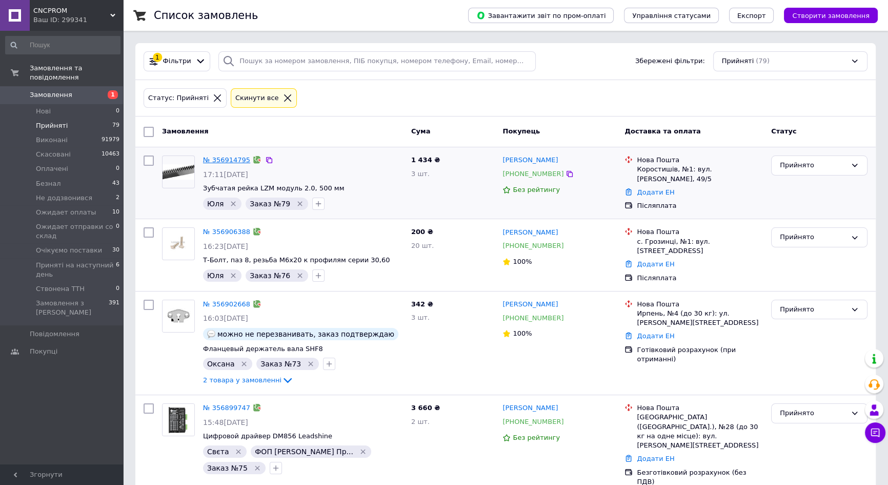
click at [230, 161] on link "№ 356914795" at bounding box center [226, 160] width 47 height 8
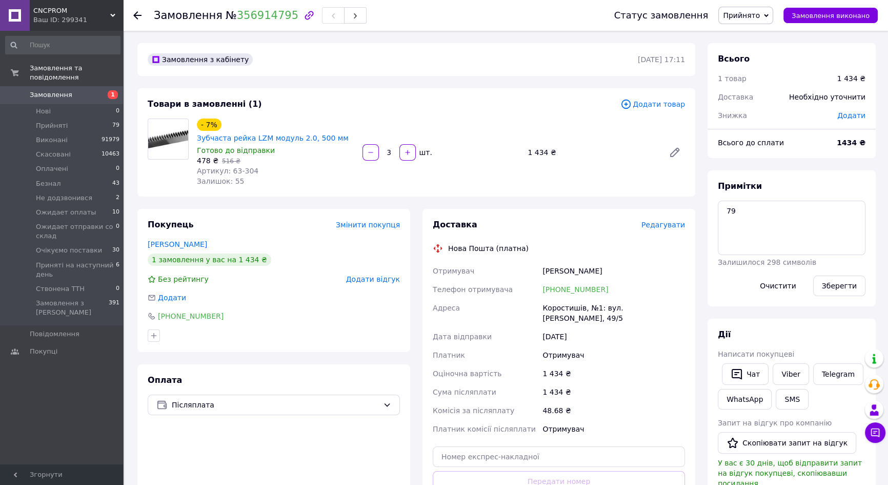
click at [540, 209] on div "Доставка Редагувати Нова Пошта (платна) Отримувач Бондарчук Віталій Телефон отр…" at bounding box center [559, 378] width 273 height 339
click at [106, 90] on span "1" at bounding box center [109, 94] width 28 height 9
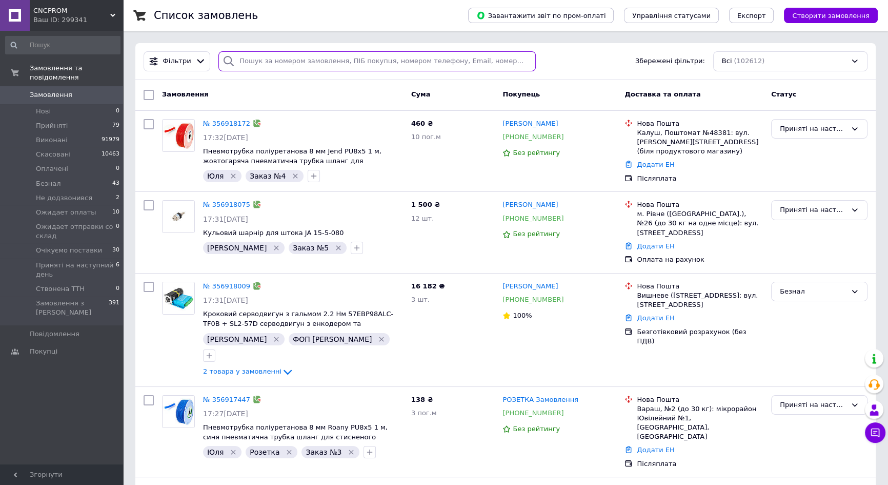
click at [330, 62] on input "search" at bounding box center [376, 61] width 317 height 20
paste input "356131114"
type input "356131114"
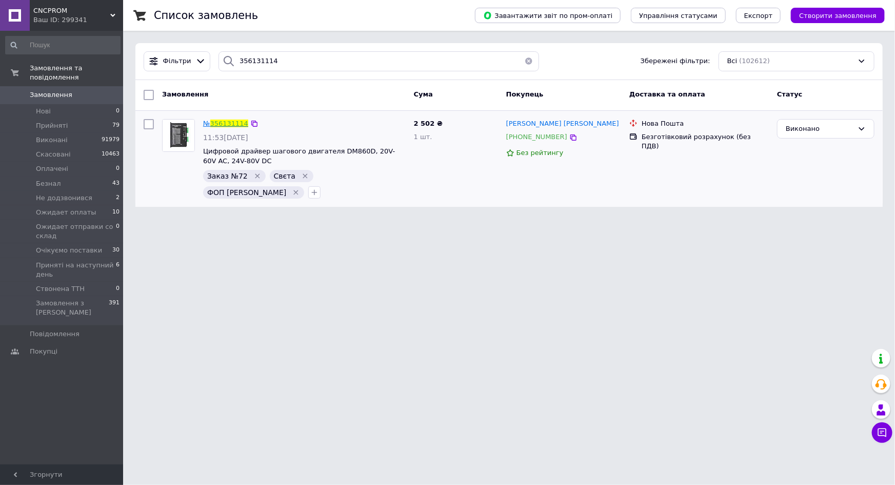
click at [226, 122] on link "356131114" at bounding box center [229, 124] width 38 height 8
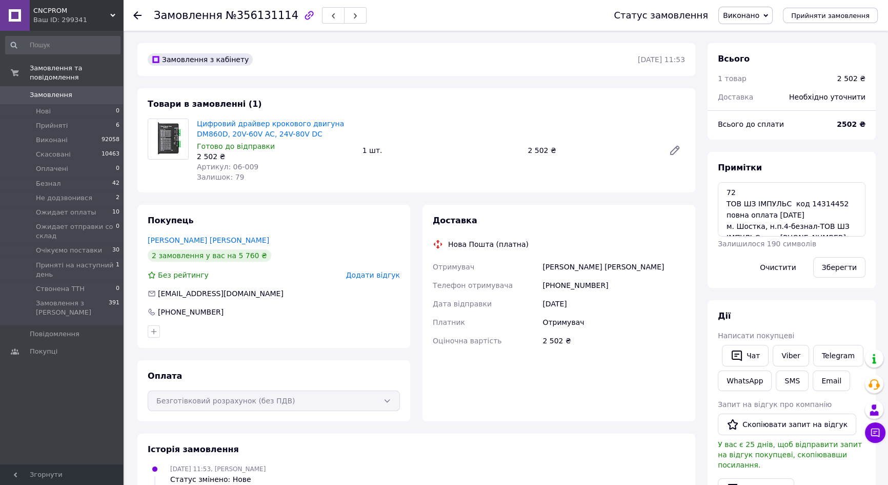
scroll to position [82, 0]
drag, startPoint x: 605, startPoint y: 292, endPoint x: 574, endPoint y: 287, distance: 30.6
click at [562, 287] on div "[PHONE_NUMBER]" at bounding box center [614, 285] width 147 height 18
click at [626, 288] on div "[PHONE_NUMBER]" at bounding box center [614, 285] width 147 height 18
drag, startPoint x: 602, startPoint y: 288, endPoint x: 555, endPoint y: 287, distance: 46.7
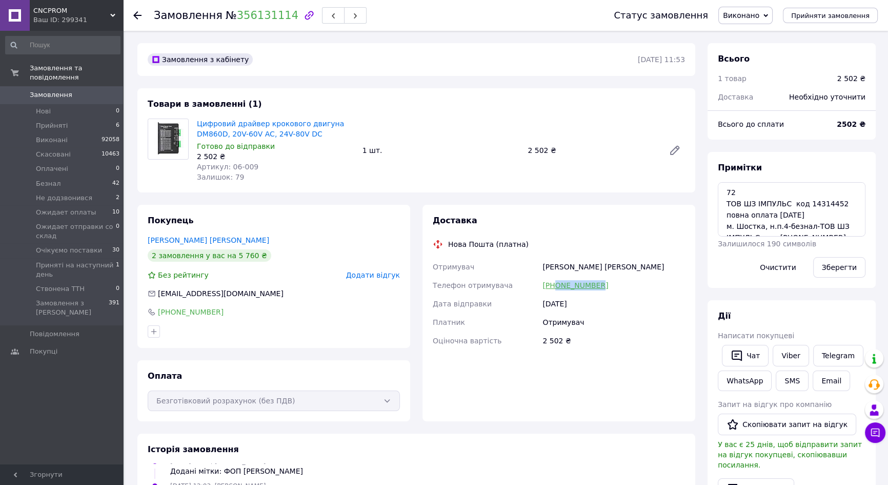
click at [555, 287] on div "+380663047122" at bounding box center [614, 285] width 147 height 18
copy link "0663047122"
click at [754, 293] on div "Всього 1 товар 2 502 ₴ Доставка Необхідно уточнити Всього до сплати 2502 ₴ Прим…" at bounding box center [792, 383] width 168 height 681
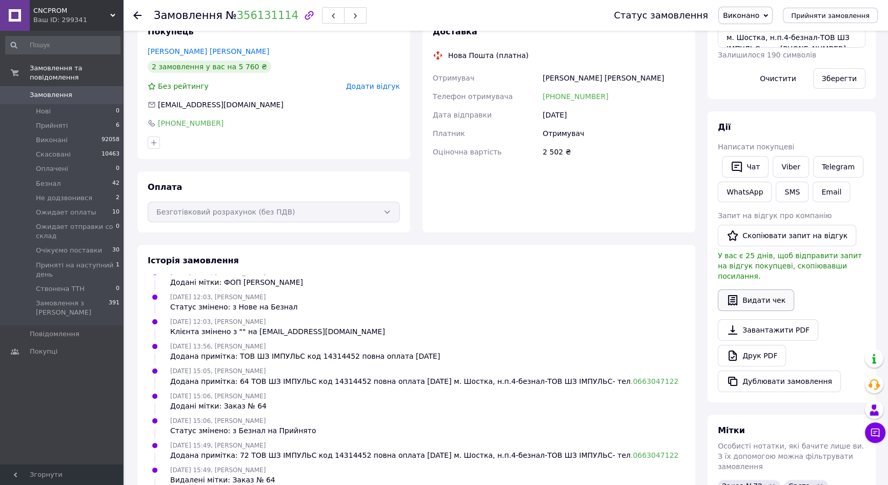
scroll to position [233, 0]
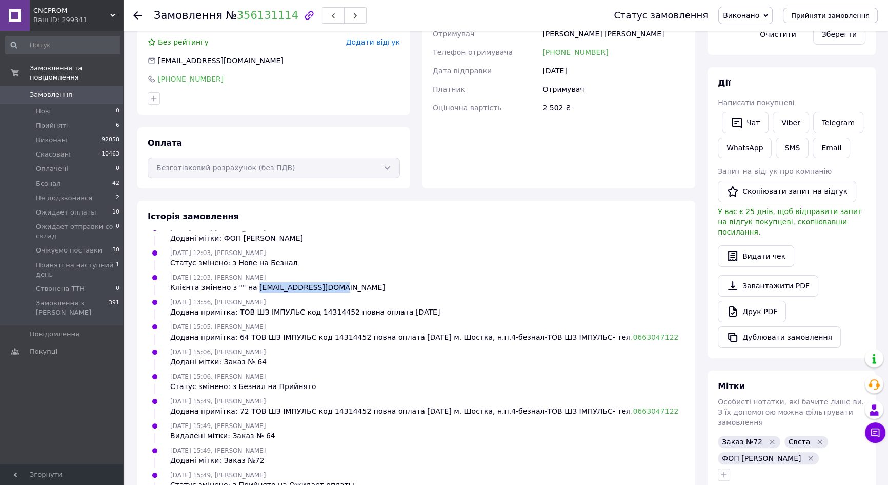
drag, startPoint x: 246, startPoint y: 287, endPoint x: 321, endPoint y: 286, distance: 74.4
click at [321, 286] on div "07.08.2025 12:03, Світлана Коваль Клієнта змінено з "" на omts-impulse@ukr.net" at bounding box center [277, 282] width 223 height 21
copy div "omts-impulse@ukr.net"
click at [112, 90] on span "0" at bounding box center [109, 94] width 28 height 9
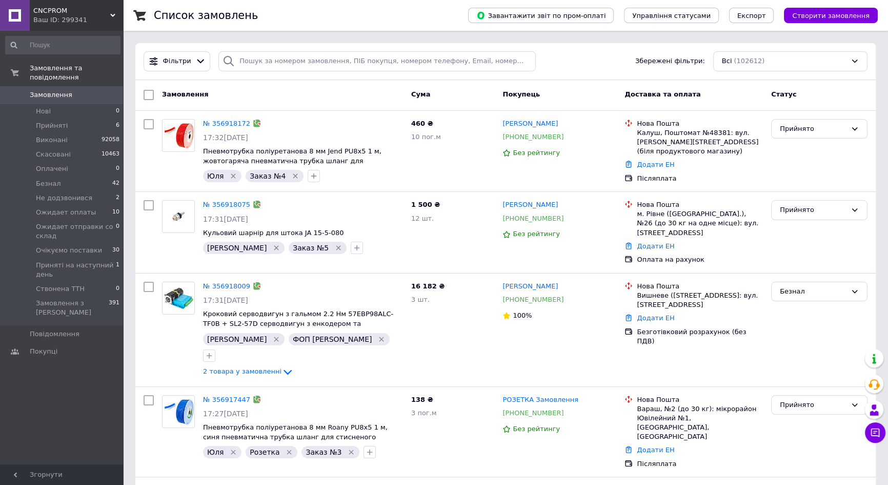
click at [304, 47] on div "Фільтри Збережені фільтри: Всі (102612)" at bounding box center [505, 61] width 741 height 37
click at [282, 65] on input "search" at bounding box center [376, 61] width 317 height 20
paste input "356839538"
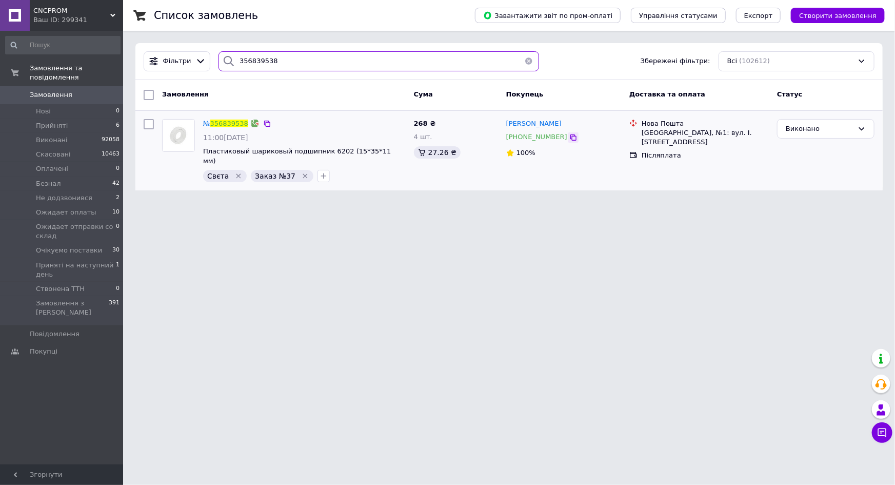
type input "356839538"
click at [569, 141] on icon at bounding box center [573, 137] width 8 height 8
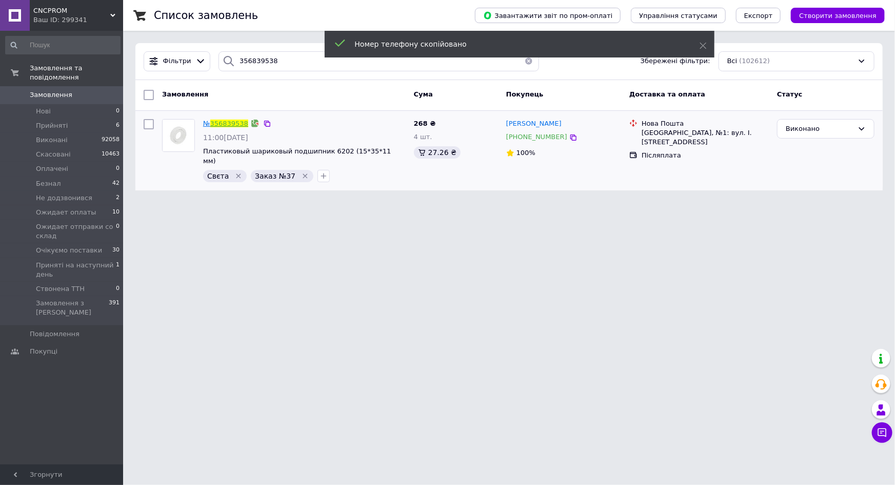
click at [231, 121] on link "356839538" at bounding box center [229, 124] width 38 height 8
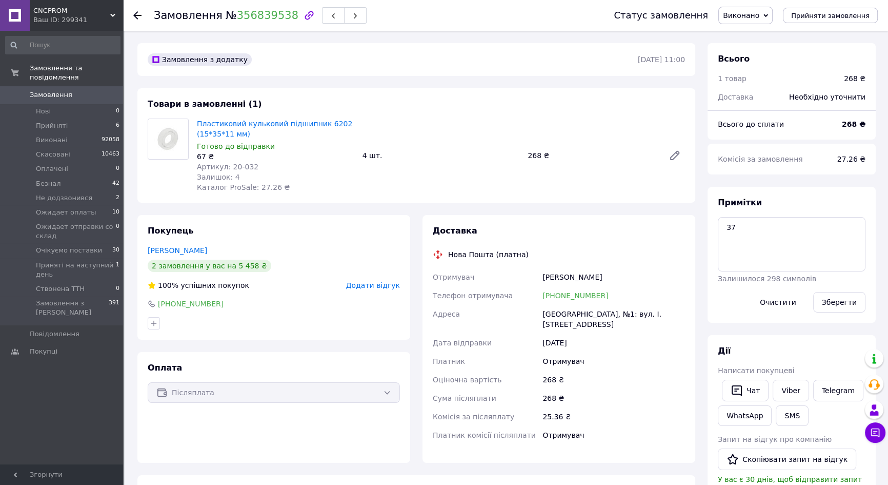
drag, startPoint x: 166, startPoint y: 212, endPoint x: 208, endPoint y: 212, distance: 42.1
click at [166, 212] on div "Замовлення з додатку 12.08.2025 | 11:00 Товари в замовленні (1) Пластиковий кул…" at bounding box center [416, 396] width 570 height 707
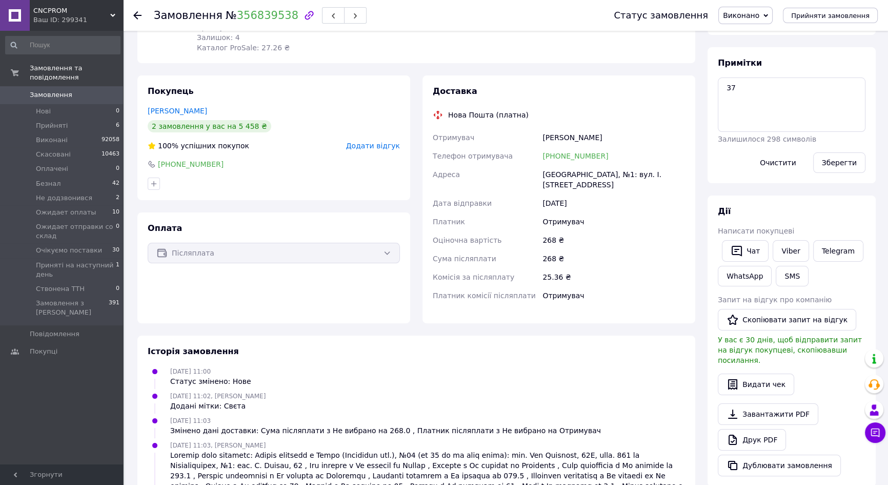
scroll to position [233, 0]
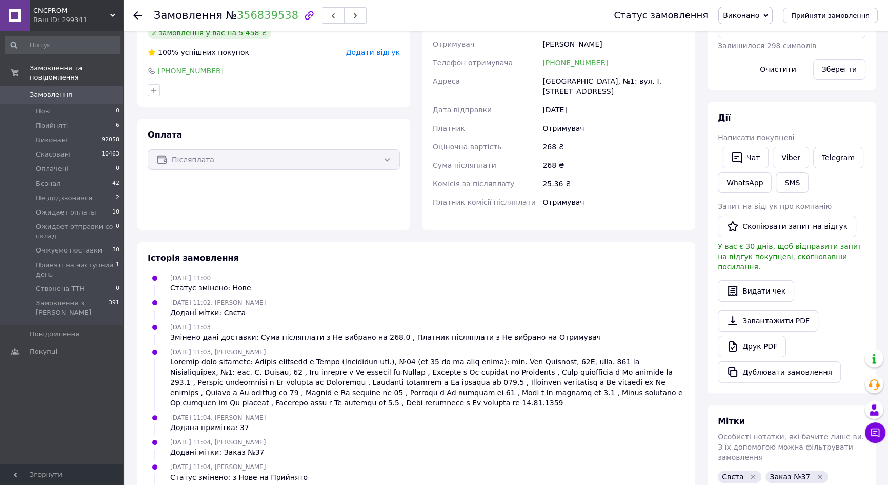
click at [101, 90] on span "0" at bounding box center [109, 94] width 28 height 9
